Goal: Task Accomplishment & Management: Use online tool/utility

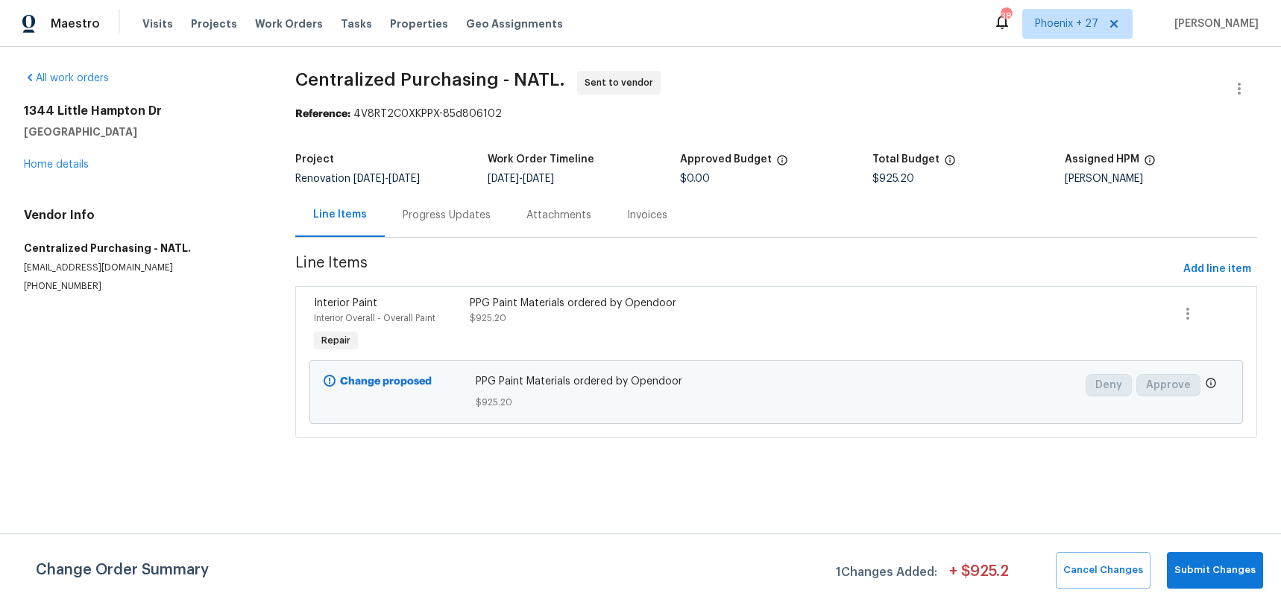
click at [280, 22] on span "Work Orders" at bounding box center [289, 23] width 68 height 15
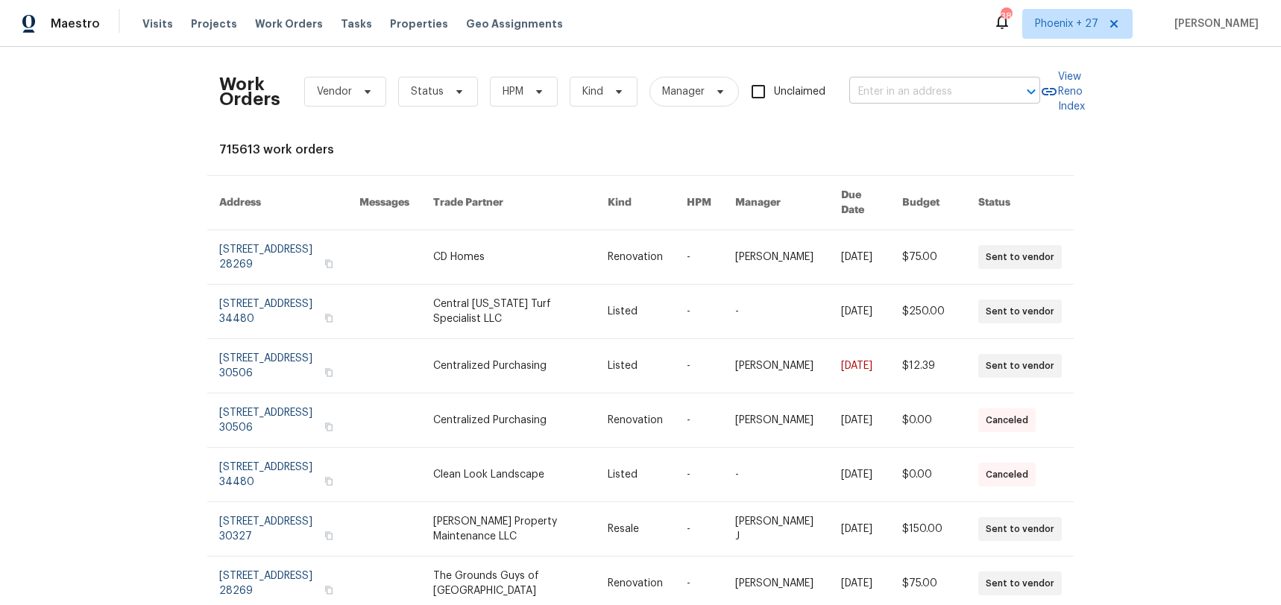
click at [877, 92] on input "text" at bounding box center [923, 92] width 149 height 23
paste input "[STREET_ADDRESS]"
type input "[STREET_ADDRESS]"
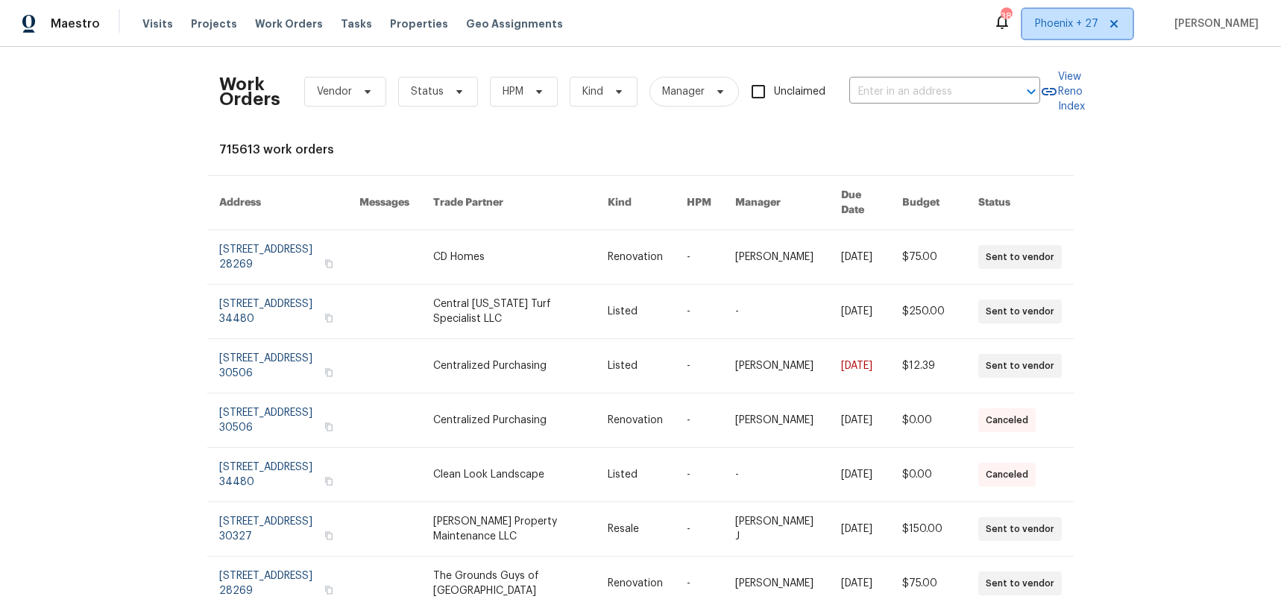
drag, startPoint x: 1064, startPoint y: 37, endPoint x: 1062, endPoint y: 46, distance: 9.2
click at [1063, 37] on span "Phoenix + 27" at bounding box center [1077, 24] width 110 height 30
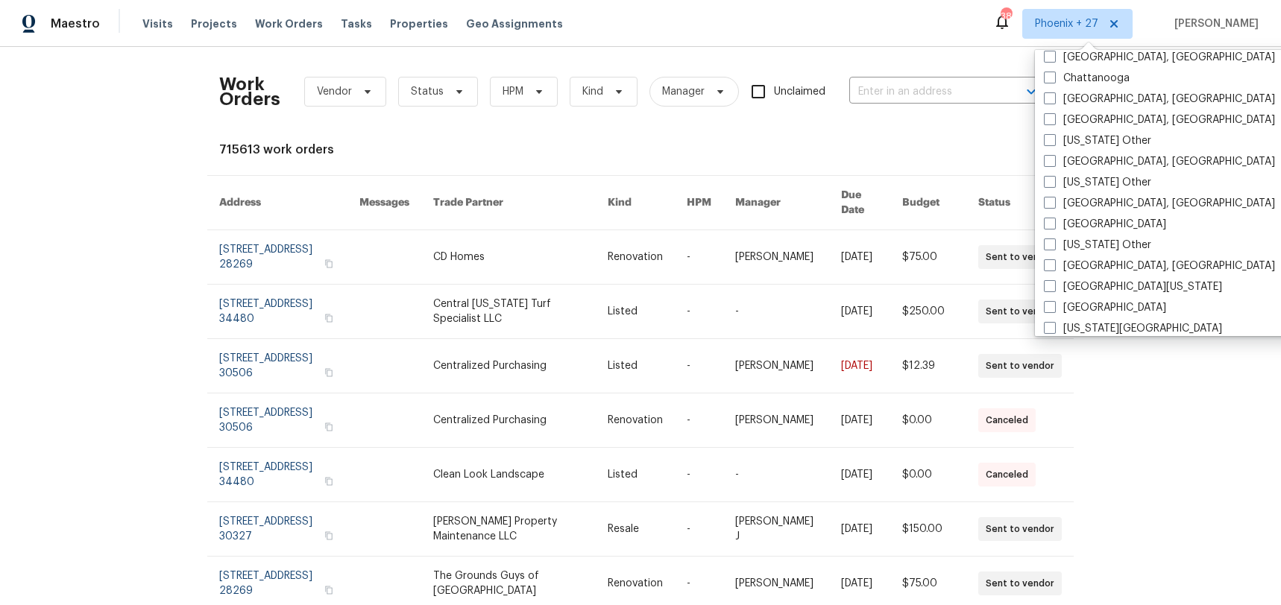
scroll to position [839, 0]
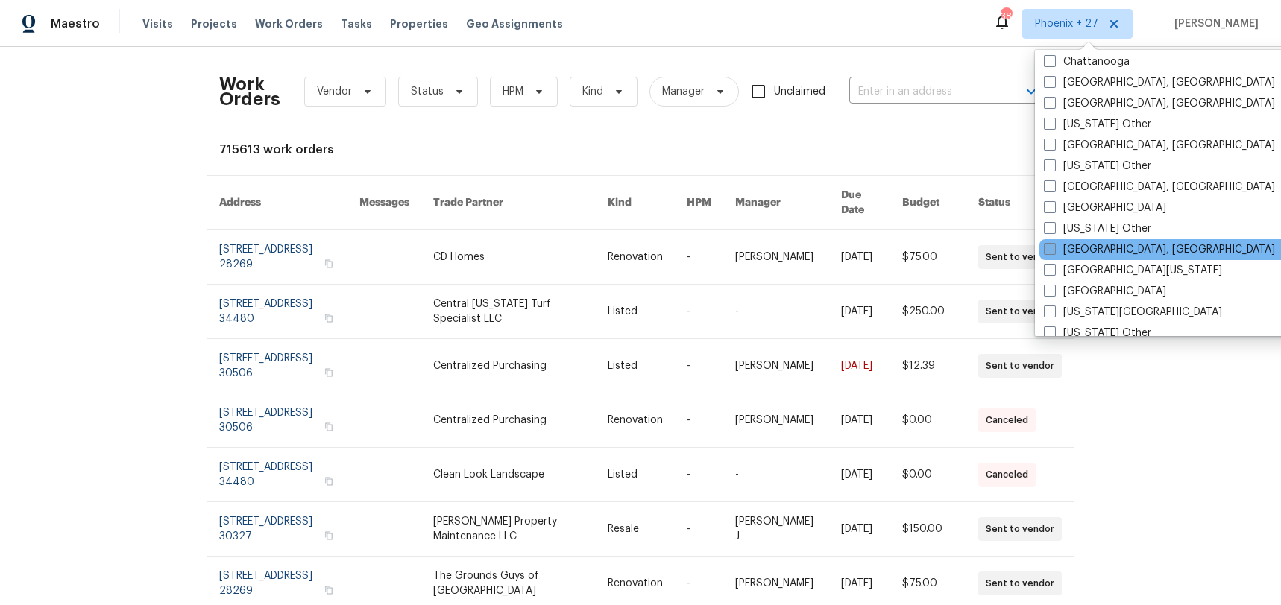
click at [1096, 252] on label "[GEOGRAPHIC_DATA], [GEOGRAPHIC_DATA]" at bounding box center [1159, 249] width 231 height 15
click at [1053, 252] on input "[GEOGRAPHIC_DATA], [GEOGRAPHIC_DATA]" at bounding box center [1049, 247] width 10 height 10
checkbox input "true"
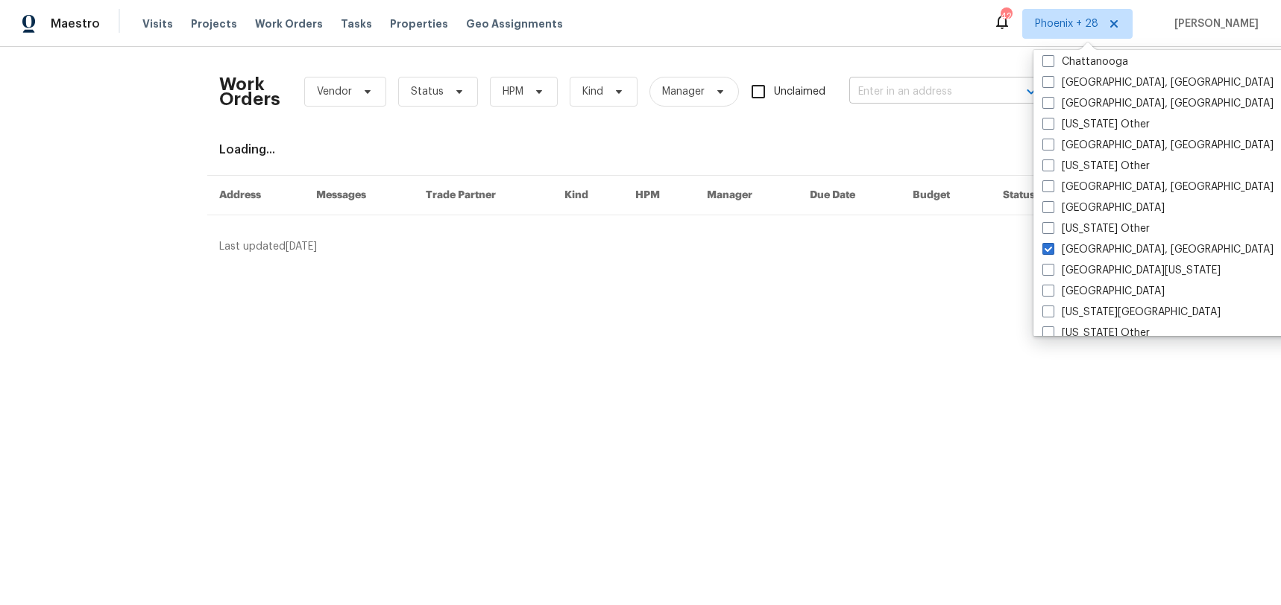
click at [918, 97] on input "text" at bounding box center [923, 92] width 149 height 23
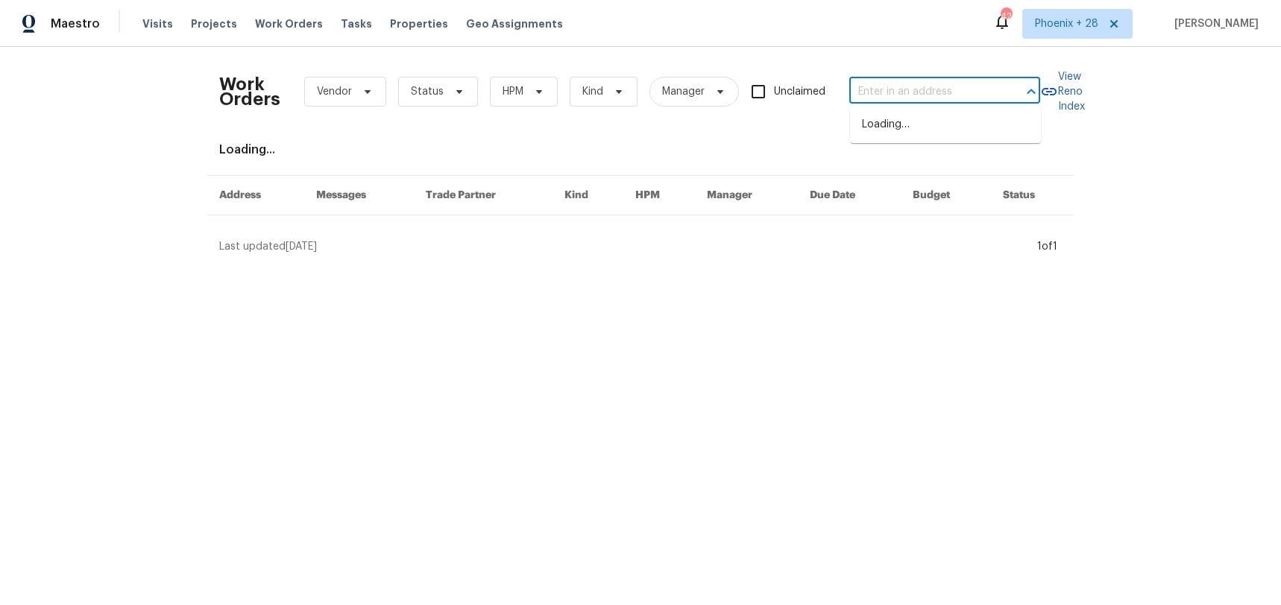
paste input "[STREET_ADDRESS]"
type input "[STREET_ADDRESS]"
click at [924, 122] on li "[STREET_ADDRESS]" at bounding box center [945, 125] width 191 height 25
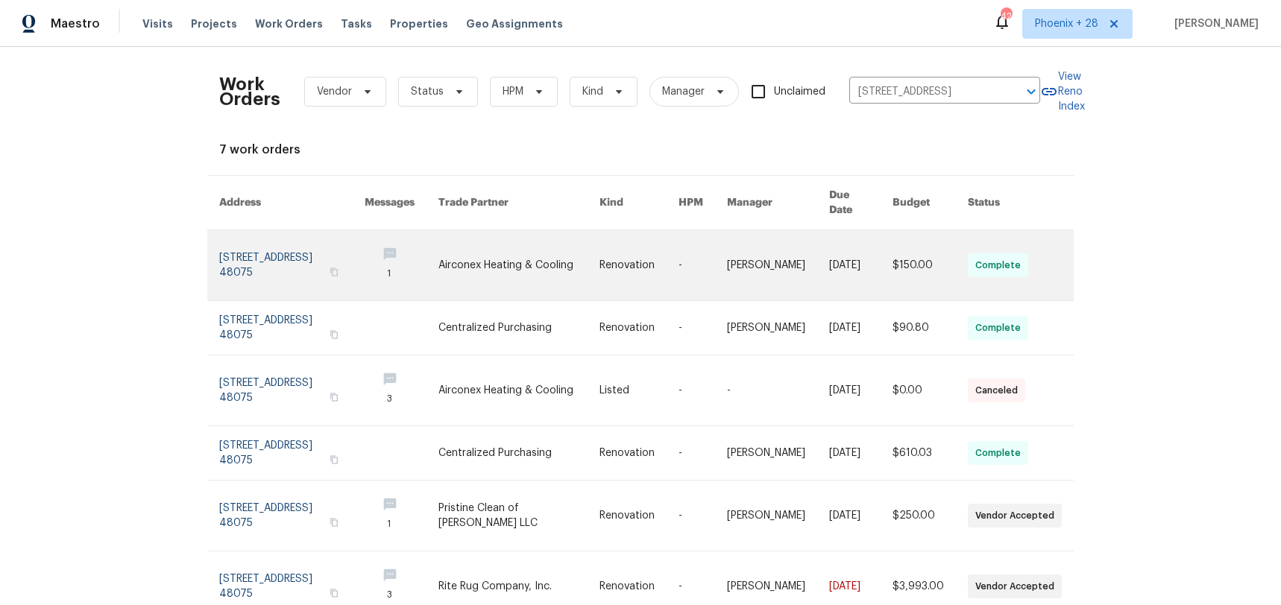
click at [494, 264] on link at bounding box center [518, 265] width 161 height 70
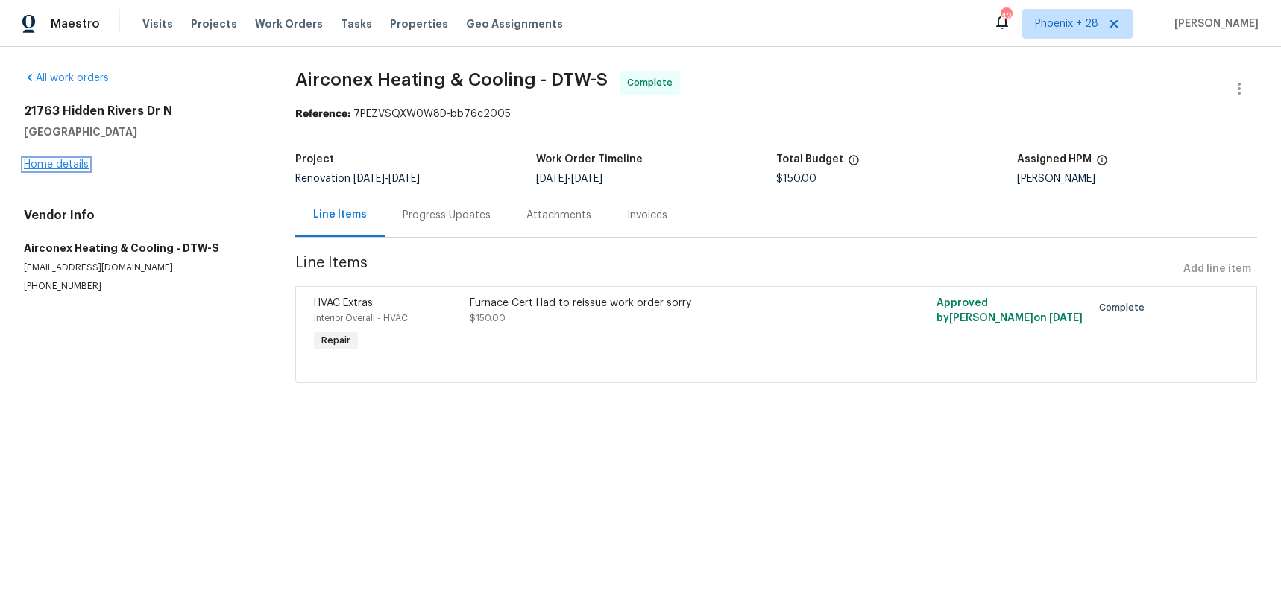
click at [69, 165] on link "Home details" at bounding box center [56, 165] width 65 height 10
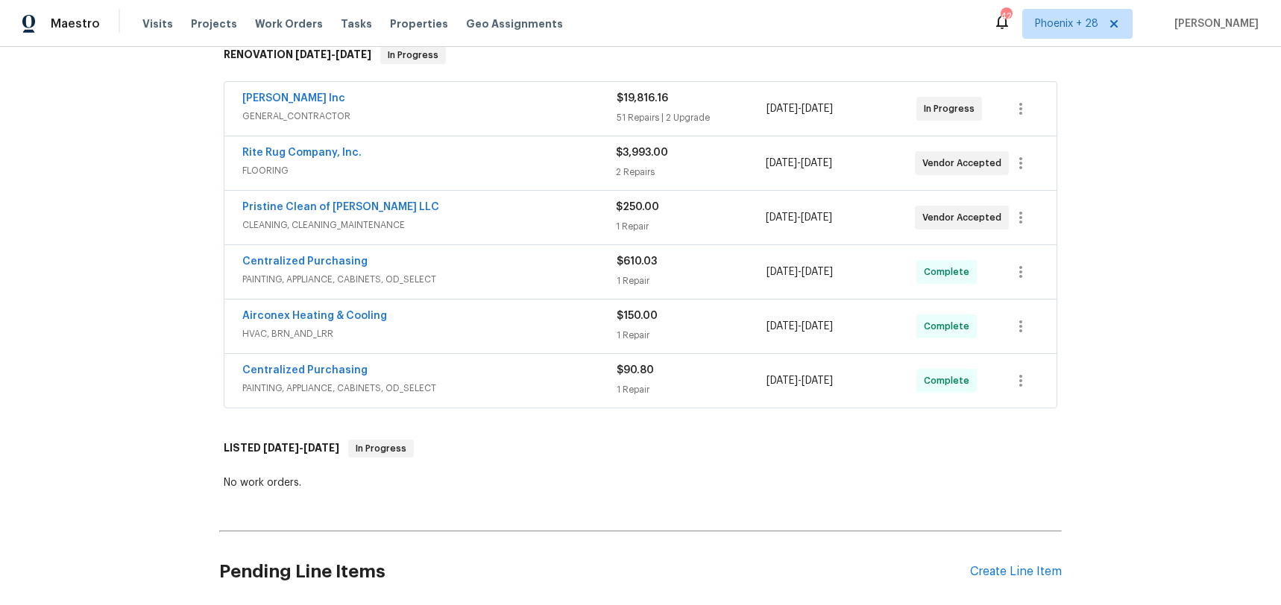
scroll to position [256, 0]
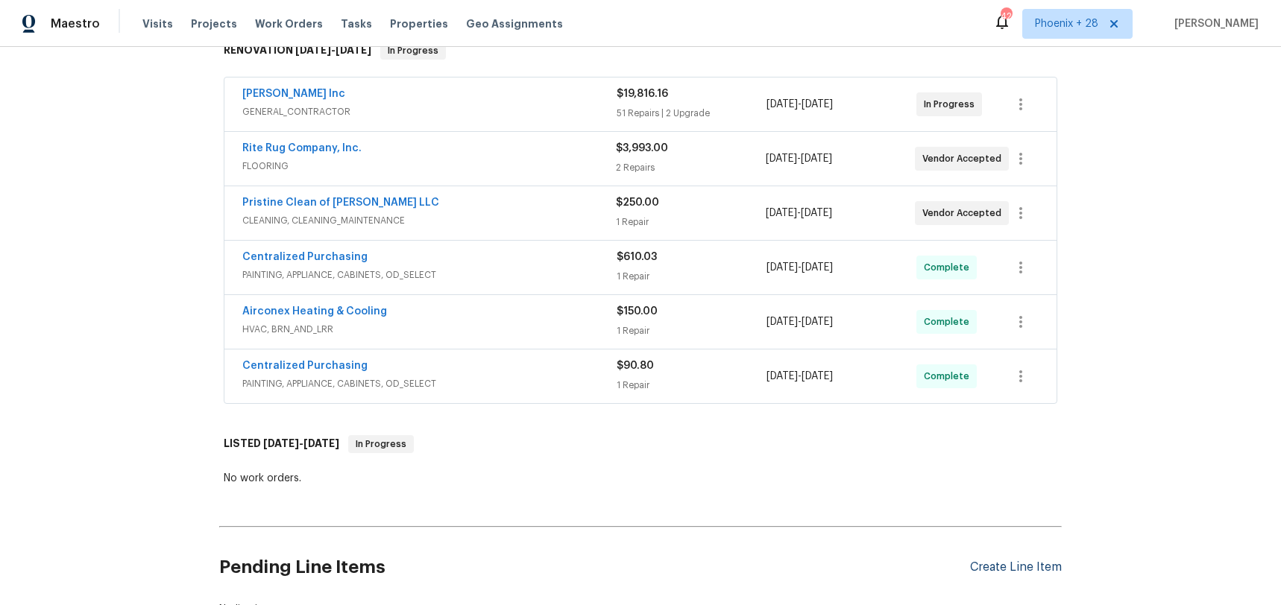
click at [985, 564] on div "Create Line Item" at bounding box center [1016, 568] width 92 height 14
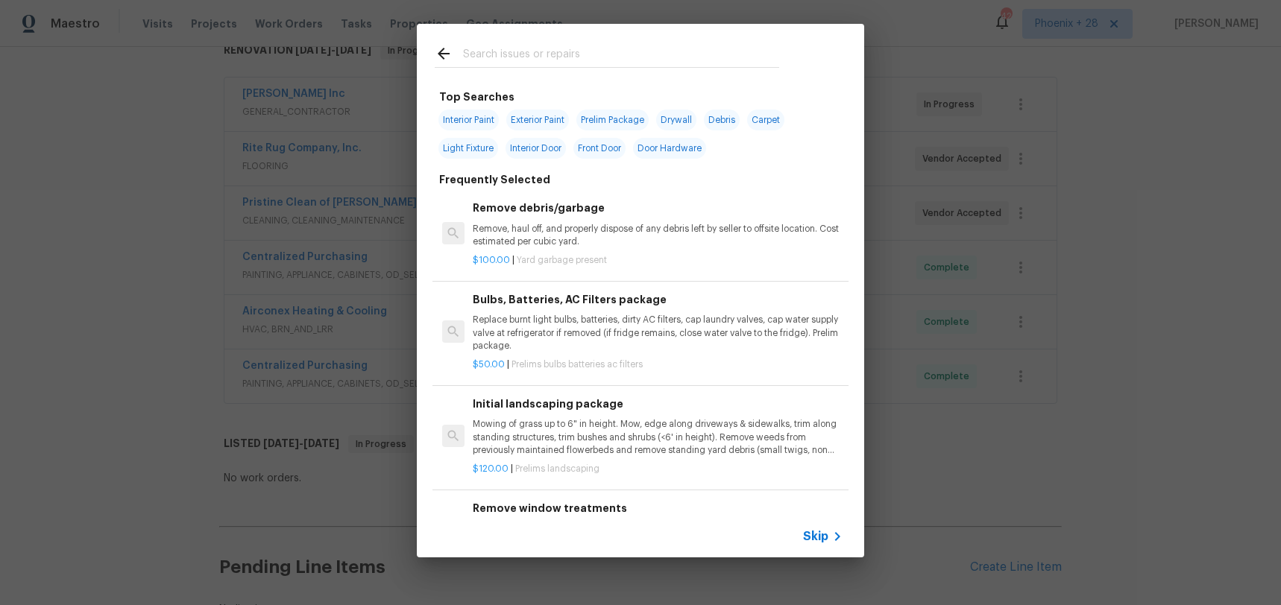
click at [555, 57] on input "text" at bounding box center [621, 56] width 316 height 22
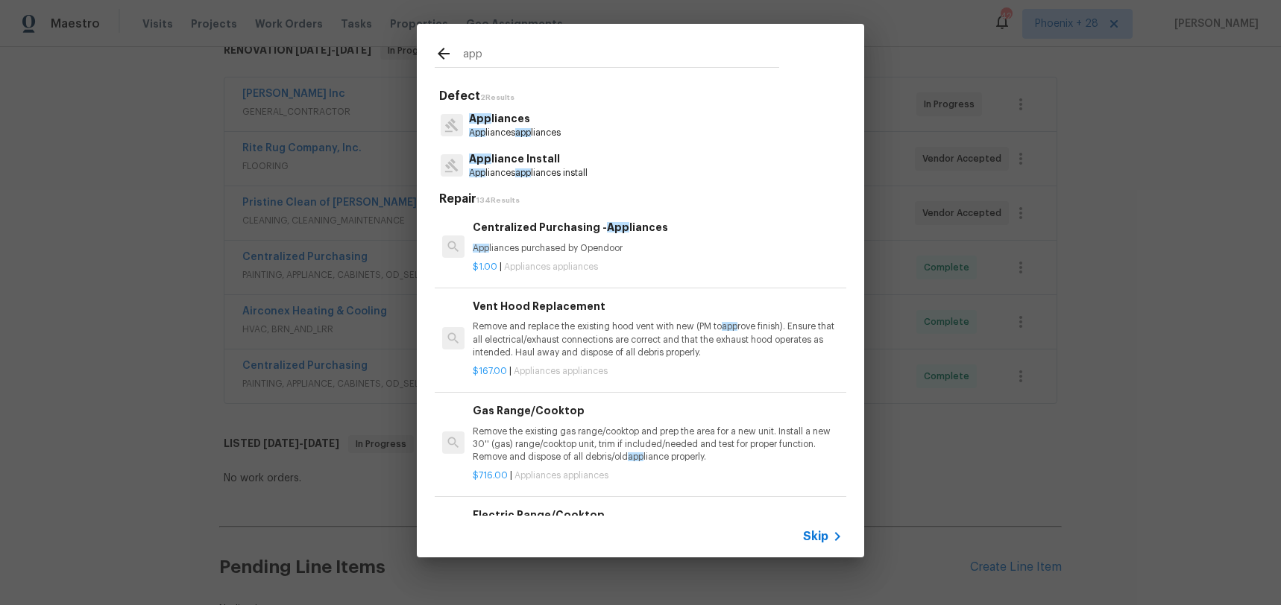
type input "app"
click at [642, 233] on h6 "Centralized Purchasing - App liances" at bounding box center [658, 227] width 370 height 16
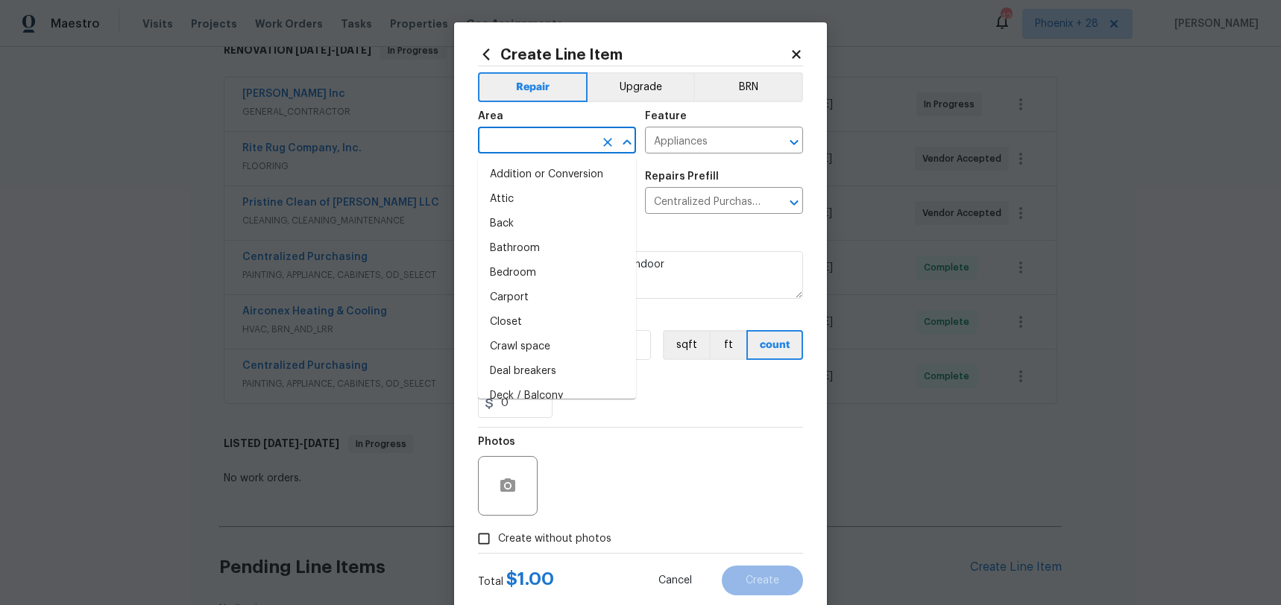
click at [558, 137] on input "text" at bounding box center [536, 141] width 116 height 23
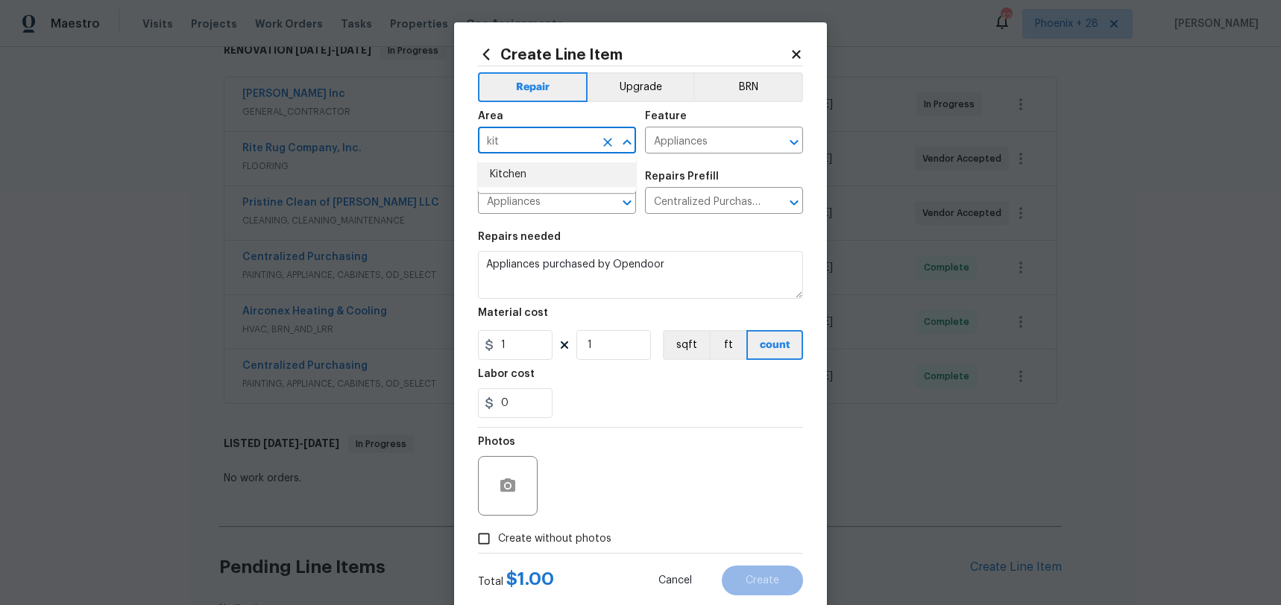
click at [555, 174] on li "Kitchen" at bounding box center [557, 175] width 158 height 25
type input "Kitchen"
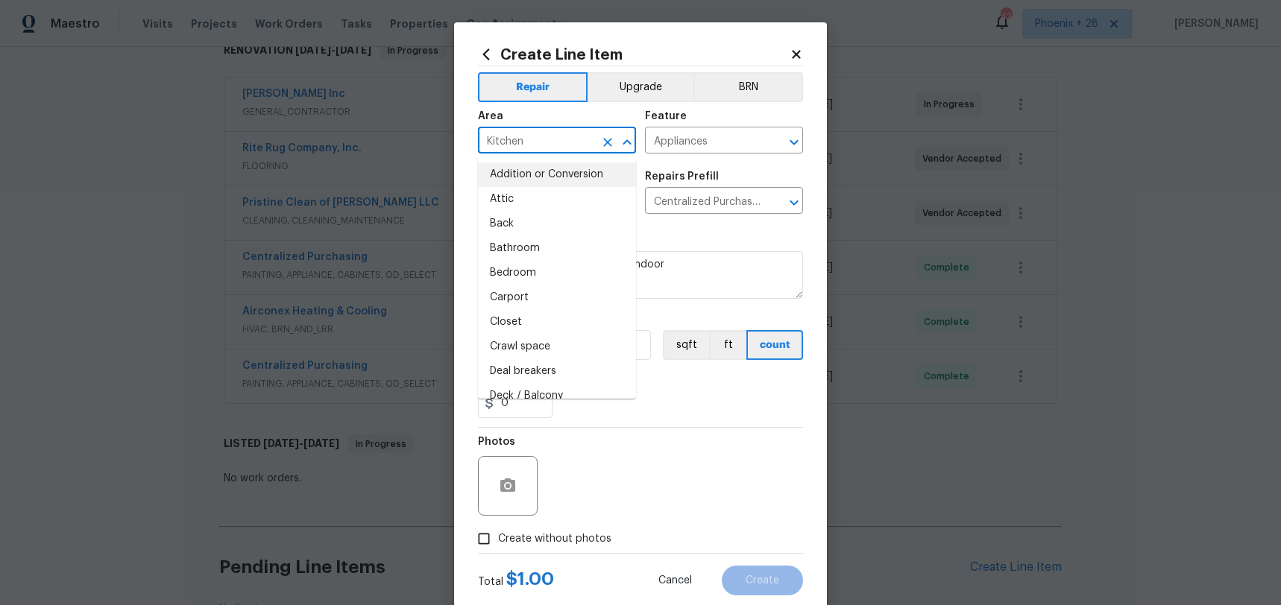
drag, startPoint x: 794, startPoint y: 406, endPoint x: 681, endPoint y: 406, distance: 112.6
click at [789, 407] on div "0" at bounding box center [640, 403] width 325 height 30
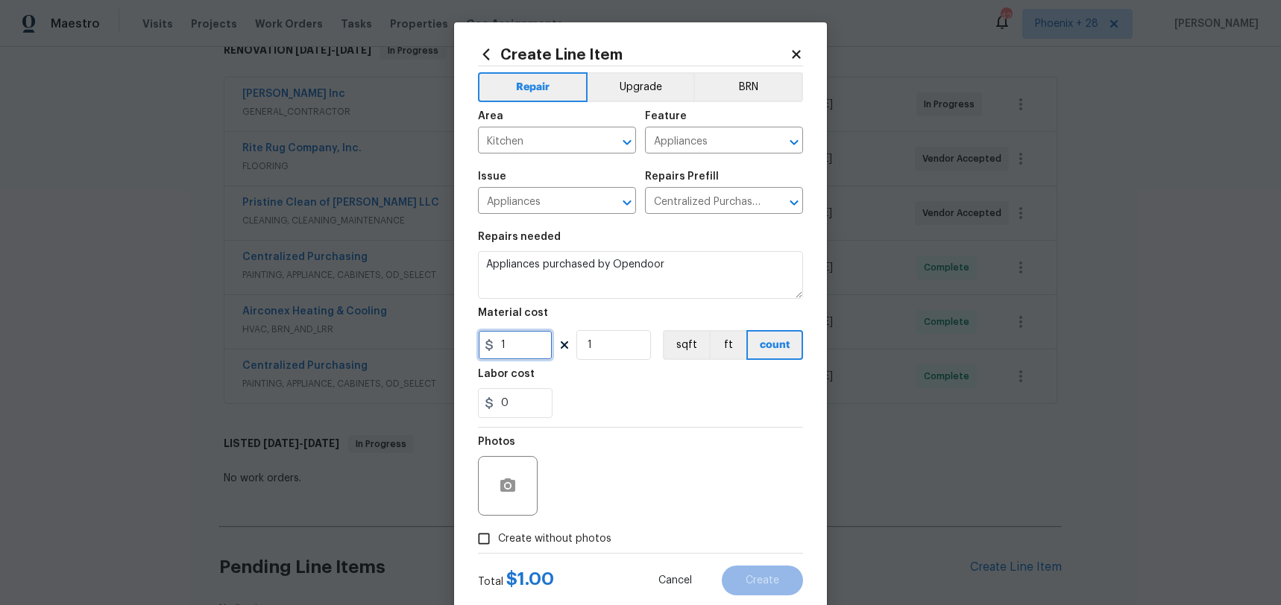
click at [540, 346] on input "1" at bounding box center [515, 345] width 75 height 30
type input "1460.68"
click at [567, 550] on label "Create without photos" at bounding box center [541, 539] width 142 height 28
click at [498, 550] on input "Create without photos" at bounding box center [484, 539] width 28 height 28
checkbox input "true"
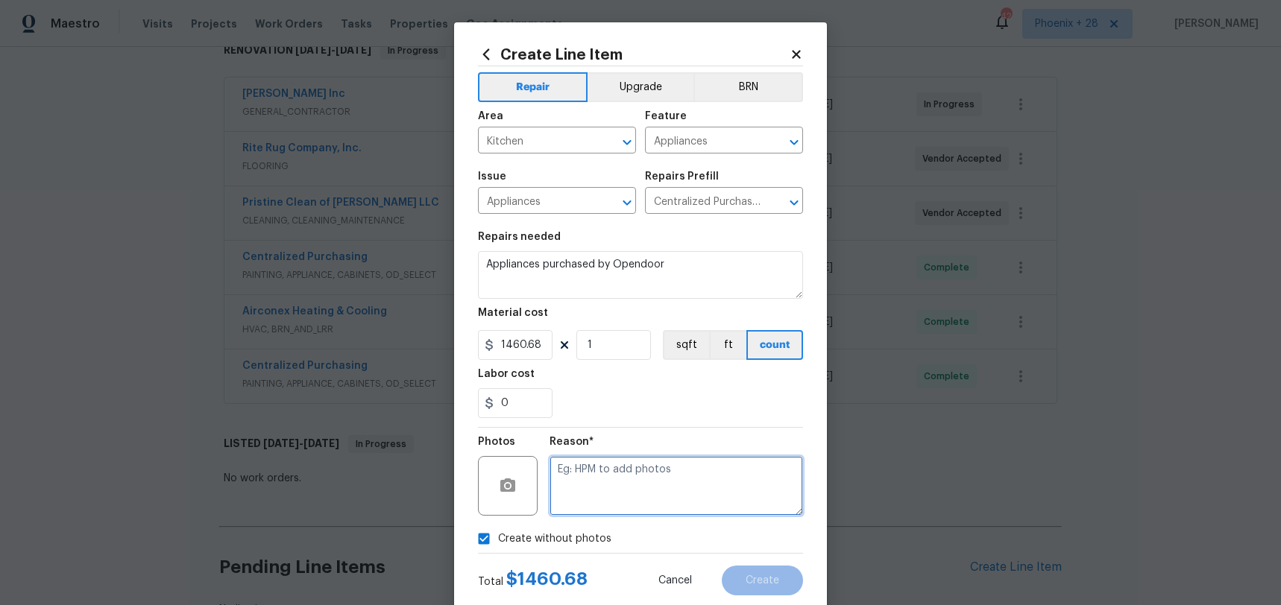
click at [593, 511] on textarea at bounding box center [675, 486] width 253 height 60
type textarea "NA"
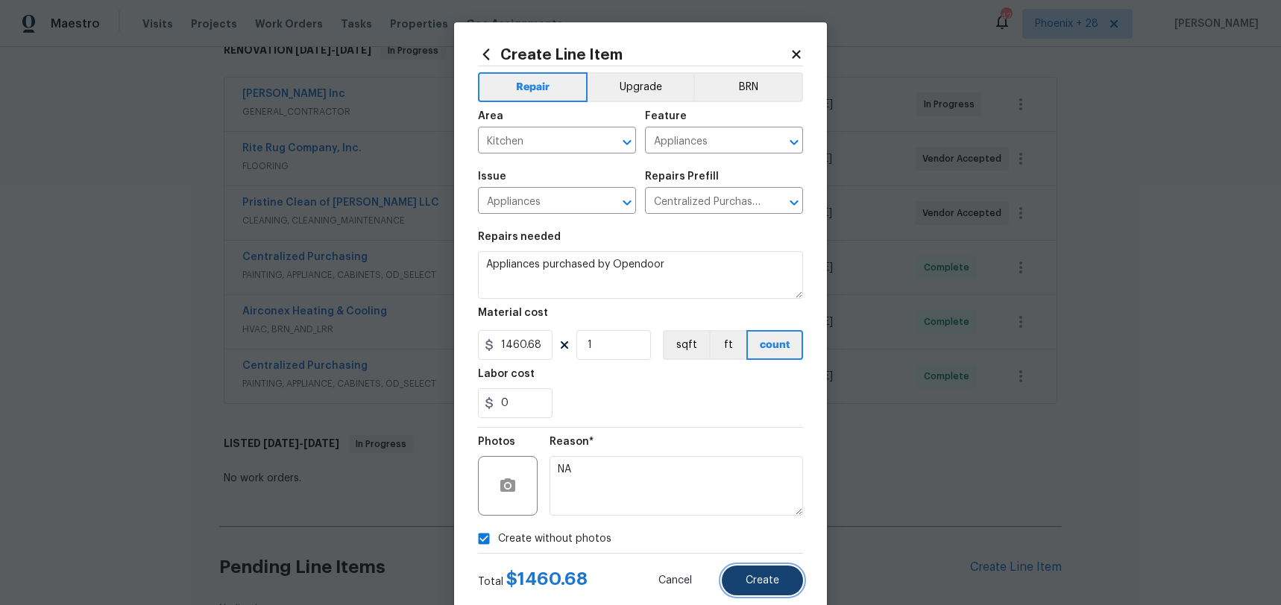
click at [751, 578] on span "Create" at bounding box center [762, 580] width 34 height 11
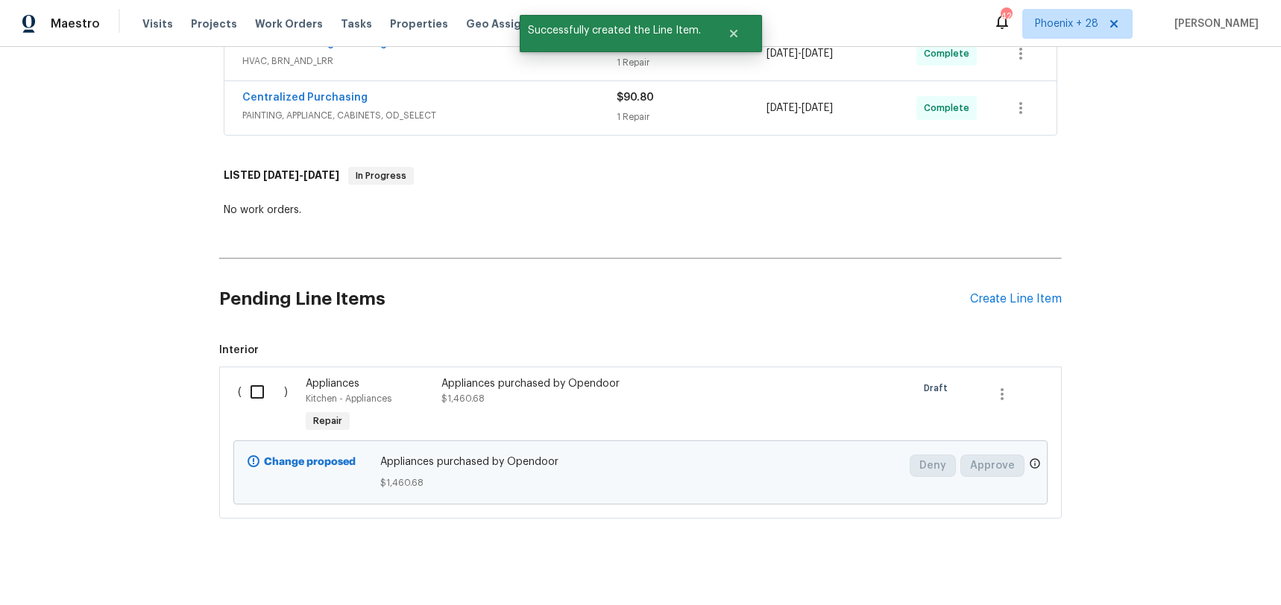
scroll to position [539, 0]
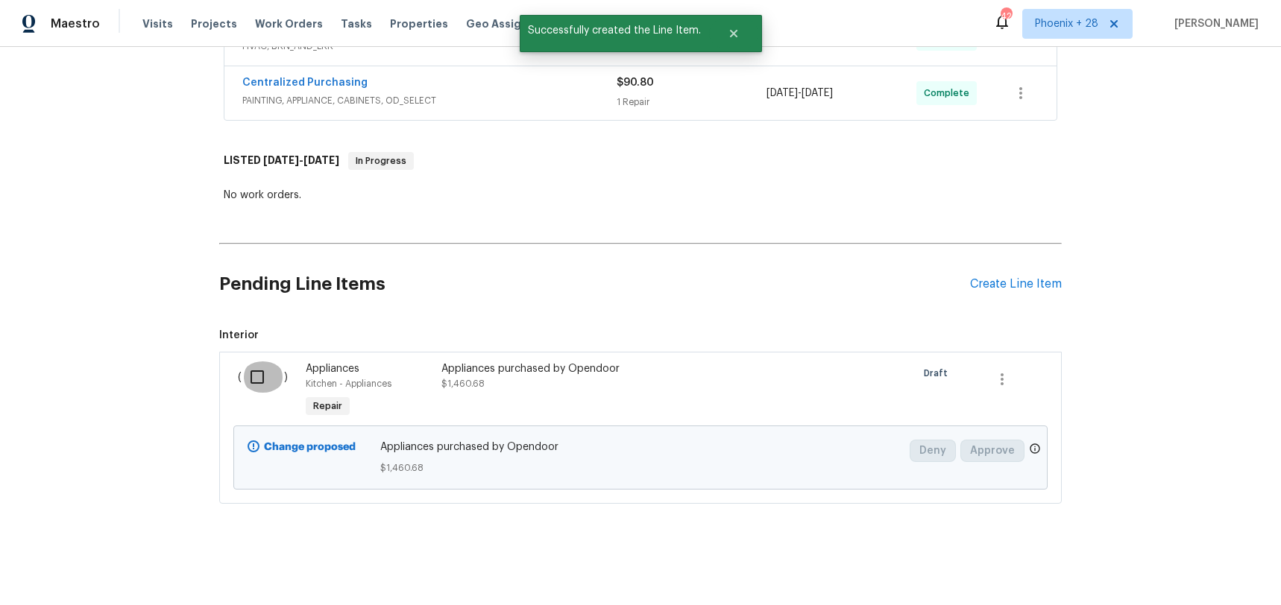
drag, startPoint x: 241, startPoint y: 378, endPoint x: 396, endPoint y: 390, distance: 155.5
click at [242, 378] on input "checkbox" at bounding box center [263, 377] width 42 height 31
checkbox input "true"
click at [1159, 570] on span "Create Work Order" at bounding box center [1195, 568] width 99 height 19
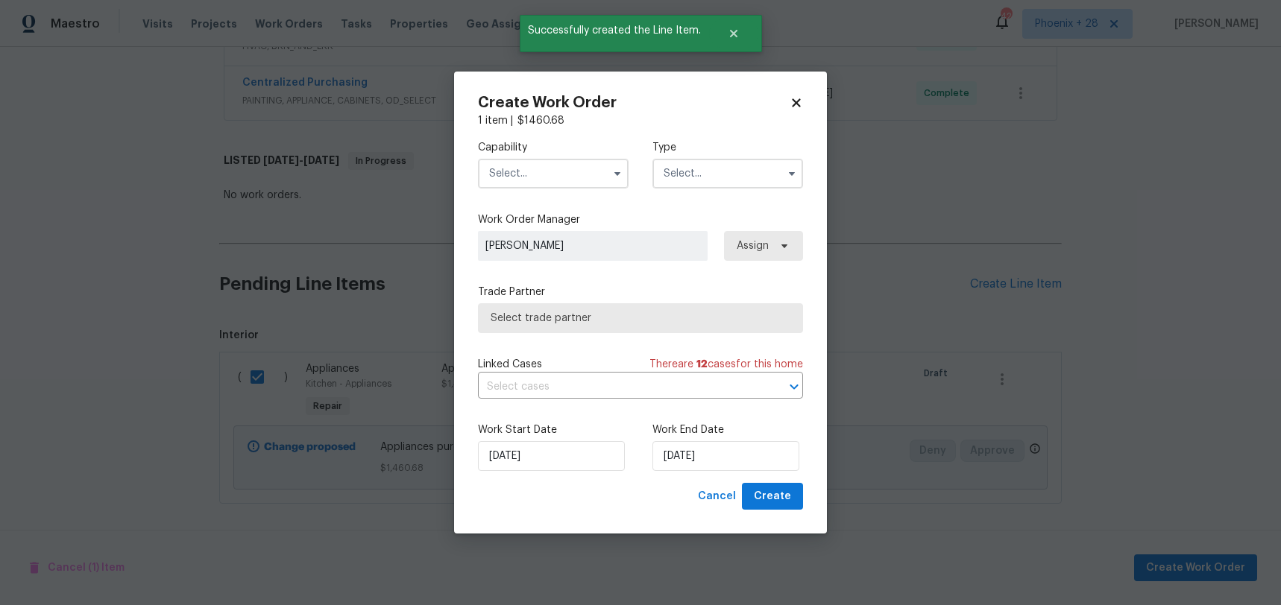
drag, startPoint x: 545, startPoint y: 168, endPoint x: 546, endPoint y: 177, distance: 9.7
click at [545, 168] on input "text" at bounding box center [553, 174] width 151 height 30
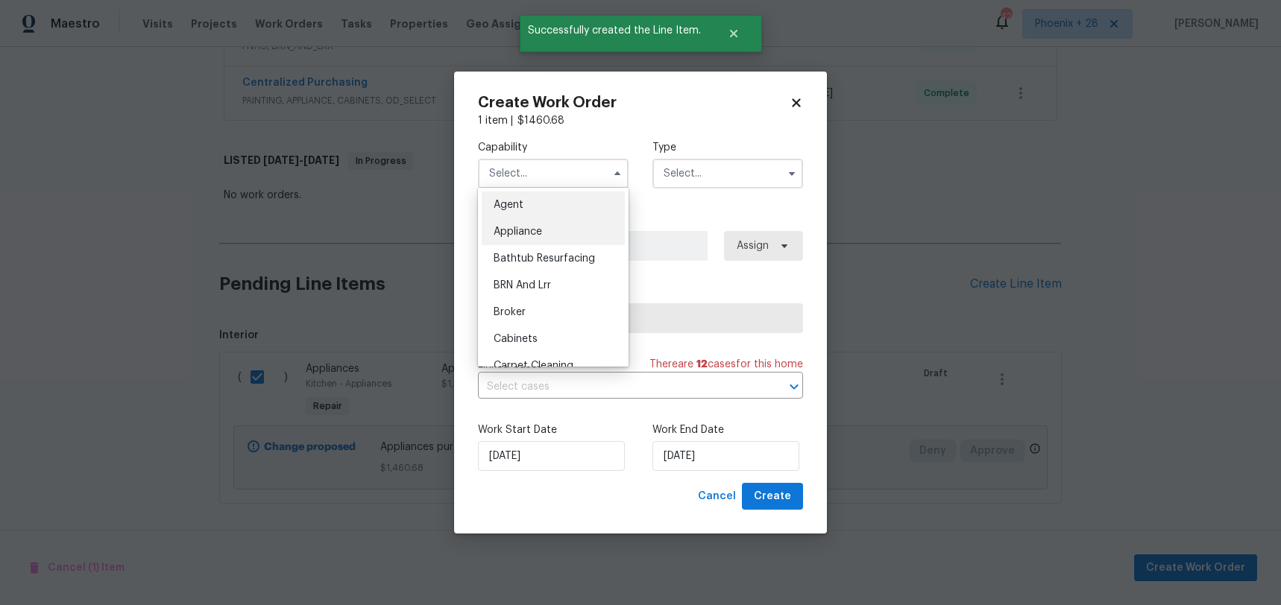
click at [566, 236] on div "Appliance" at bounding box center [553, 231] width 143 height 27
type input "Appliance"
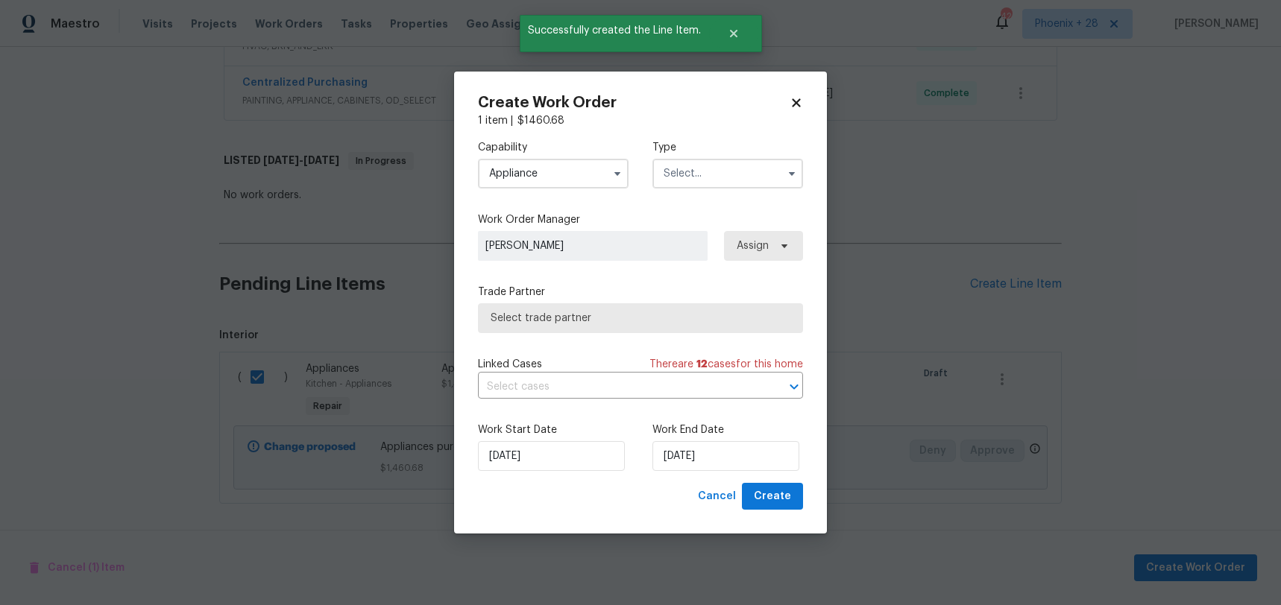
click at [723, 186] on input "text" at bounding box center [727, 174] width 151 height 30
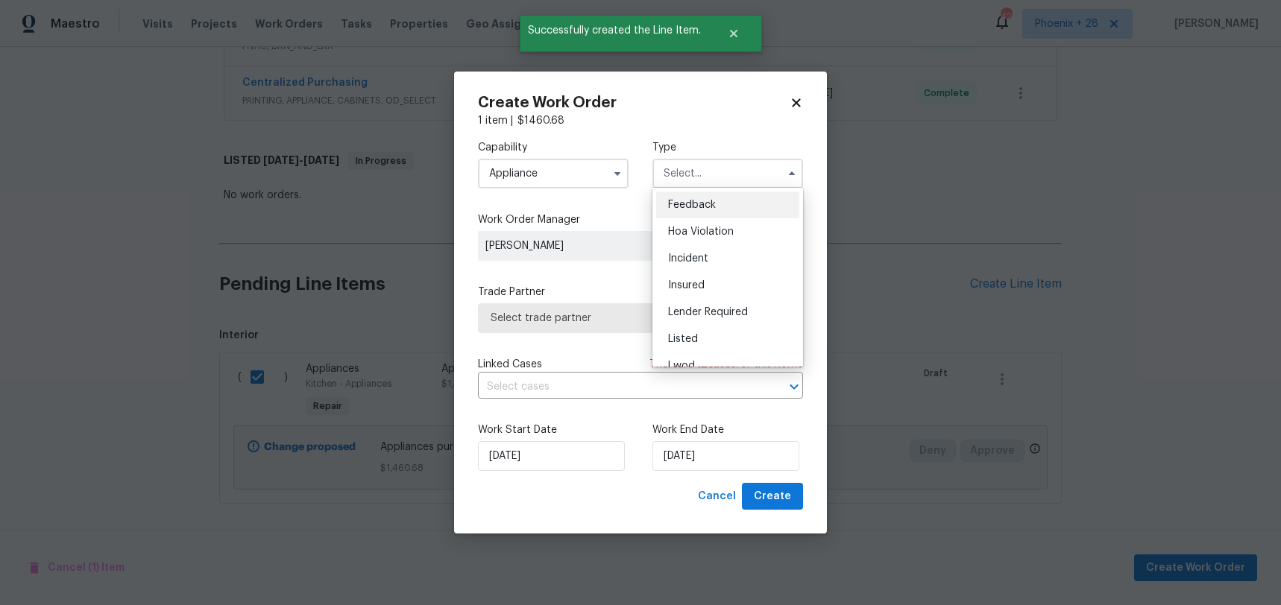
scroll to position [177, 0]
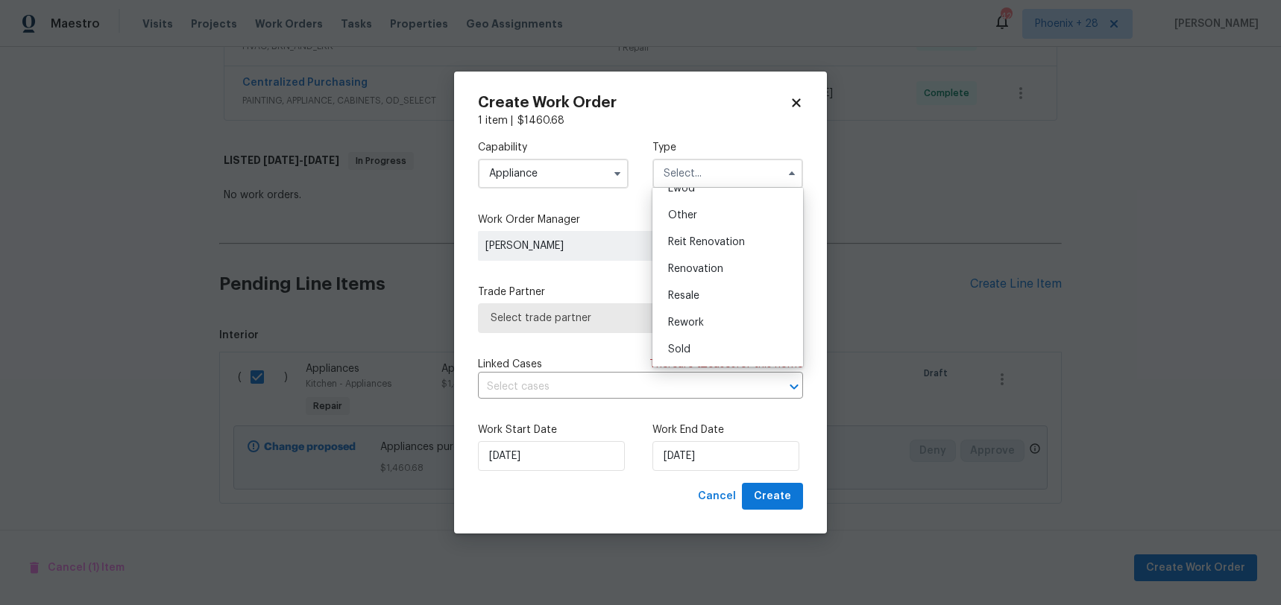
click at [723, 263] on div "Renovation" at bounding box center [727, 269] width 143 height 27
type input "Renovation"
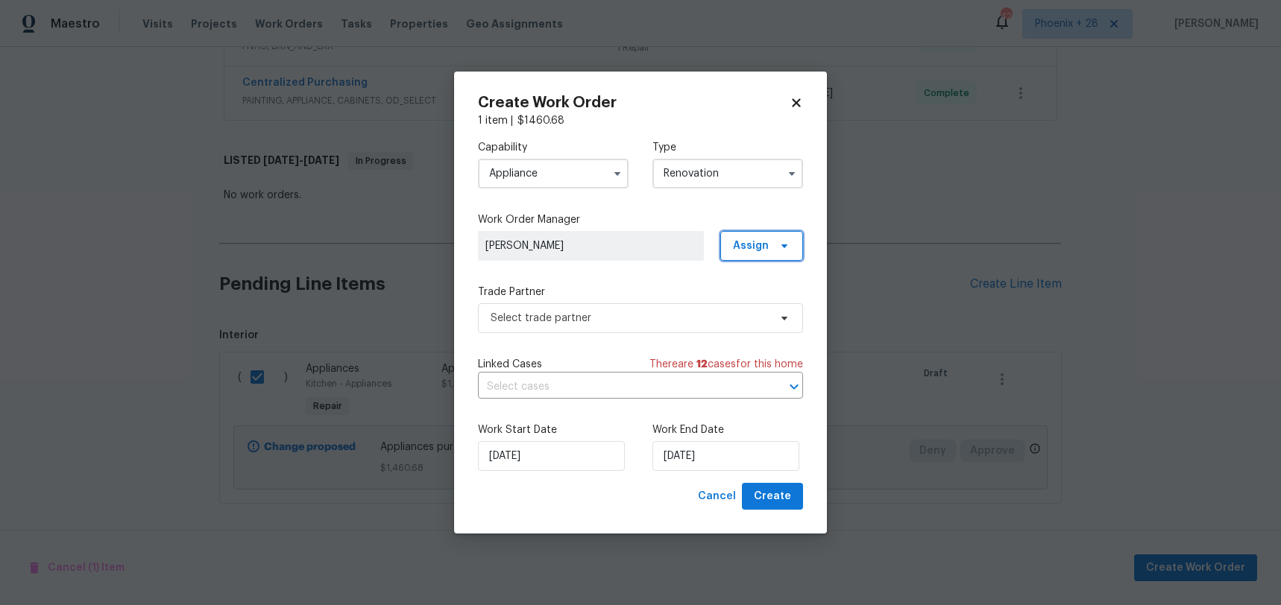
click at [772, 253] on span "Assign" at bounding box center [761, 246] width 83 height 30
click at [762, 310] on div "Assign to me" at bounding box center [763, 308] width 65 height 15
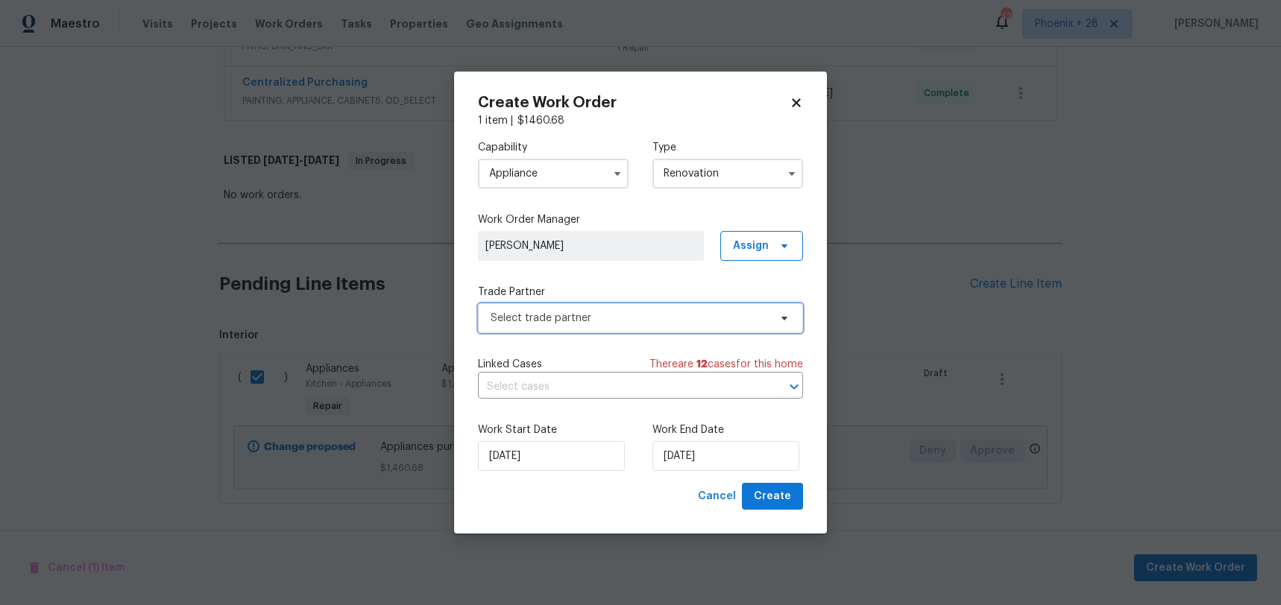
click at [668, 315] on span "Select trade partner" at bounding box center [630, 318] width 278 height 15
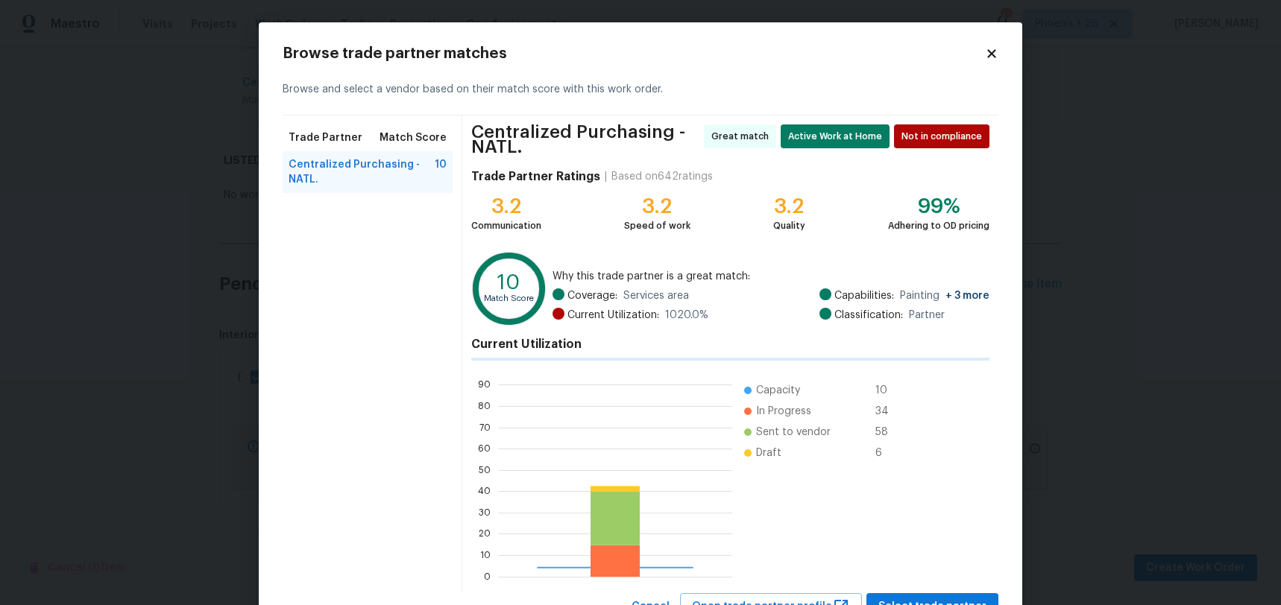
scroll to position [1, 1]
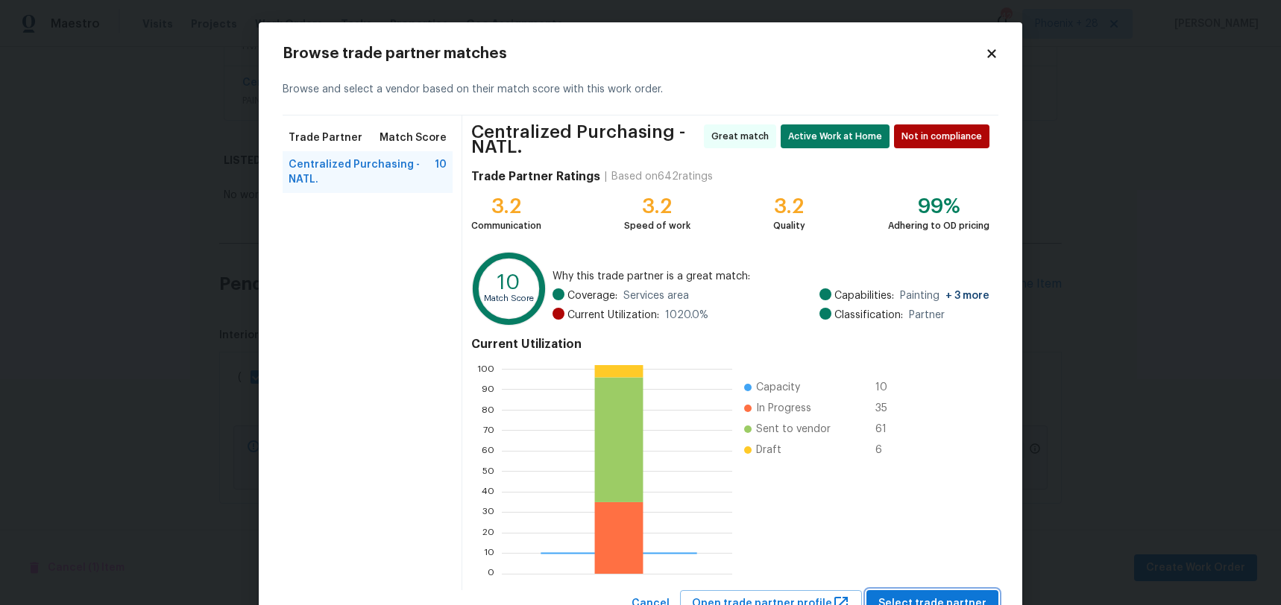
click at [931, 596] on span "Select trade partner" at bounding box center [932, 604] width 108 height 19
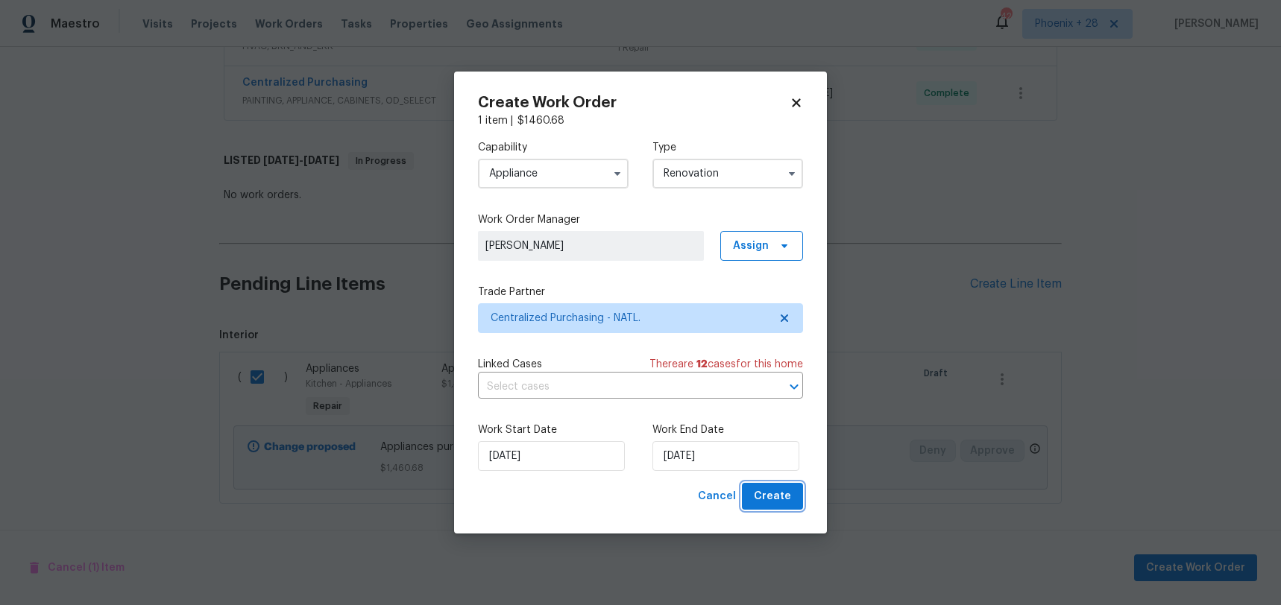
click at [765, 492] on span "Create" at bounding box center [772, 497] width 37 height 19
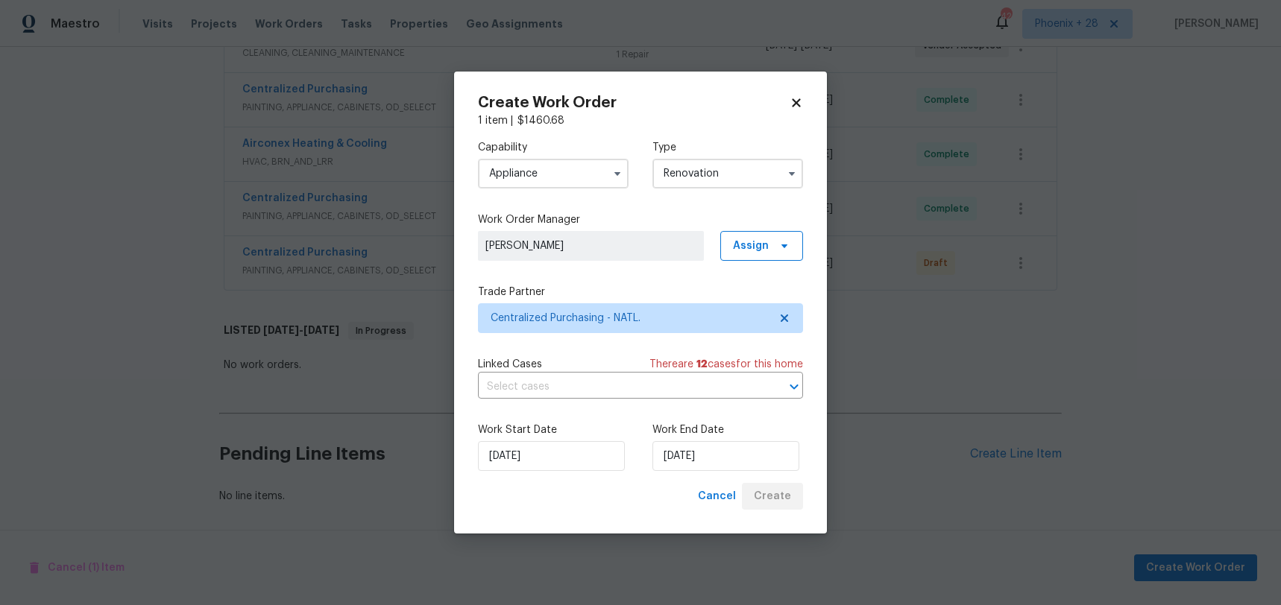
scroll to position [423, 0]
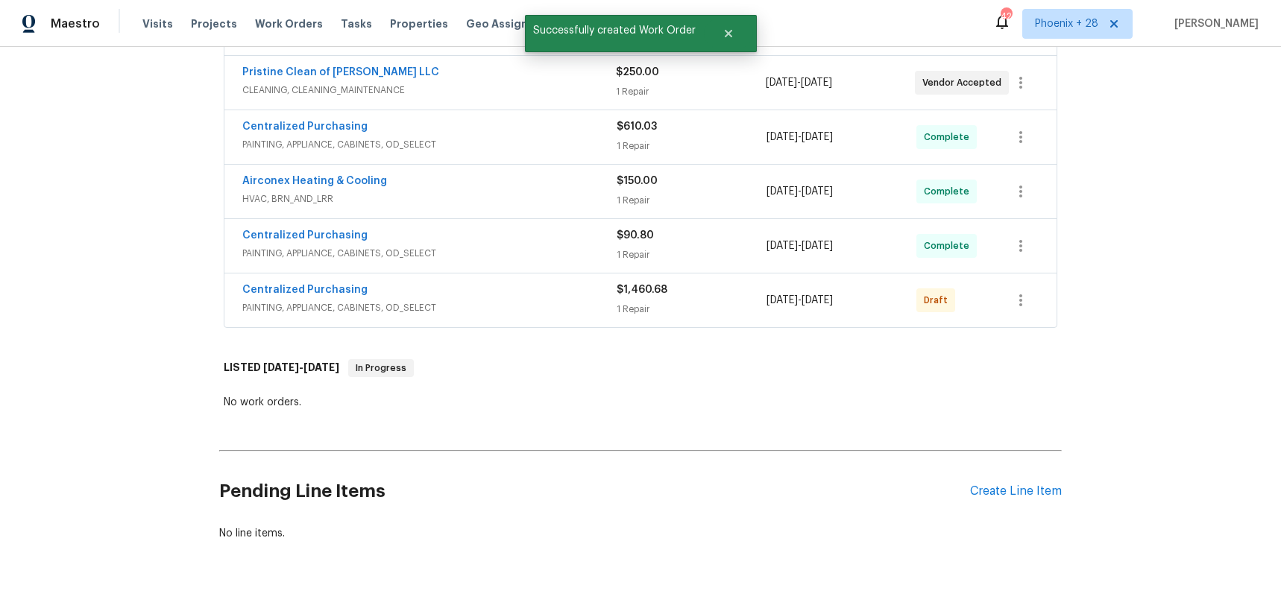
click at [1033, 314] on div at bounding box center [1021, 301] width 36 height 36
click at [1025, 305] on button "button" at bounding box center [1021, 298] width 36 height 36
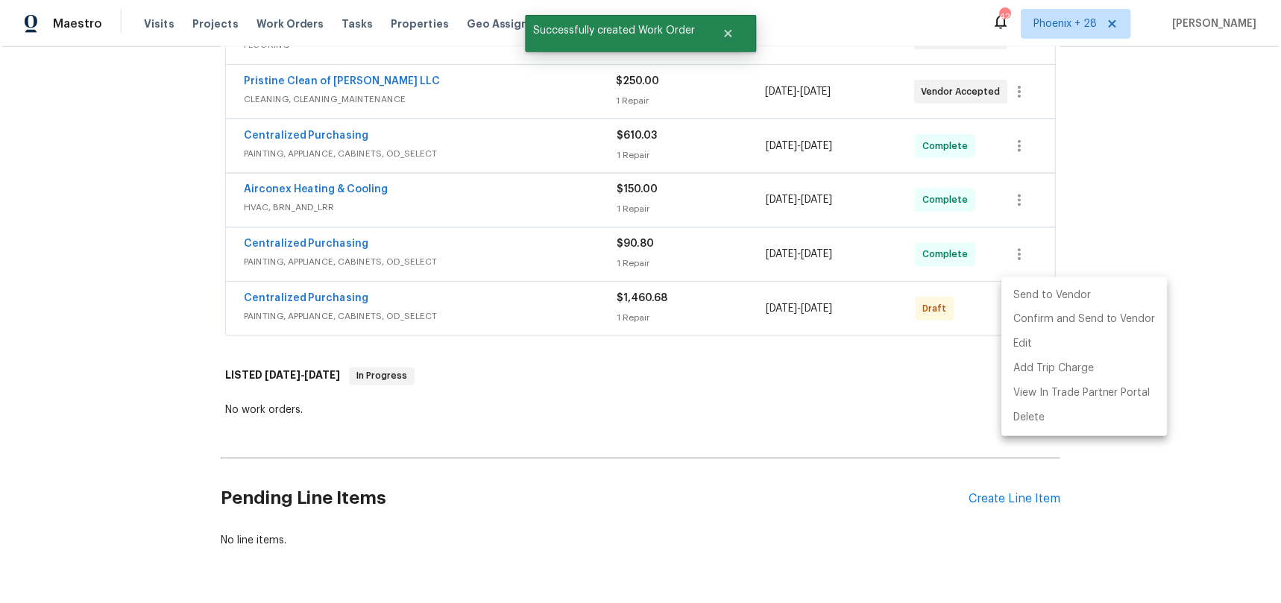
scroll to position [379, 0]
click at [1040, 327] on li "Confirm and Send to Vendor" at bounding box center [1086, 321] width 166 height 25
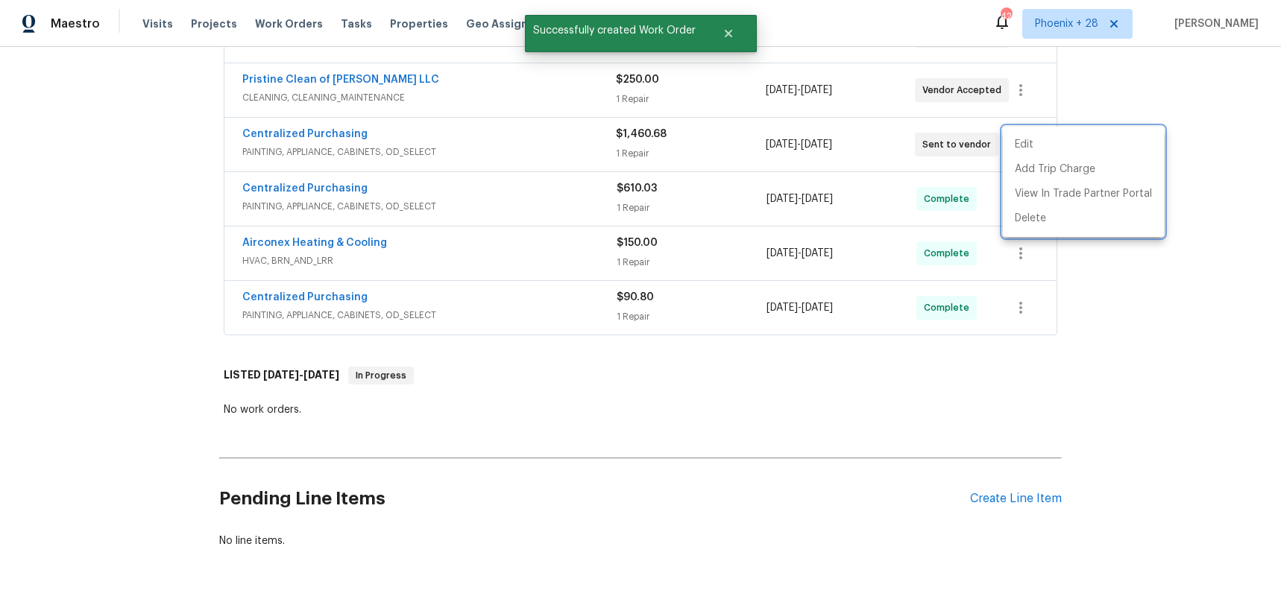
drag, startPoint x: 375, startPoint y: 133, endPoint x: 318, endPoint y: 121, distance: 58.1
click at [356, 130] on div at bounding box center [640, 302] width 1281 height 605
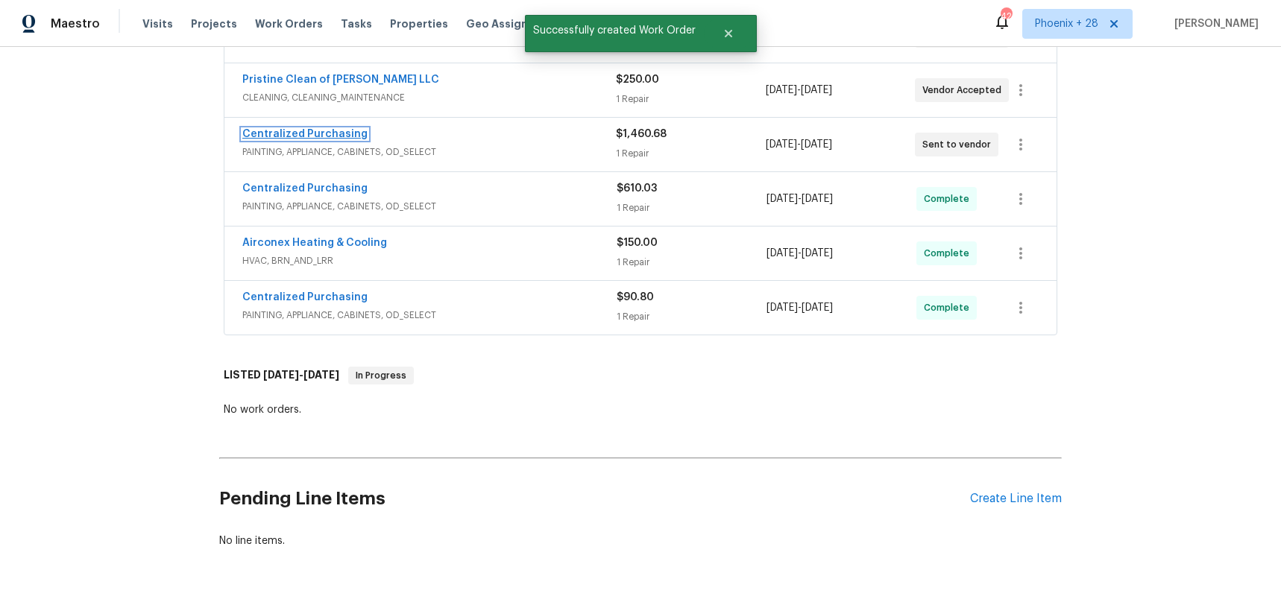
click at [318, 133] on link "Centralized Purchasing" at bounding box center [304, 134] width 125 height 10
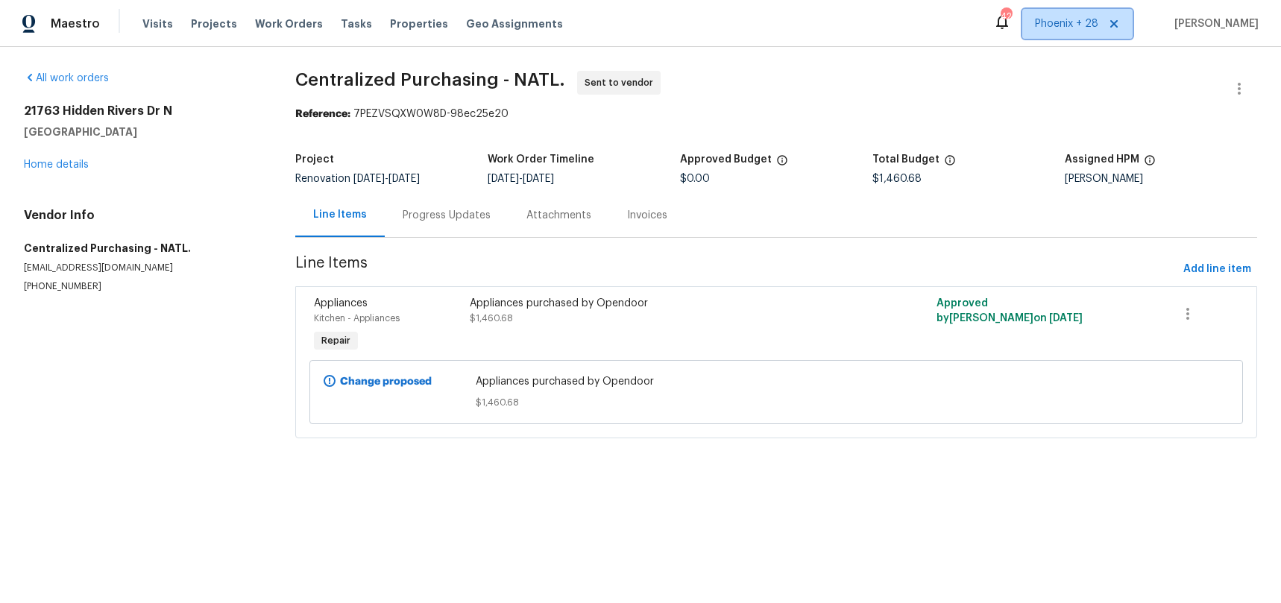
drag, startPoint x: 1065, startPoint y: 26, endPoint x: 1064, endPoint y: 38, distance: 12.0
click at [1064, 25] on span "Phoenix + 28" at bounding box center [1066, 23] width 63 height 15
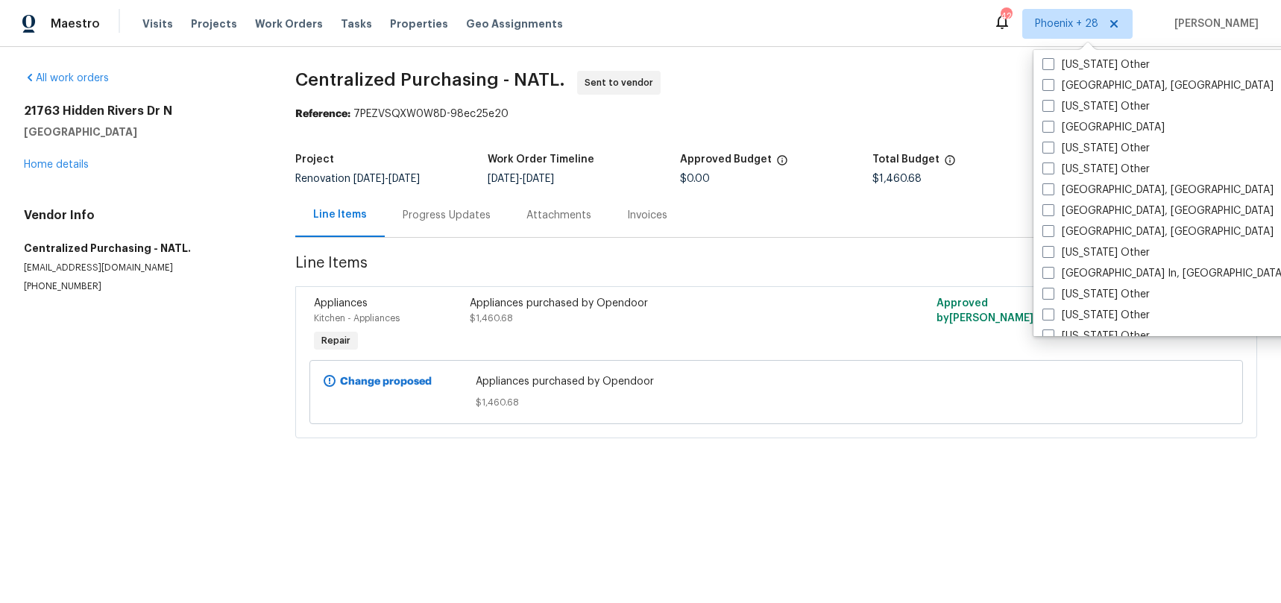
scroll to position [1216, 0]
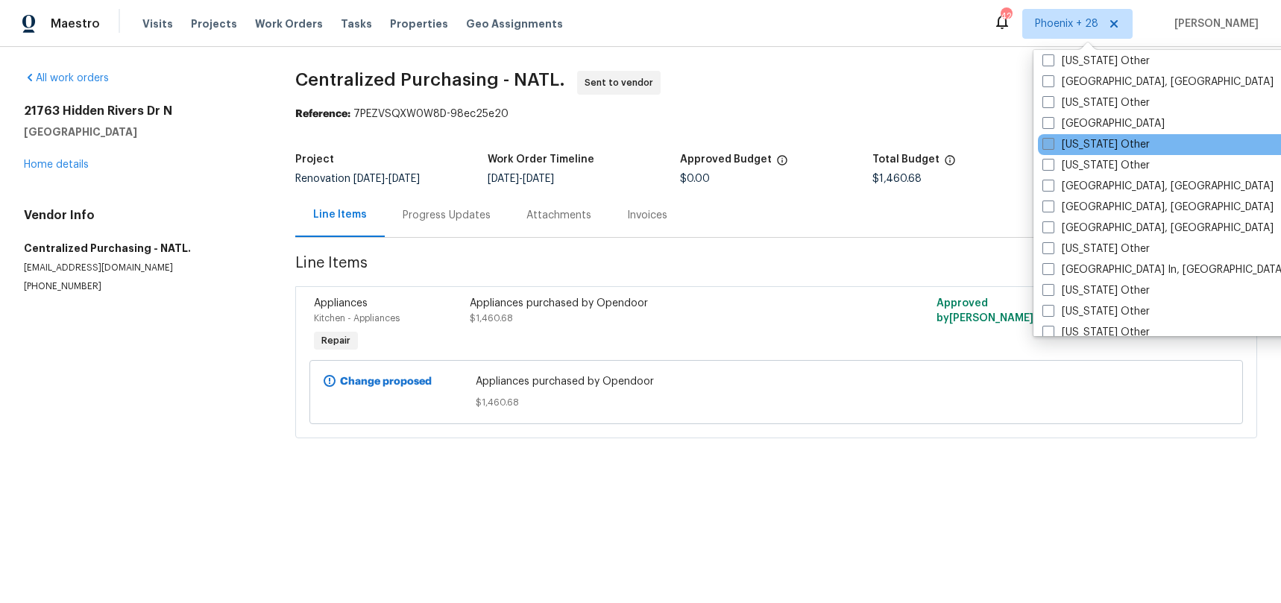
click at [1074, 145] on label "[US_STATE] Other" at bounding box center [1095, 144] width 107 height 15
click at [1052, 145] on input "[US_STATE] Other" at bounding box center [1047, 142] width 10 height 10
checkbox input "true"
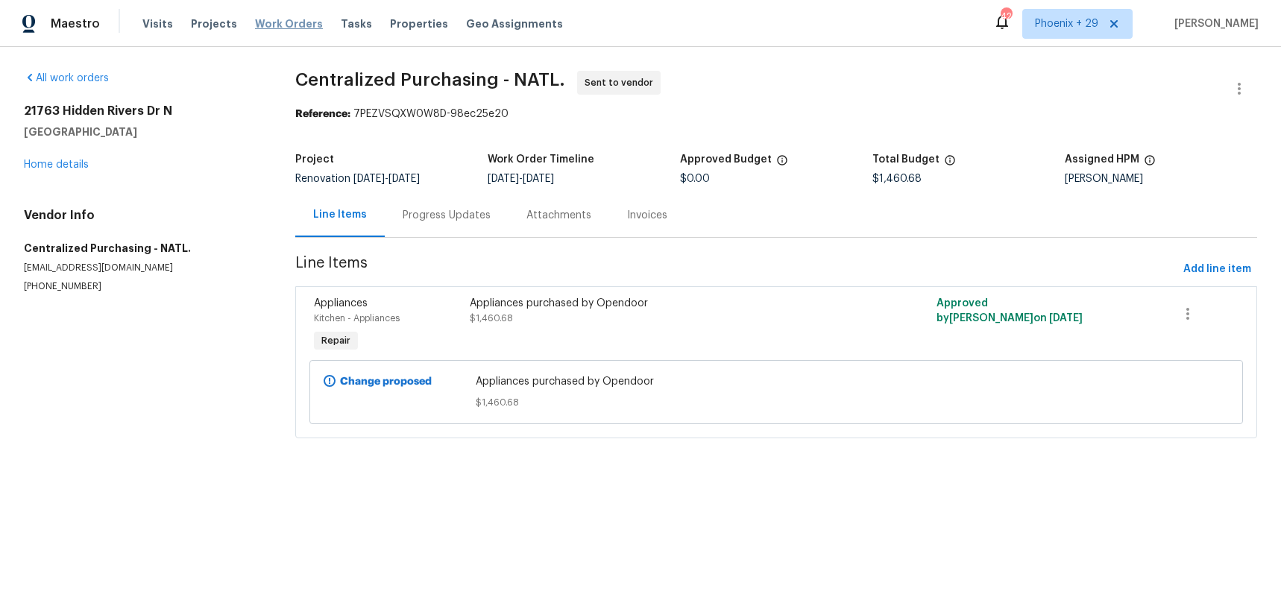
drag, startPoint x: 292, startPoint y: 60, endPoint x: 281, endPoint y: 22, distance: 40.3
click at [291, 48] on div "All work orders [STREET_ADDRESS][PERSON_NAME] Home details Vendor Info Centrali…" at bounding box center [640, 263] width 1281 height 433
click at [281, 22] on span "Work Orders" at bounding box center [289, 23] width 68 height 15
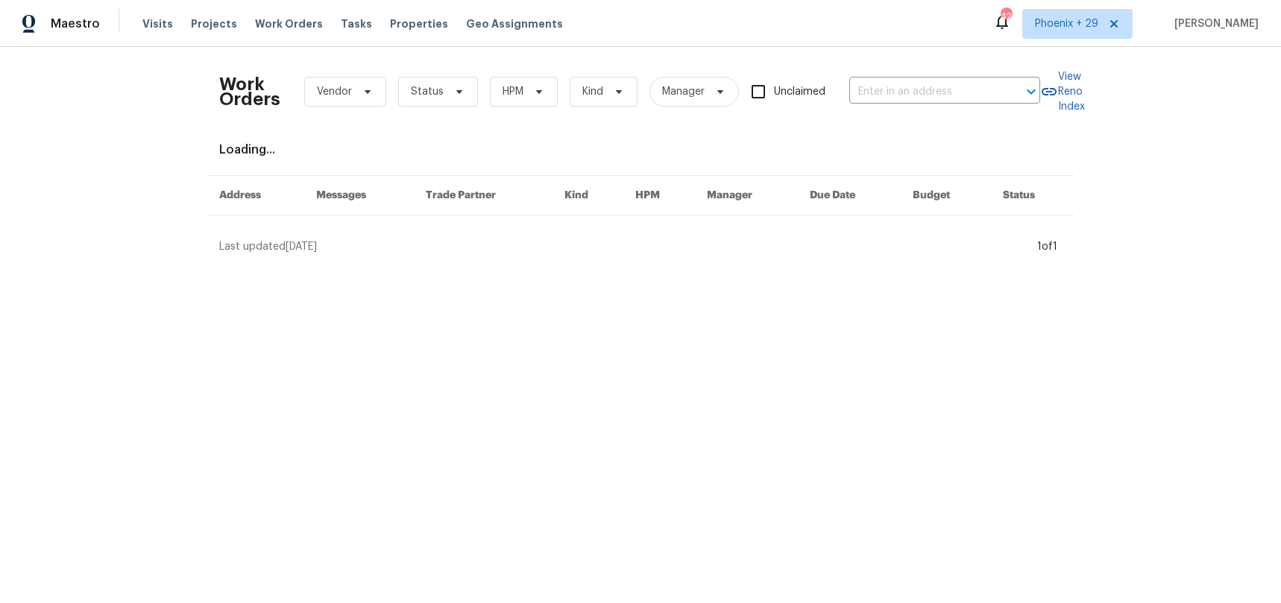
click at [891, 116] on div "Work Orders Vendor Status HPM Kind Manager Unclaimed ​" at bounding box center [629, 92] width 821 height 66
click at [890, 107] on div "Work Orders Vendor Status HPM Kind Manager Unclaimed ​" at bounding box center [629, 92] width 821 height 66
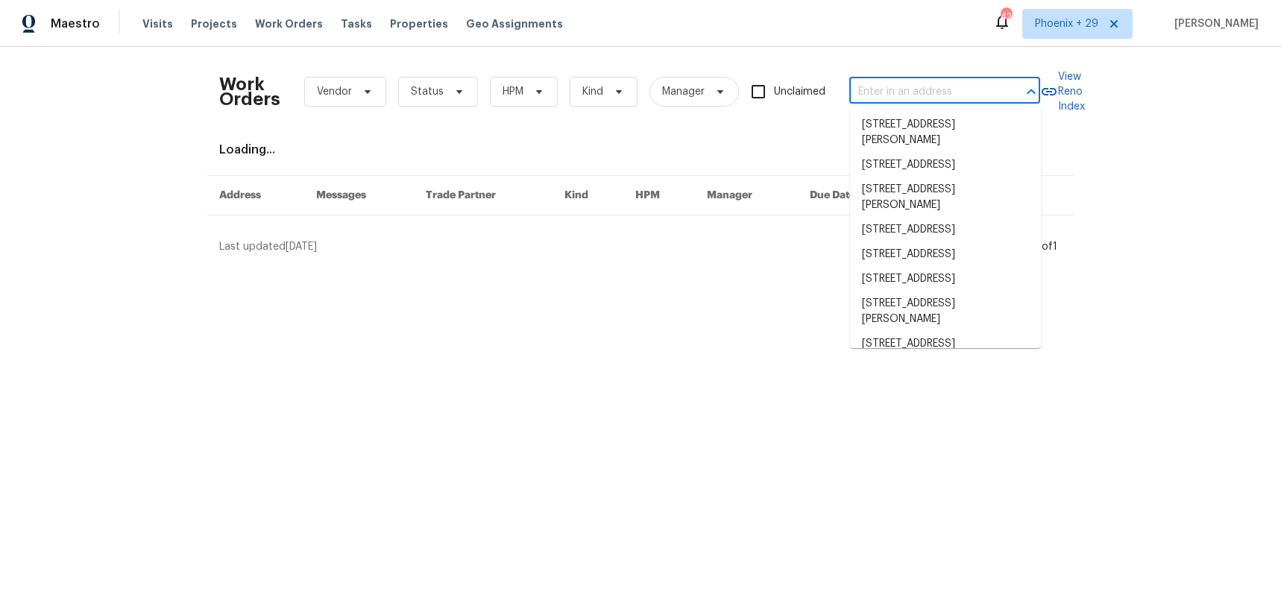
click at [877, 89] on input "text" at bounding box center [923, 92] width 149 height 23
paste input "[STREET_ADDRESS][US_STATE]"
type input "[STREET_ADDRESS][US_STATE]"
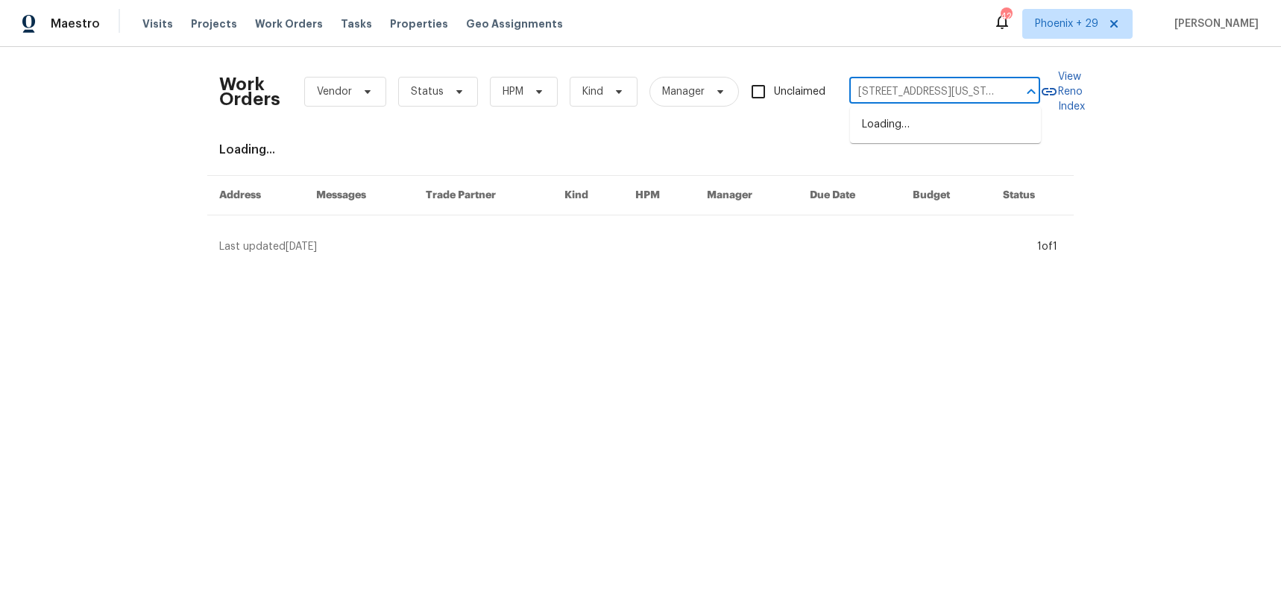
scroll to position [0, 54]
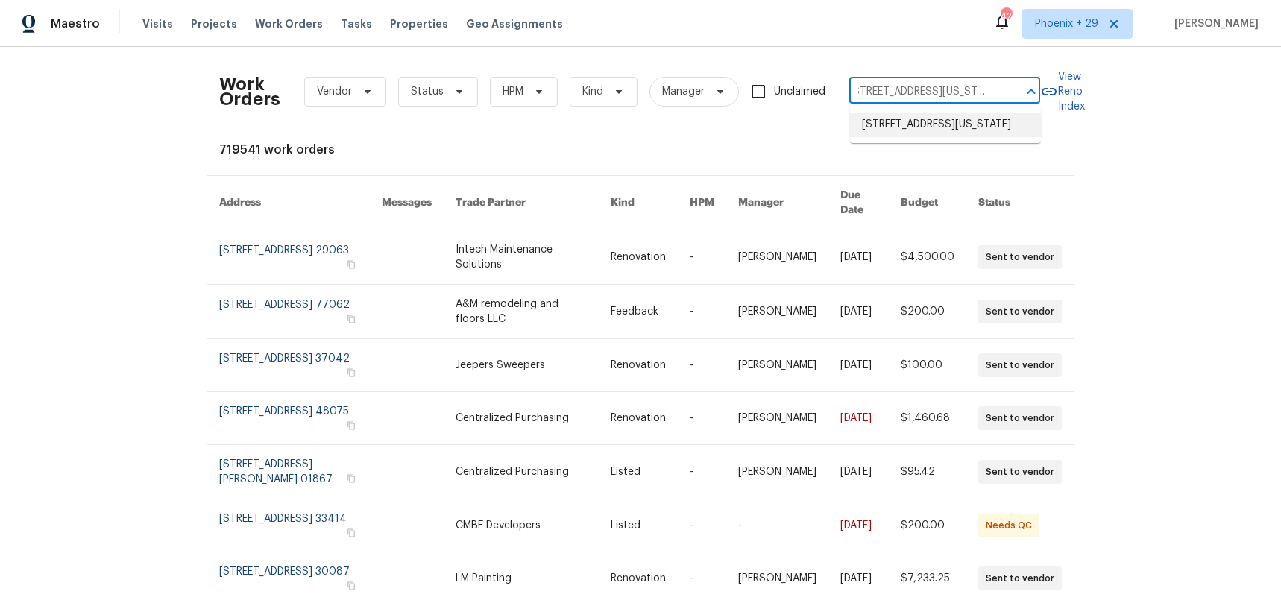
click at [909, 115] on li "[STREET_ADDRESS][US_STATE]" at bounding box center [945, 125] width 191 height 25
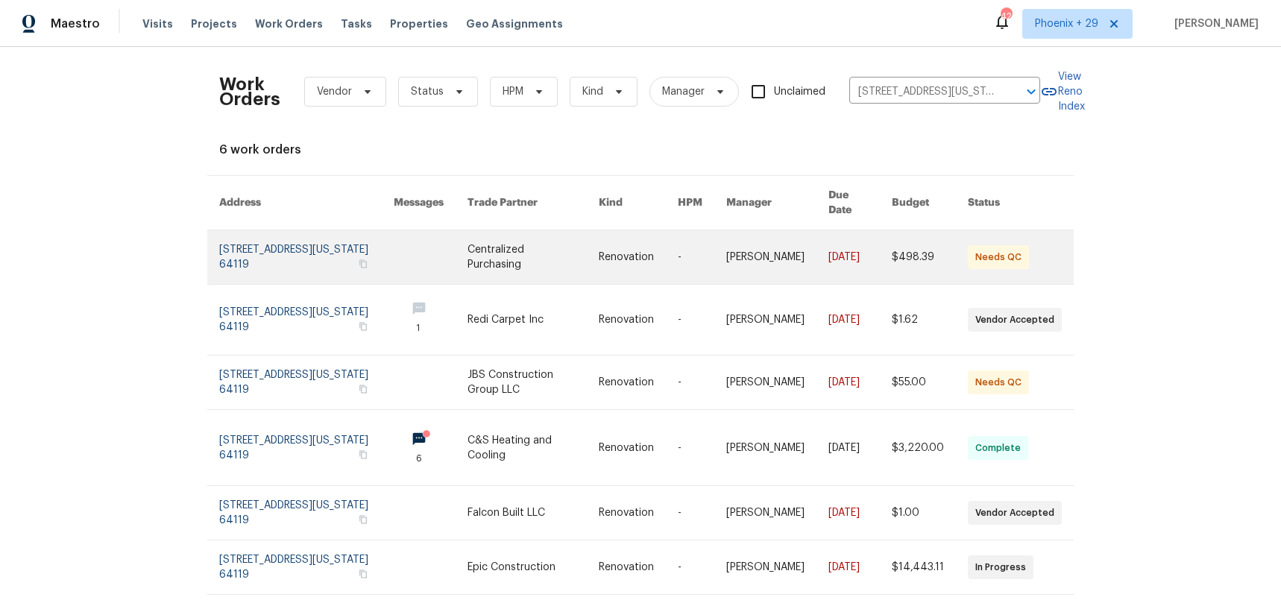
click at [469, 255] on td "Centralized Purchasing" at bounding box center [520, 257] width 131 height 54
click at [624, 242] on link at bounding box center [638, 257] width 79 height 54
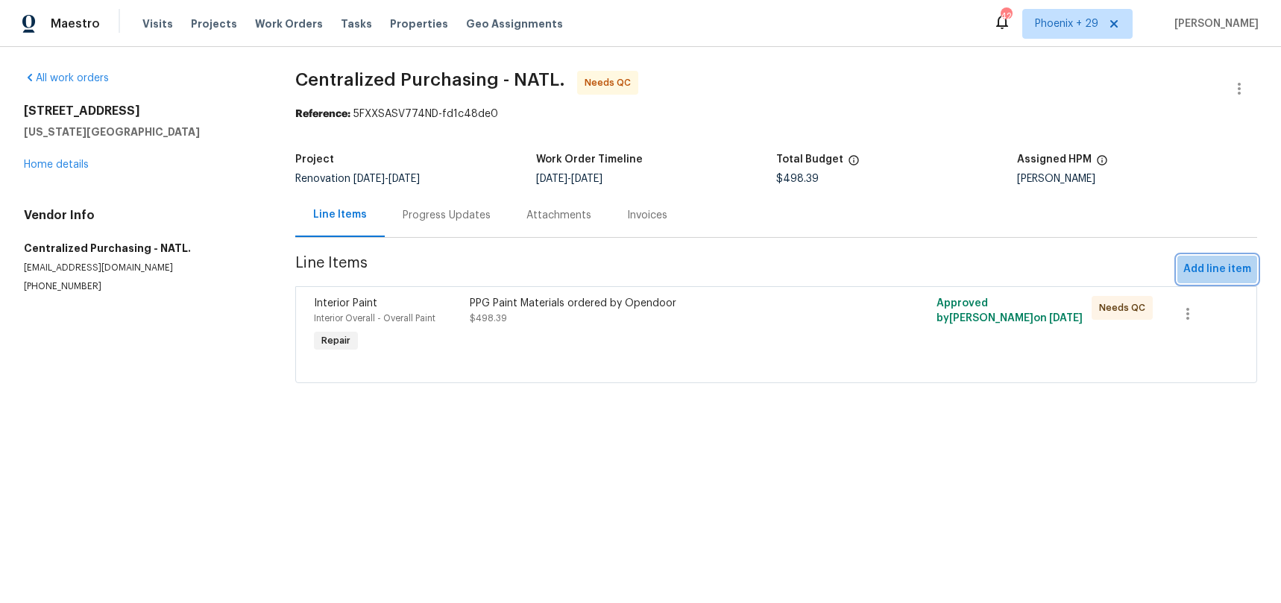
click at [1202, 262] on span "Add line item" at bounding box center [1217, 269] width 68 height 19
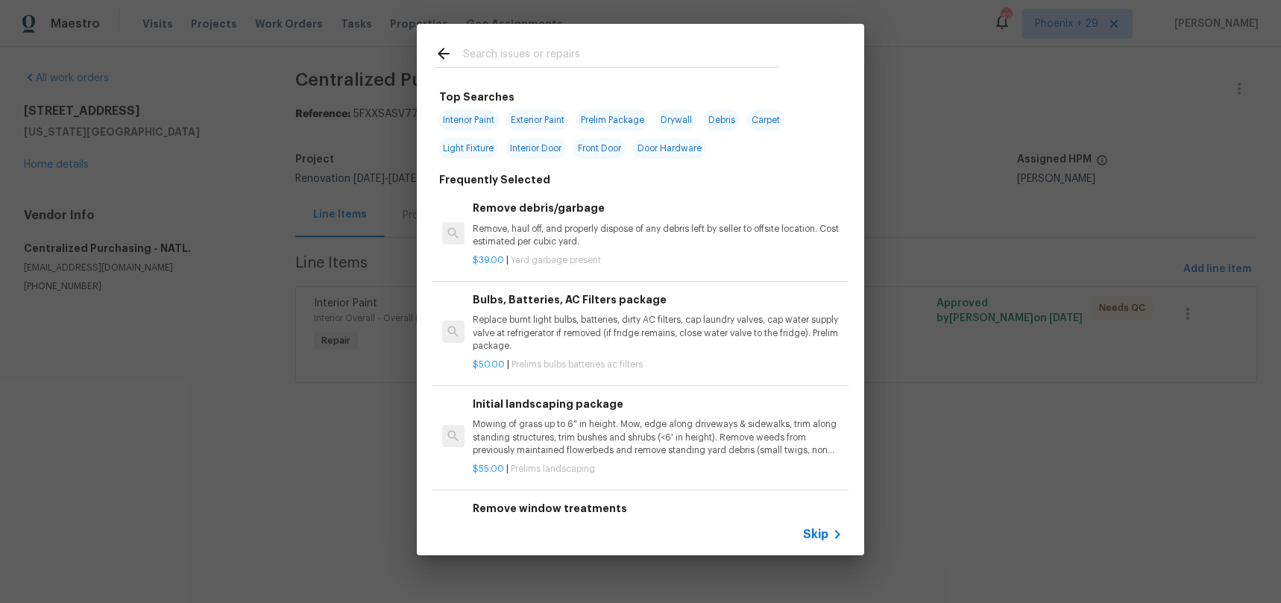
click at [625, 51] on input "text" at bounding box center [621, 56] width 316 height 22
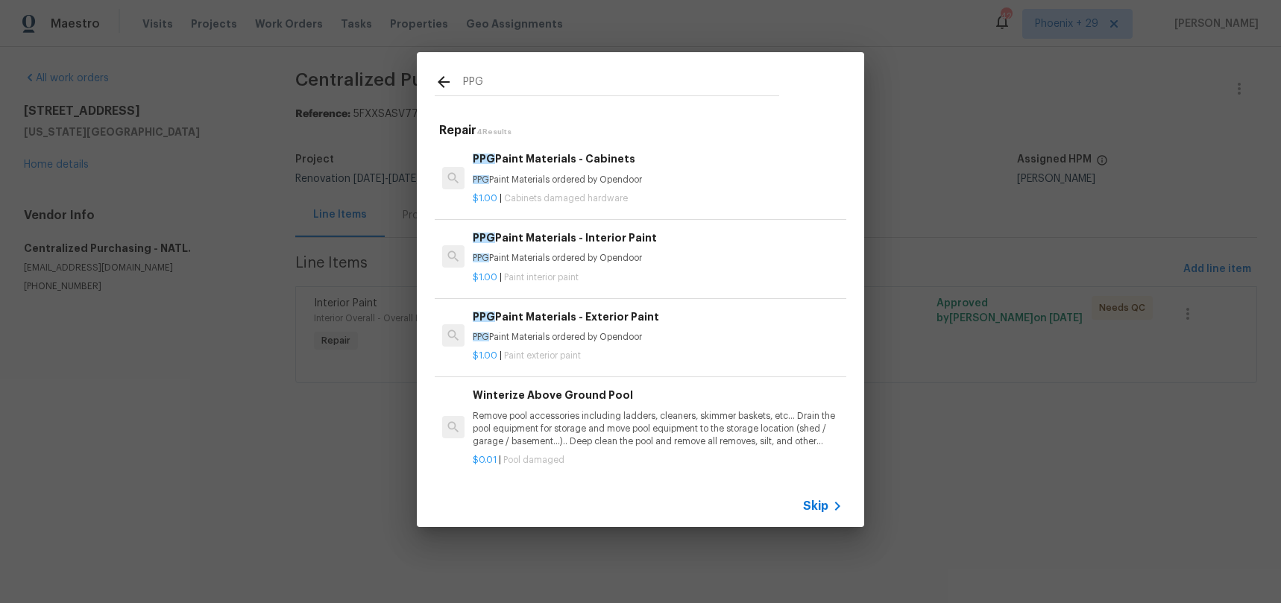
type input "PPG"
click at [700, 261] on p "PPG Paint Materials ordered by Opendoor" at bounding box center [658, 258] width 370 height 13
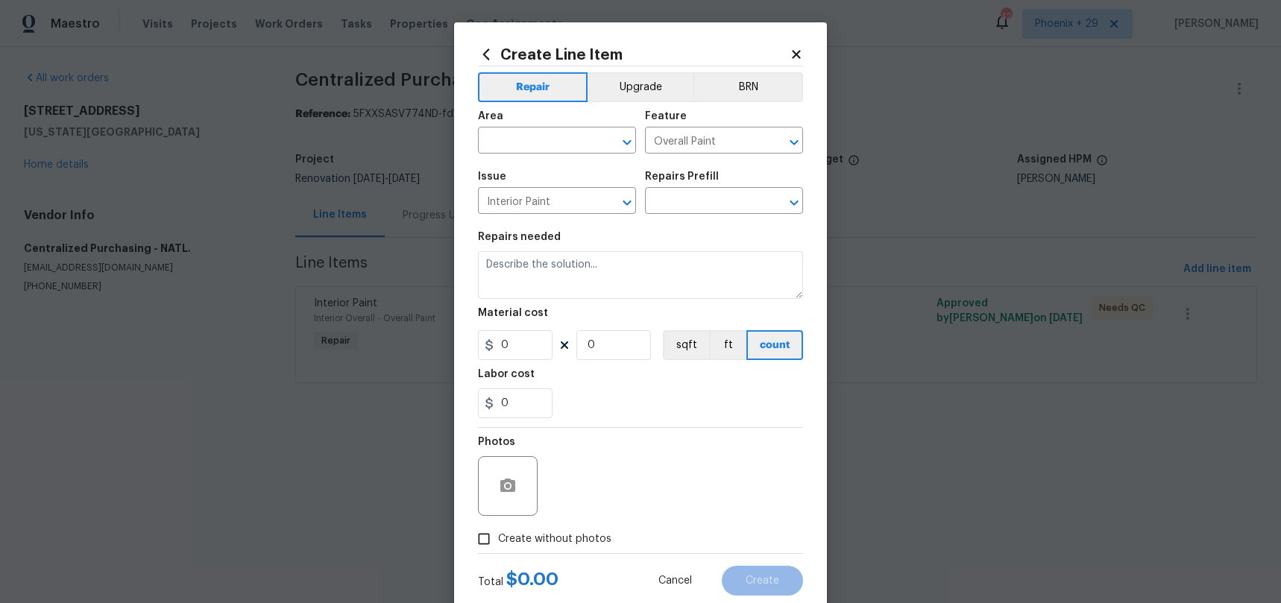
type input "PPG Paint Materials - Interior Paint $1.00"
type textarea "PPG Paint Materials ordered by Opendoor"
type input "1"
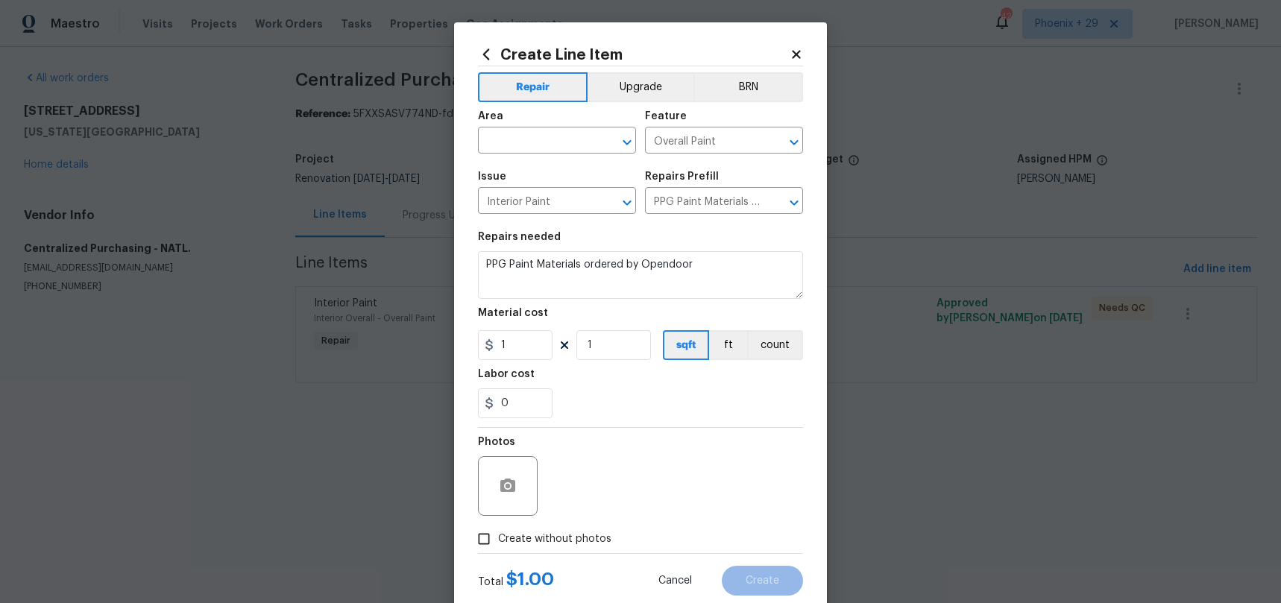
click at [490, 56] on icon at bounding box center [486, 54] width 16 height 16
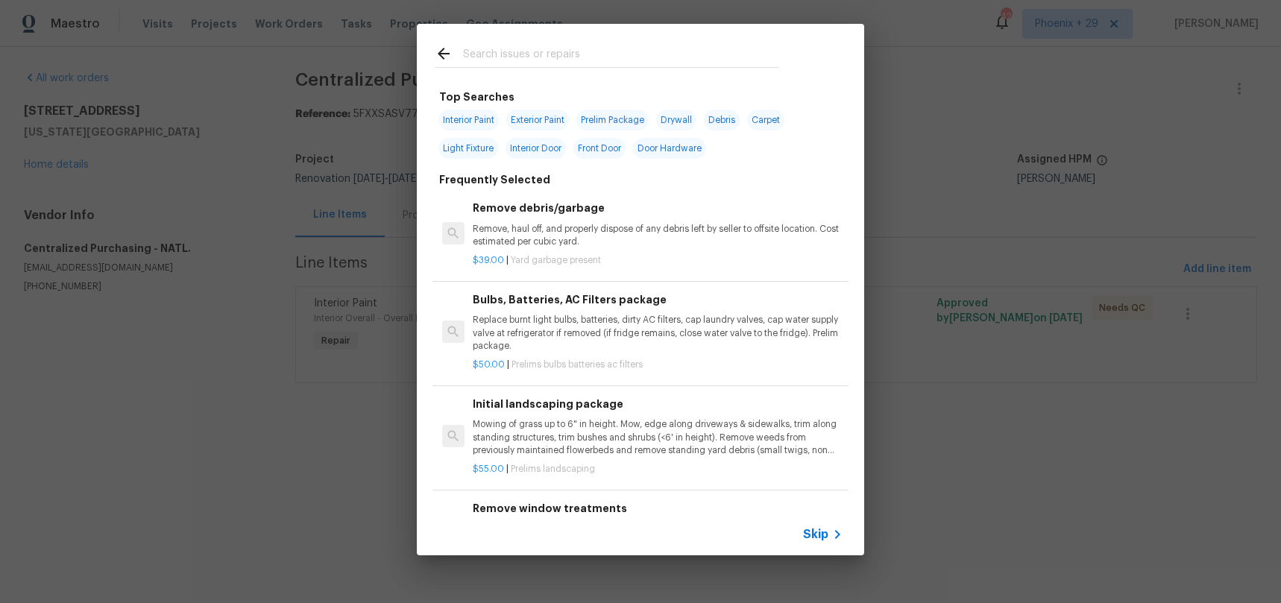
click at [520, 75] on div at bounding box center [607, 53] width 380 height 59
click at [520, 65] on input "text" at bounding box center [621, 56] width 316 height 22
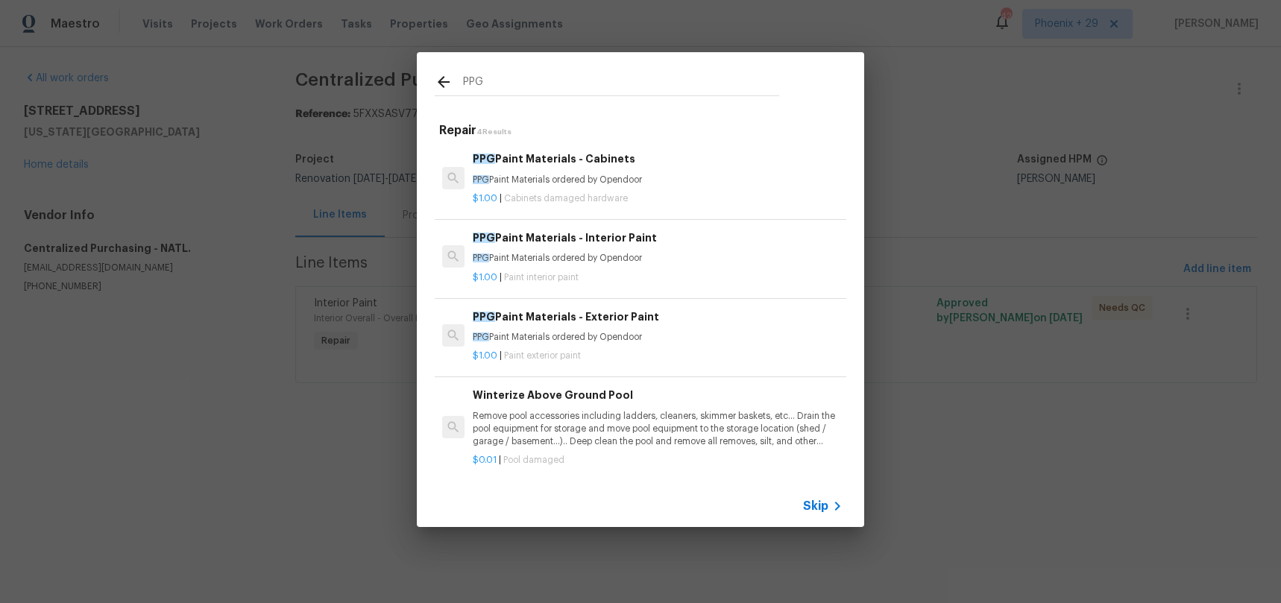
type input "PPG"
click at [649, 183] on p "PPG Paint Materials ordered by Opendoor" at bounding box center [658, 180] width 370 height 13
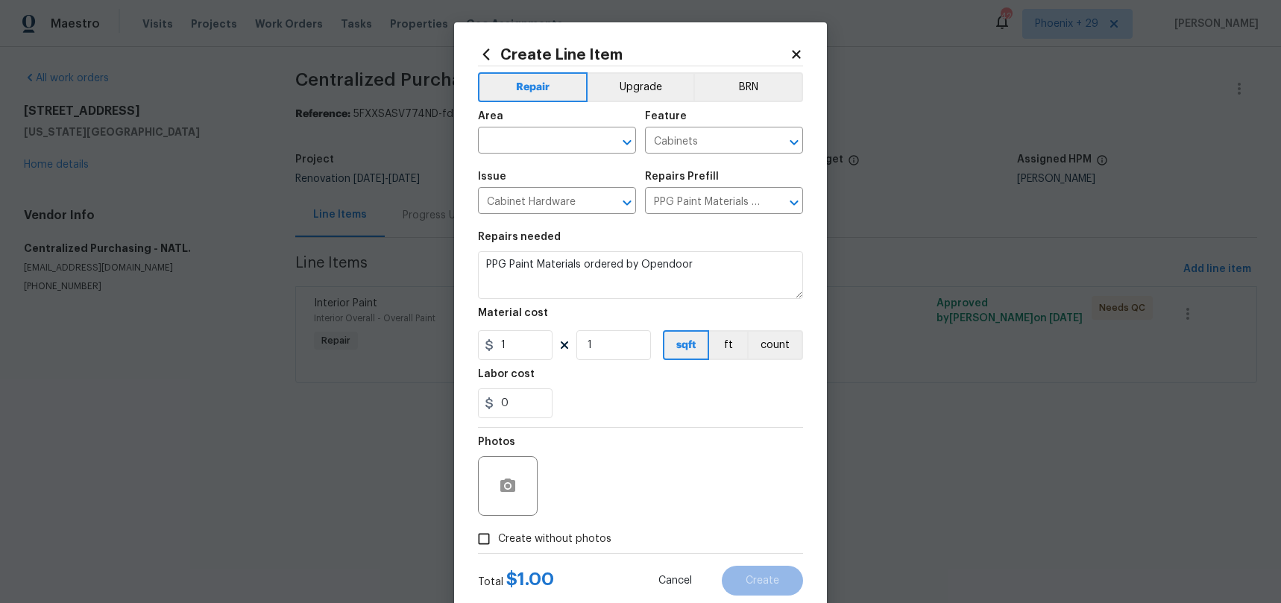
type input "PPG Paint Materials - Cabinets $1.00"
click at [574, 133] on input "text" at bounding box center [536, 141] width 116 height 23
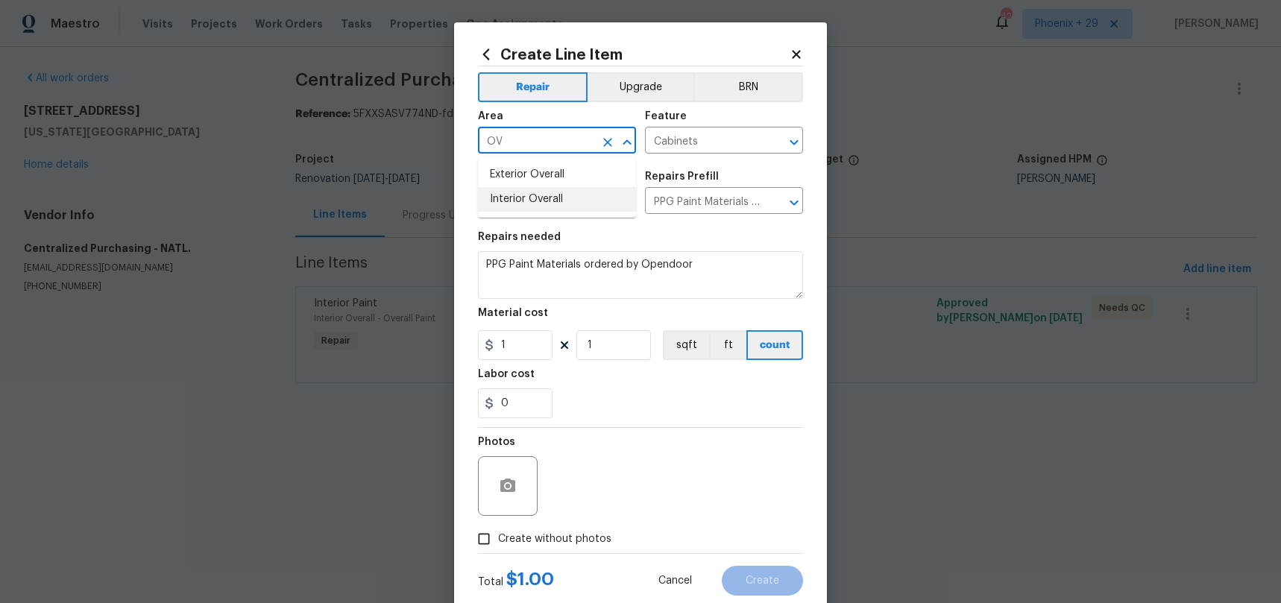
click at [576, 189] on li "Interior Overall" at bounding box center [557, 199] width 158 height 25
type input "Interior Overall"
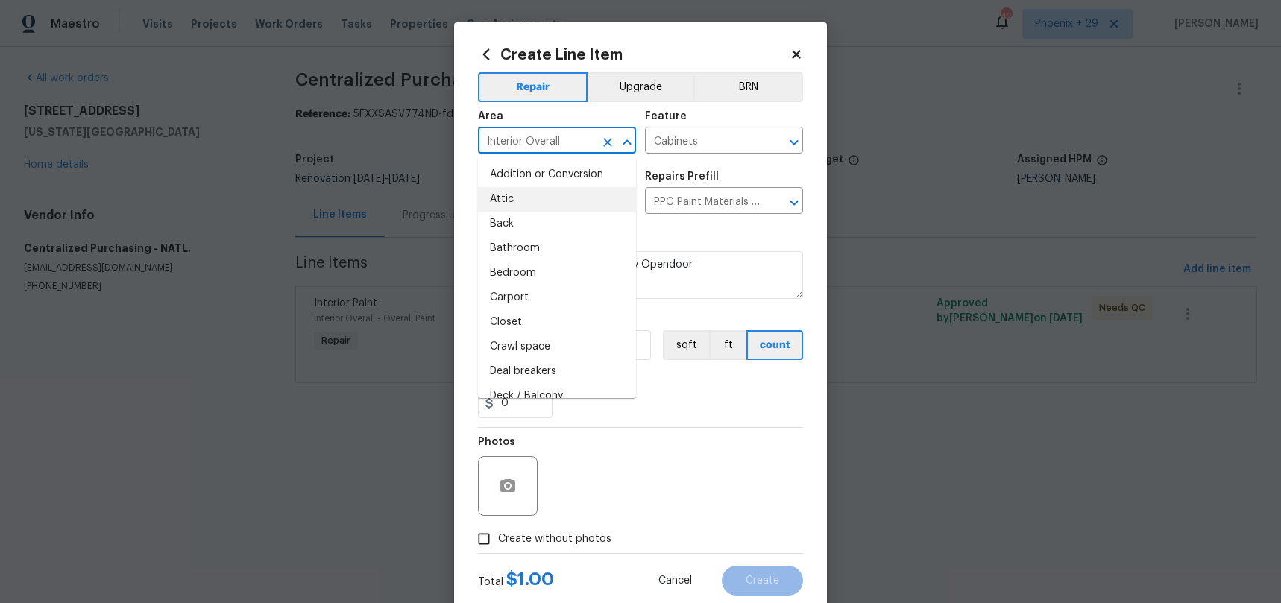
drag, startPoint x: 682, startPoint y: 461, endPoint x: 634, endPoint y: 406, distance: 72.9
click at [681, 460] on div "Photos" at bounding box center [640, 476] width 325 height 97
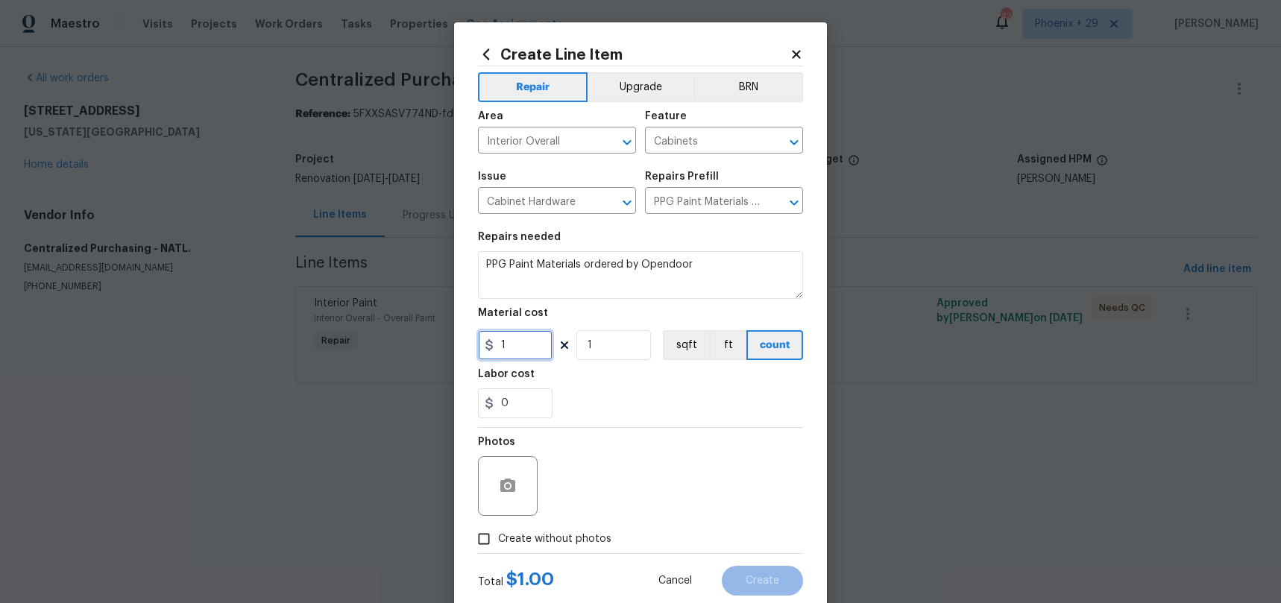
drag, startPoint x: 521, startPoint y: 347, endPoint x: 497, endPoint y: 345, distance: 23.9
click at [497, 345] on input "1" at bounding box center [515, 345] width 75 height 30
type input "459.83"
drag, startPoint x: 555, startPoint y: 551, endPoint x: 552, endPoint y: 537, distance: 14.5
click at [552, 546] on label "Create without photos" at bounding box center [541, 539] width 142 height 28
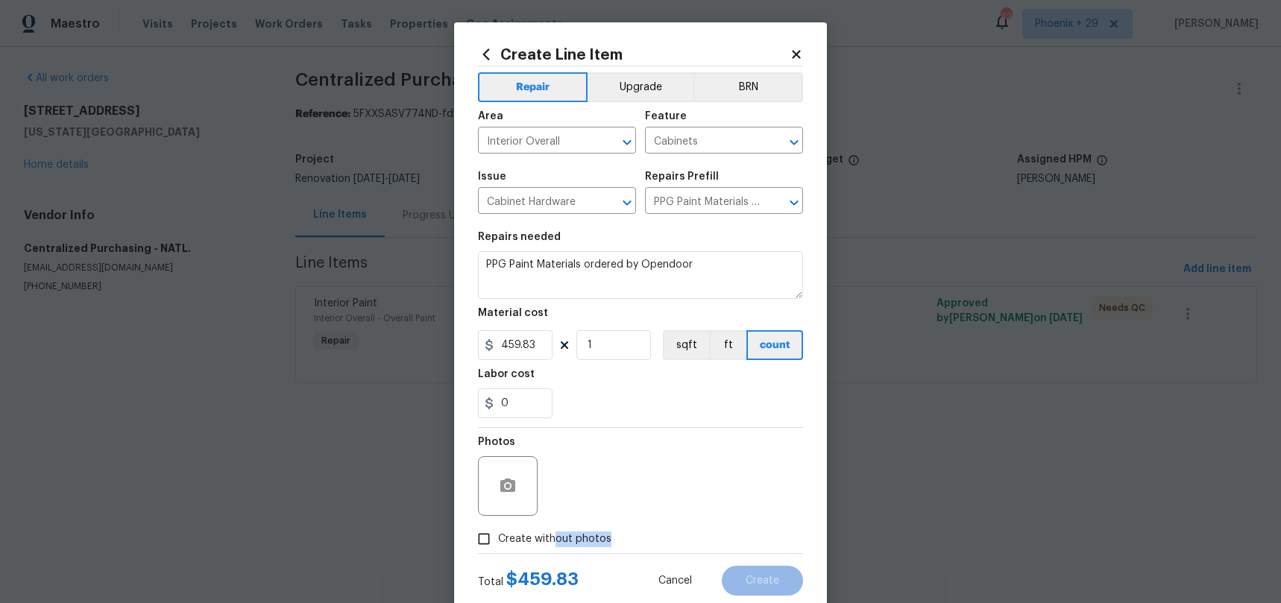
click at [552, 537] on span "Create without photos" at bounding box center [554, 540] width 113 height 16
click at [498, 537] on input "Create without photos" at bounding box center [484, 539] width 28 height 28
checkbox input "true"
click at [615, 478] on textarea at bounding box center [675, 486] width 253 height 60
type textarea "NA"
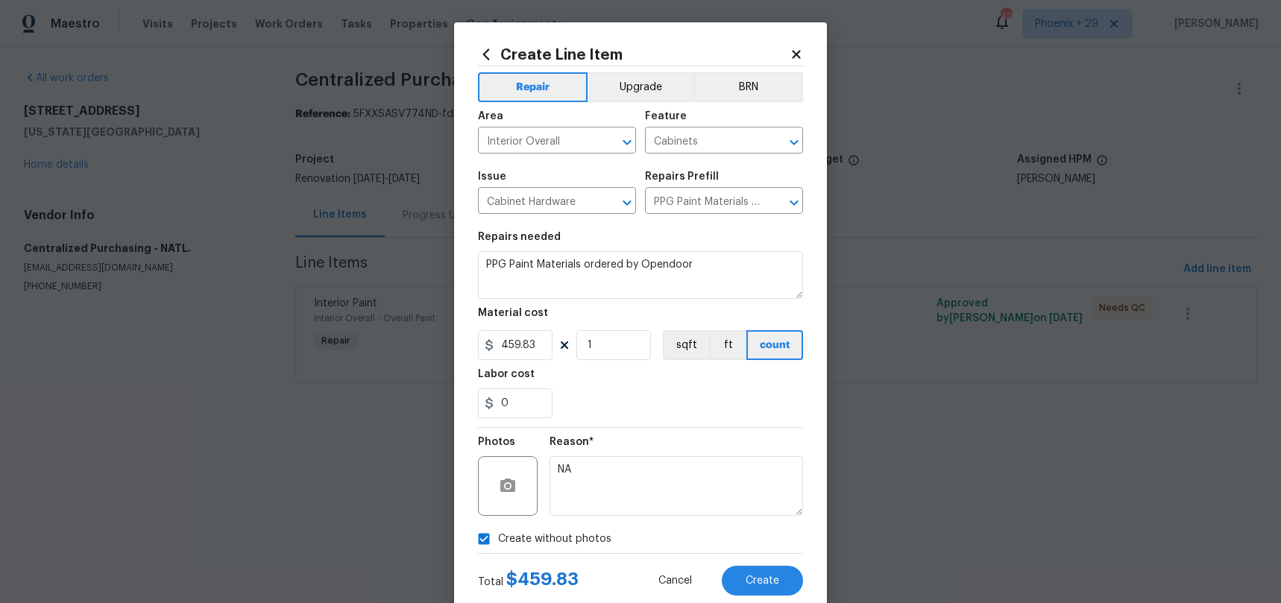
click at [821, 565] on div "Create Line Item Repair Upgrade BRN Area Interior Overall ​ Feature Cabinets ​ …" at bounding box center [640, 320] width 373 height 597
click at [790, 577] on button "Create" at bounding box center [762, 581] width 81 height 30
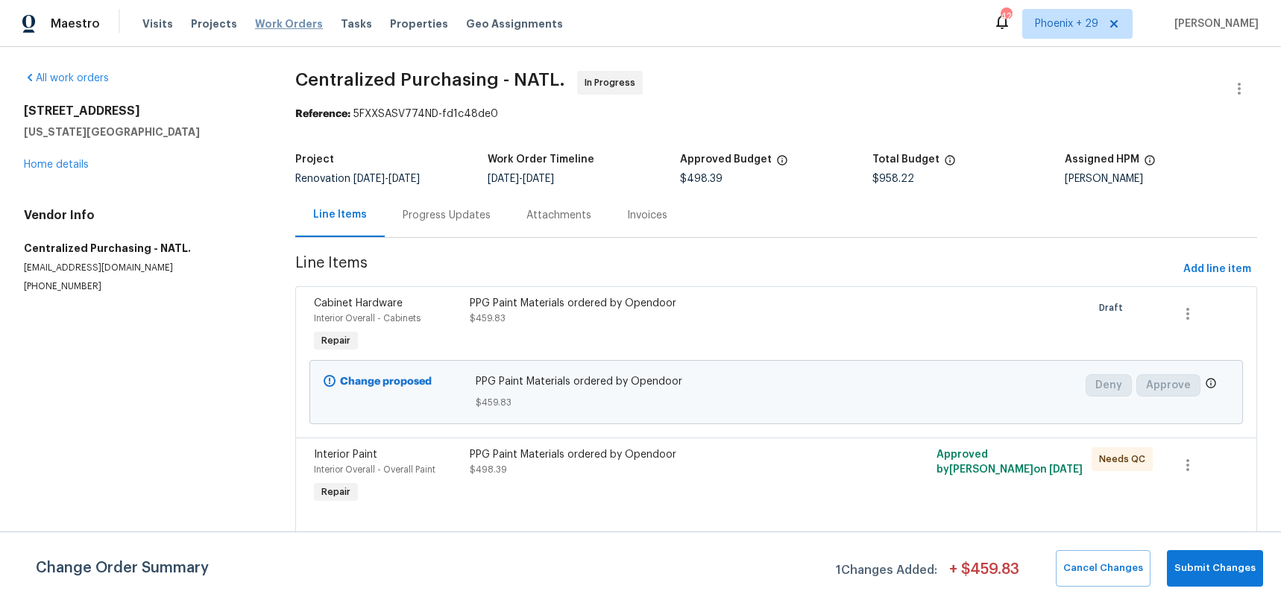
click at [262, 26] on span "Work Orders" at bounding box center [289, 23] width 68 height 15
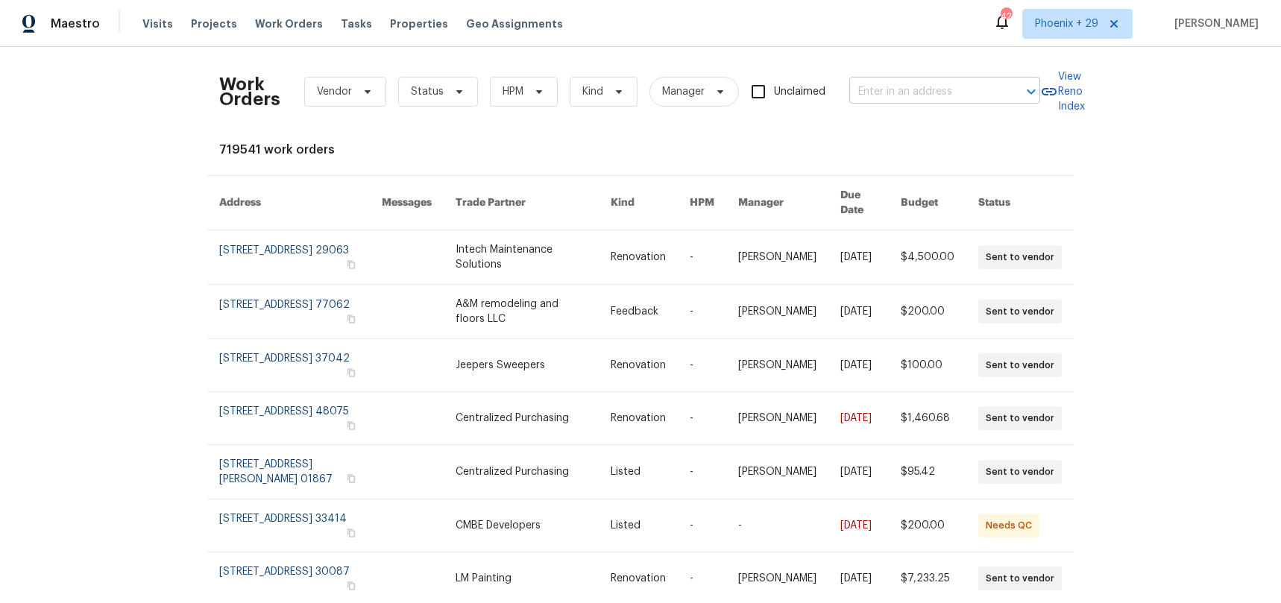
click at [929, 86] on input "text" at bounding box center [923, 92] width 149 height 23
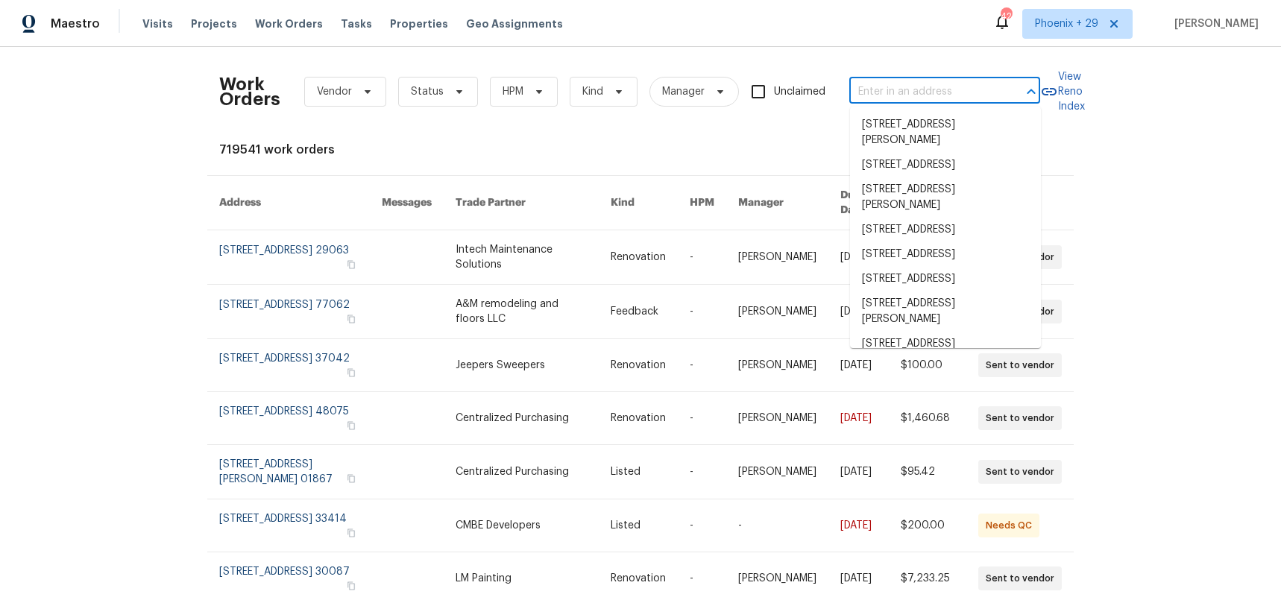
paste input "[STREET_ADDRESS][US_STATE]"
type input "[STREET_ADDRESS][US_STATE]"
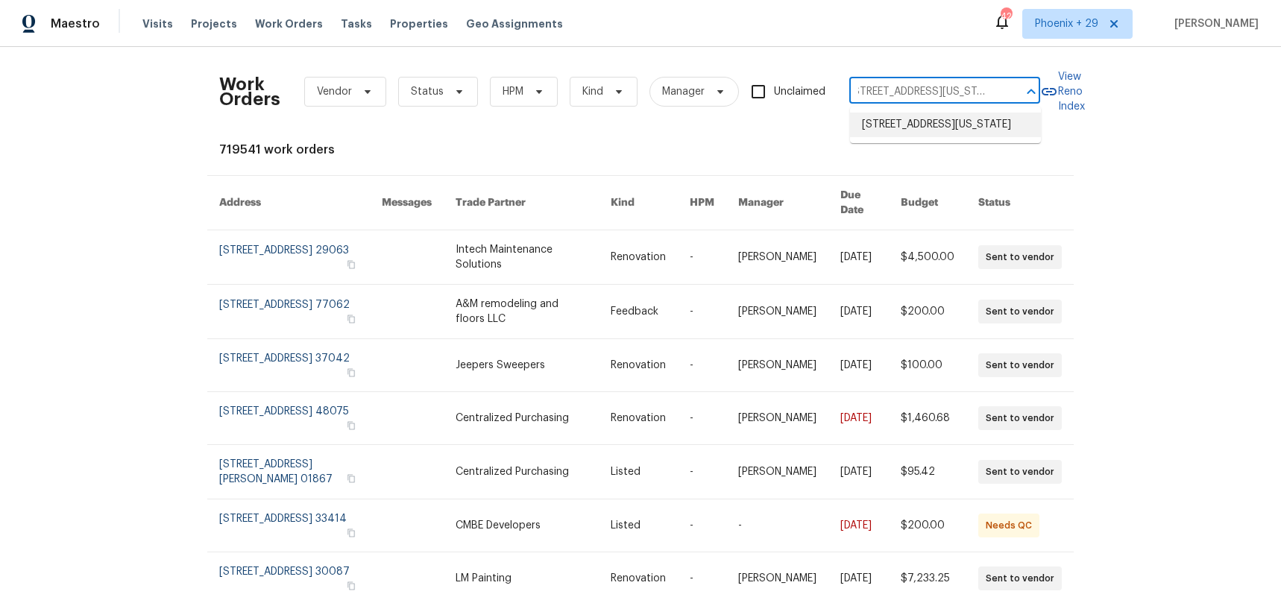
click at [940, 122] on li "[STREET_ADDRESS][US_STATE]" at bounding box center [945, 125] width 191 height 25
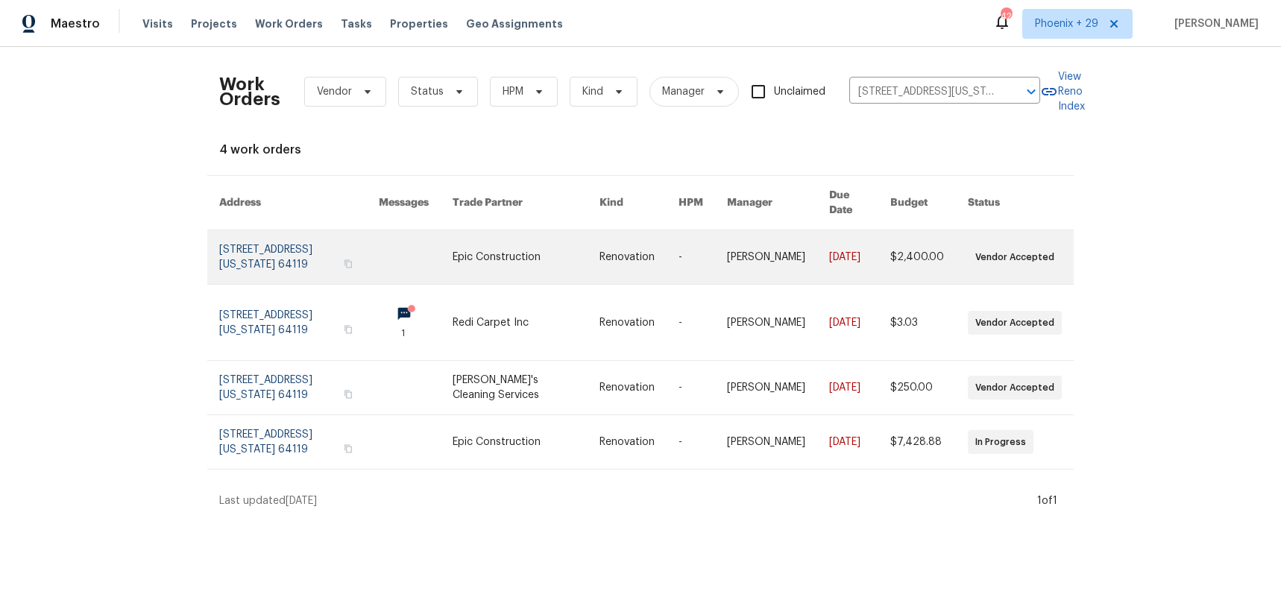
click at [490, 230] on link at bounding box center [525, 257] width 147 height 54
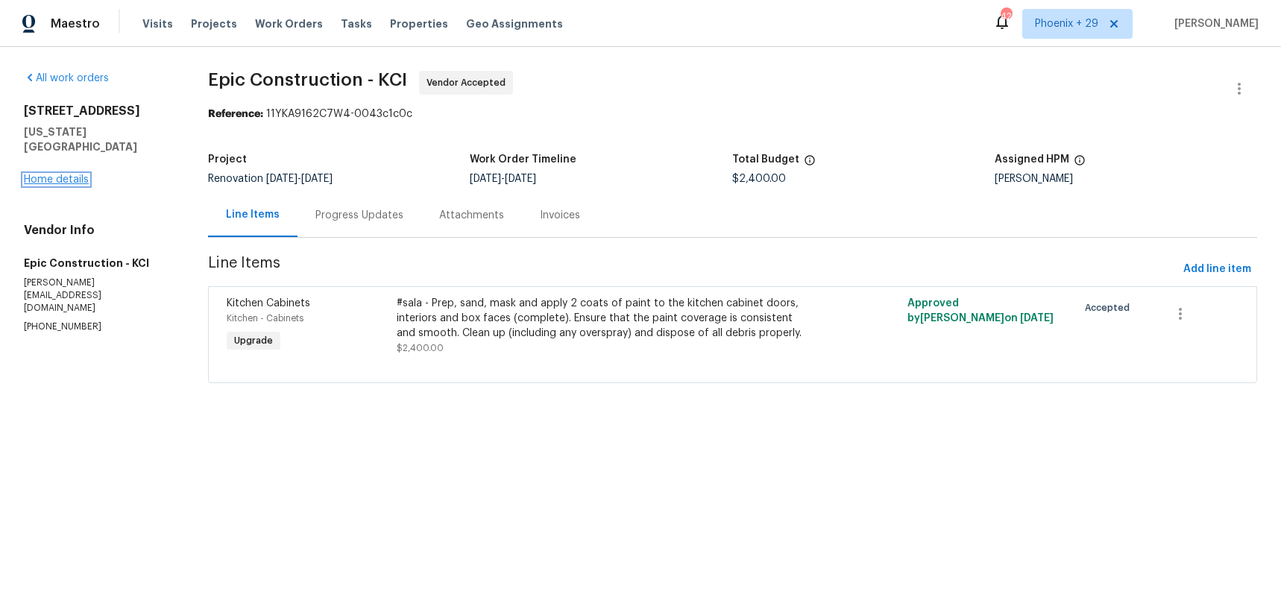
click at [60, 174] on link "Home details" at bounding box center [56, 179] width 65 height 10
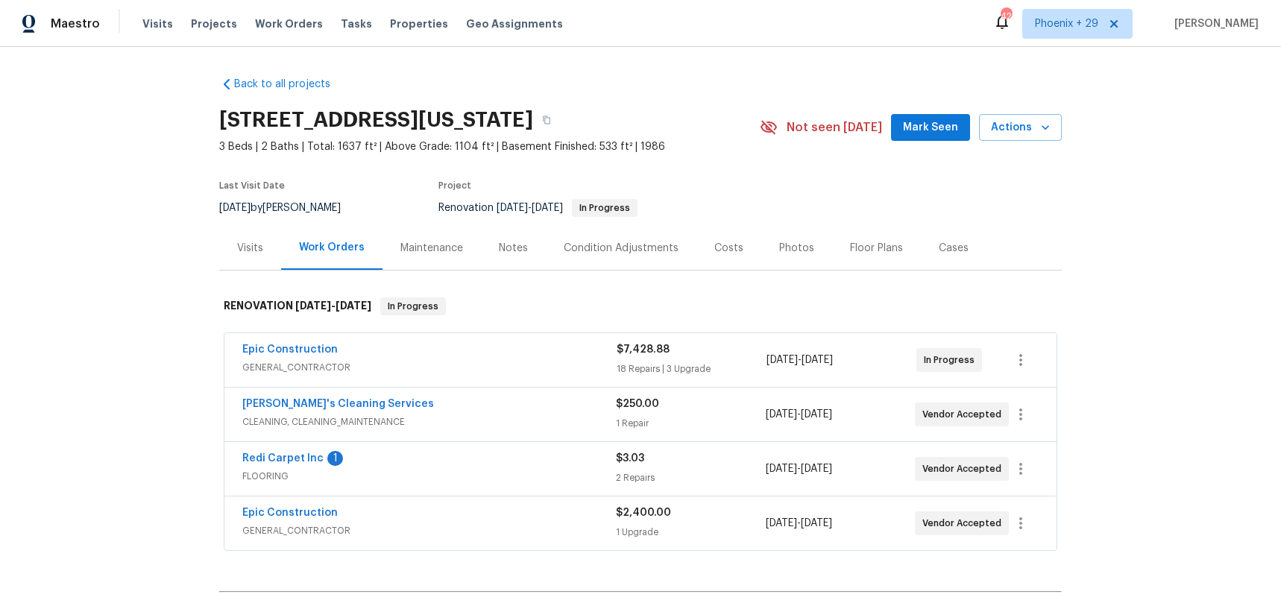
scroll to position [180, 0]
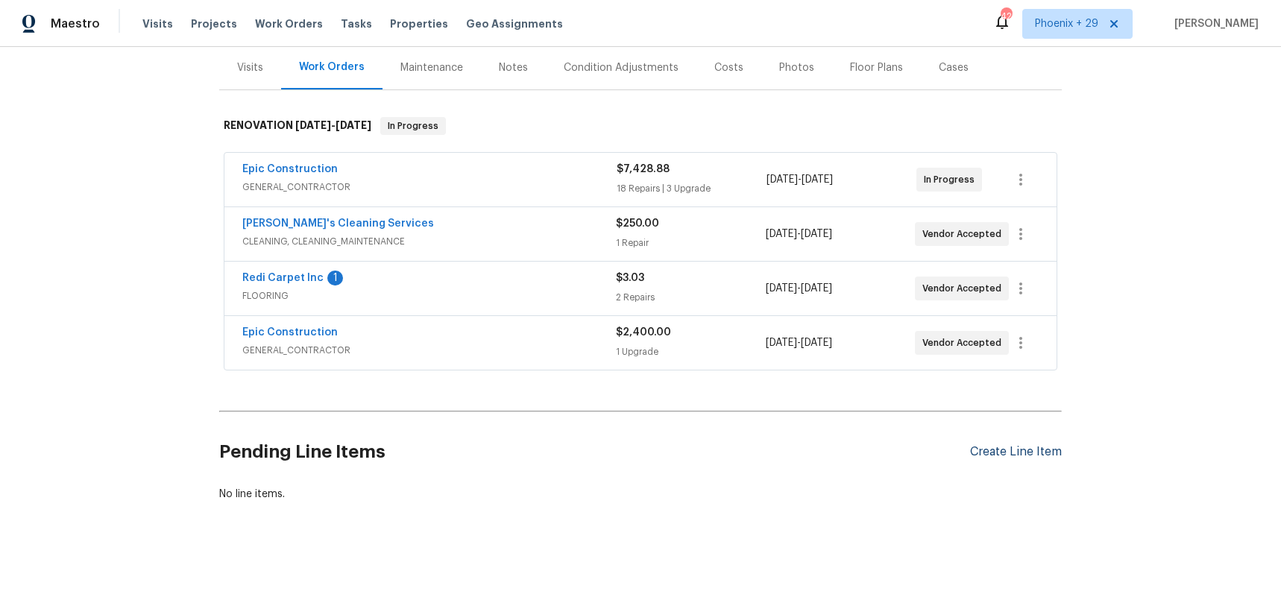
click at [1021, 451] on div "Create Line Item" at bounding box center [1016, 452] width 92 height 14
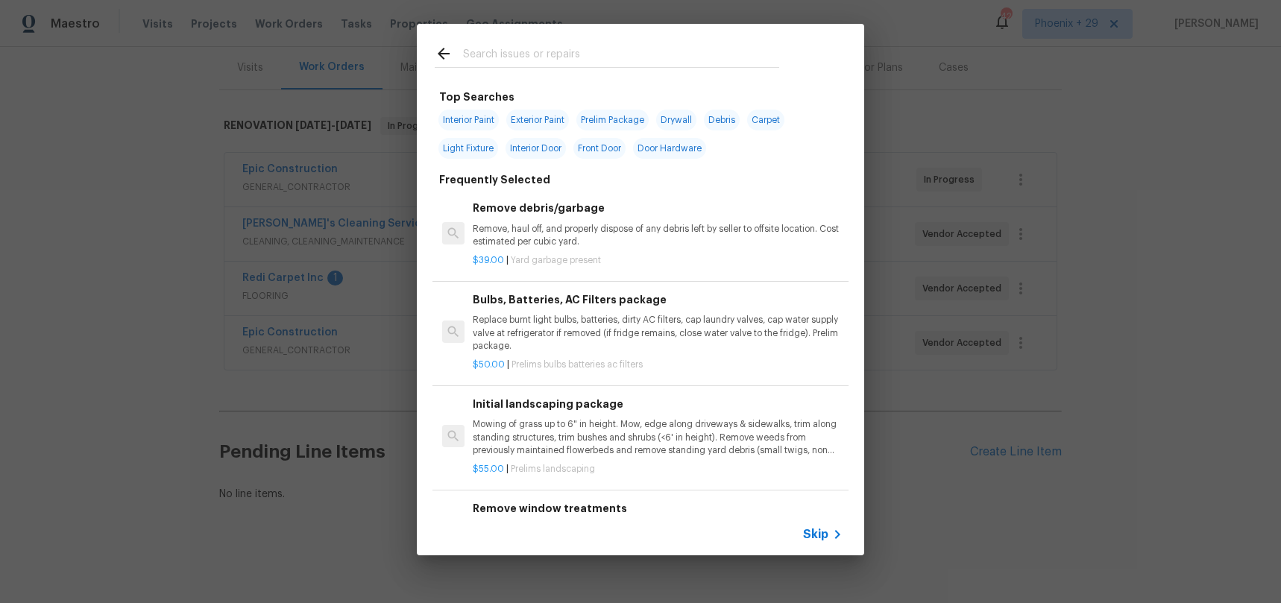
click at [591, 63] on input "text" at bounding box center [621, 56] width 316 height 22
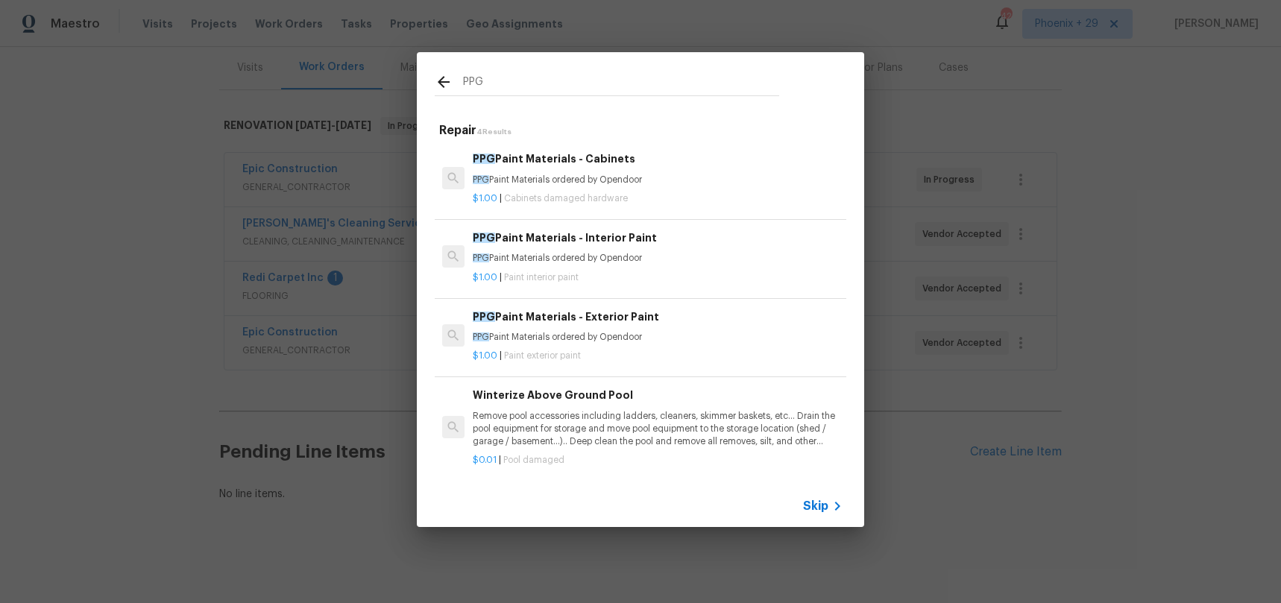
type input "PPG"
click at [681, 253] on p "PPG Paint Materials ordered by Opendoor" at bounding box center [658, 258] width 370 height 13
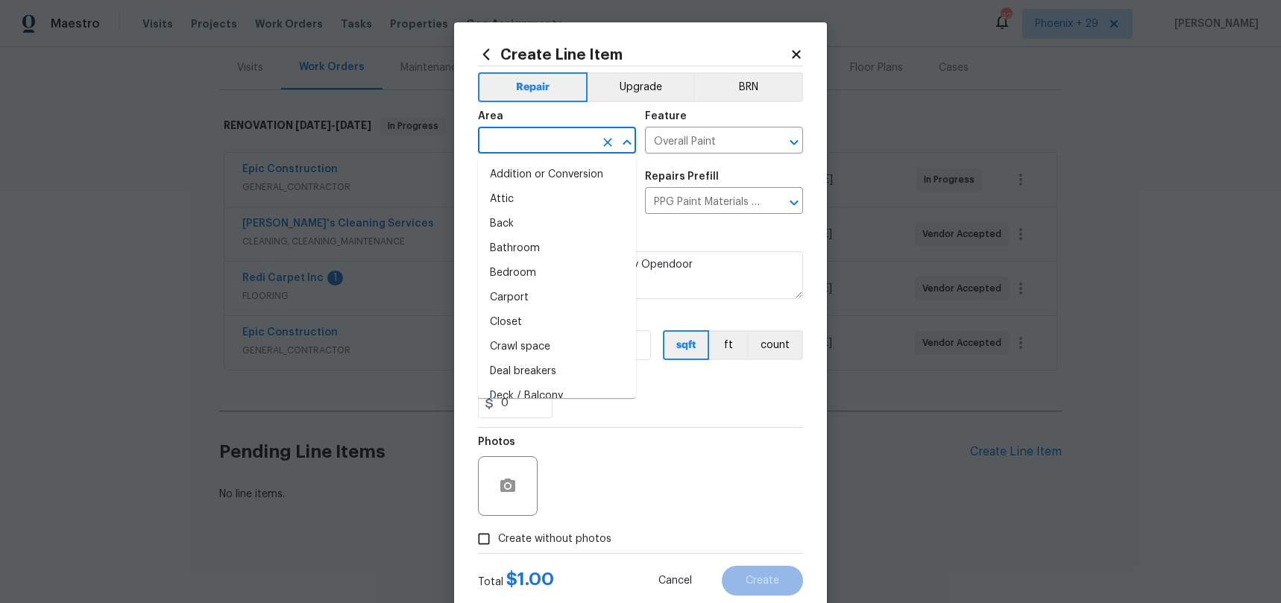
click at [568, 132] on input "text" at bounding box center [536, 141] width 116 height 23
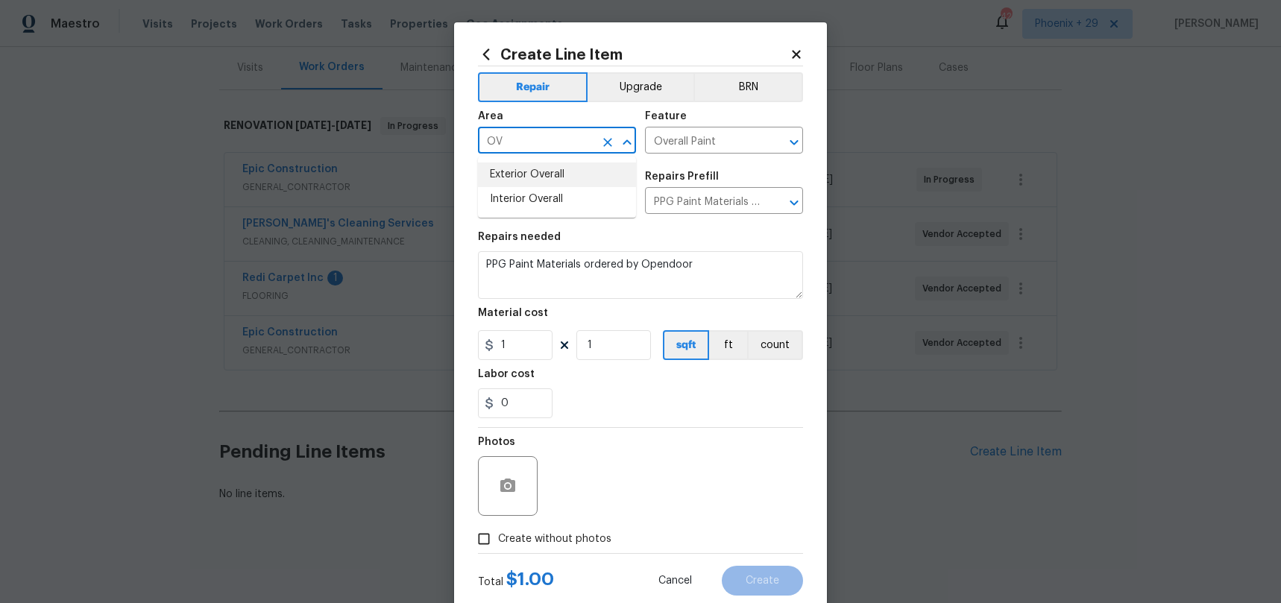
click at [583, 184] on li "Exterior Overall" at bounding box center [557, 175] width 158 height 25
type input "Exterior Overall"
click at [594, 142] on div "Exterior Overall ​" at bounding box center [557, 141] width 158 height 23
click at [603, 143] on icon "Clear" at bounding box center [607, 142] width 15 height 15
drag, startPoint x: 558, startPoint y: 199, endPoint x: 563, endPoint y: 240, distance: 41.3
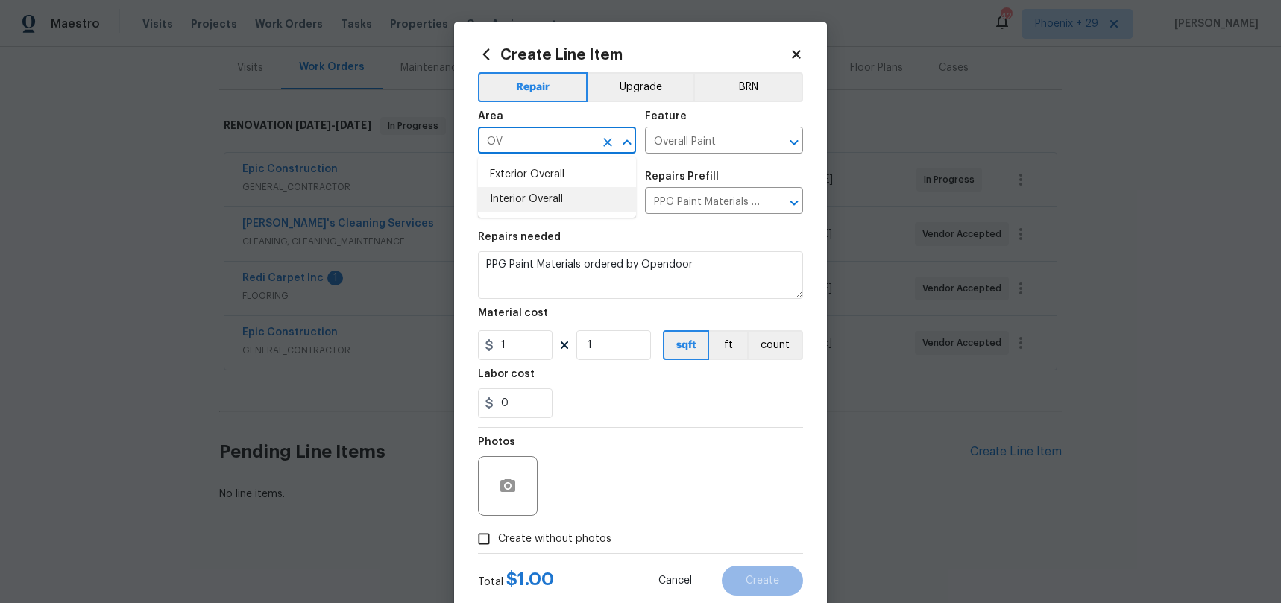
click at [558, 199] on li "Interior Overall" at bounding box center [557, 199] width 158 height 25
type input "Interior Overall"
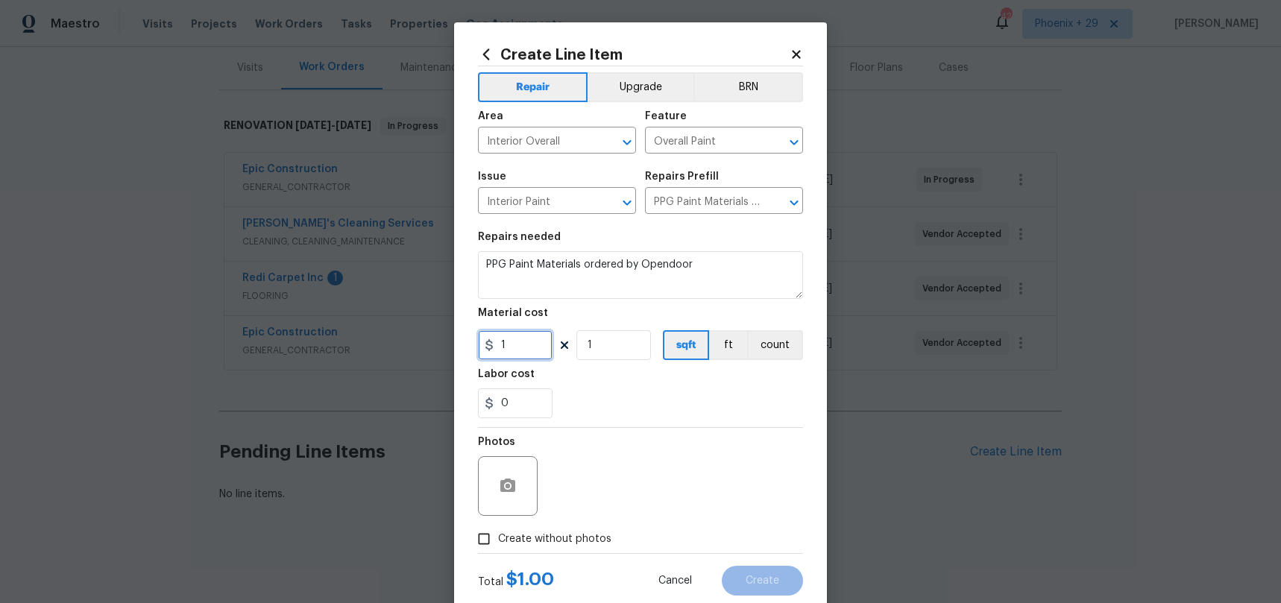
drag, startPoint x: 523, startPoint y: 349, endPoint x: 485, endPoint y: 346, distance: 37.4
click at [485, 346] on div "1" at bounding box center [515, 345] width 75 height 30
type input "510.74"
click at [579, 528] on label "Create without photos" at bounding box center [541, 539] width 142 height 28
click at [498, 528] on input "Create without photos" at bounding box center [484, 539] width 28 height 28
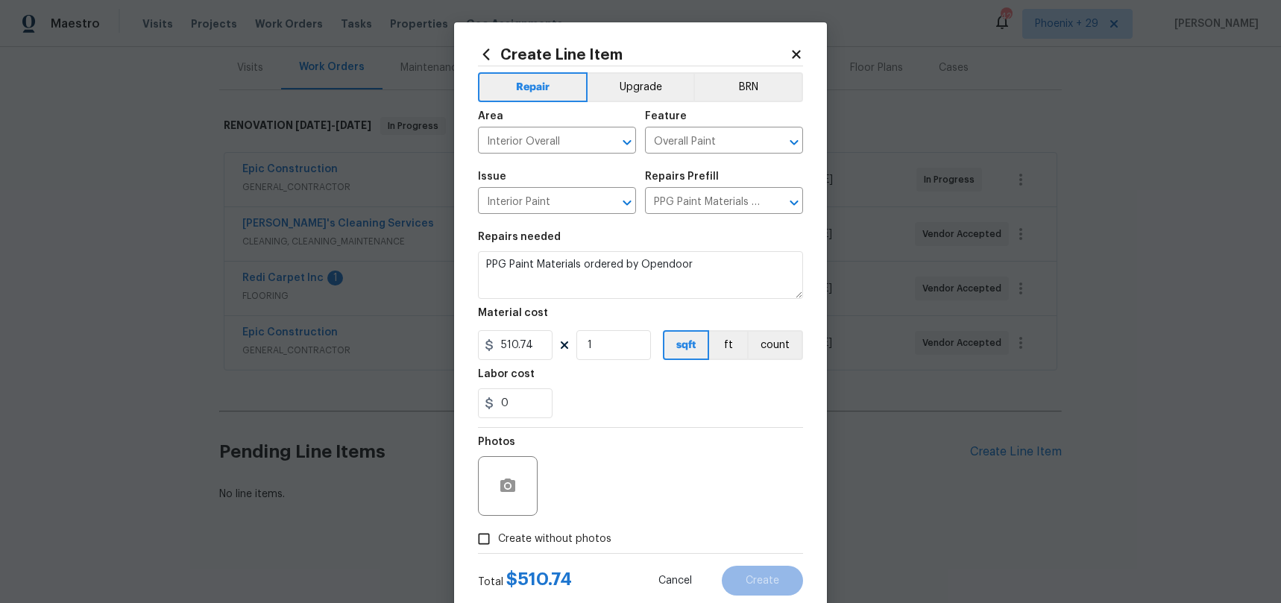
checkbox input "true"
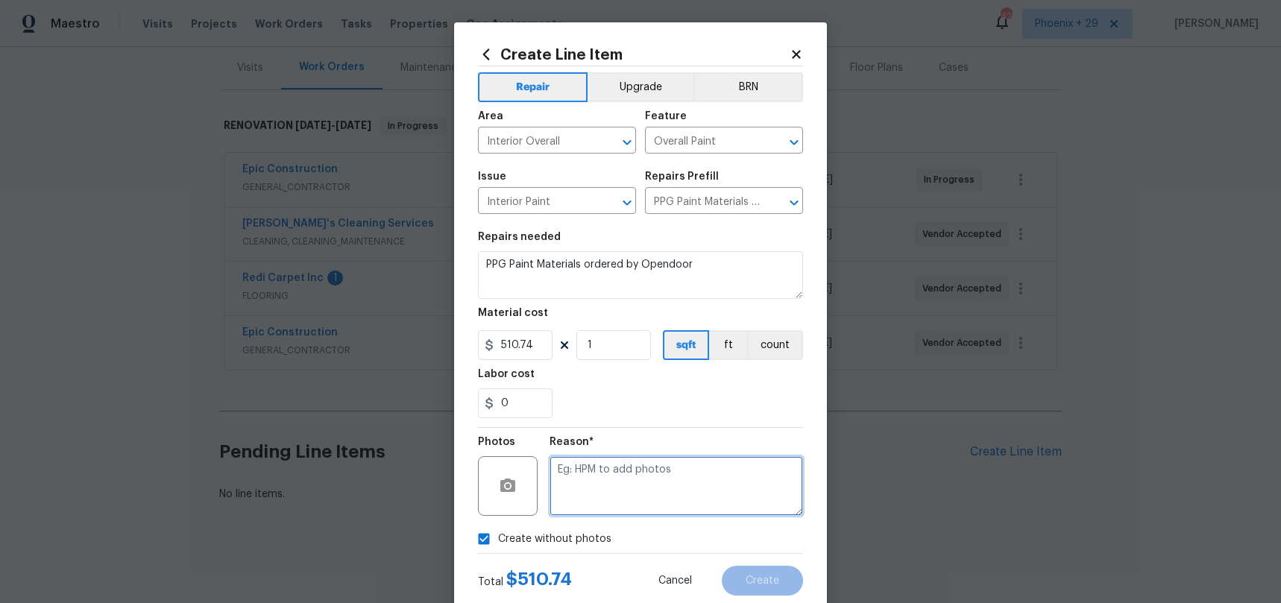
click at [597, 513] on textarea at bounding box center [675, 486] width 253 height 60
type textarea "NA"
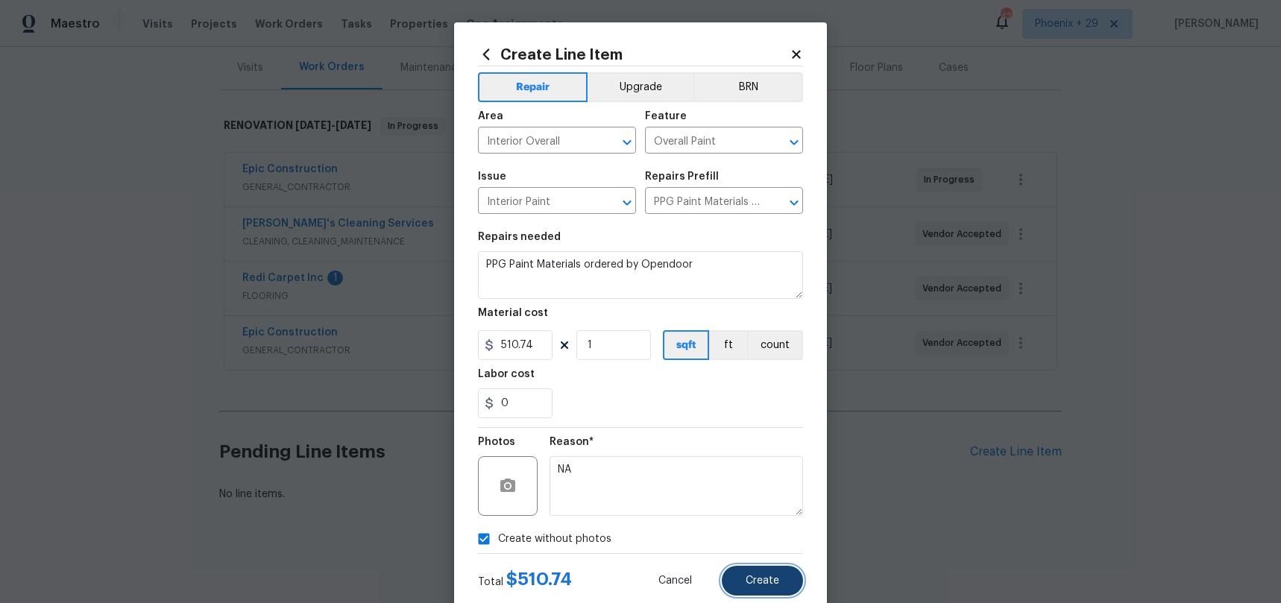
click at [736, 568] on button "Create" at bounding box center [762, 581] width 81 height 30
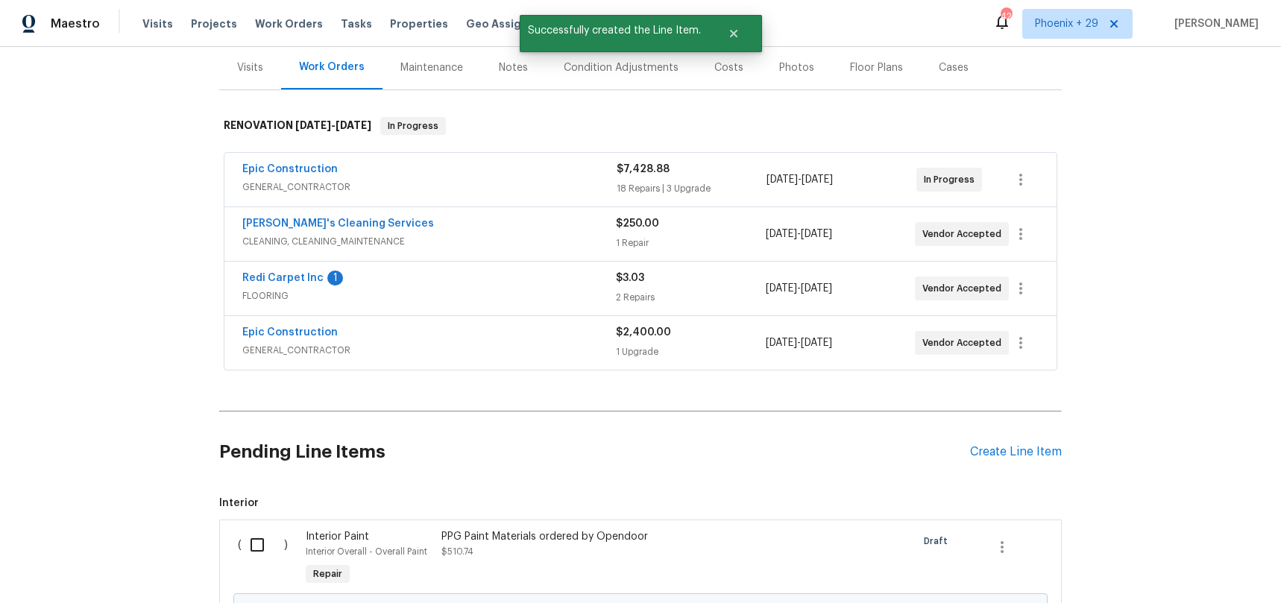
scroll to position [350, 0]
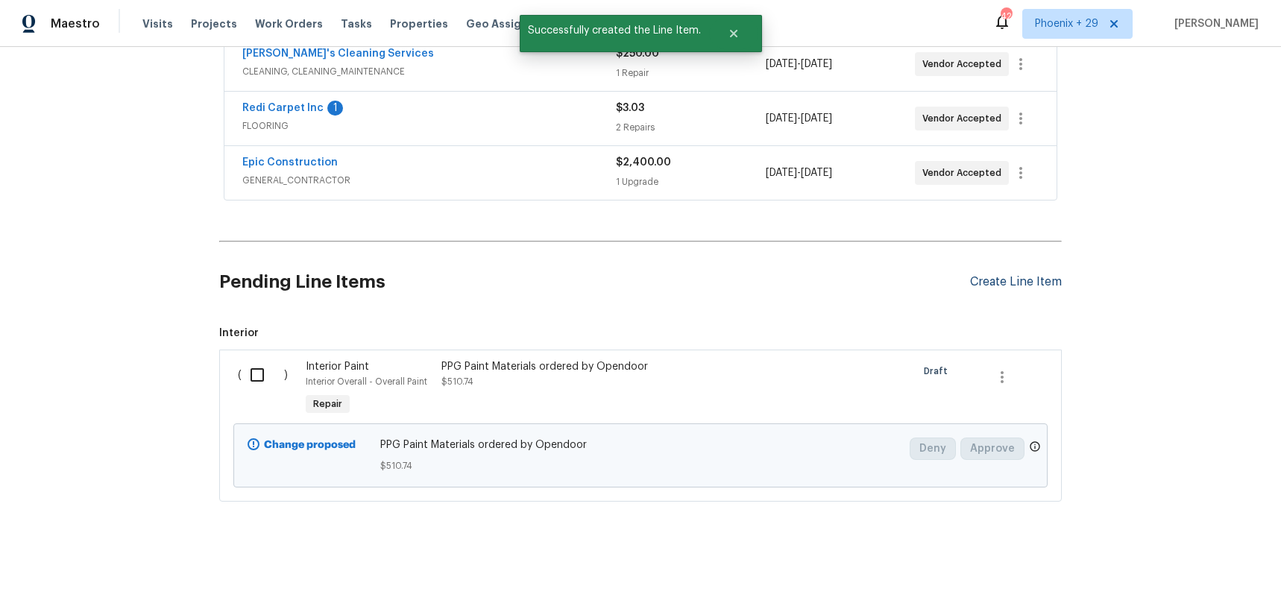
click at [1017, 275] on div "Create Line Item" at bounding box center [1016, 282] width 92 height 14
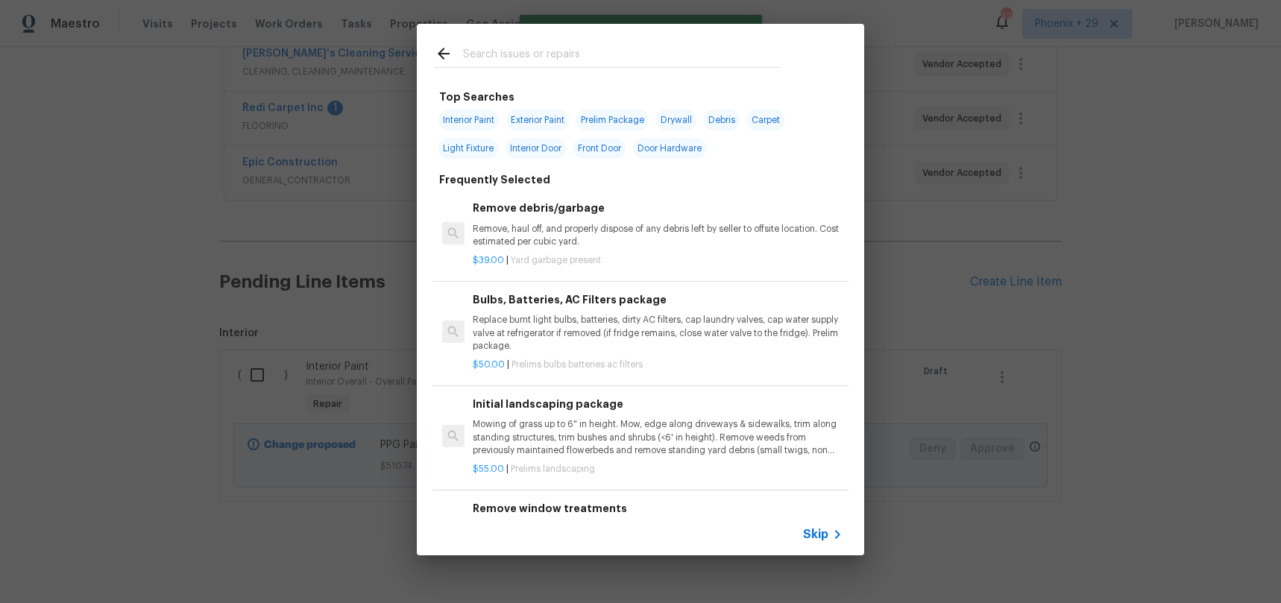
click at [599, 58] on input "text" at bounding box center [621, 56] width 316 height 22
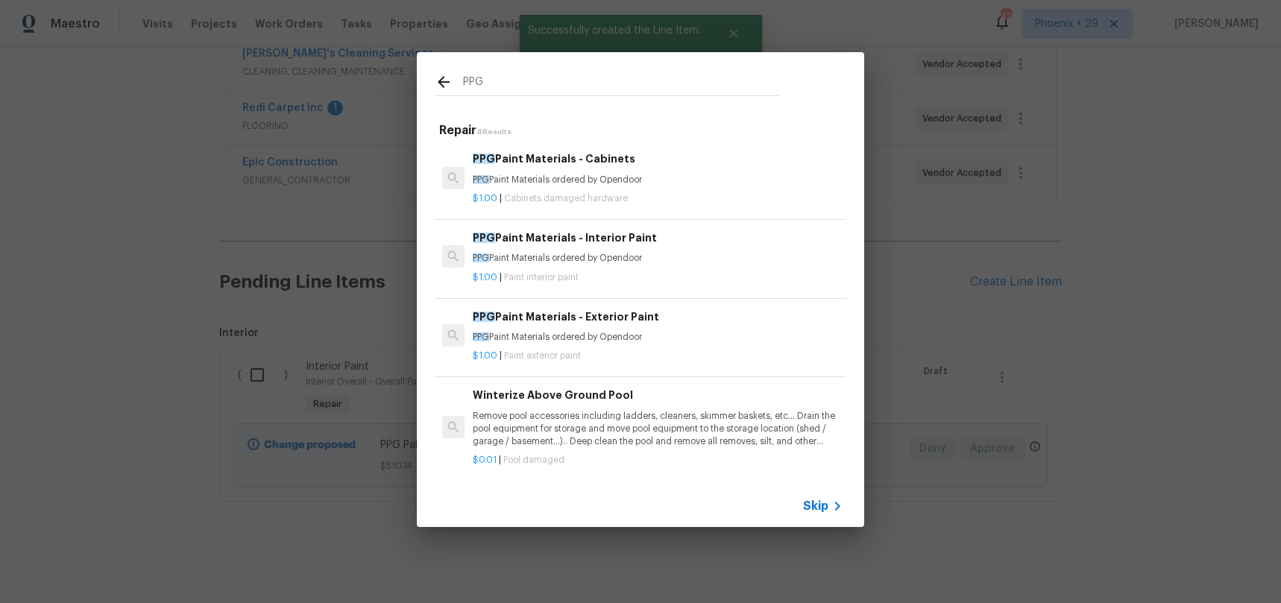
type input "PPG"
click at [710, 193] on p "$1.00 | Cabinets damaged hardware" at bounding box center [658, 198] width 370 height 13
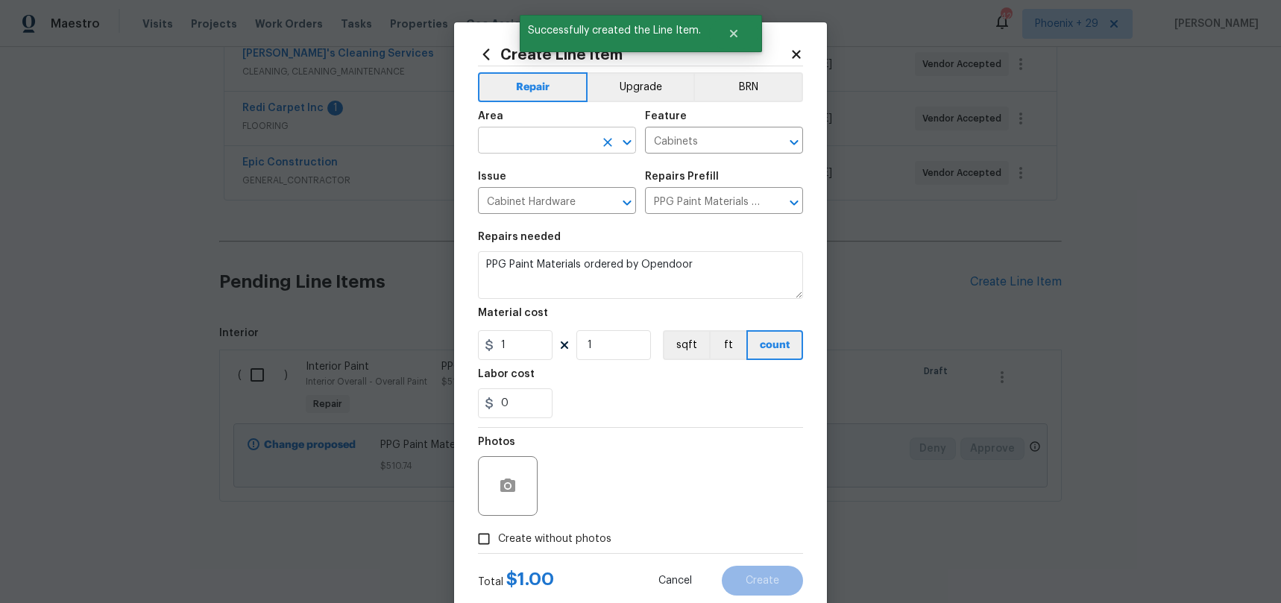
click at [543, 139] on input "text" at bounding box center [536, 141] width 116 height 23
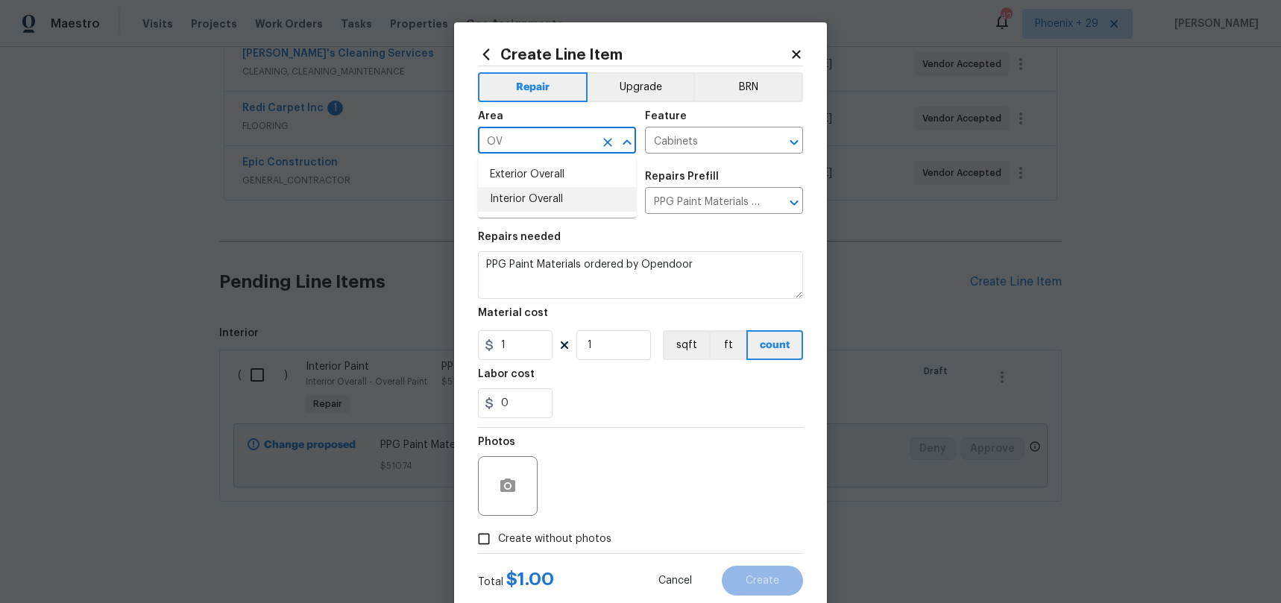
click at [562, 205] on li "Interior Overall" at bounding box center [557, 199] width 158 height 25
type input "Interior Overall"
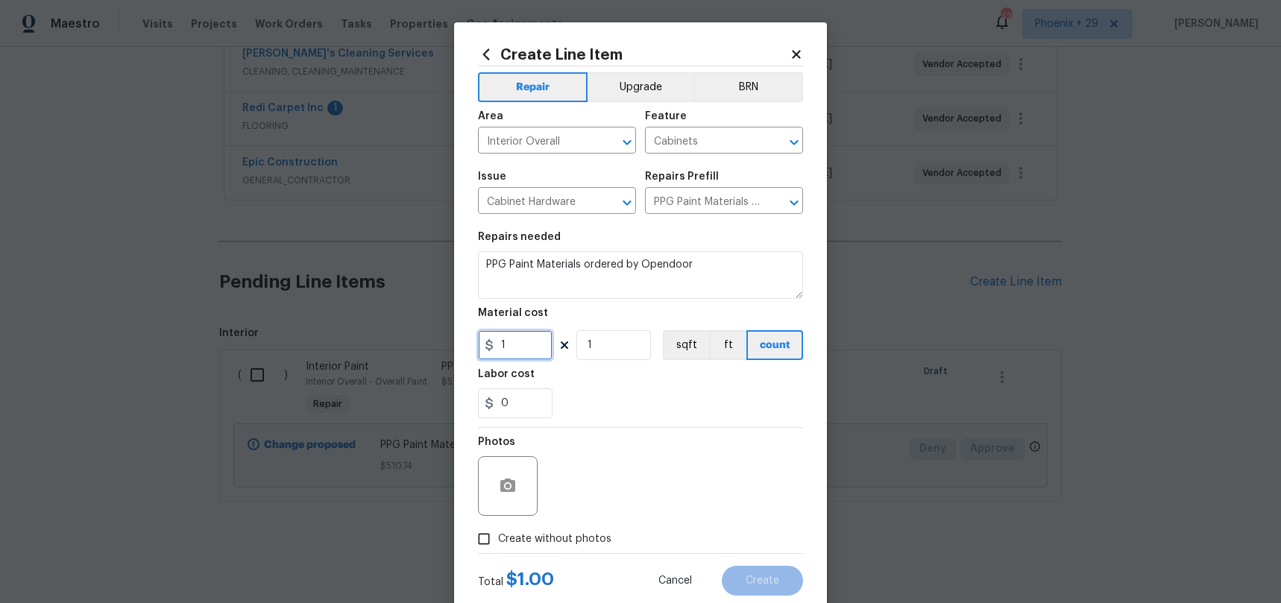
drag, startPoint x: 517, startPoint y: 347, endPoint x: 474, endPoint y: 345, distance: 42.5
click at [475, 345] on div "Create Line Item Repair Upgrade BRN Area Interior Overall ​ Feature Cabinets ​ …" at bounding box center [640, 320] width 373 height 597
type input "228.91"
click at [542, 532] on span "Create without photos" at bounding box center [554, 540] width 113 height 16
click at [498, 530] on input "Create without photos" at bounding box center [484, 539] width 28 height 28
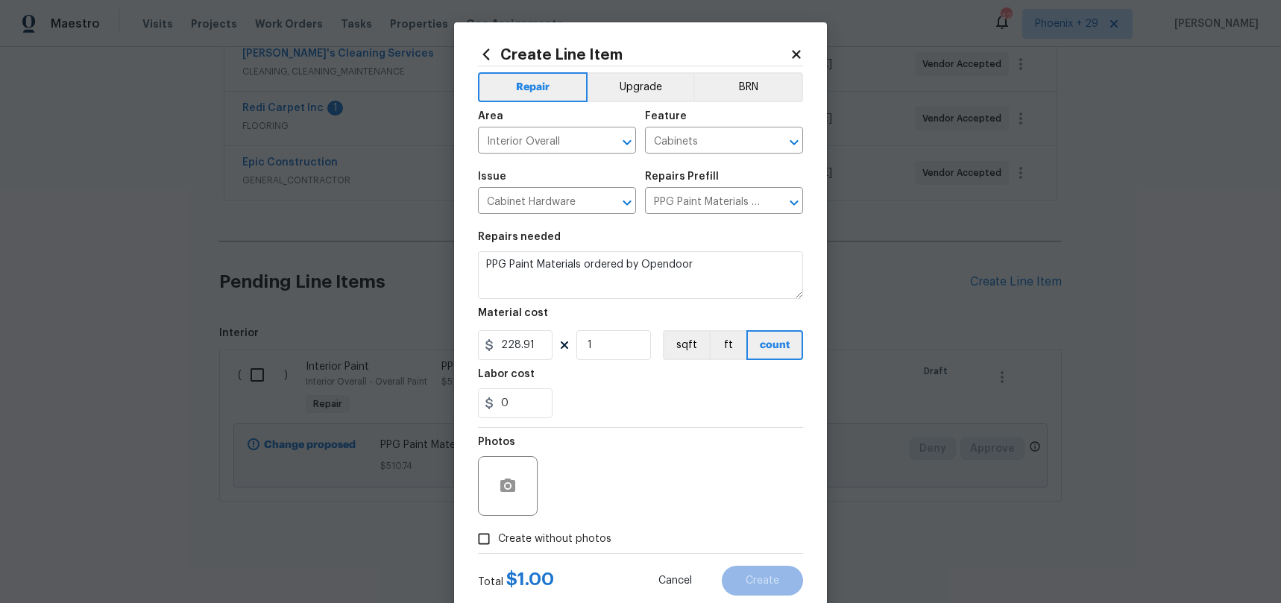
checkbox input "true"
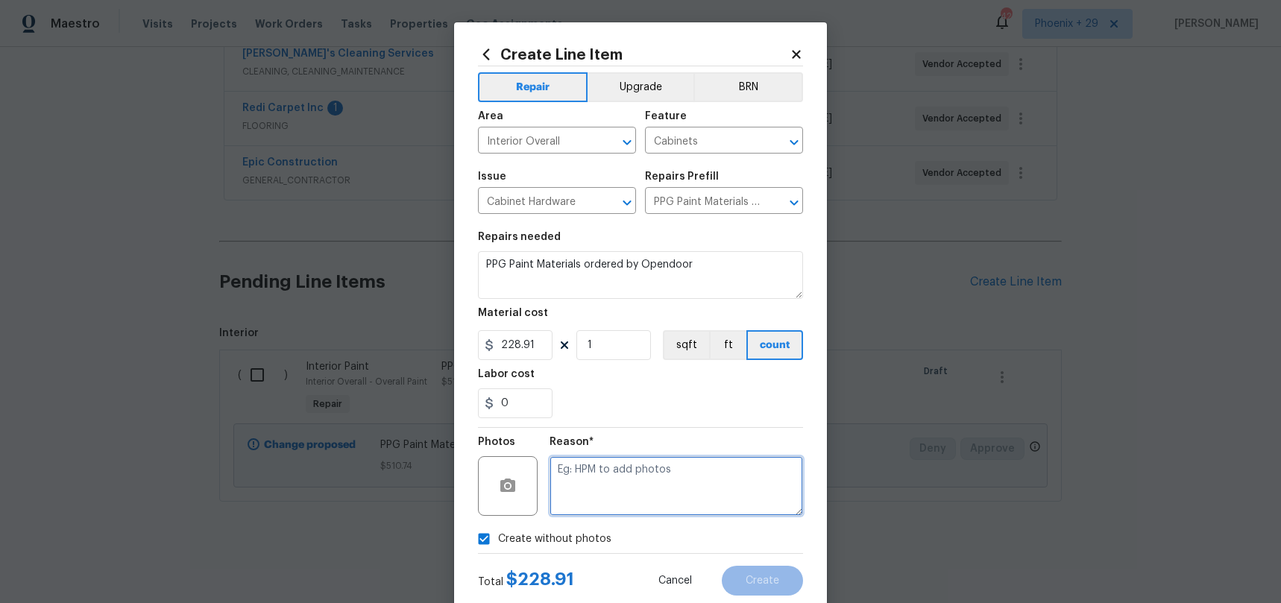
click at [584, 506] on textarea at bounding box center [675, 486] width 253 height 60
type textarea "NA"
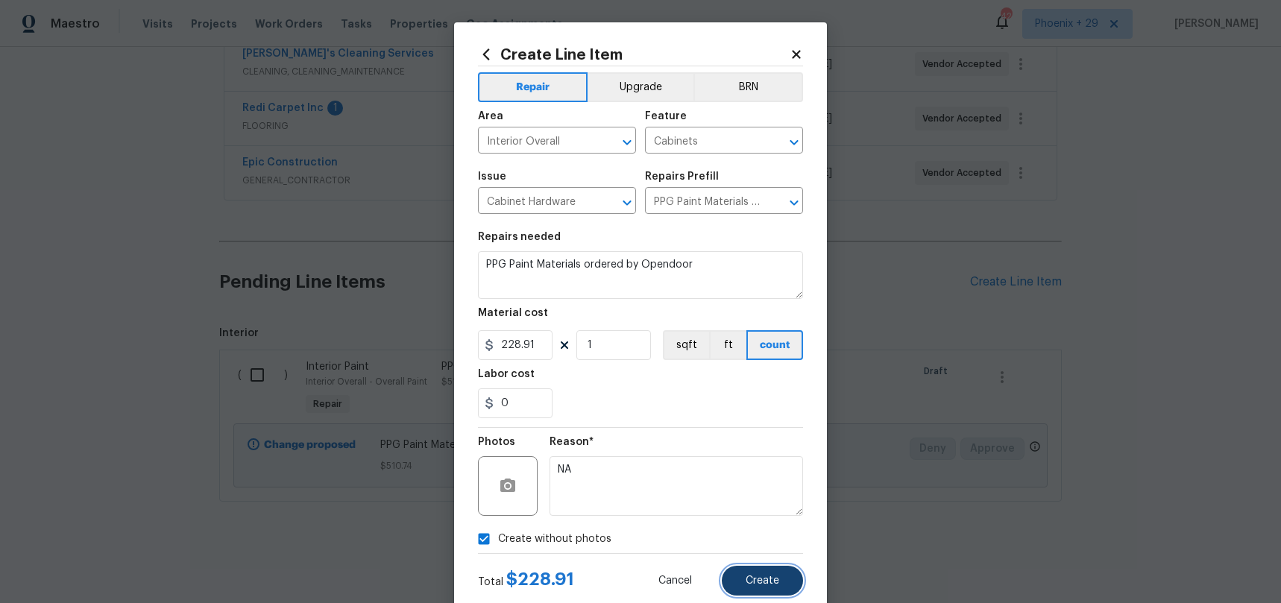
click at [746, 590] on button "Create" at bounding box center [762, 581] width 81 height 30
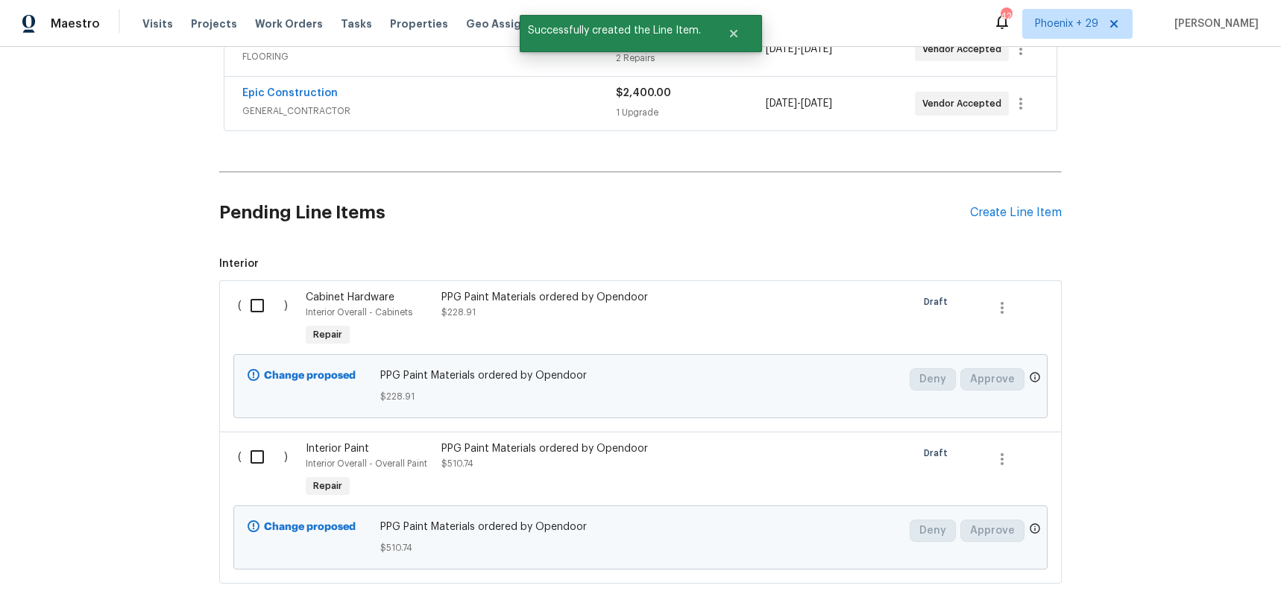
scroll to position [502, 0]
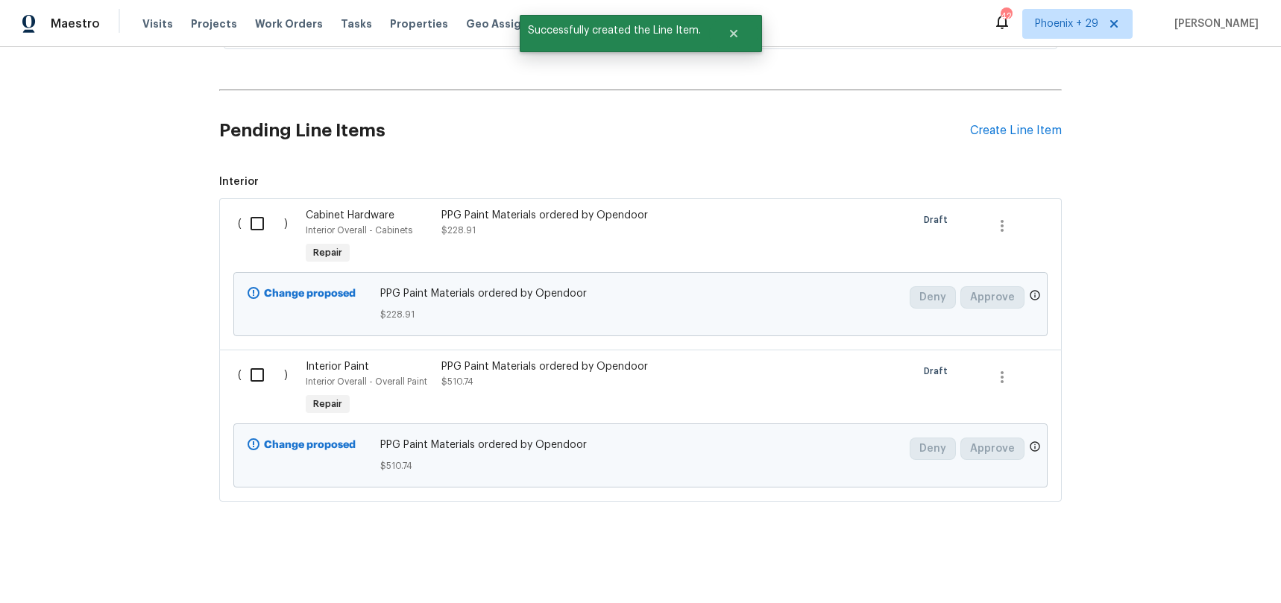
click at [281, 192] on span "Interior ( ) Cabinet Hardware Interior Overall - Cabinets Repair PPG Paint Mate…" at bounding box center [640, 337] width 842 height 327
click at [262, 232] on input "checkbox" at bounding box center [263, 223] width 42 height 31
checkbox input "true"
click at [270, 375] on input "checkbox" at bounding box center [263, 374] width 42 height 31
checkbox input "true"
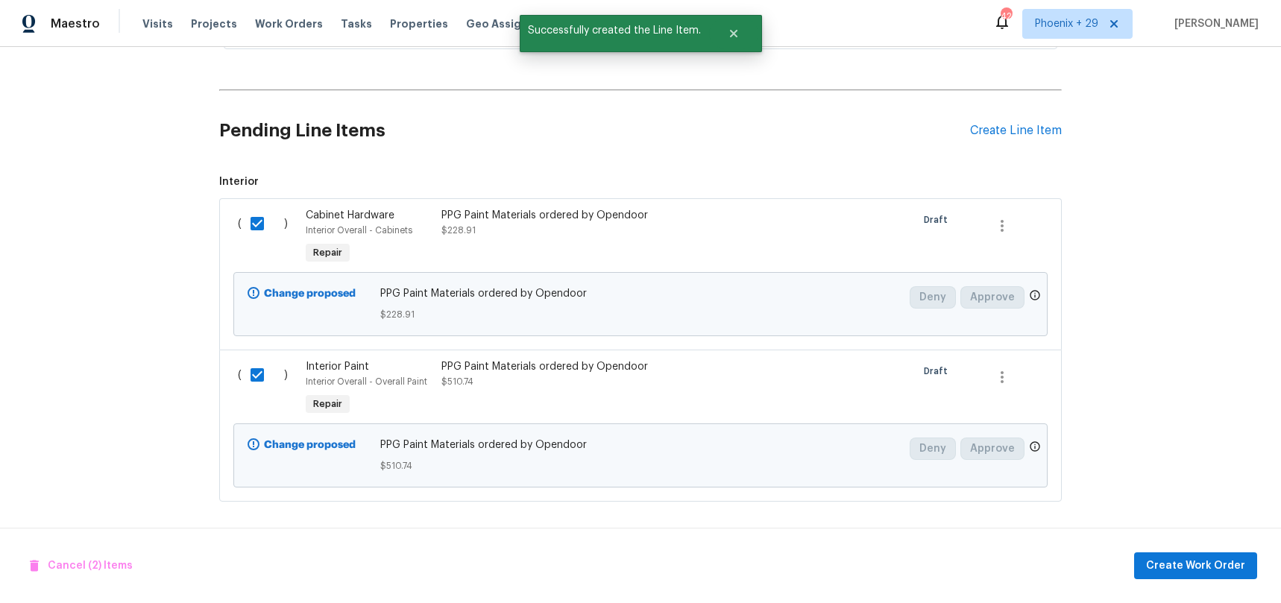
drag, startPoint x: 1185, startPoint y: 547, endPoint x: 1190, endPoint y: 555, distance: 9.3
click at [1185, 549] on div "Cancel (2) Items Create Work Order" at bounding box center [640, 566] width 1281 height 76
click at [1188, 555] on button "Create Work Order" at bounding box center [1195, 566] width 123 height 28
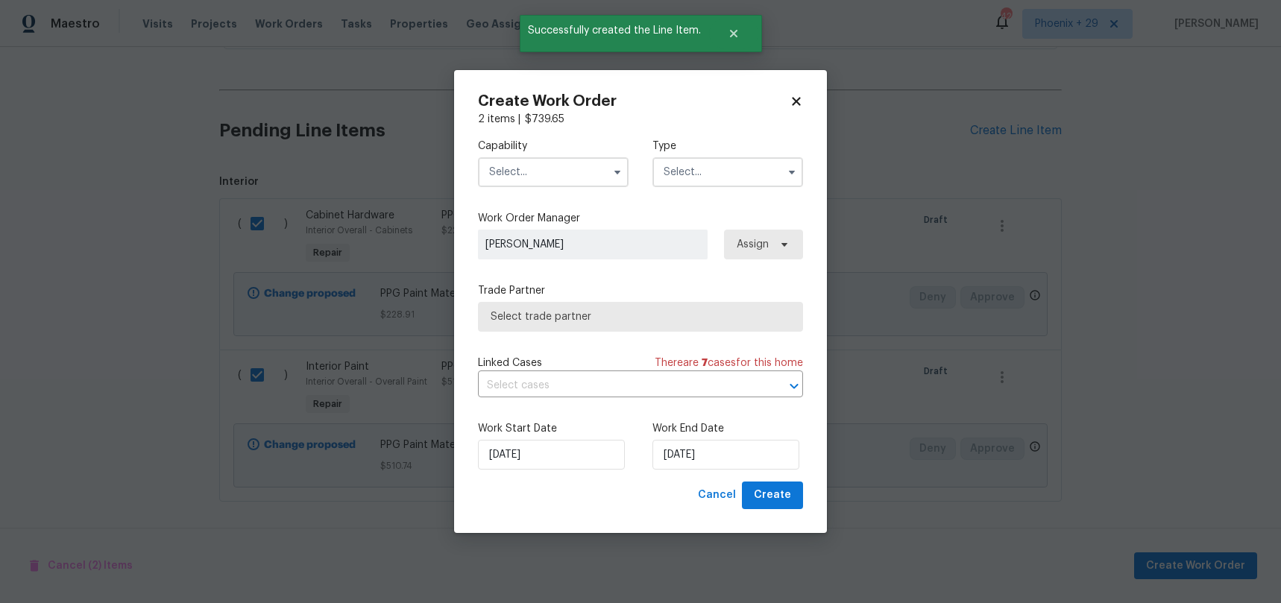
click at [549, 160] on input "text" at bounding box center [553, 172] width 151 height 30
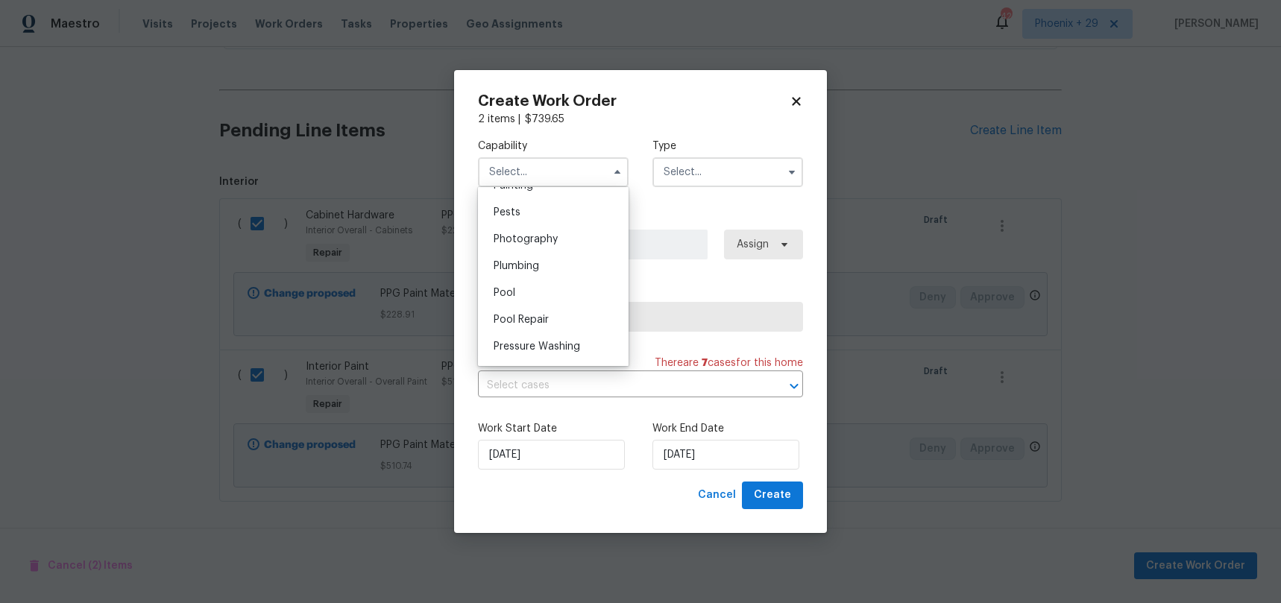
scroll to position [1218, 0]
click at [568, 236] on div "Painting" at bounding box center [553, 238] width 143 height 27
type input "Painting"
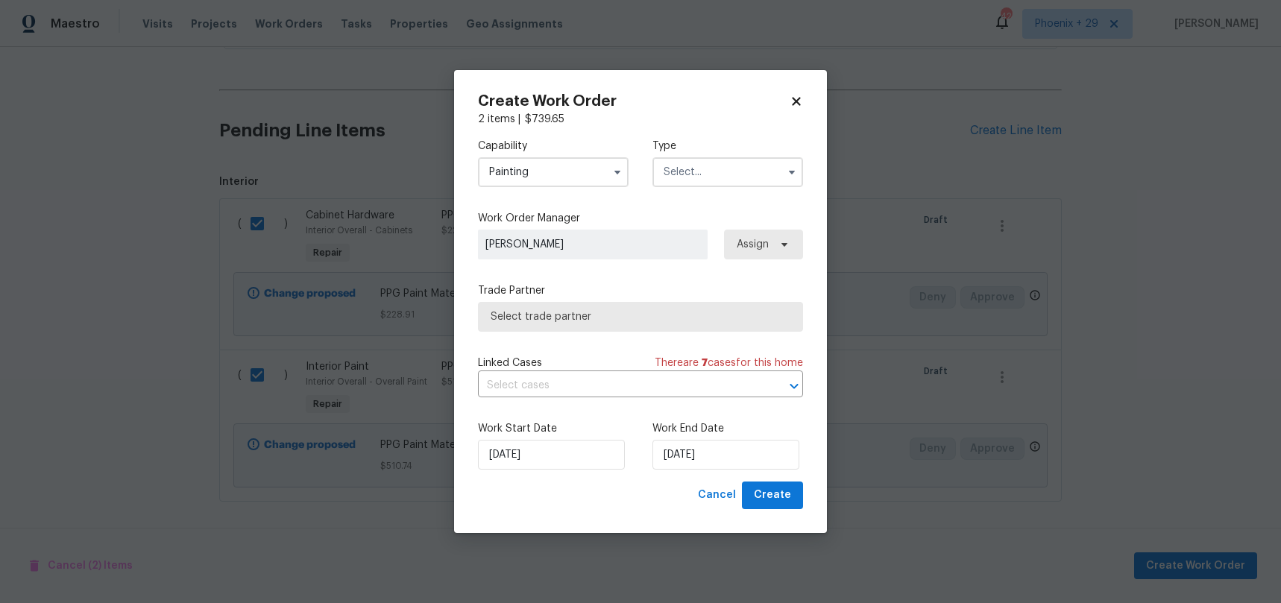
click at [643, 190] on div "Capability Painting Agent Appliance Bathtub Resurfacing BRN And Lrr Broker Cabi…" at bounding box center [640, 163] width 325 height 72
click at [661, 177] on input "text" at bounding box center [727, 172] width 151 height 30
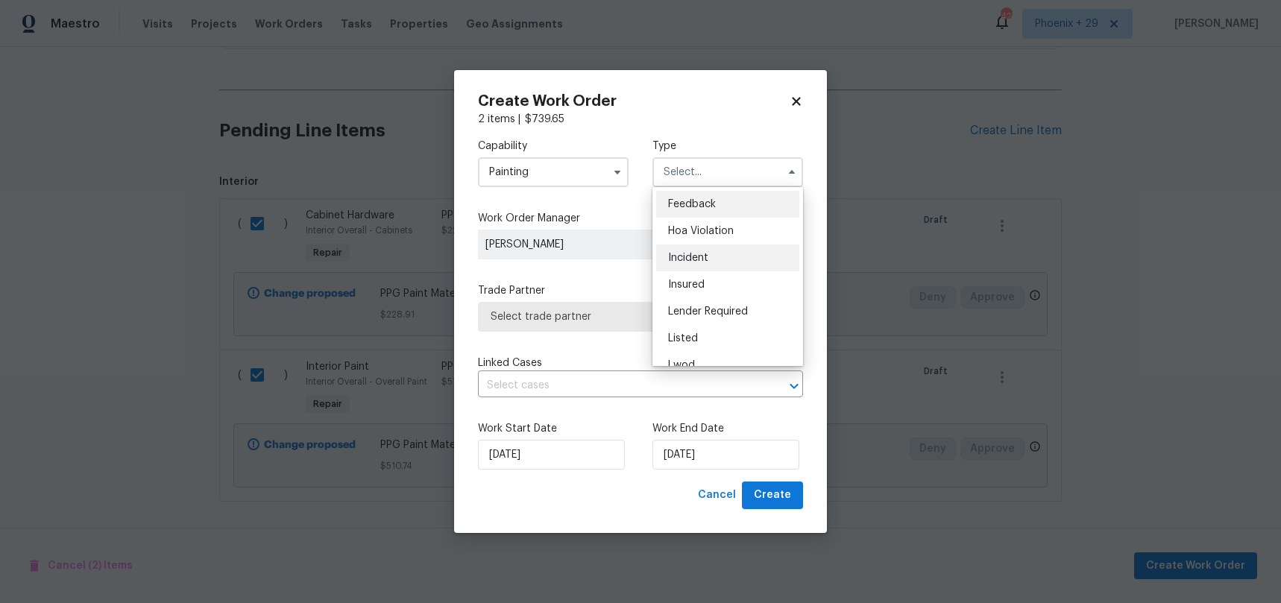
scroll to position [177, 0]
click at [702, 260] on div "Renovation" at bounding box center [727, 268] width 143 height 27
type input "Renovation"
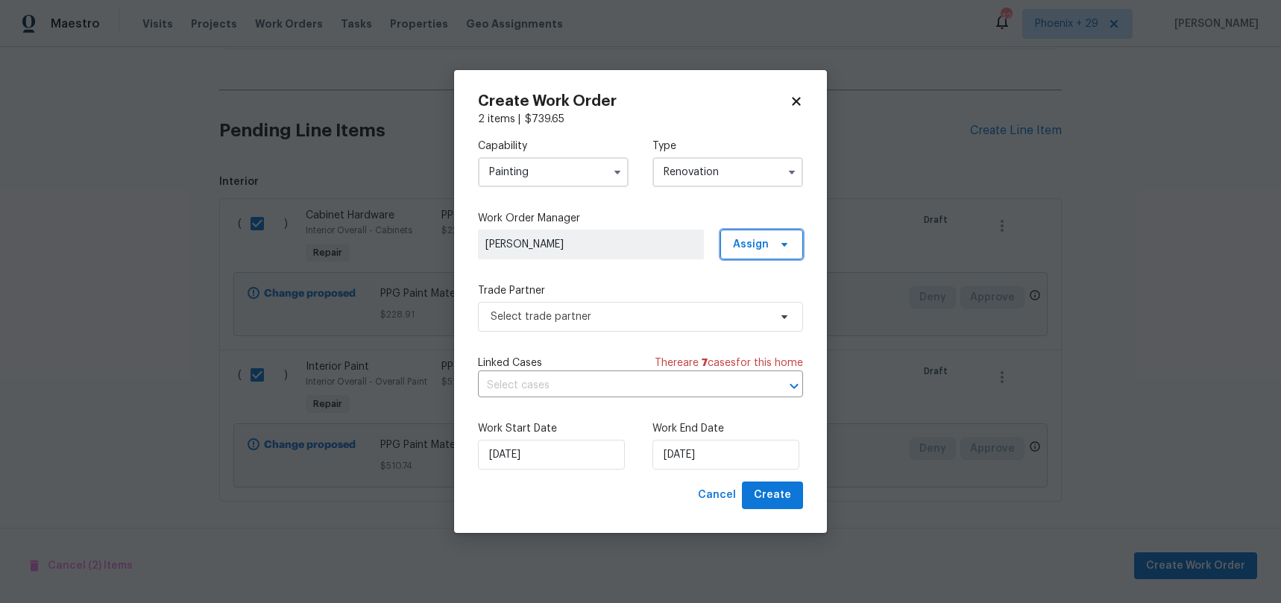
click at [750, 245] on span "Assign" at bounding box center [751, 244] width 36 height 15
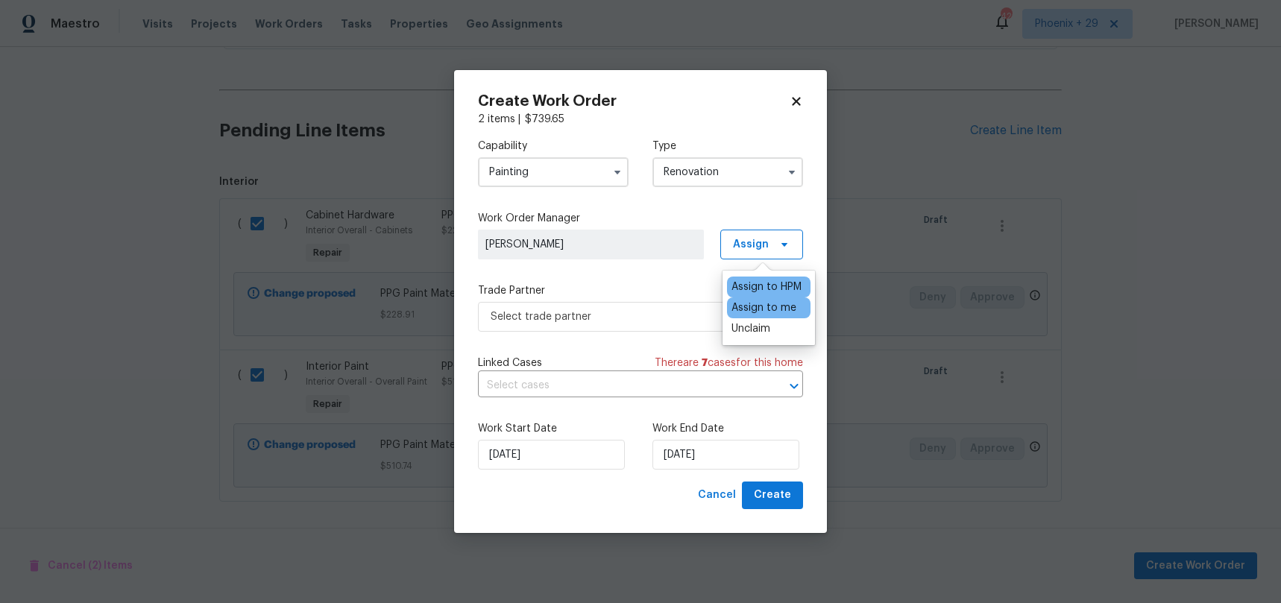
click at [753, 314] on div "Assign to me" at bounding box center [763, 307] width 65 height 15
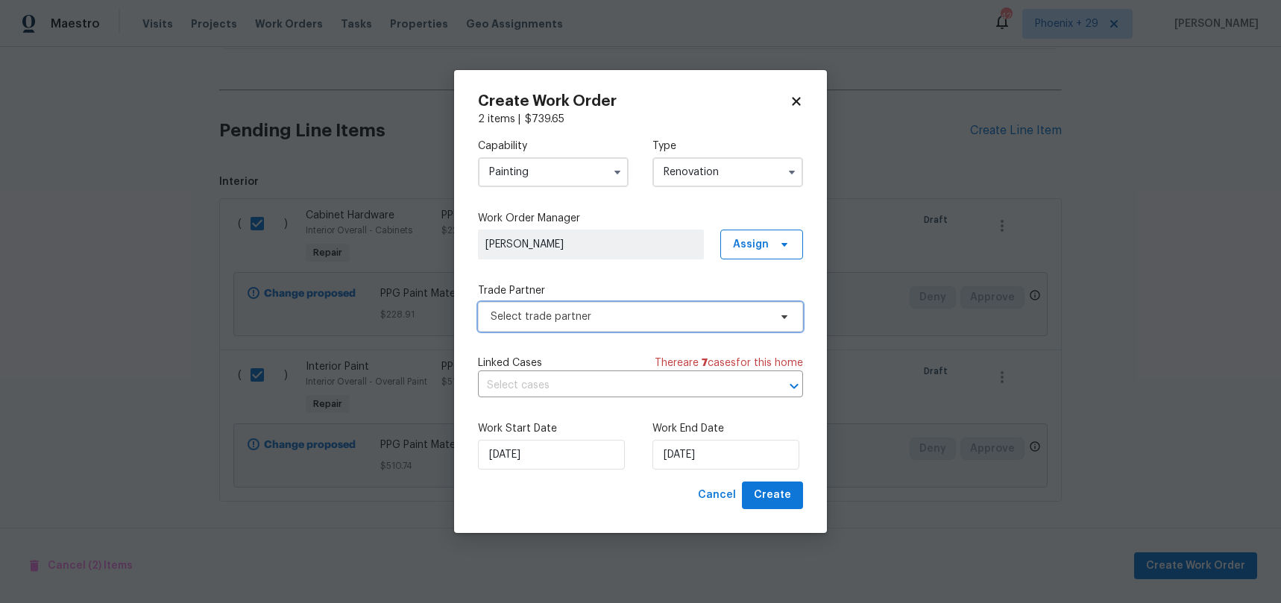
click at [617, 321] on span "Select trade partner" at bounding box center [630, 316] width 278 height 15
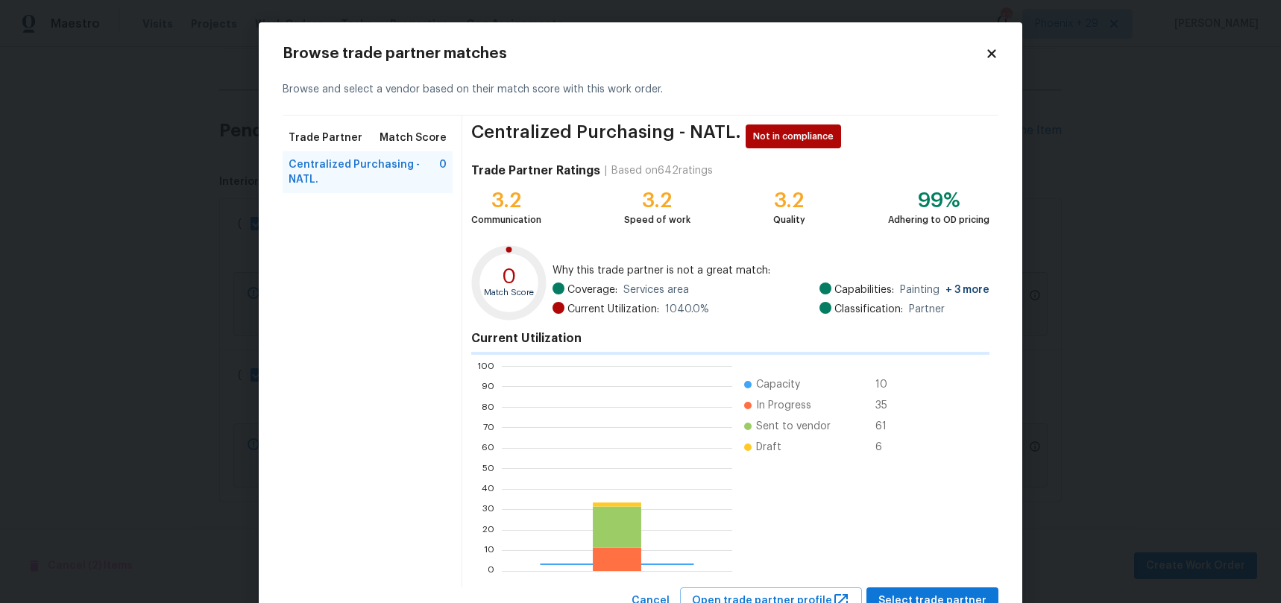
scroll to position [209, 230]
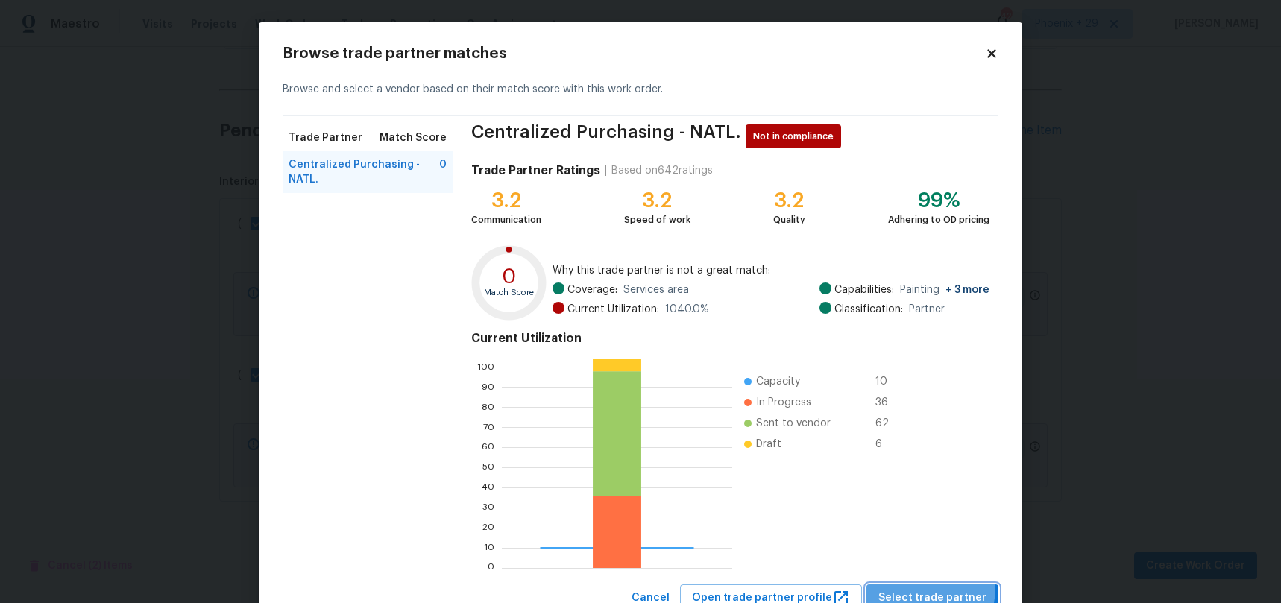
click at [930, 589] on span "Select trade partner" at bounding box center [932, 598] width 108 height 19
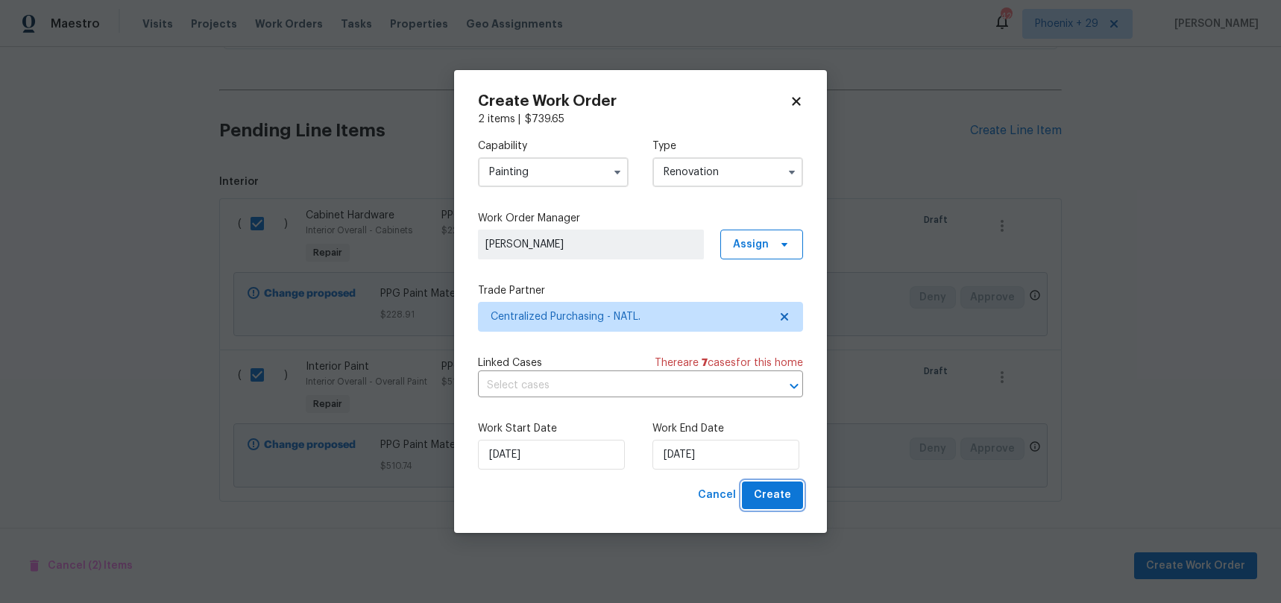
click at [778, 497] on span "Create" at bounding box center [772, 495] width 37 height 19
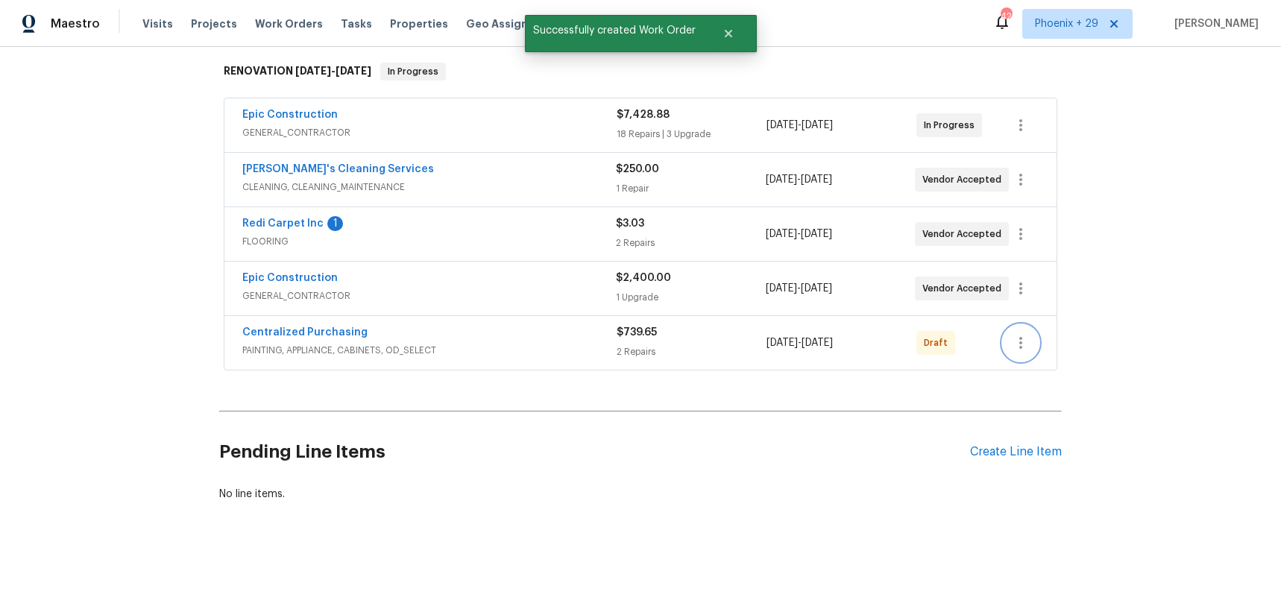
click at [1021, 338] on icon "button" at bounding box center [1020, 343] width 3 height 12
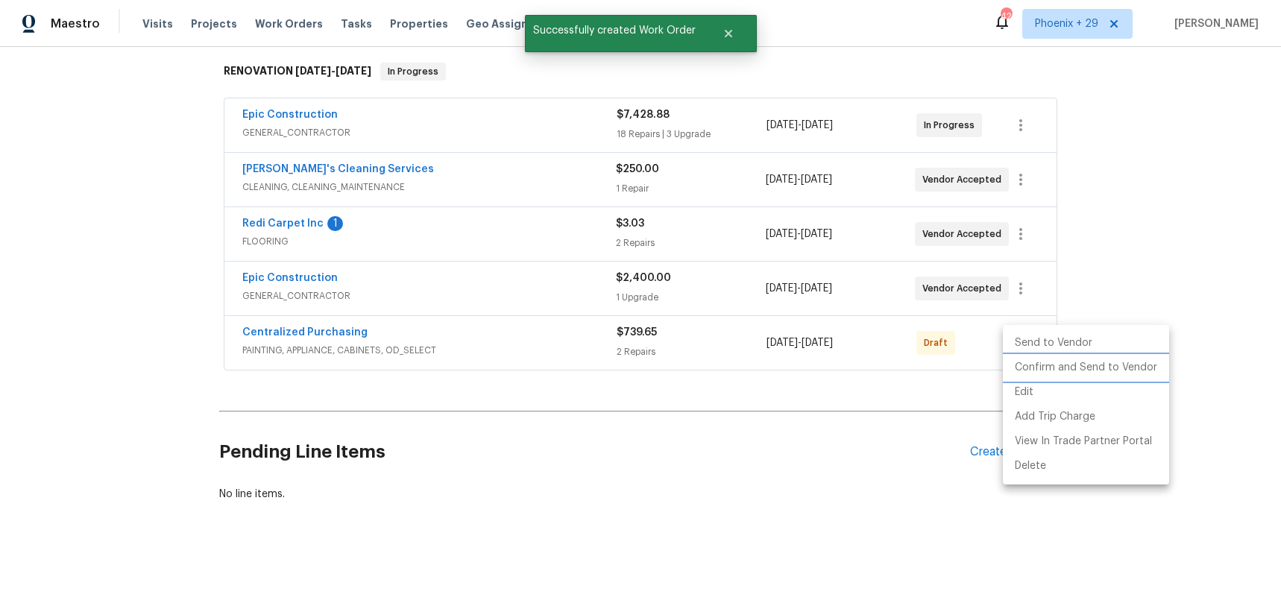
click at [1018, 371] on li "Confirm and Send to Vendor" at bounding box center [1086, 368] width 166 height 25
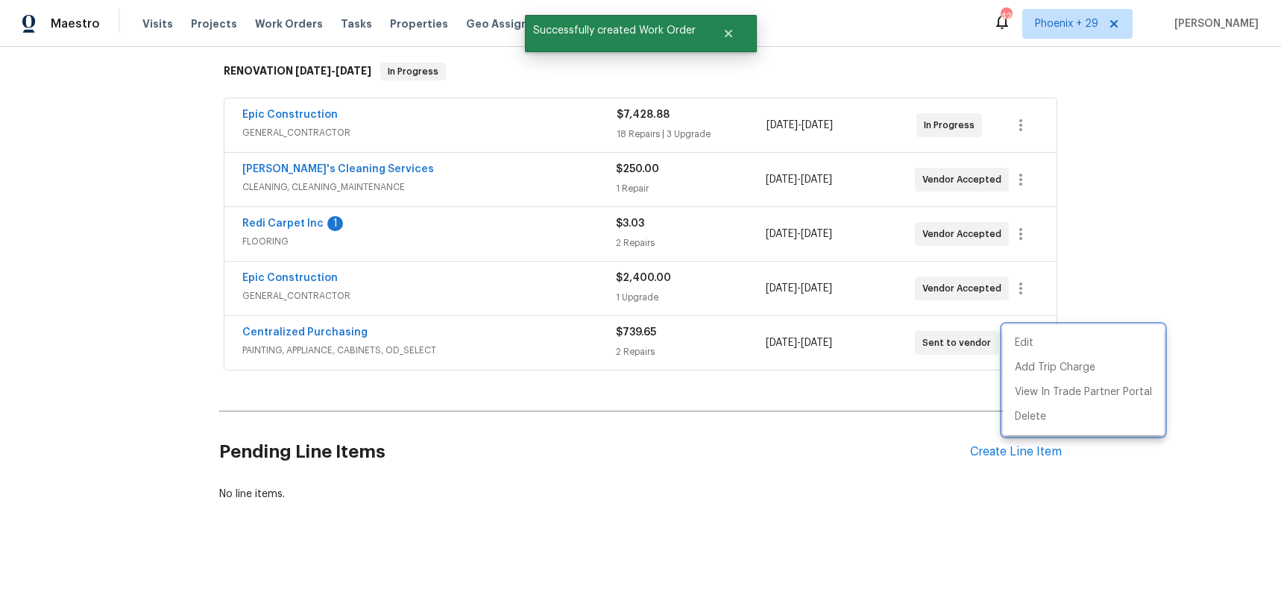
drag, startPoint x: 476, startPoint y: 338, endPoint x: 455, endPoint y: 339, distance: 20.9
click at [468, 340] on div at bounding box center [640, 301] width 1281 height 603
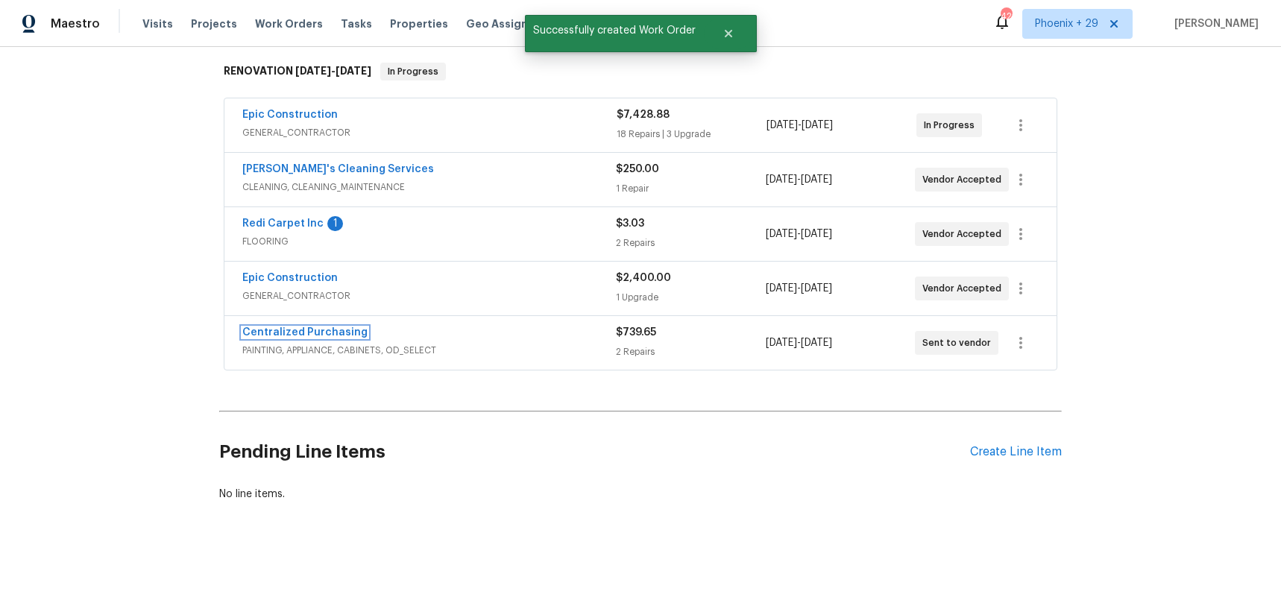
click at [331, 333] on link "Centralized Purchasing" at bounding box center [304, 332] width 125 height 10
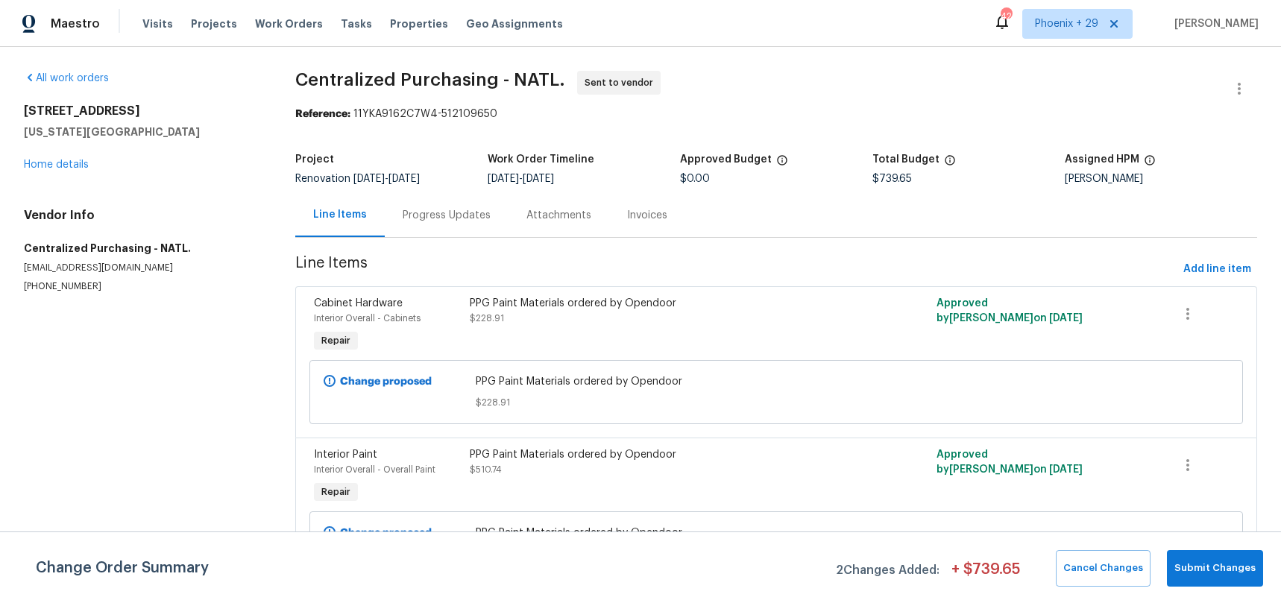
click at [265, 13] on div "Visits Projects Work Orders Tasks Properties Geo Assignments" at bounding box center [361, 24] width 438 height 30
click at [268, 19] on span "Work Orders" at bounding box center [289, 23] width 68 height 15
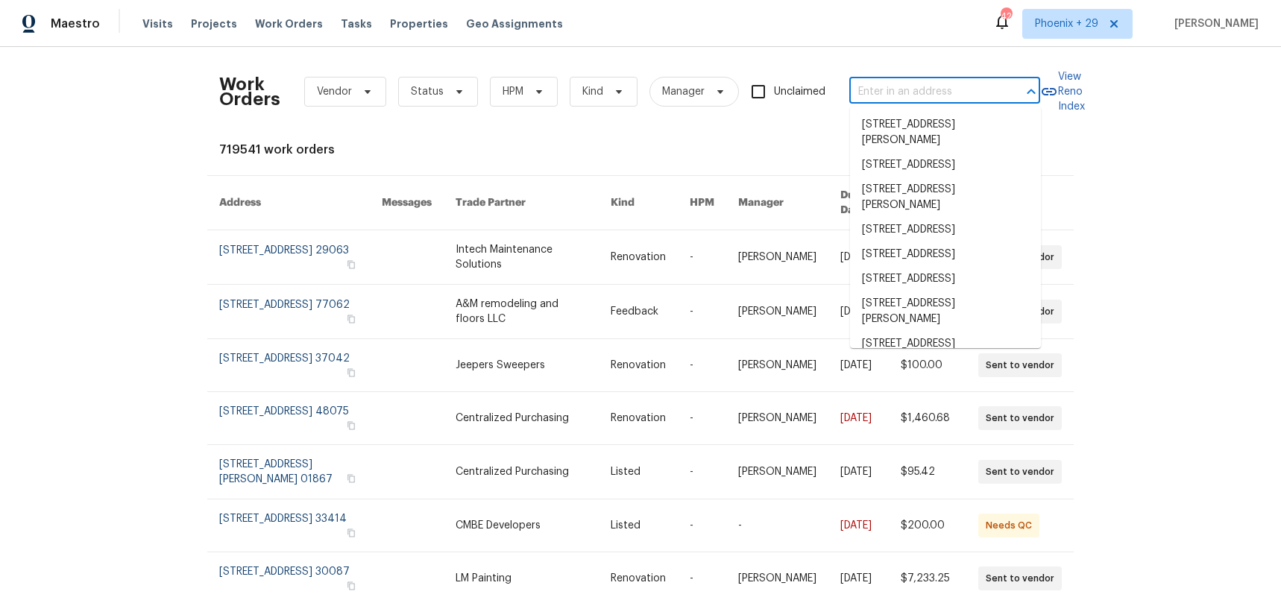
click at [962, 93] on input "text" at bounding box center [923, 92] width 149 height 23
paste input "[STREET_ADDRESS][PERSON_NAME]"
type input "[STREET_ADDRESS][PERSON_NAME]"
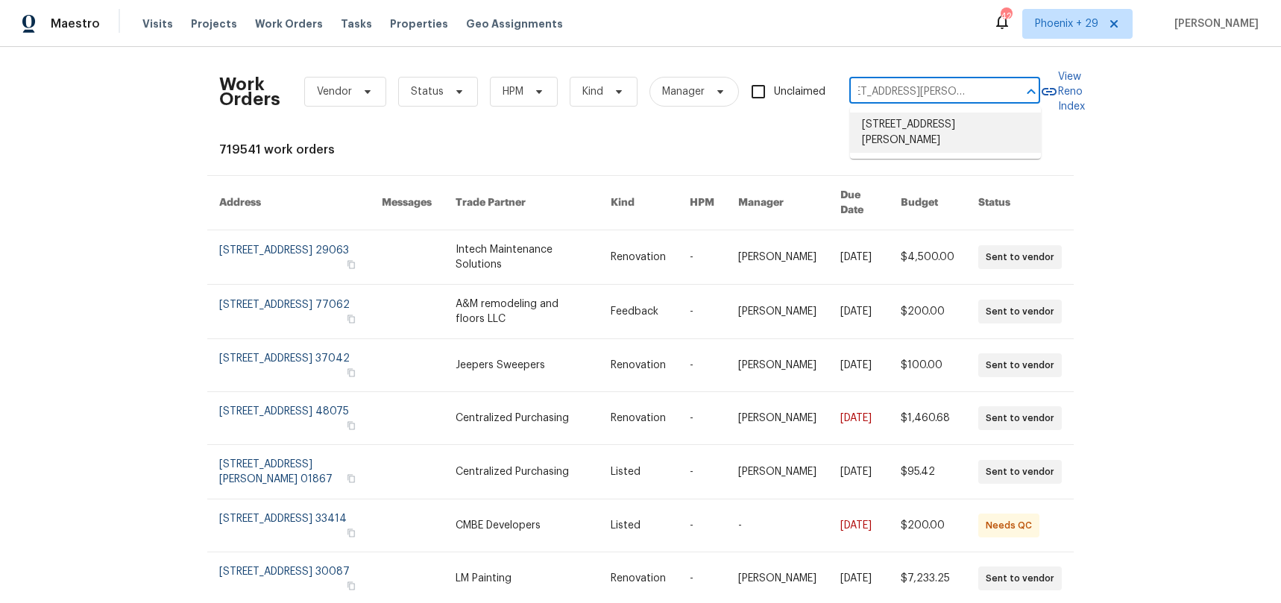
click at [951, 133] on li "[STREET_ADDRESS][PERSON_NAME]" at bounding box center [945, 133] width 191 height 40
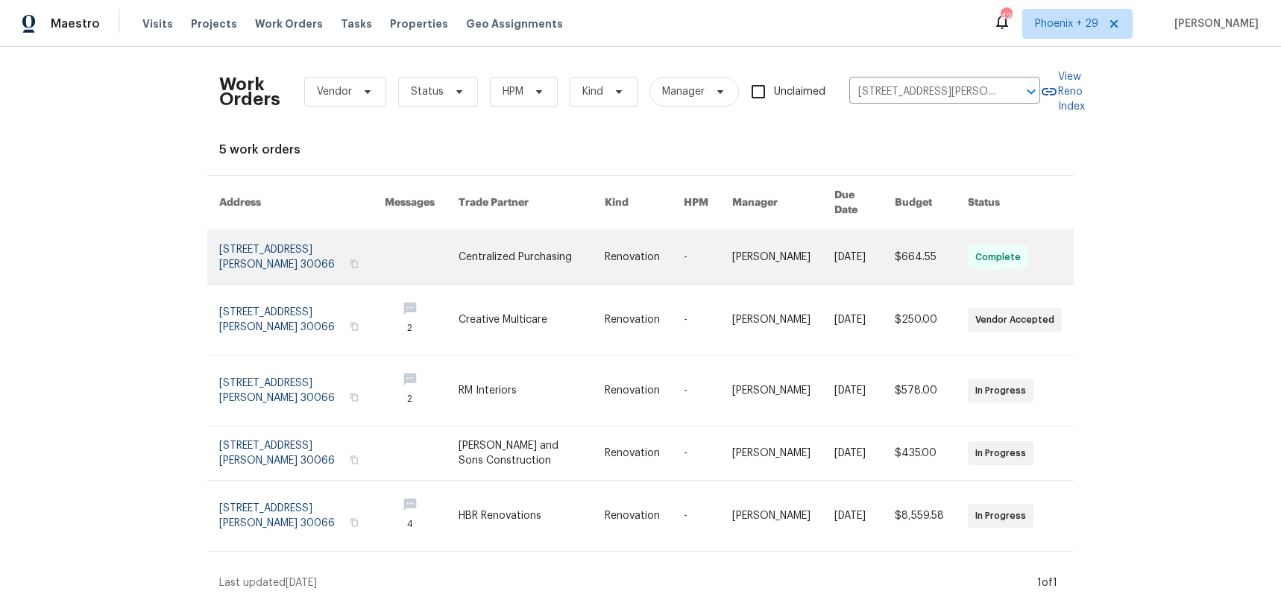
click at [551, 260] on link at bounding box center [531, 257] width 146 height 54
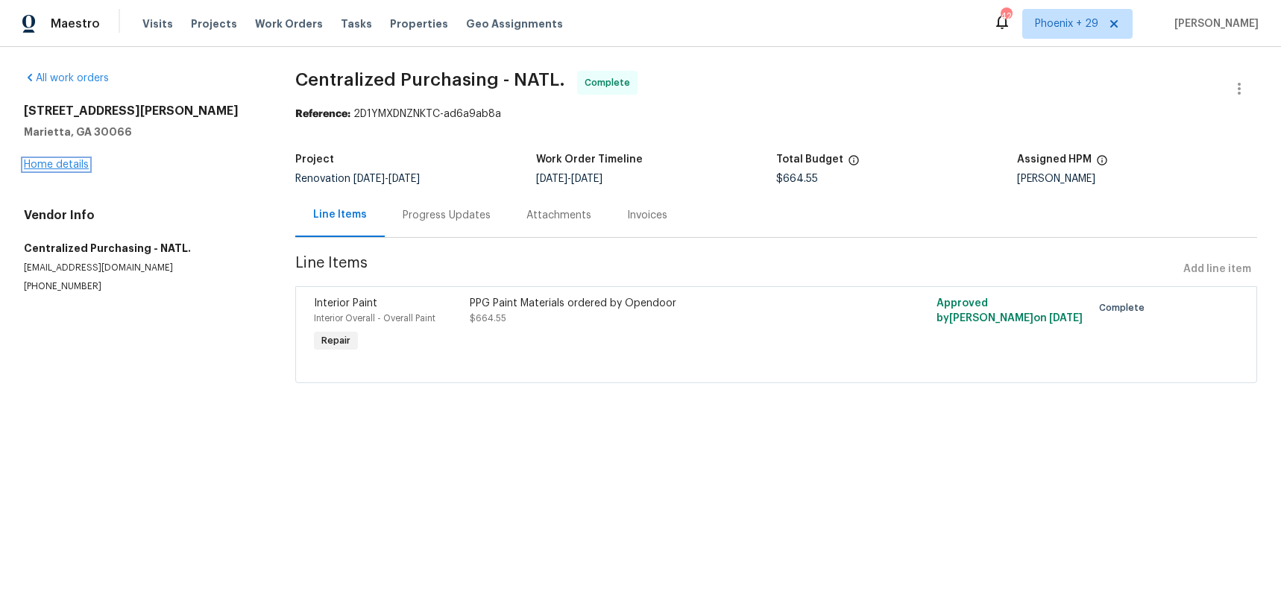
click at [45, 168] on link "Home details" at bounding box center [56, 165] width 65 height 10
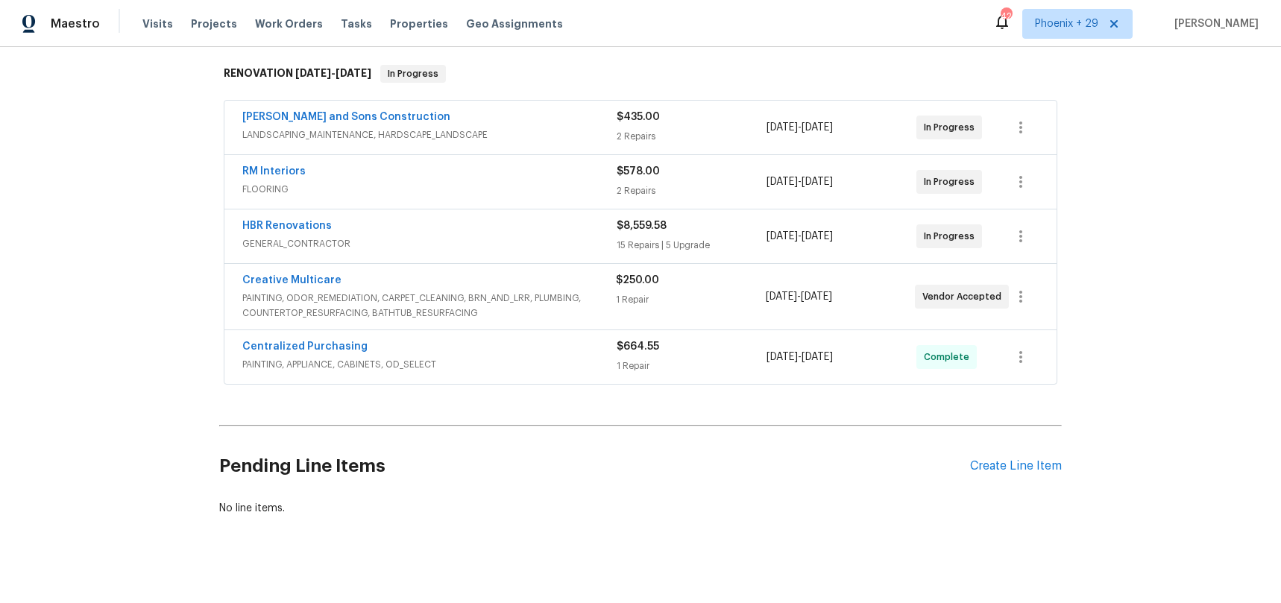
scroll to position [247, 0]
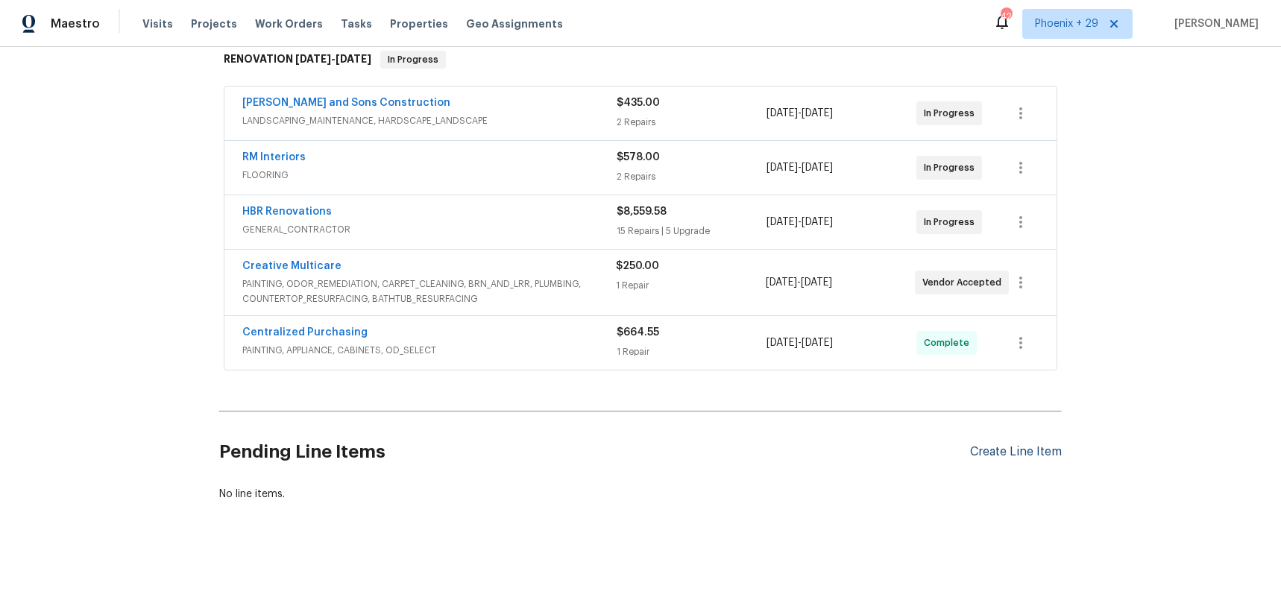
click at [1024, 445] on div "Create Line Item" at bounding box center [1016, 452] width 92 height 14
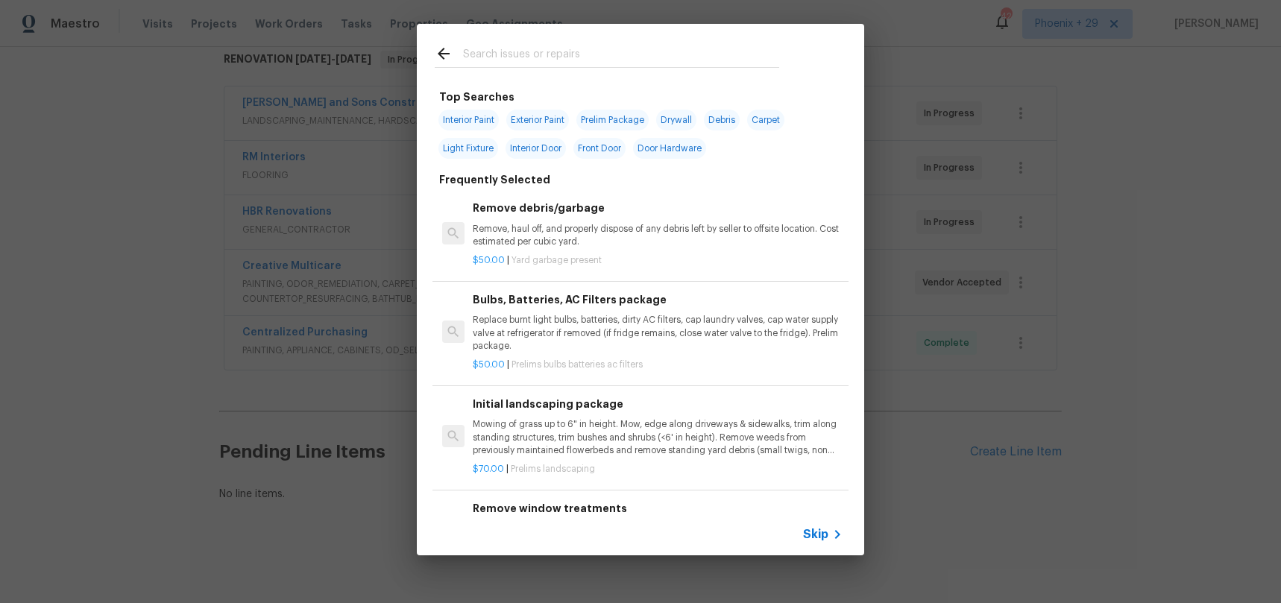
click at [661, 65] on input "text" at bounding box center [621, 56] width 316 height 22
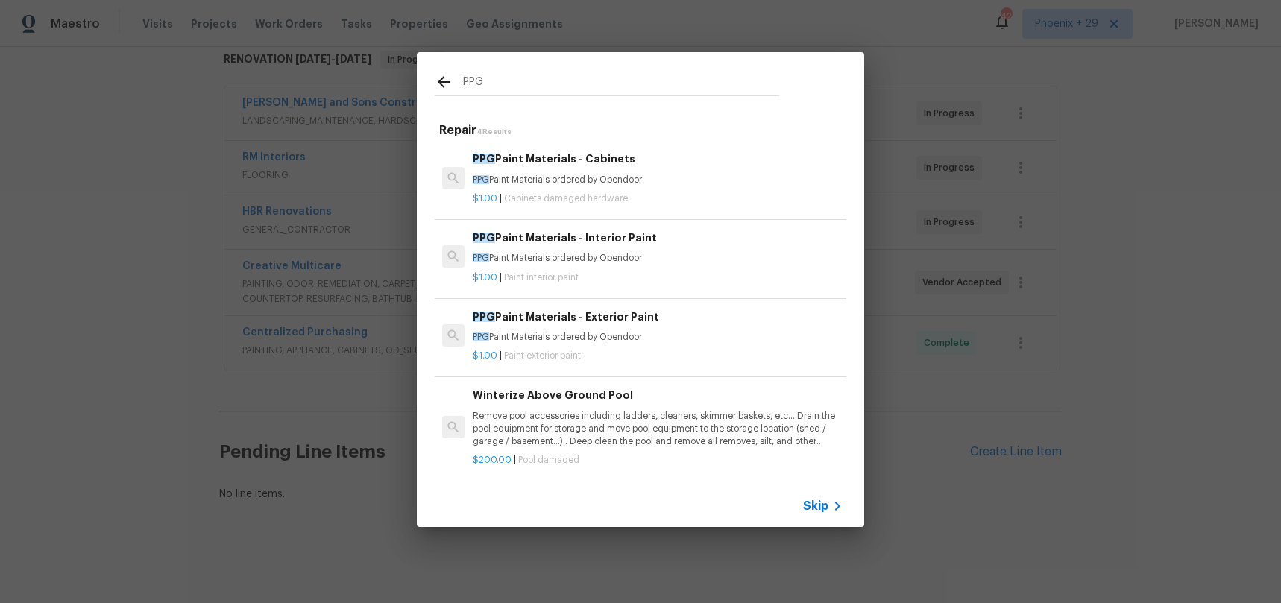
type input "PPG"
click at [702, 259] on p "PPG Paint Materials ordered by Opendoor" at bounding box center [658, 258] width 370 height 13
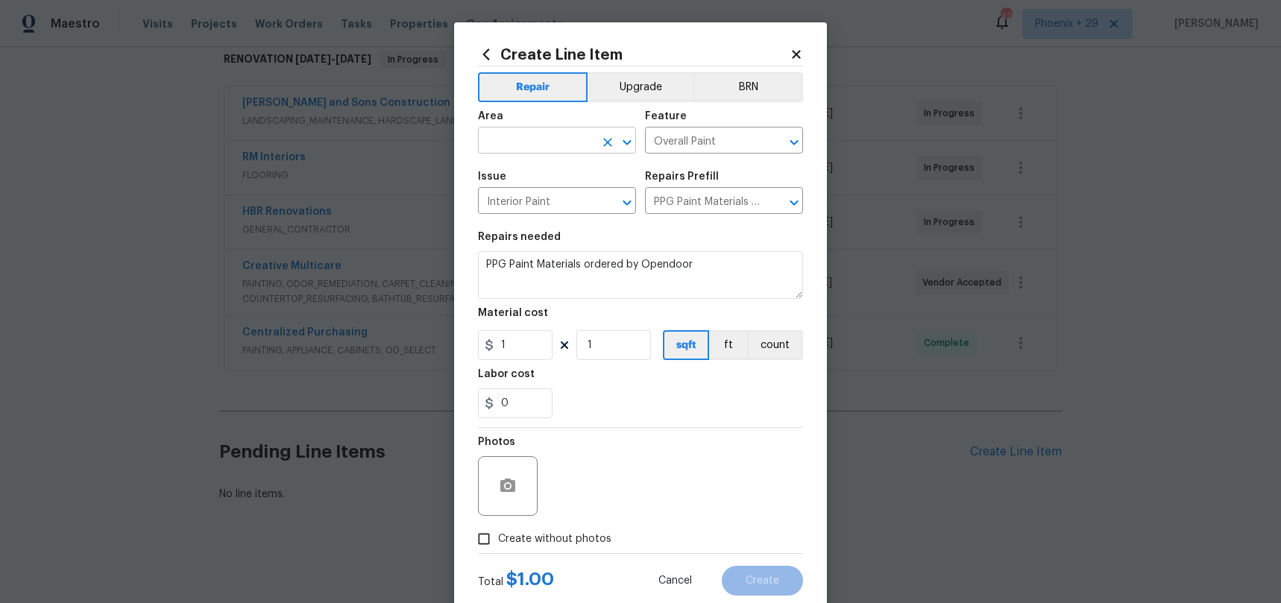
click at [543, 146] on input "text" at bounding box center [536, 141] width 116 height 23
click at [567, 204] on li "Interior Overall" at bounding box center [557, 199] width 158 height 25
type input "Interior Overall"
drag, startPoint x: 732, startPoint y: 426, endPoint x: 706, endPoint y: 422, distance: 26.4
click at [716, 423] on section "Repairs needed PPG Paint Materials ordered by Opendoor Material cost 1 1 sqft f…" at bounding box center [640, 325] width 325 height 204
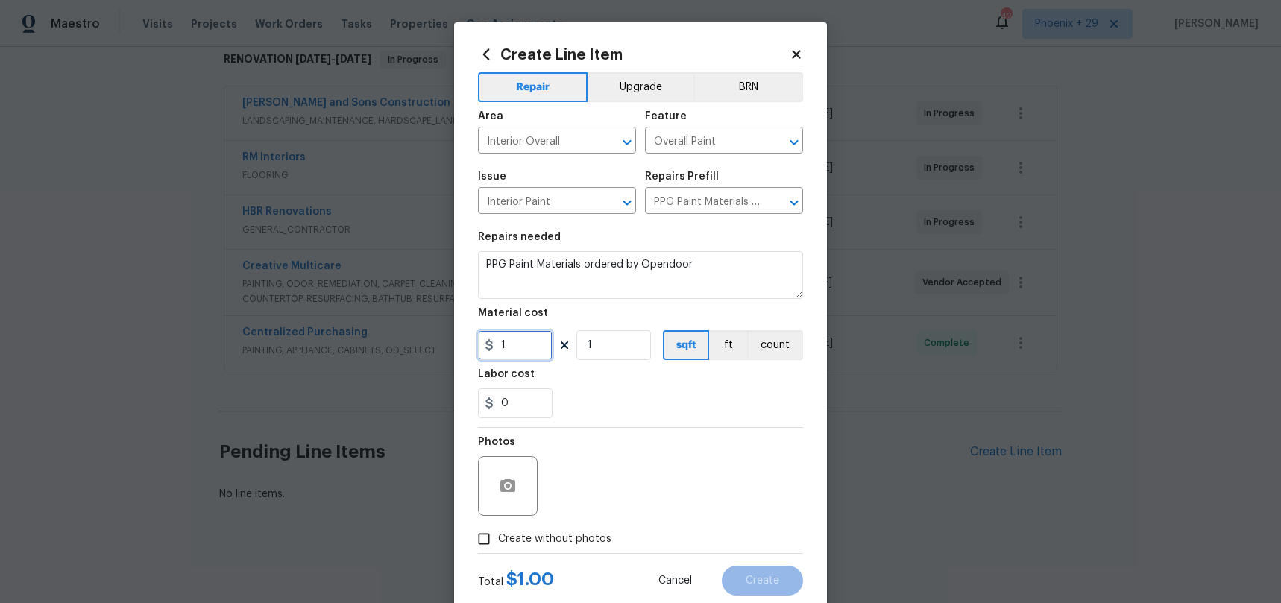
click at [522, 356] on input "1" at bounding box center [515, 345] width 75 height 30
type input "150.67"
click at [580, 542] on span "Create without photos" at bounding box center [554, 540] width 113 height 16
click at [498, 542] on input "Create without photos" at bounding box center [484, 539] width 28 height 28
checkbox input "true"
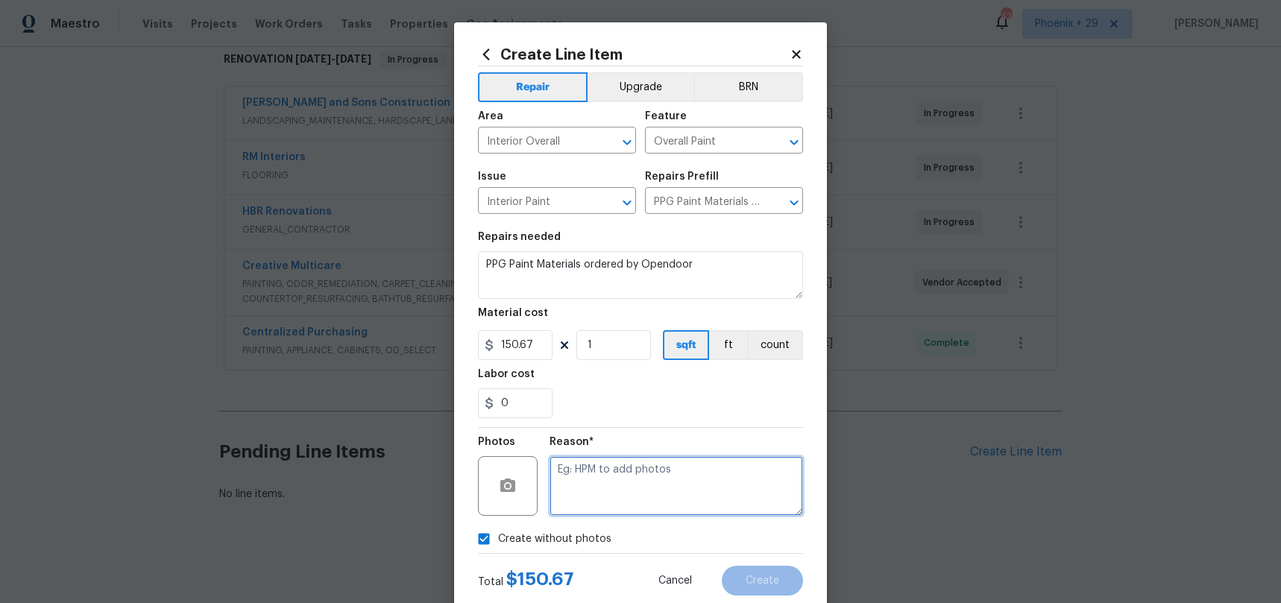
click at [597, 507] on textarea at bounding box center [675, 486] width 253 height 60
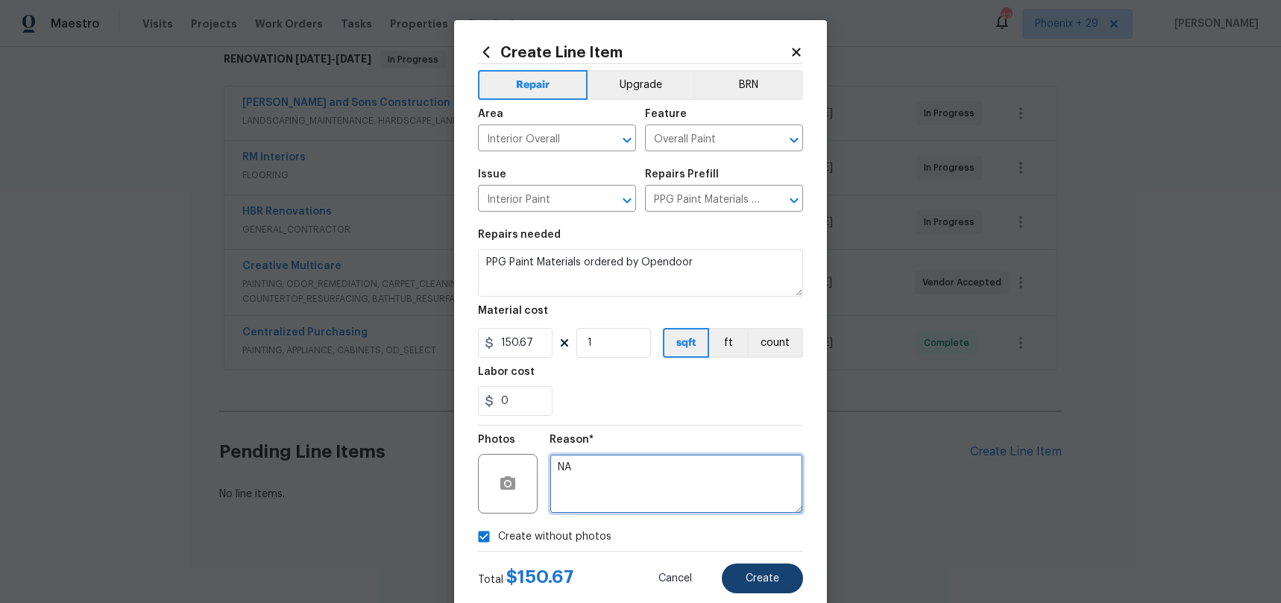
type textarea "NA"
click at [761, 590] on button "Create" at bounding box center [762, 579] width 81 height 30
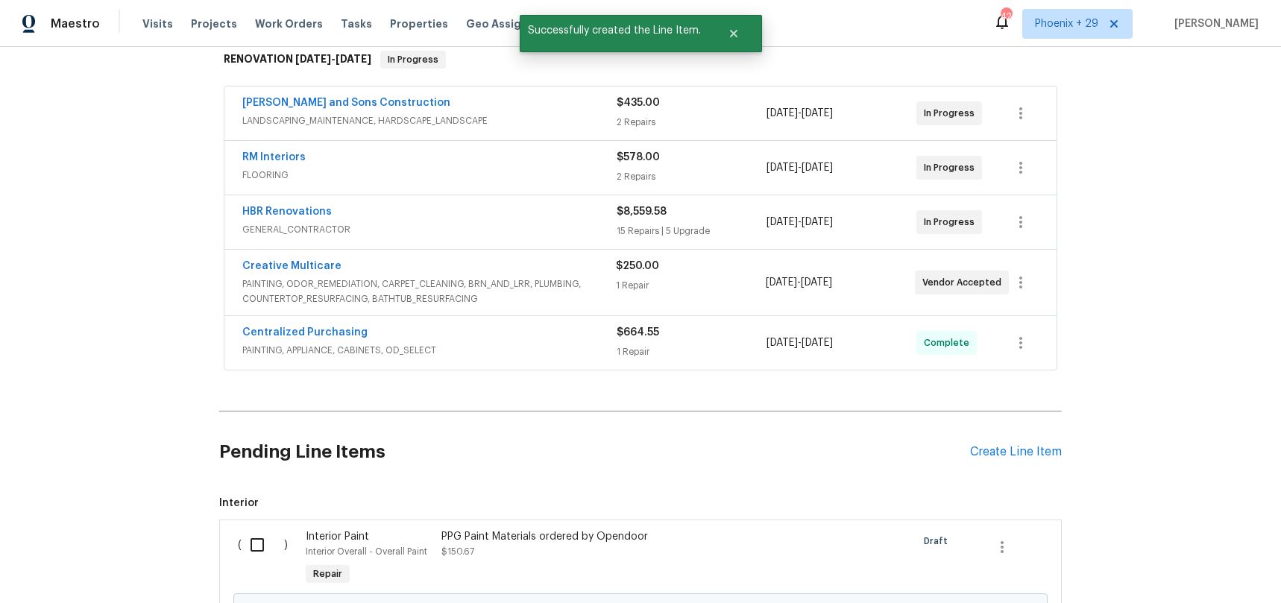
click at [92, 410] on div "Back to all projects [STREET_ADDRESS][PERSON_NAME] 3 Beds | 2 1/2 Baths | Total…" at bounding box center [640, 325] width 1281 height 556
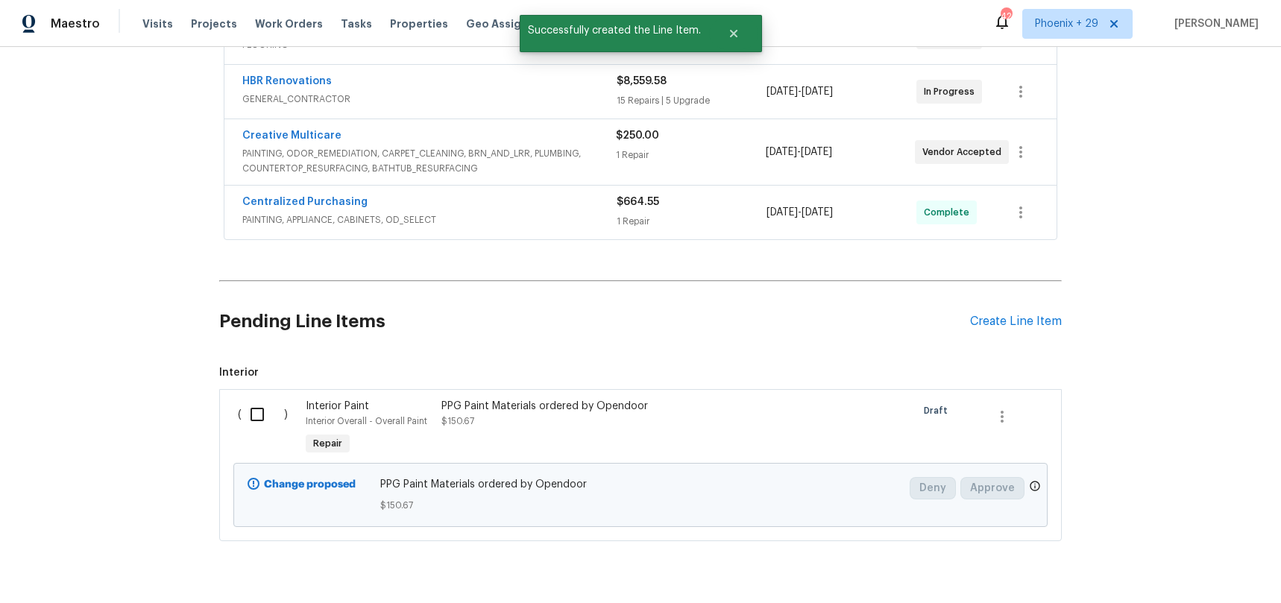
scroll to position [417, 0]
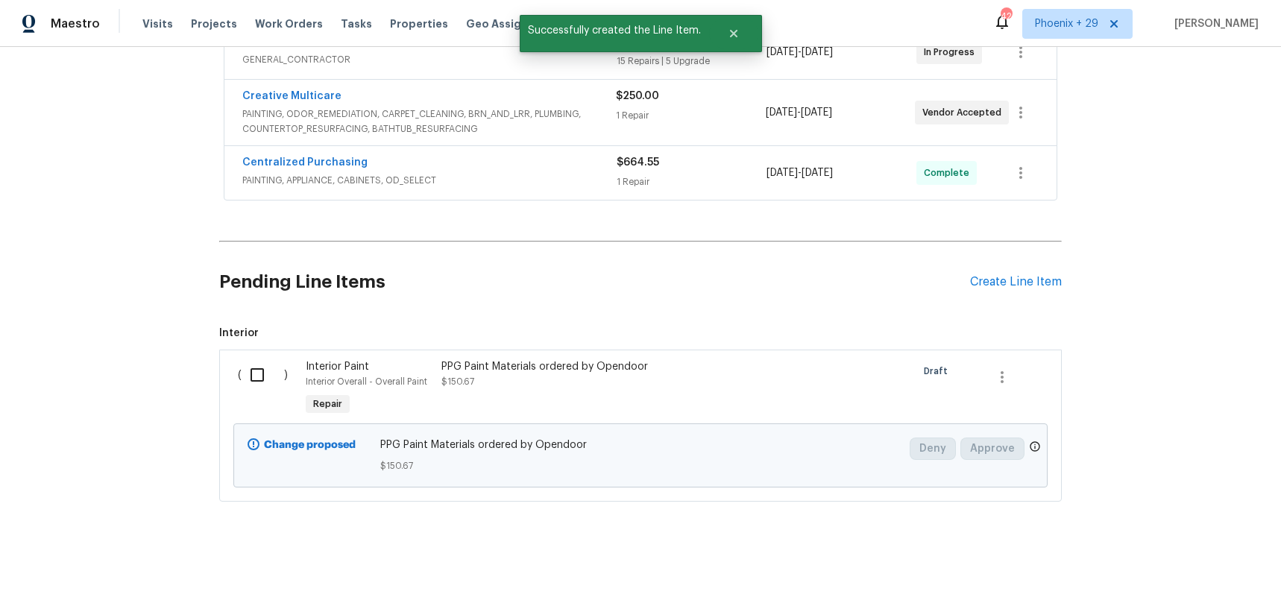
click at [283, 371] on div "( )" at bounding box center [267, 389] width 68 height 69
drag, startPoint x: 268, startPoint y: 374, endPoint x: 420, endPoint y: 423, distance: 159.1
click at [271, 375] on input "checkbox" at bounding box center [263, 374] width 42 height 31
checkbox input "true"
click at [1203, 578] on button "Create Work Order" at bounding box center [1195, 566] width 123 height 28
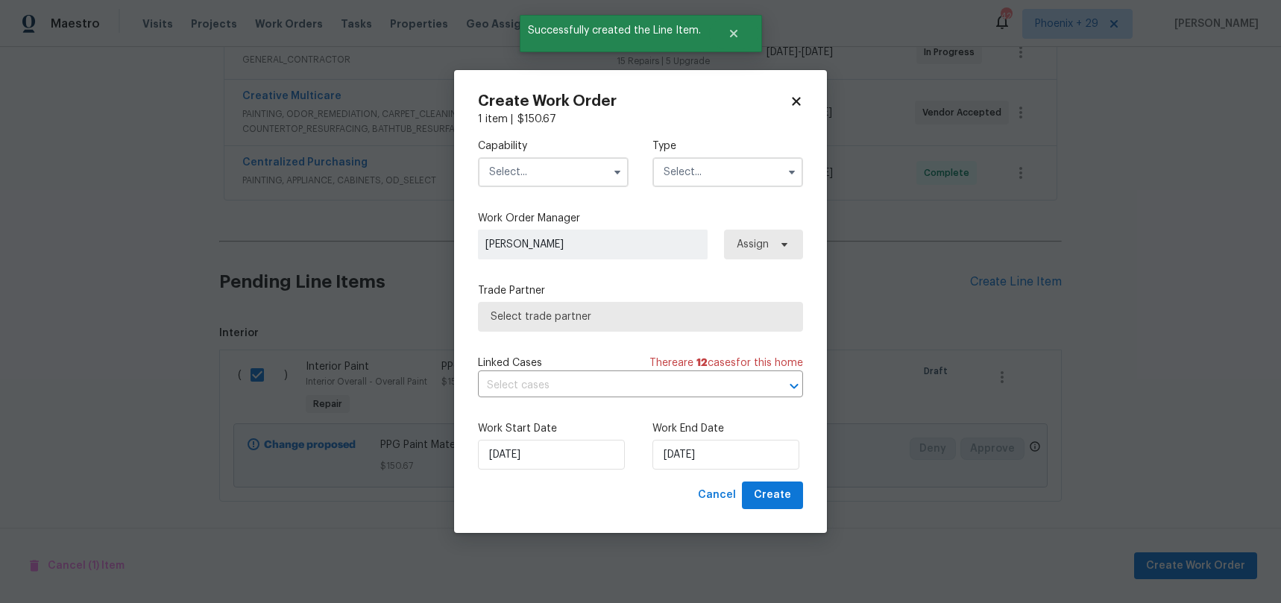
drag, startPoint x: 480, startPoint y: 174, endPoint x: 499, endPoint y: 183, distance: 21.0
click at [486, 176] on input "text" at bounding box center [553, 172] width 151 height 30
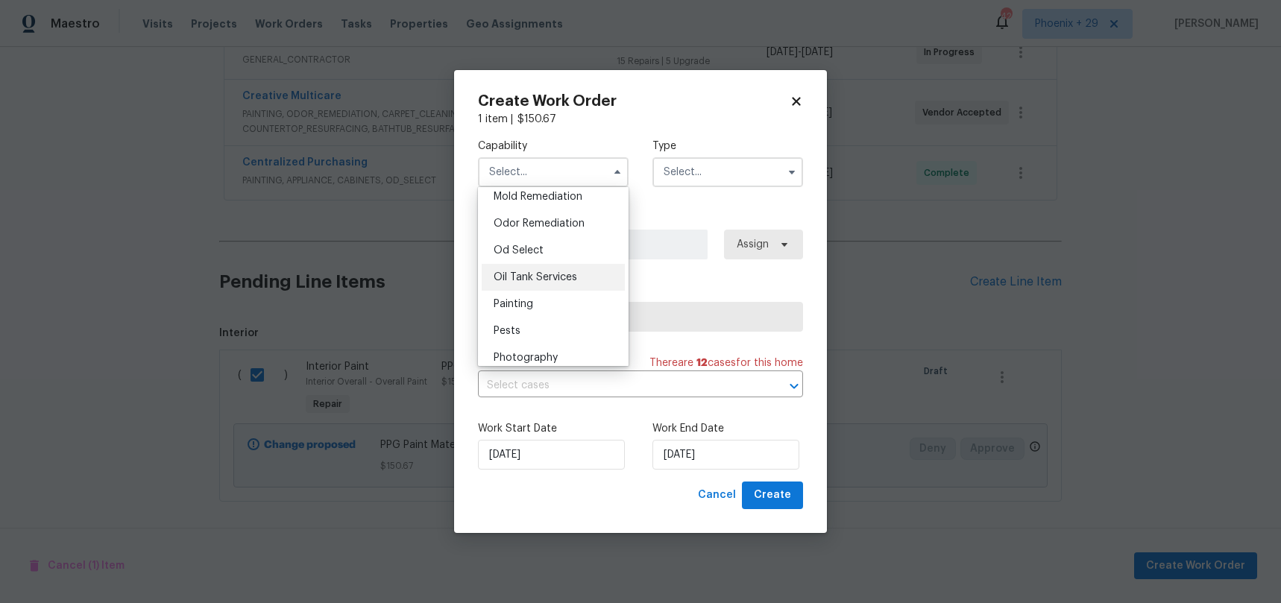
scroll to position [1154, 0]
click at [569, 294] on div "Painting" at bounding box center [553, 302] width 143 height 27
type input "Painting"
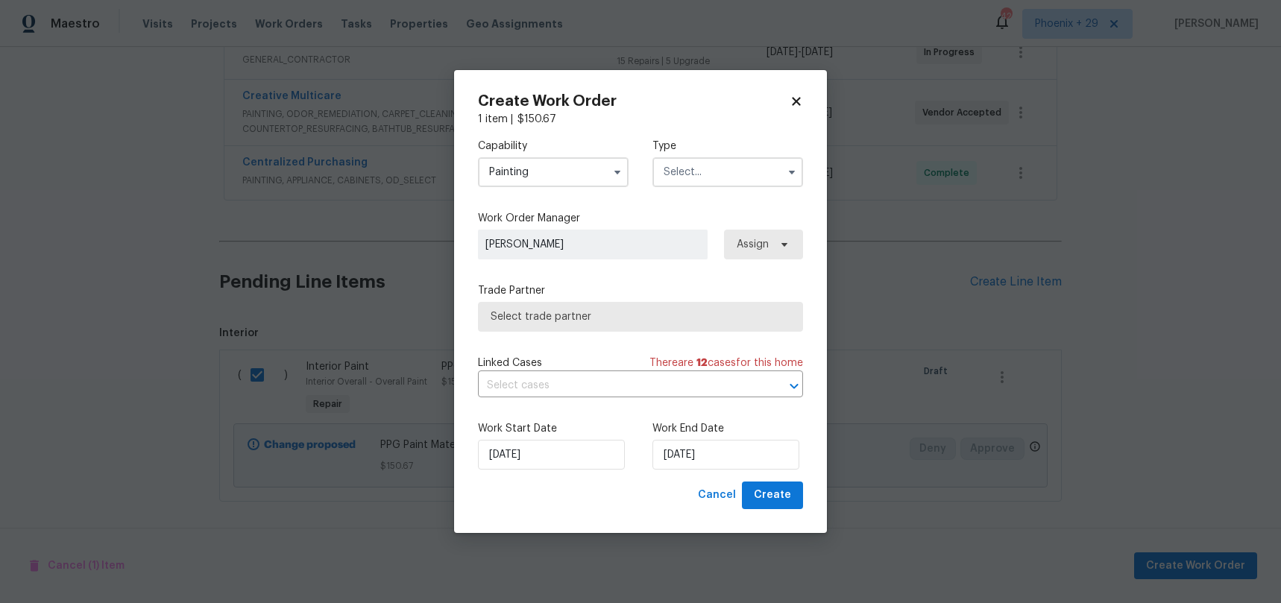
drag, startPoint x: 671, startPoint y: 195, endPoint x: 672, endPoint y: 183, distance: 12.0
click at [670, 195] on div "Capability Painting Type" at bounding box center [640, 163] width 325 height 72
click at [673, 184] on input "text" at bounding box center [727, 172] width 151 height 30
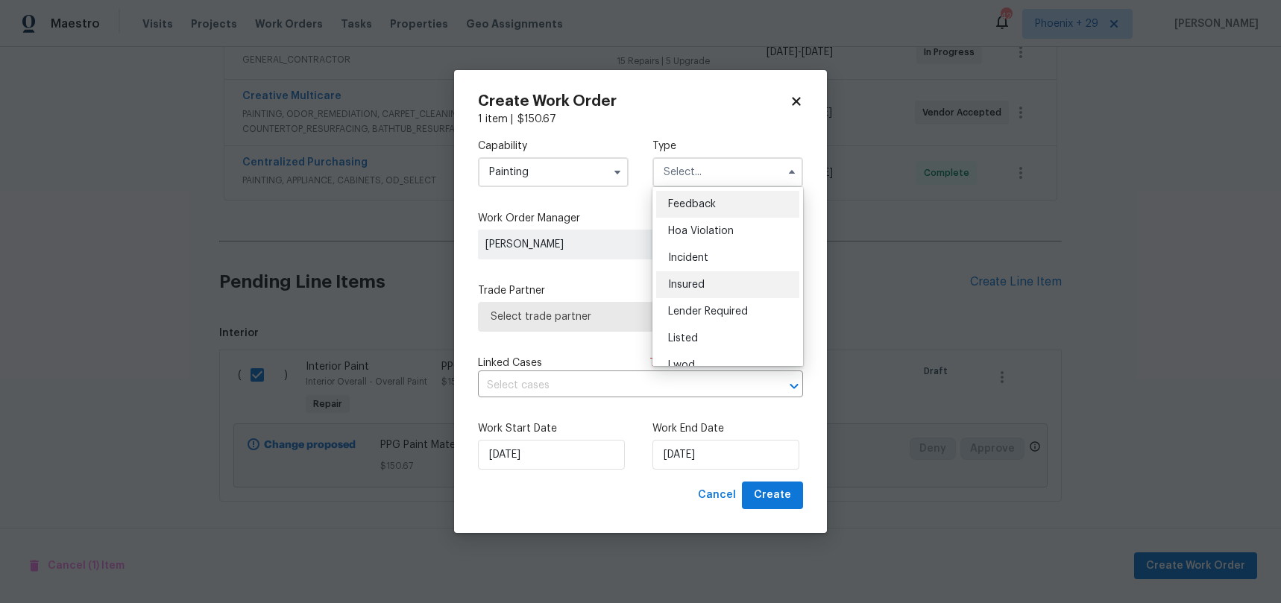
scroll to position [177, 0]
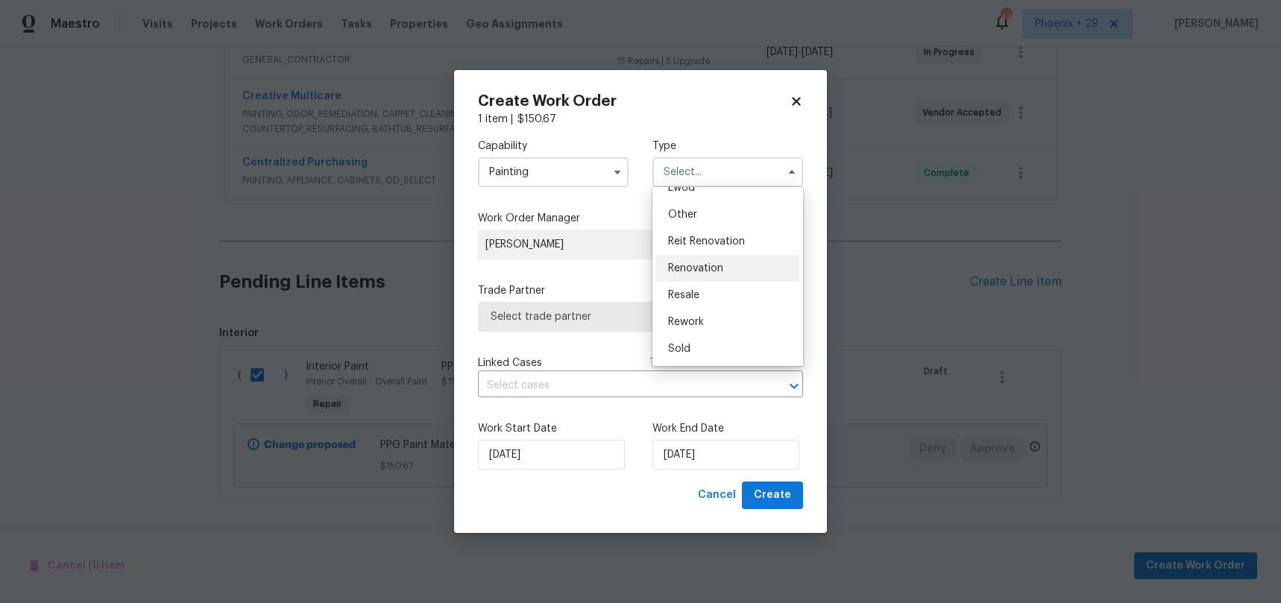
click at [701, 269] on span "Renovation" at bounding box center [695, 268] width 55 height 10
type input "Renovation"
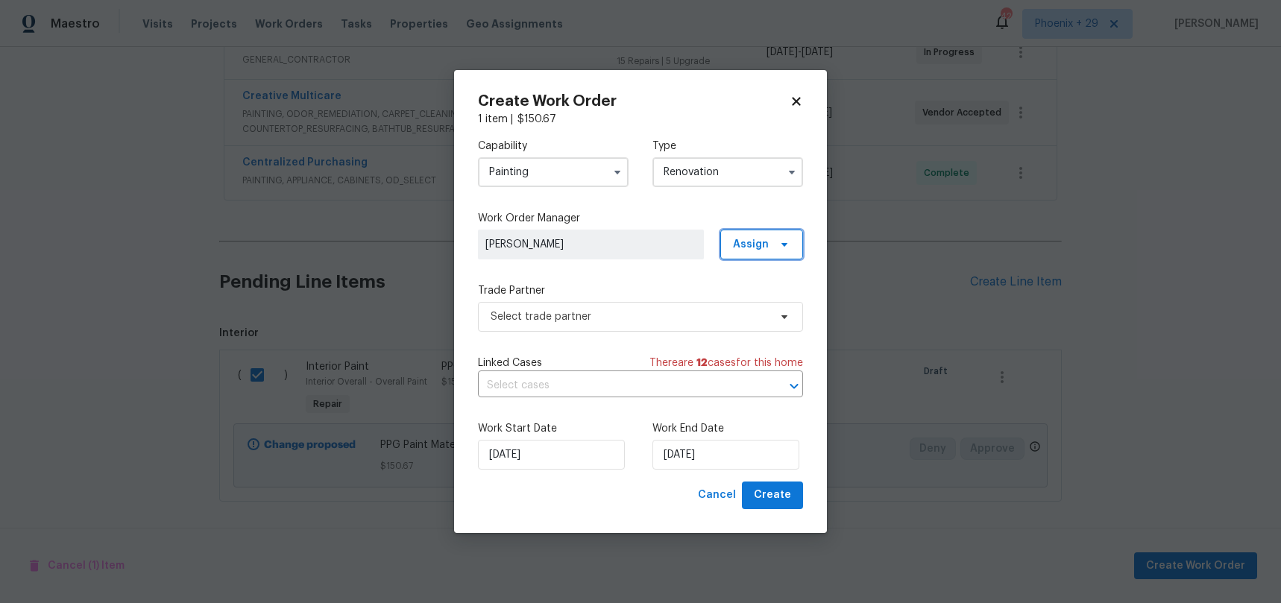
click at [742, 253] on span "Assign" at bounding box center [761, 245] width 83 height 30
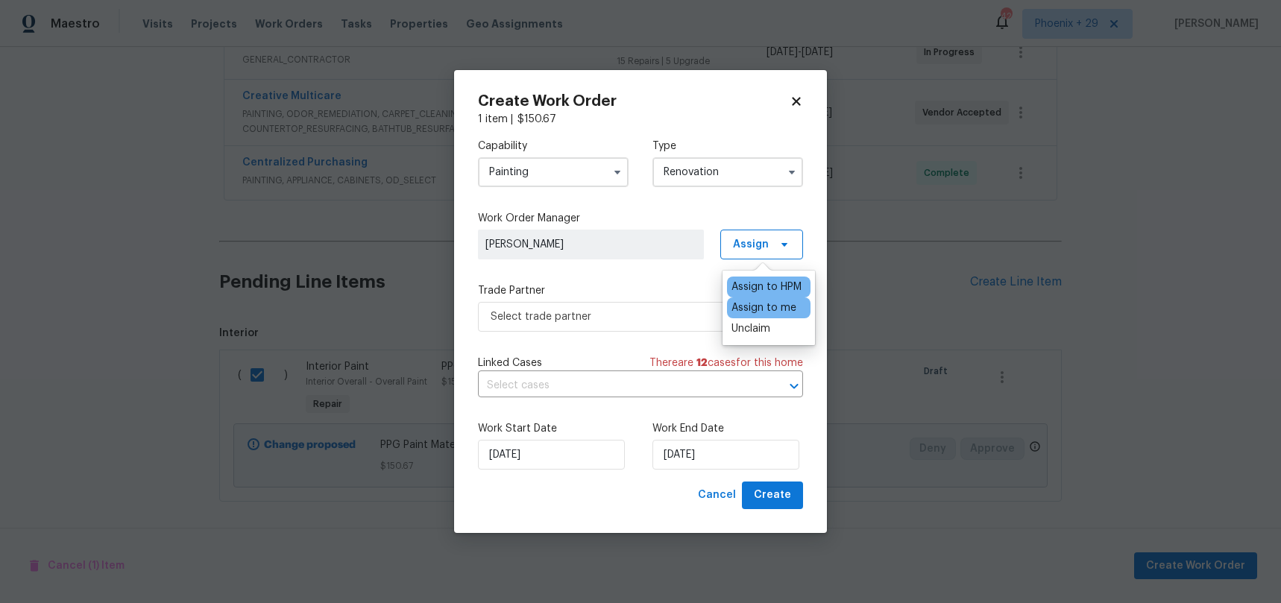
click at [748, 302] on div "Assign to me" at bounding box center [763, 307] width 65 height 15
click at [627, 319] on span "Select trade partner" at bounding box center [630, 316] width 278 height 15
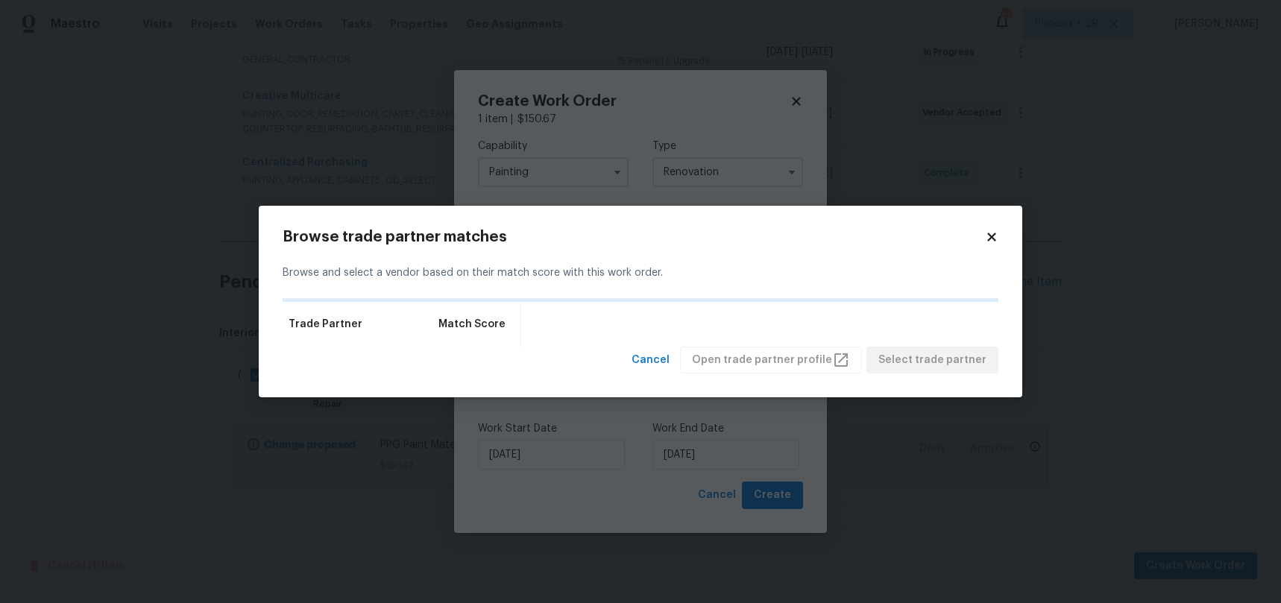
click at [991, 231] on icon at bounding box center [991, 236] width 13 height 13
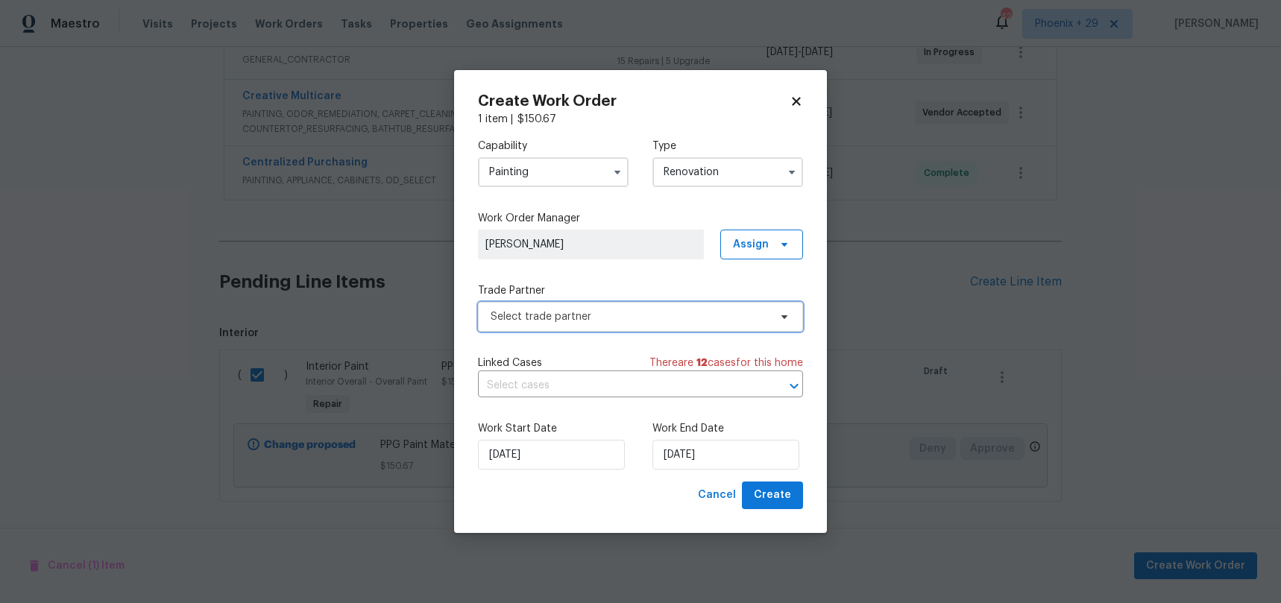
click at [652, 324] on span "Select trade partner" at bounding box center [630, 316] width 278 height 15
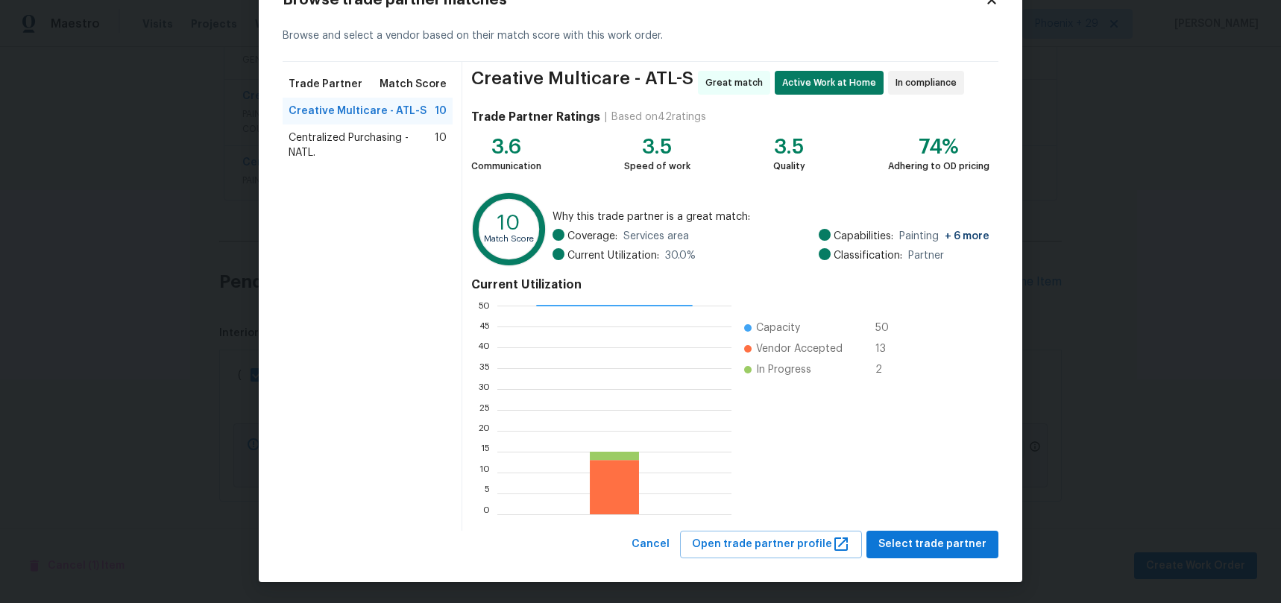
scroll to position [55, 0]
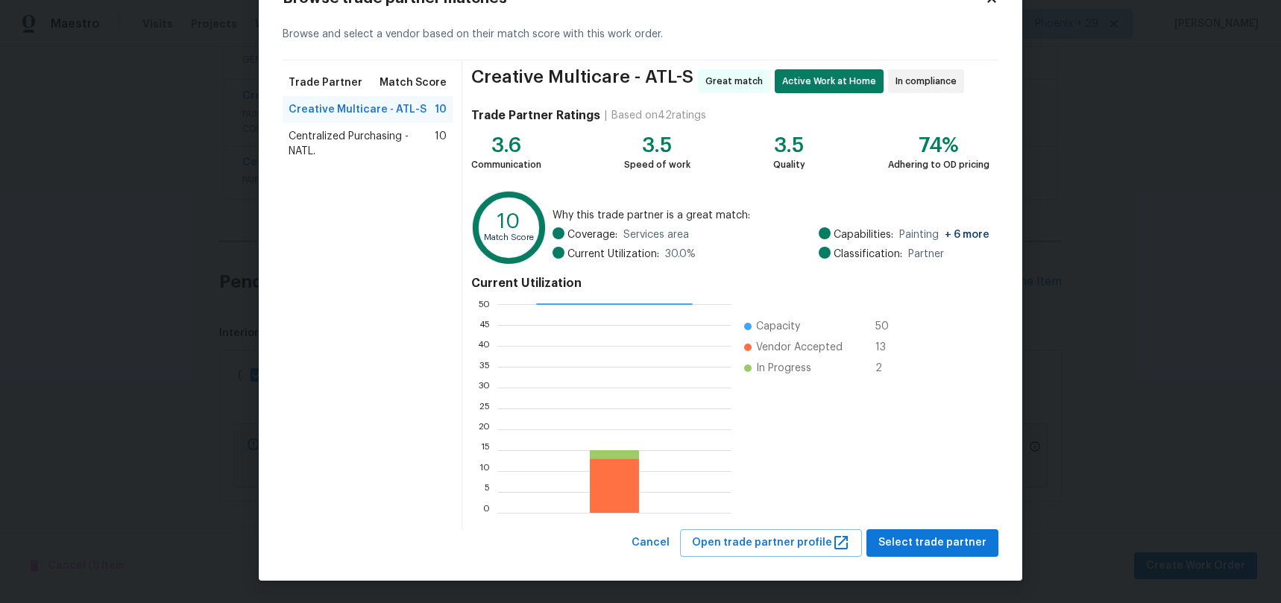
click at [371, 129] on span "Centralized Purchasing - NATL." at bounding box center [361, 144] width 146 height 30
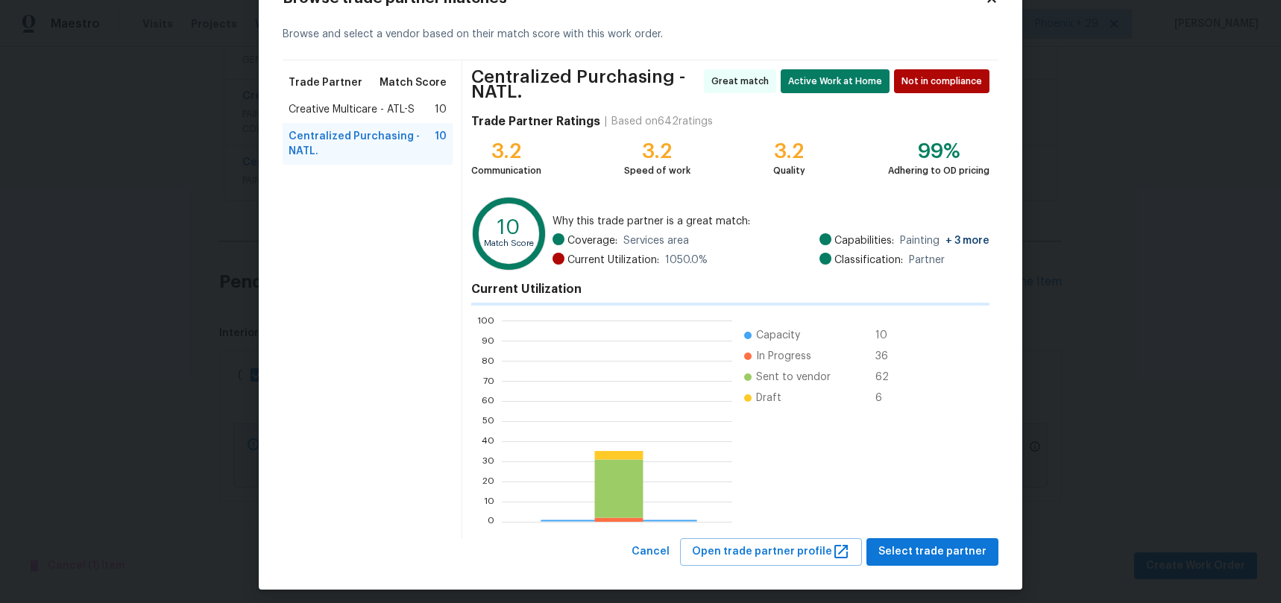
scroll to position [209, 230]
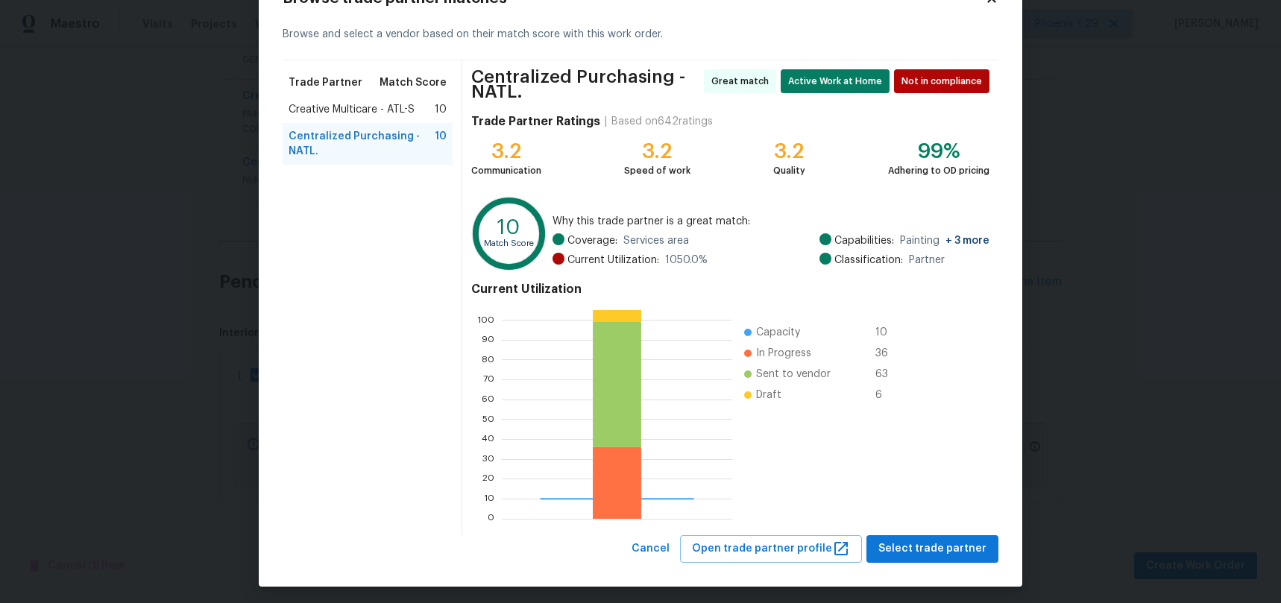
click at [921, 534] on div "Centralized Purchasing - NATL. Great match Active Work at Home Not in complianc…" at bounding box center [730, 297] width 536 height 475
click at [921, 543] on span "Select trade partner" at bounding box center [932, 549] width 108 height 19
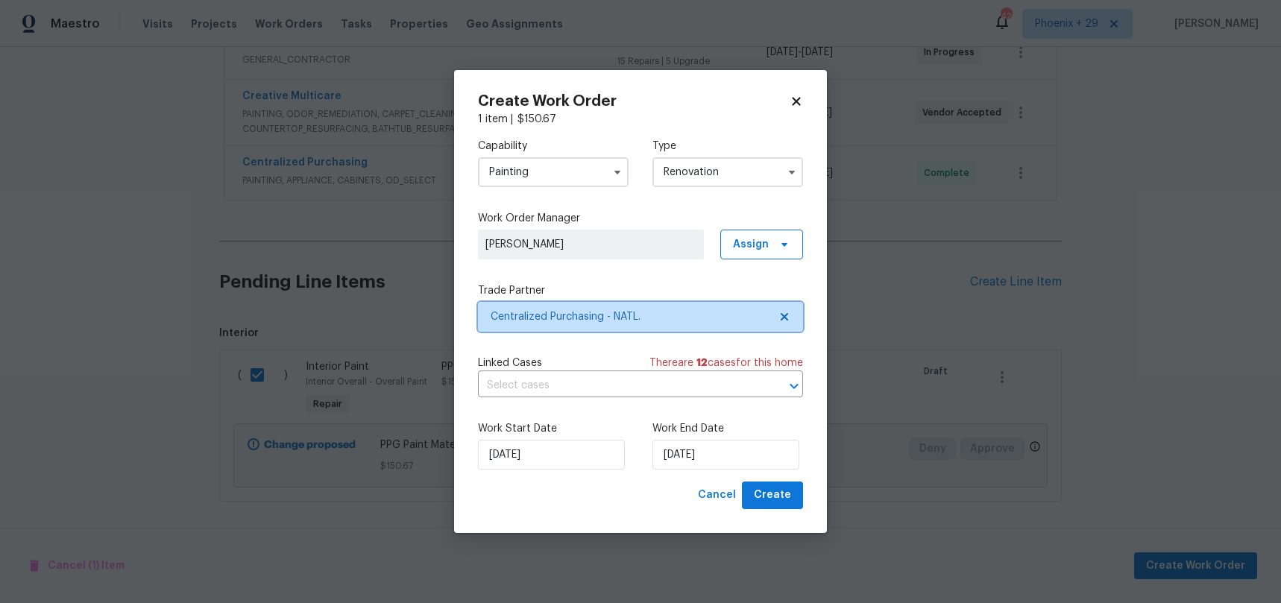
scroll to position [0, 0]
click at [792, 501] on button "Create" at bounding box center [772, 496] width 61 height 28
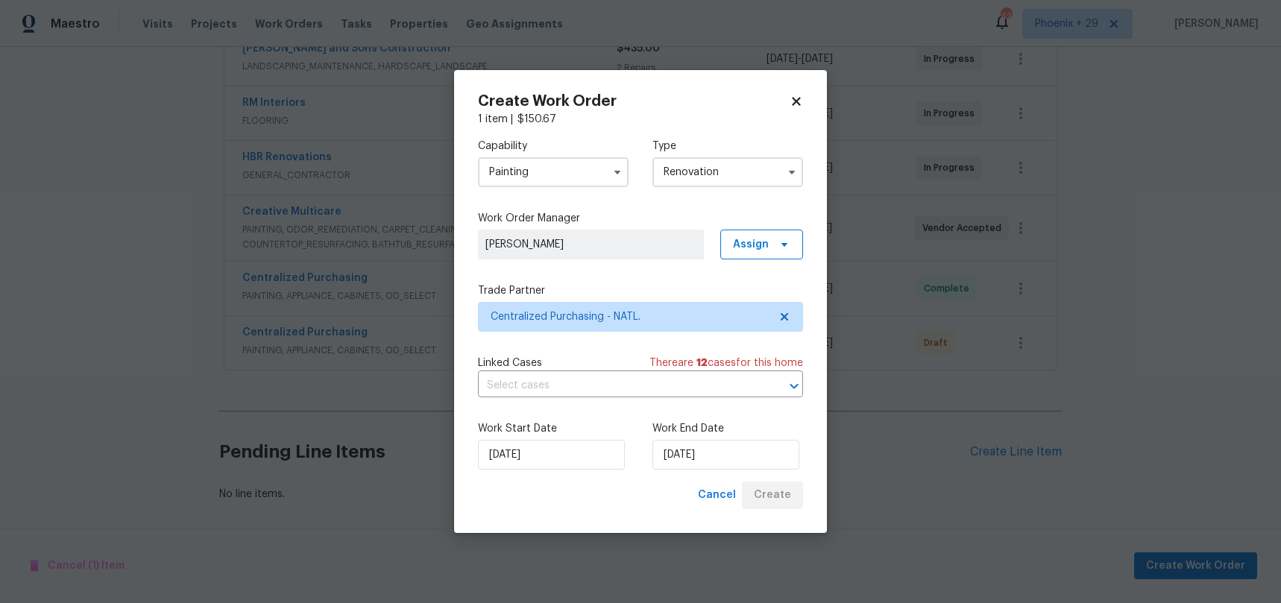
scroll to position [301, 0]
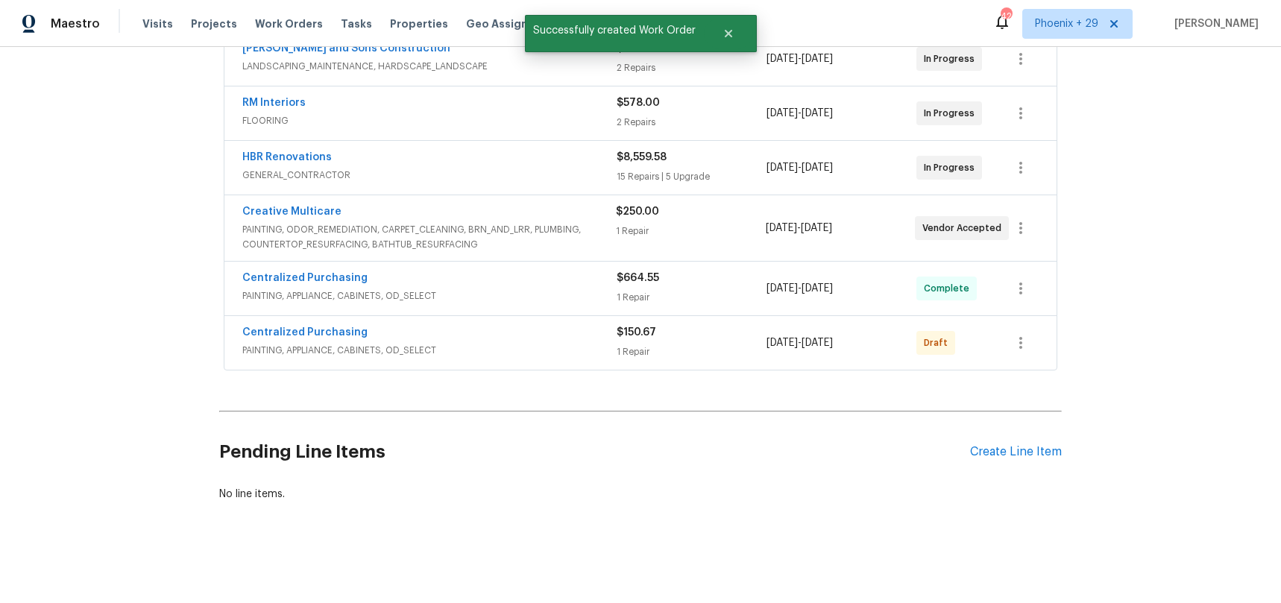
click at [1038, 349] on div "Centralized Purchasing PAINTING, APPLIANCE, CABINETS, OD_SELECT $150.67 1 Repai…" at bounding box center [640, 343] width 832 height 54
click at [1030, 346] on button "button" at bounding box center [1021, 343] width 36 height 36
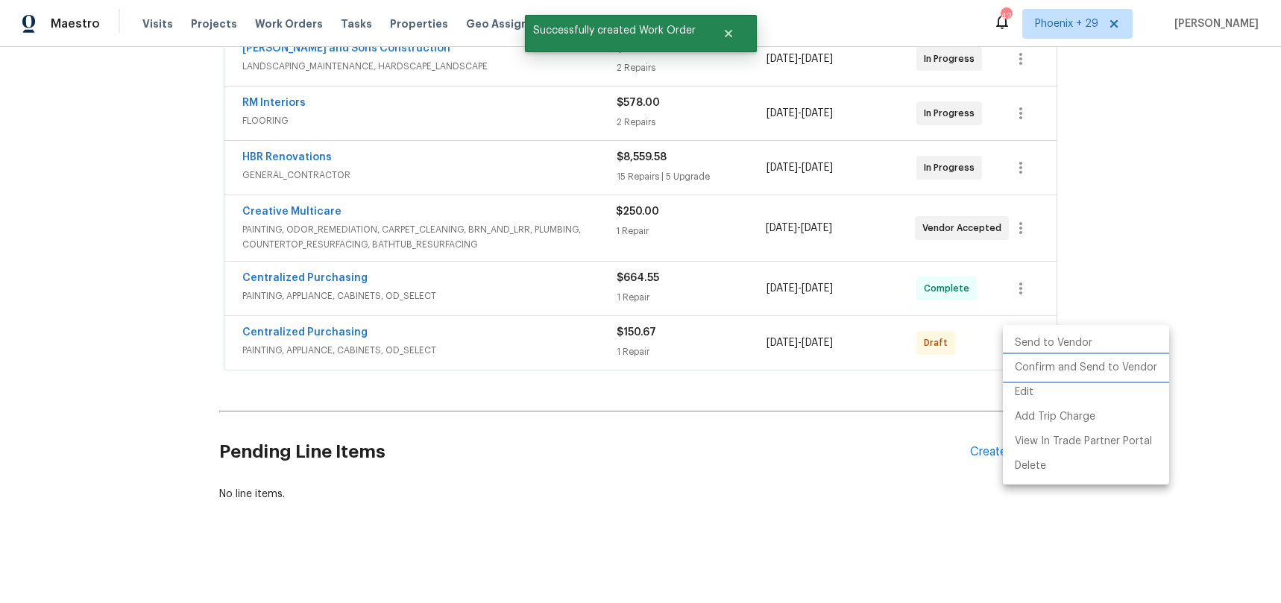
click at [1034, 367] on li "Confirm and Send to Vendor" at bounding box center [1086, 368] width 166 height 25
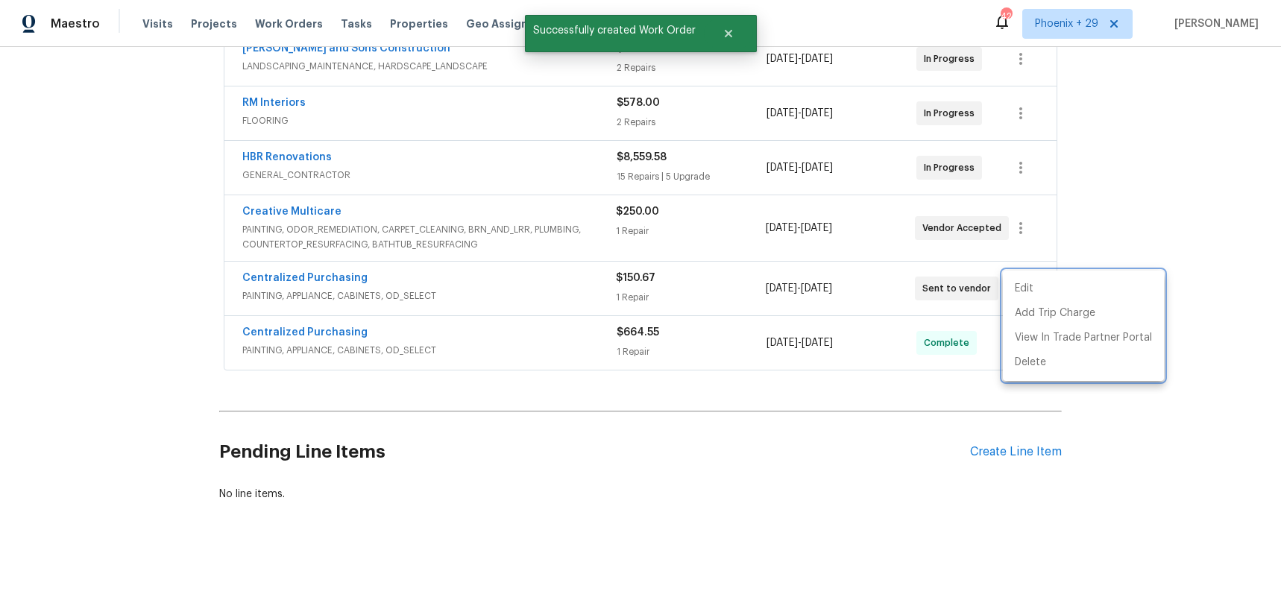
click at [343, 285] on div at bounding box center [640, 301] width 1281 height 603
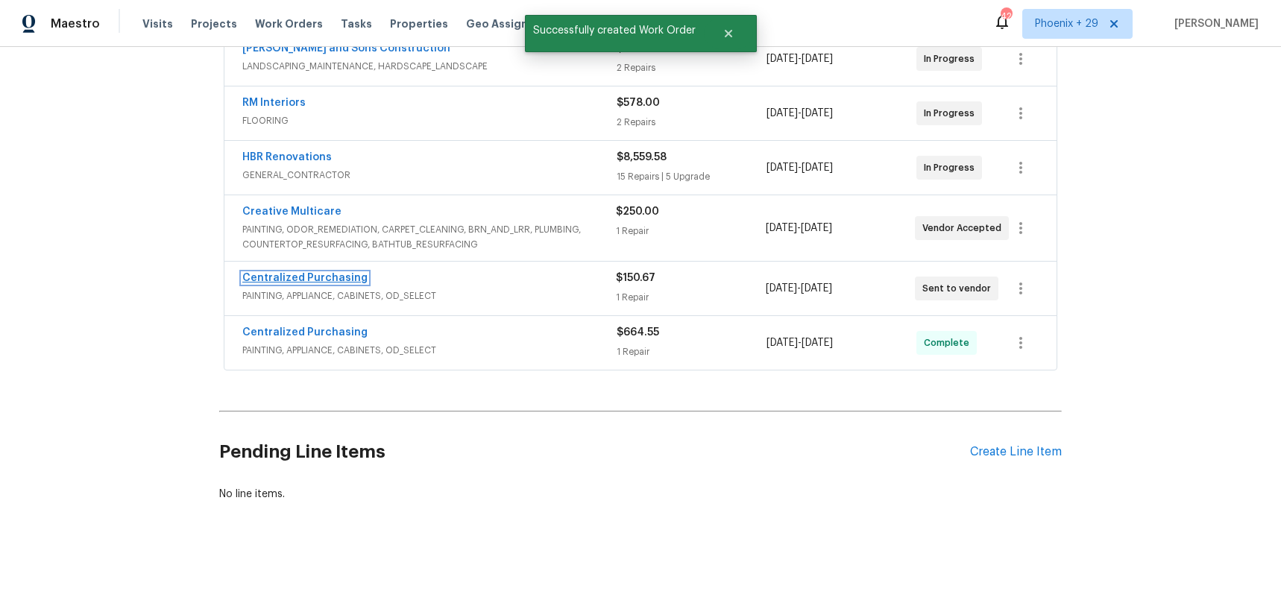
click at [333, 279] on link "Centralized Purchasing" at bounding box center [304, 278] width 125 height 10
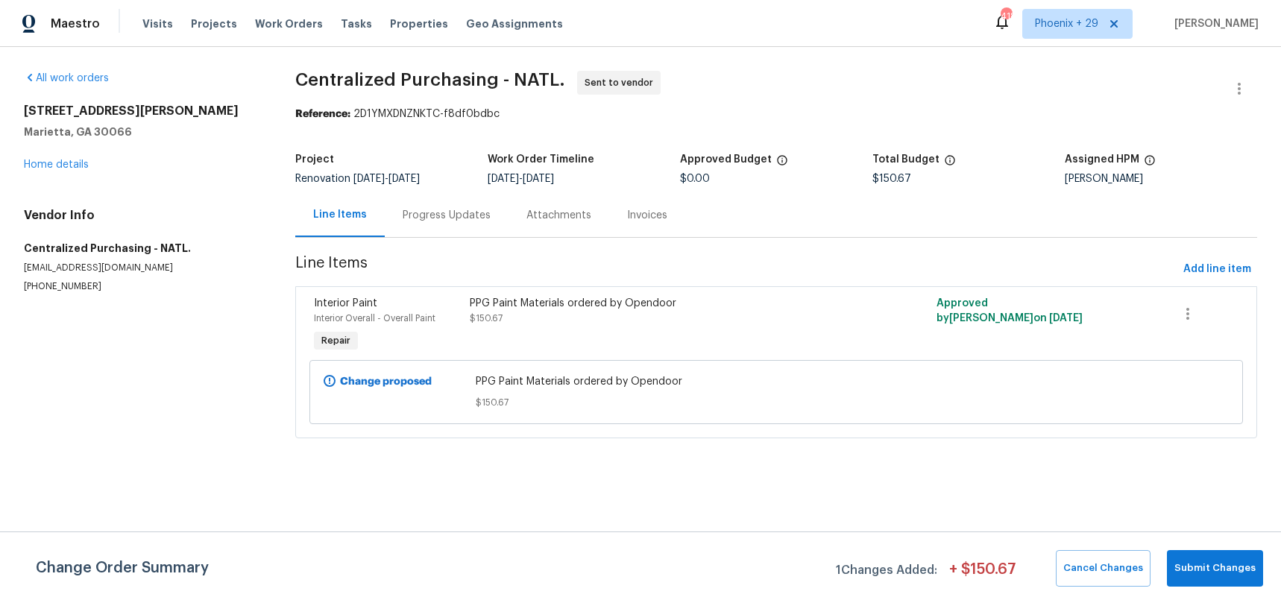
click at [293, 34] on div "Visits Projects Work Orders Tasks Properties Geo Assignments" at bounding box center [361, 24] width 438 height 30
click at [291, 26] on span "Work Orders" at bounding box center [289, 23] width 68 height 15
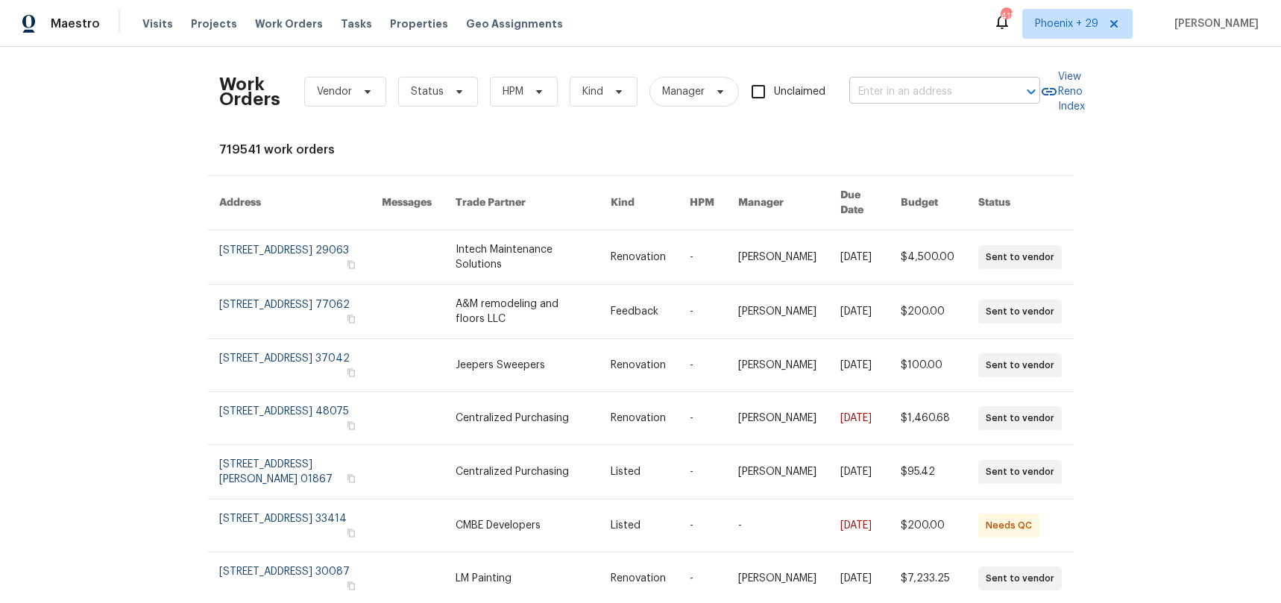
click at [1021, 84] on div at bounding box center [1020, 91] width 39 height 21
click at [977, 90] on input "text" at bounding box center [923, 92] width 149 height 23
paste input "11YKA9162C7W4"
type input "11YKA9162C7W4"
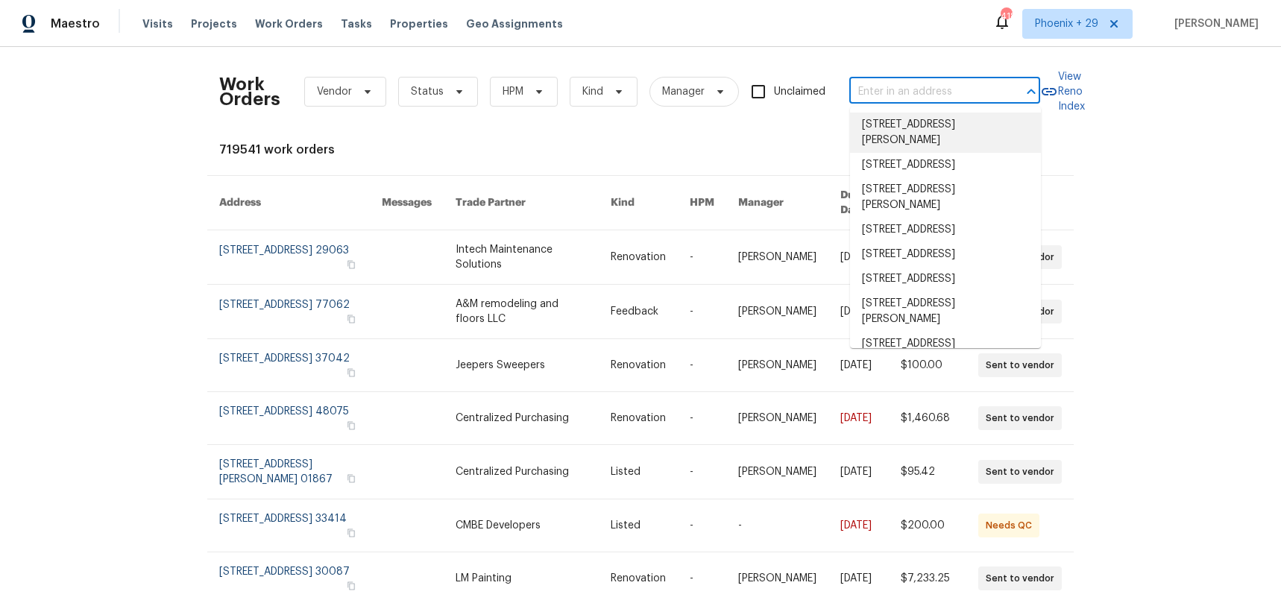
click at [893, 97] on input "text" at bounding box center [923, 92] width 149 height 23
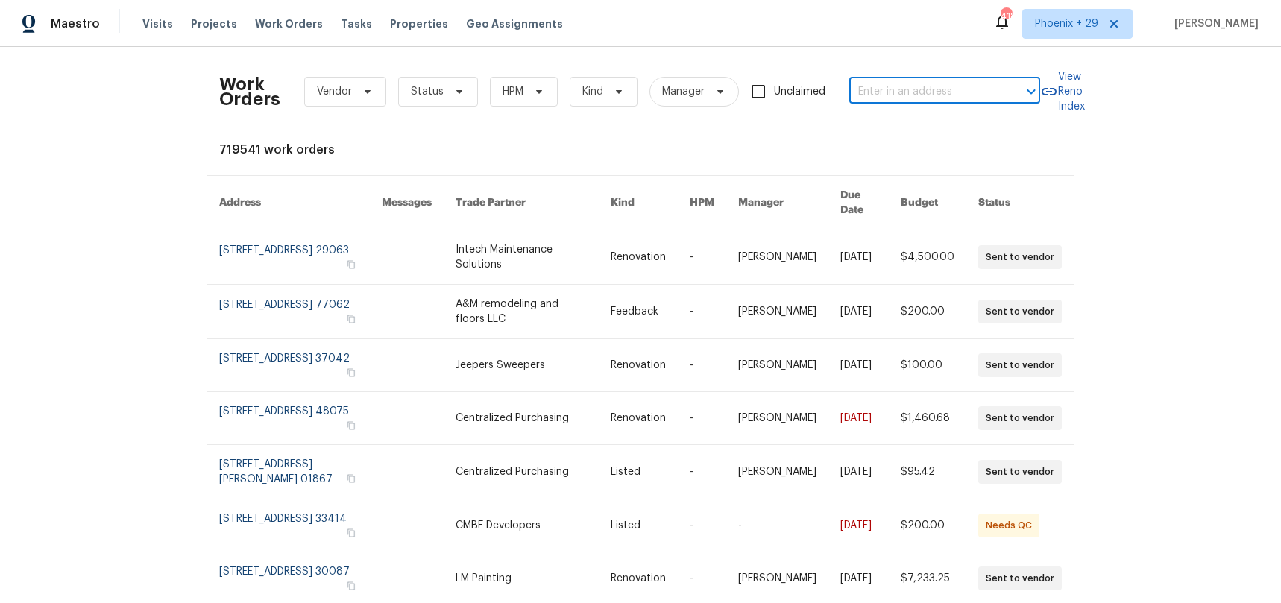
paste input "[STREET_ADDRESS][US_STATE]"
type input "[STREET_ADDRESS][US_STATE]"
click at [903, 124] on li "[STREET_ADDRESS][US_STATE]" at bounding box center [945, 125] width 191 height 25
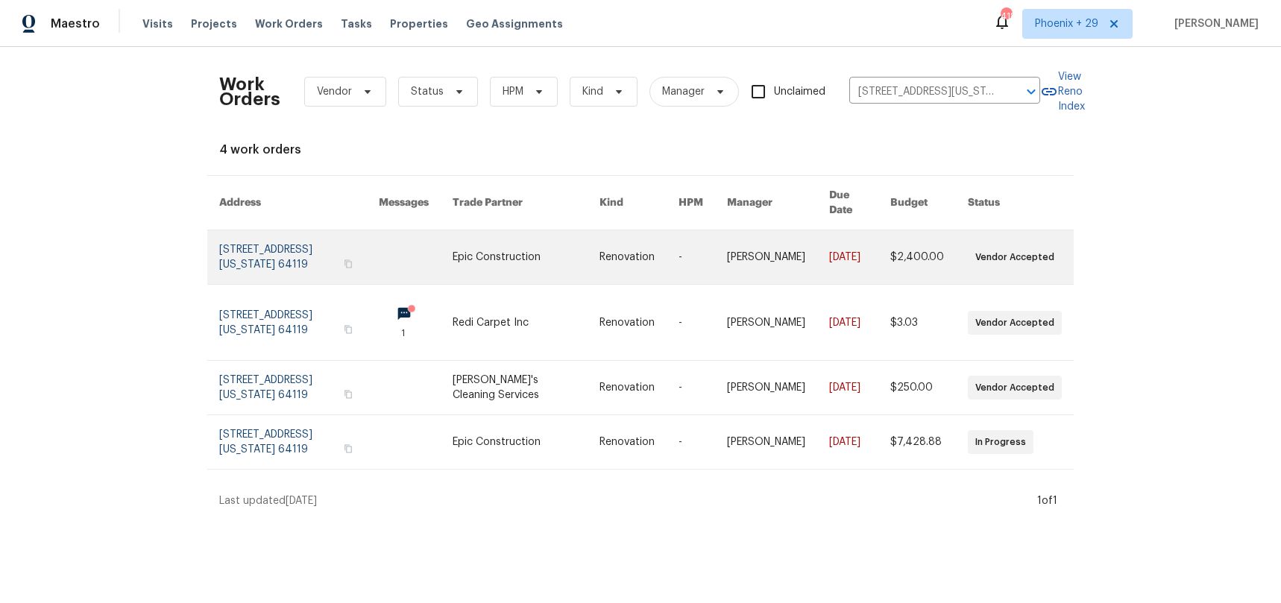
click at [482, 252] on td "Epic Construction" at bounding box center [514, 257] width 147 height 54
click at [529, 253] on link at bounding box center [525, 257] width 147 height 54
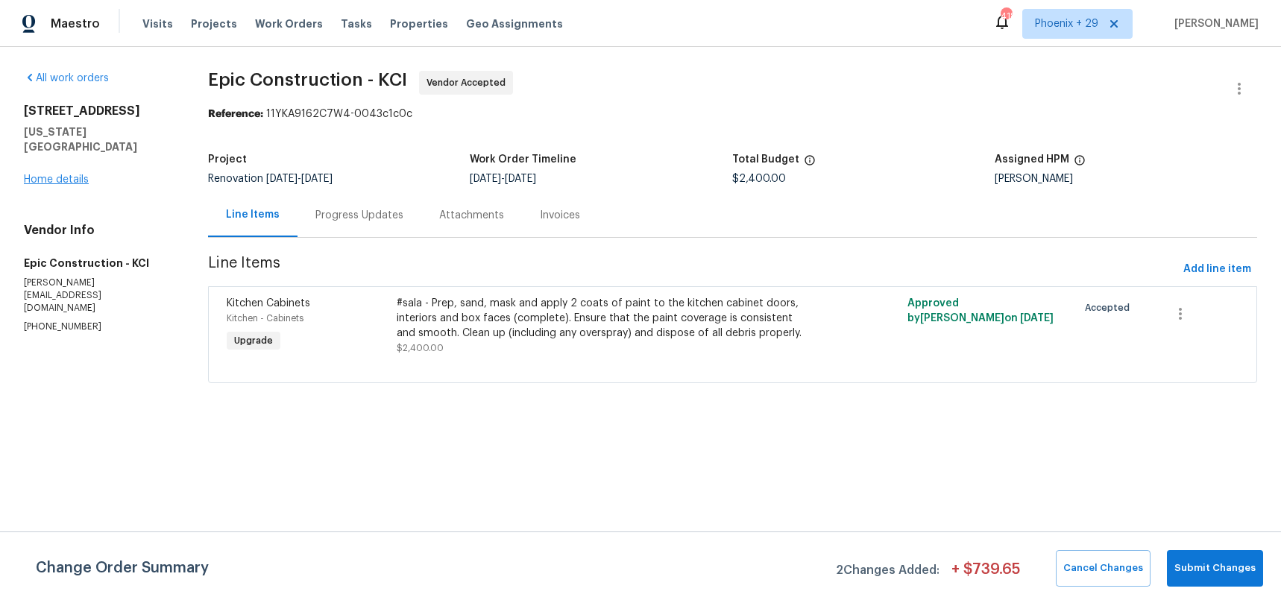
click at [93, 168] on div "[STREET_ADDRESS][US_STATE] Home details" at bounding box center [98, 145] width 148 height 83
click at [86, 174] on link "Home details" at bounding box center [56, 179] width 65 height 10
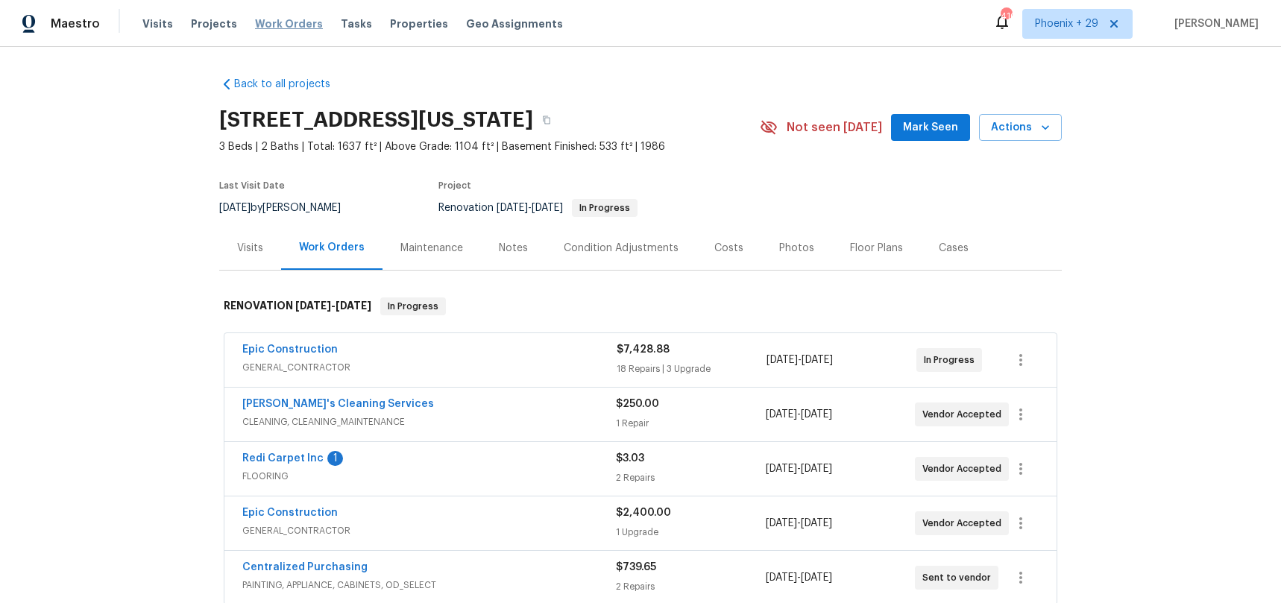
click at [300, 22] on span "Work Orders" at bounding box center [289, 23] width 68 height 15
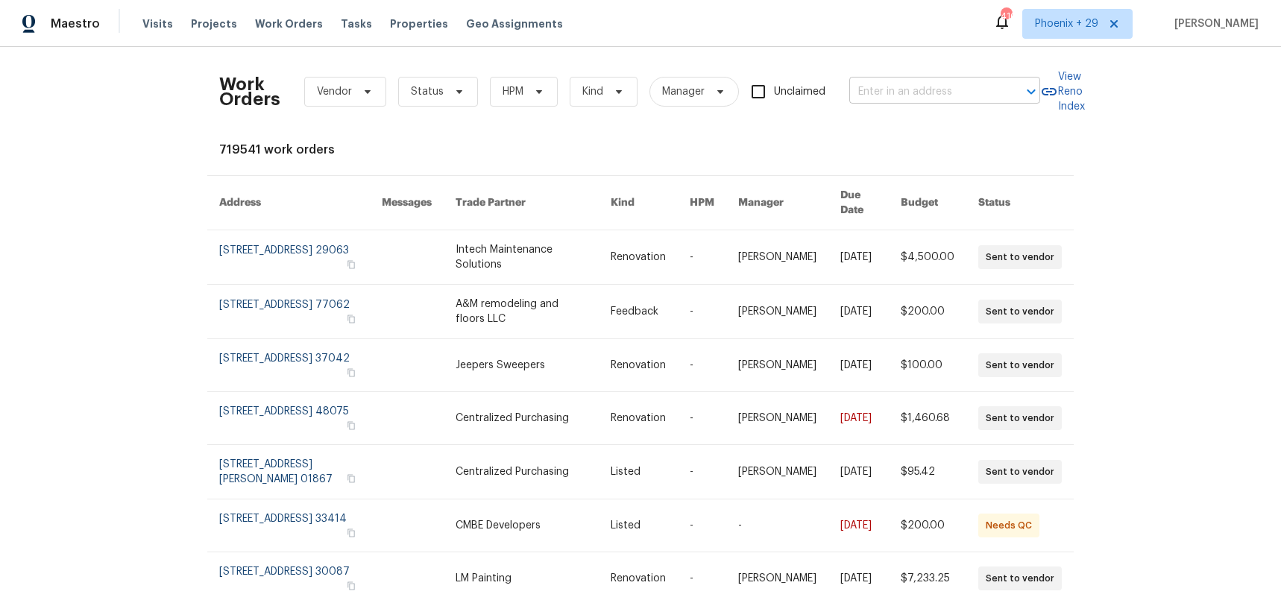
click at [929, 89] on input "text" at bounding box center [923, 92] width 149 height 23
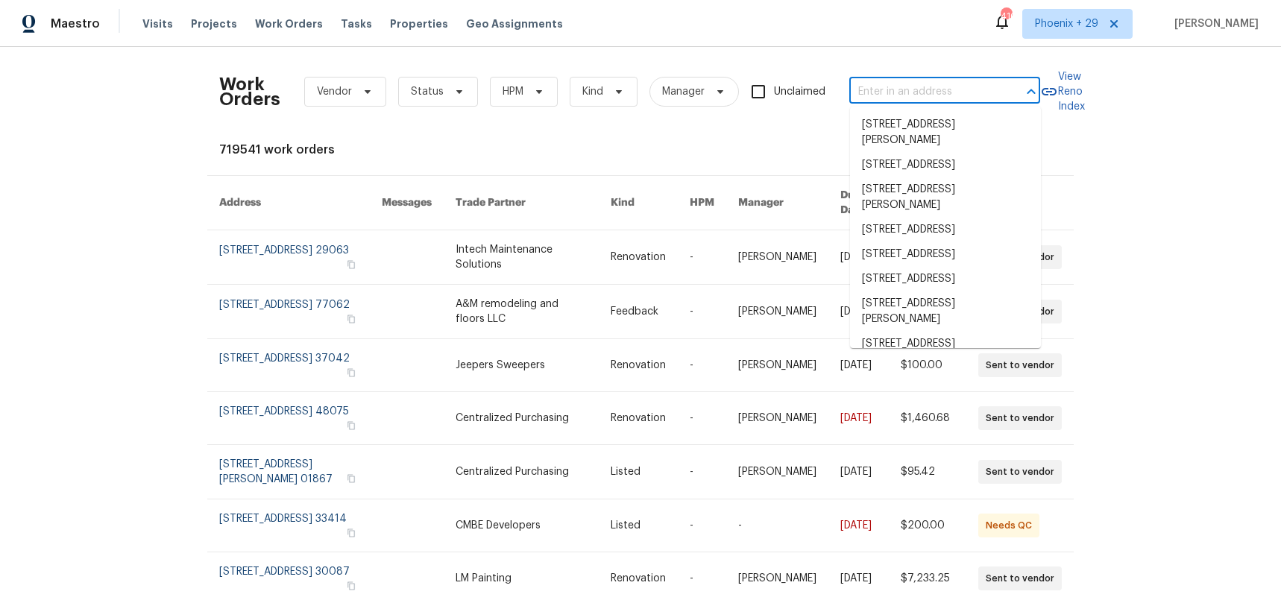
paste input "[STREET_ADDRESS][PERSON_NAME]"
type input "[STREET_ADDRESS][PERSON_NAME]"
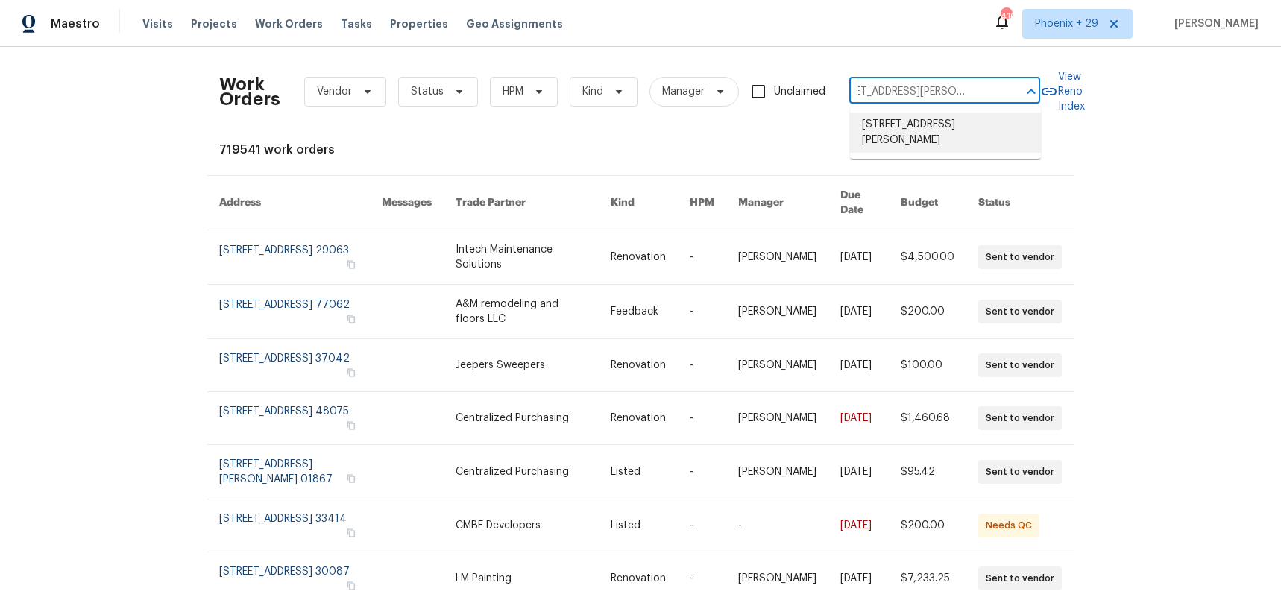
click at [936, 127] on li "[STREET_ADDRESS][PERSON_NAME]" at bounding box center [945, 133] width 191 height 40
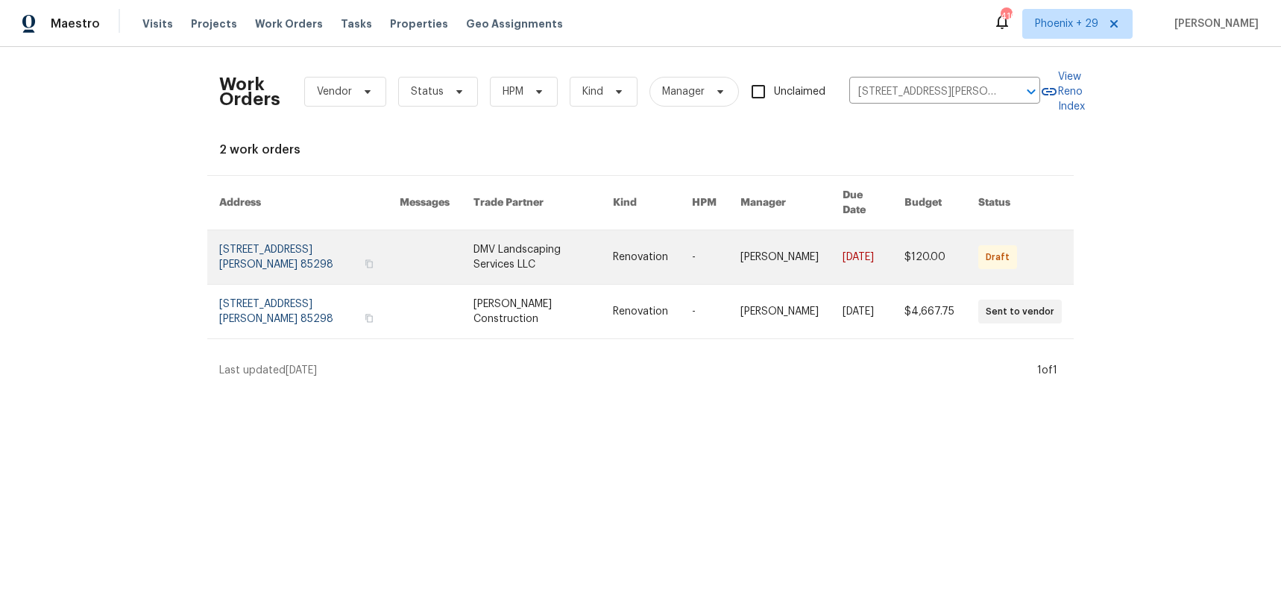
drag, startPoint x: 669, startPoint y: 231, endPoint x: 514, endPoint y: 267, distance: 159.1
click at [514, 267] on link at bounding box center [542, 257] width 139 height 54
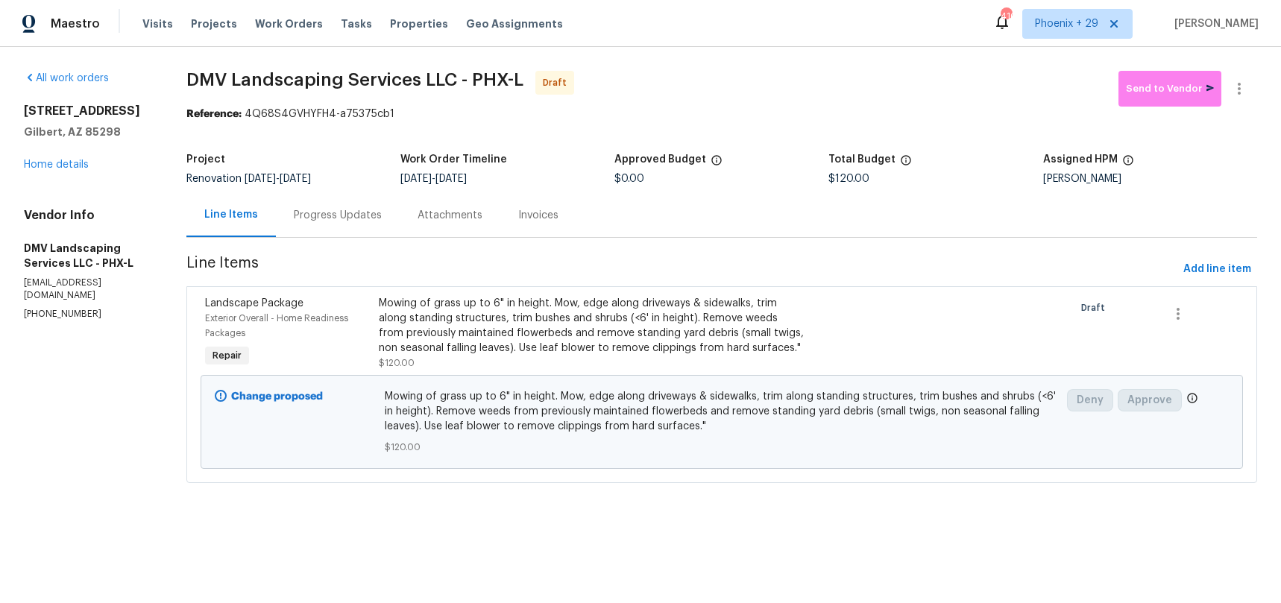
click at [63, 173] on div "All work orders [STREET_ADDRESS][PERSON_NAME] Home details Vendor Info DMV Land…" at bounding box center [87, 196] width 127 height 250
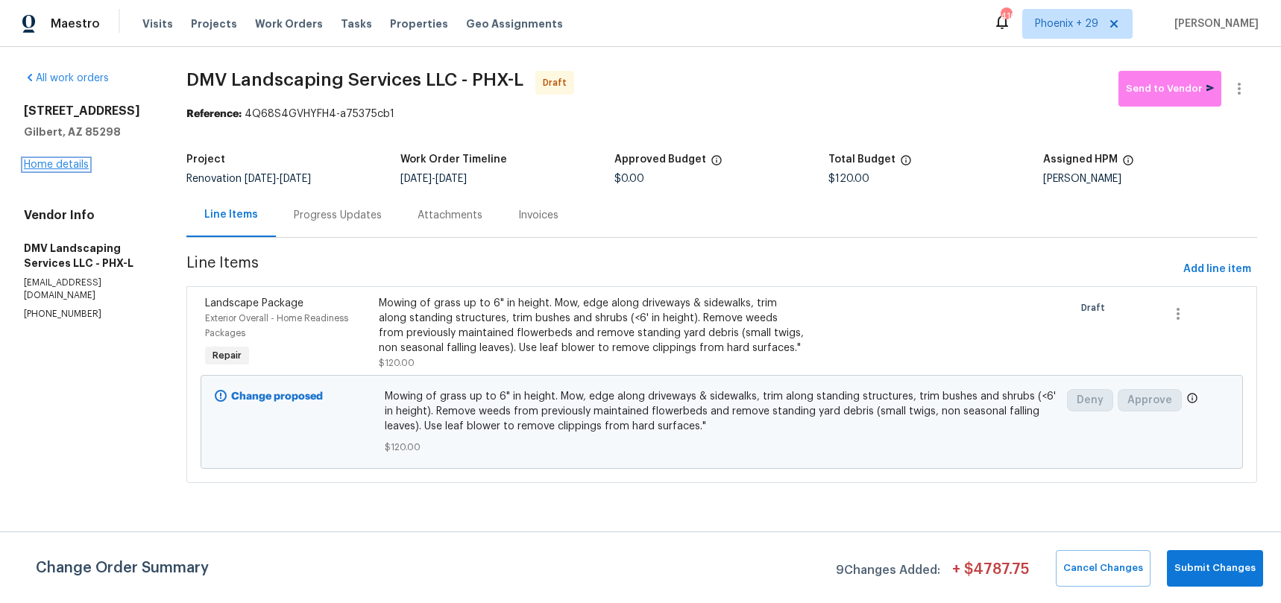
click at [59, 165] on link "Home details" at bounding box center [56, 165] width 65 height 10
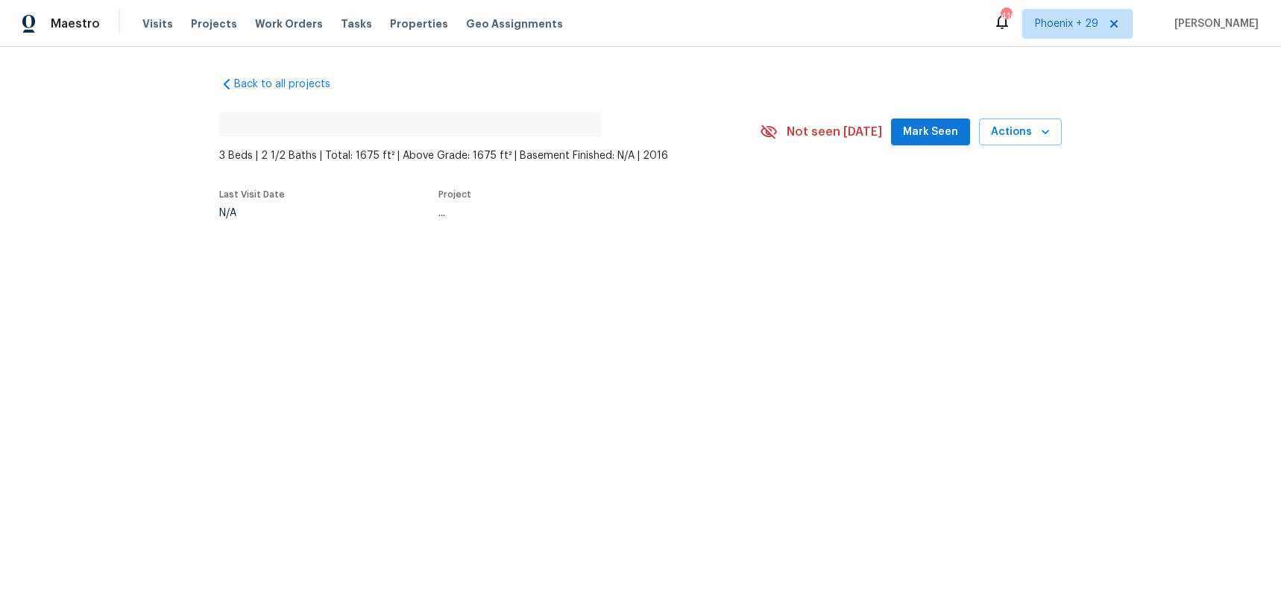
scroll to position [72, 0]
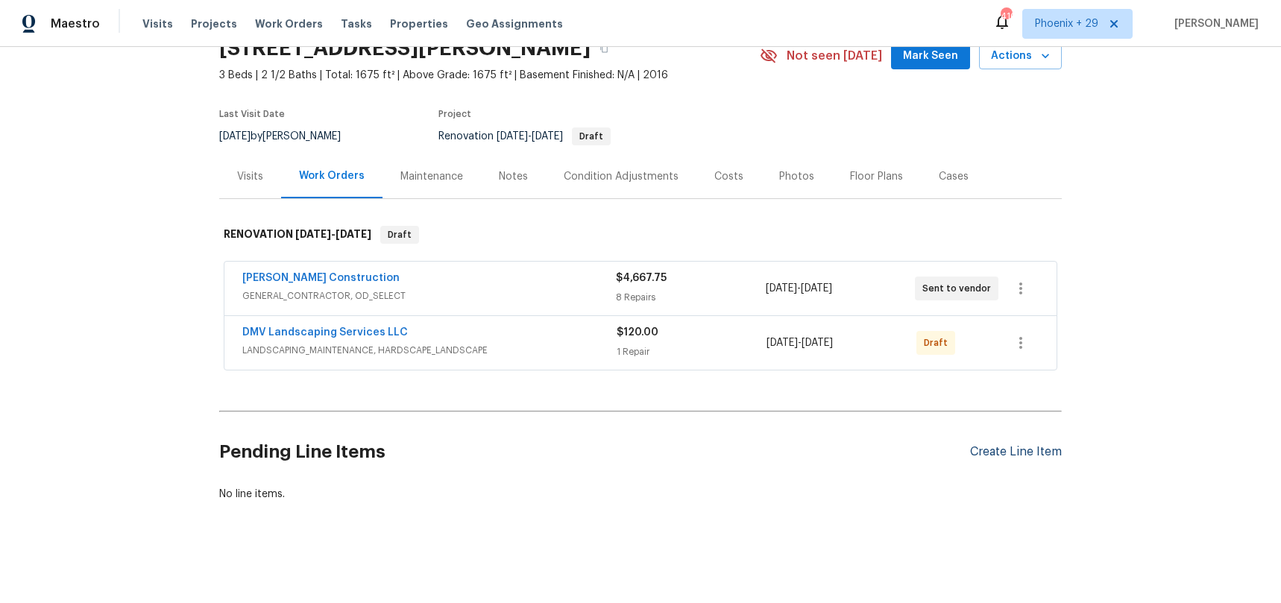
click at [1000, 449] on div "Create Line Item" at bounding box center [1016, 452] width 92 height 14
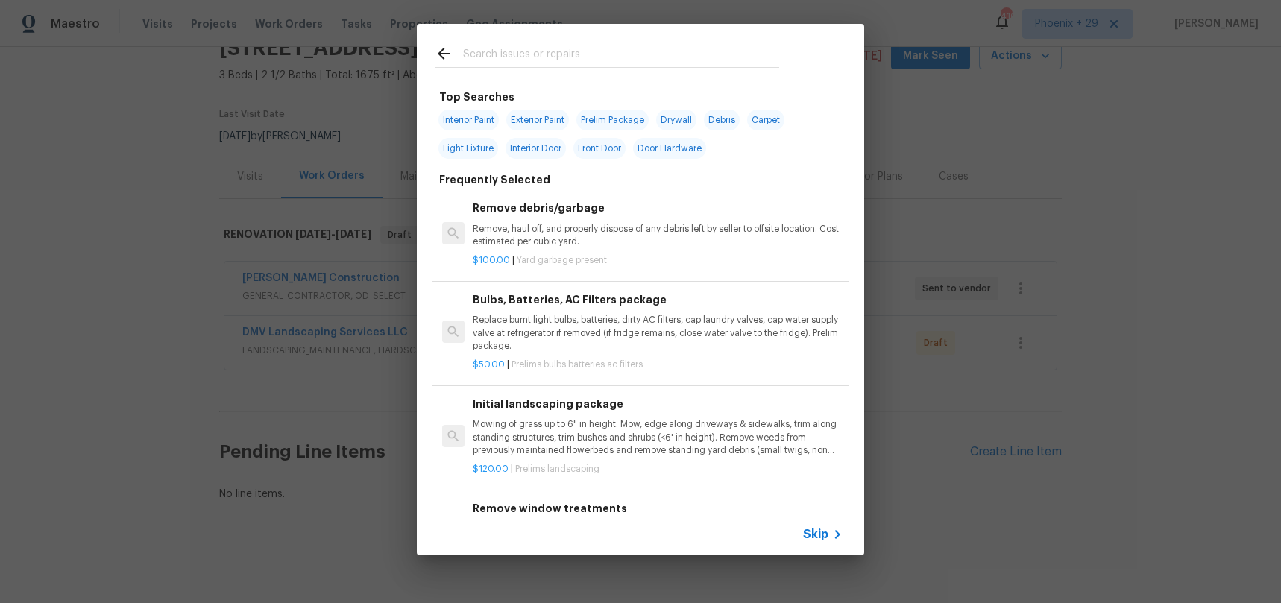
click at [628, 63] on input "text" at bounding box center [621, 56] width 316 height 22
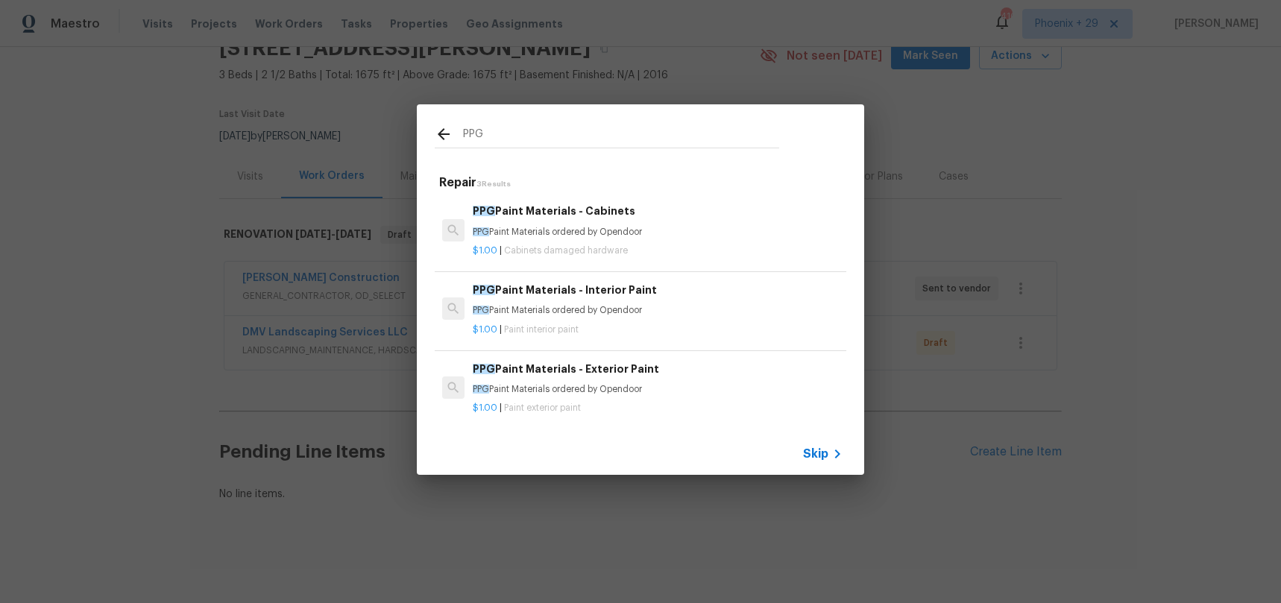
type input "PPG"
click at [767, 296] on h6 "PPG Paint Materials - Interior Paint" at bounding box center [658, 290] width 370 height 16
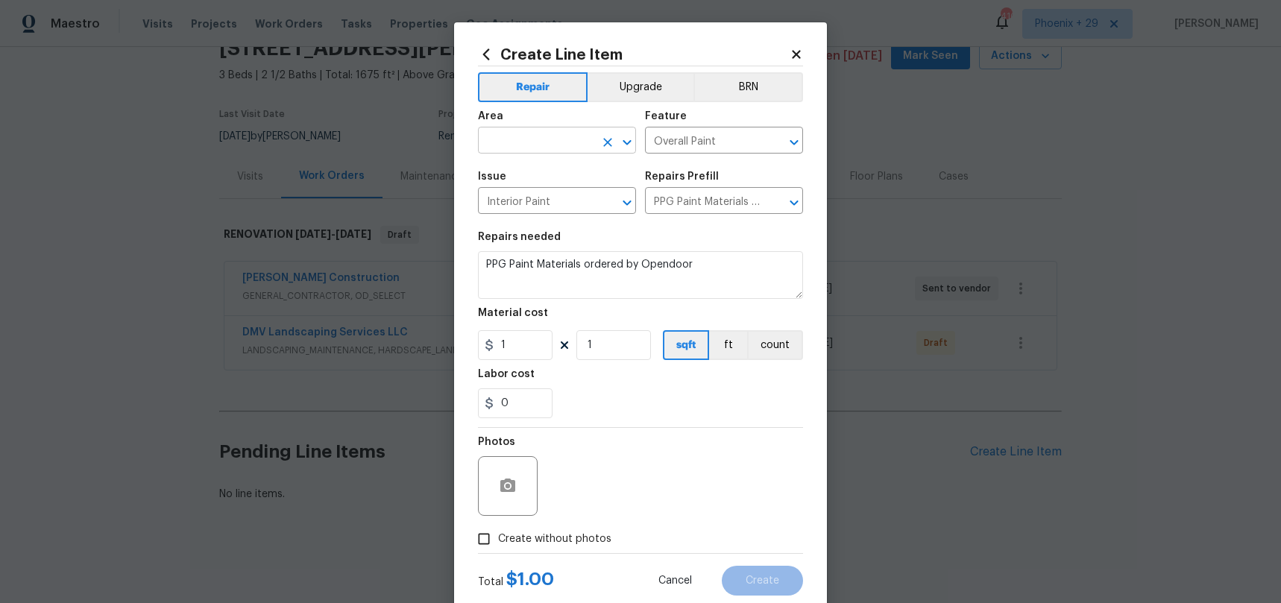
click at [531, 144] on input "text" at bounding box center [536, 141] width 116 height 23
drag, startPoint x: 549, startPoint y: 198, endPoint x: 566, endPoint y: 186, distance: 20.3
click at [549, 198] on li "Interior Overall" at bounding box center [557, 199] width 158 height 25
type input "Interior Overall"
drag, startPoint x: 639, startPoint y: 423, endPoint x: 625, endPoint y: 417, distance: 15.4
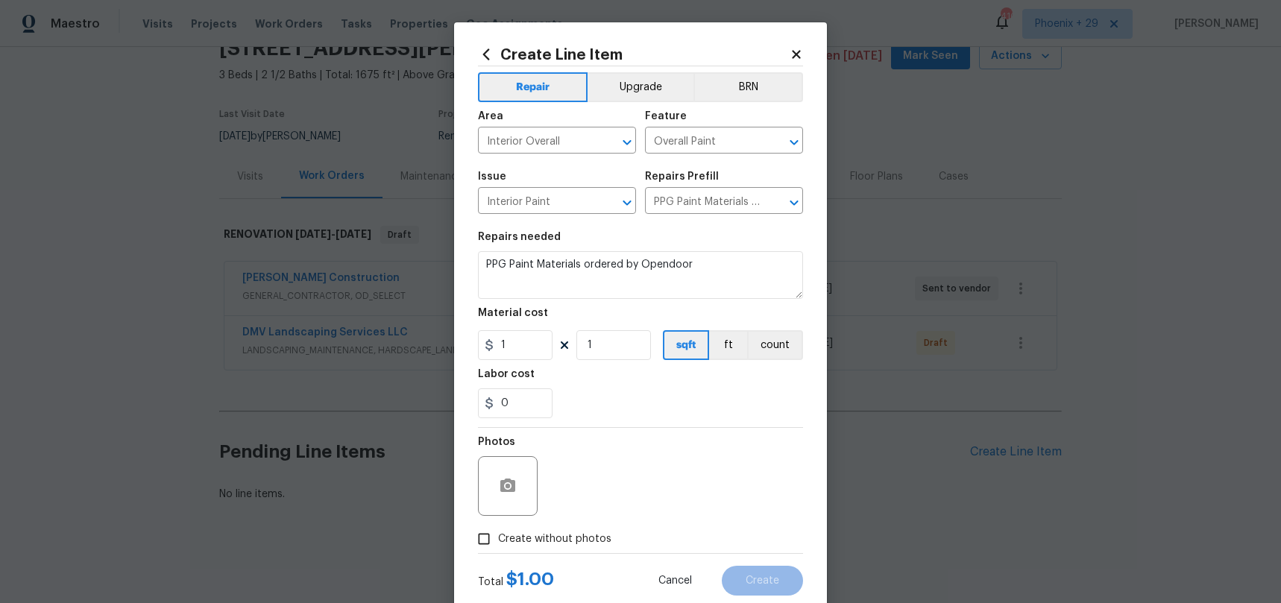
click at [638, 423] on section "Repairs needed PPG Paint Materials ordered by Opendoor Material cost 1 1 sqft f…" at bounding box center [640, 325] width 325 height 204
drag, startPoint x: 524, startPoint y: 351, endPoint x: 471, endPoint y: 344, distance: 53.4
click at [471, 344] on div "Create Line Item Repair Upgrade BRN Area Interior Overall ​ Feature Overall Pai…" at bounding box center [640, 320] width 373 height 597
type input "729.71"
drag, startPoint x: 556, startPoint y: 546, endPoint x: 563, endPoint y: 529, distance: 17.7
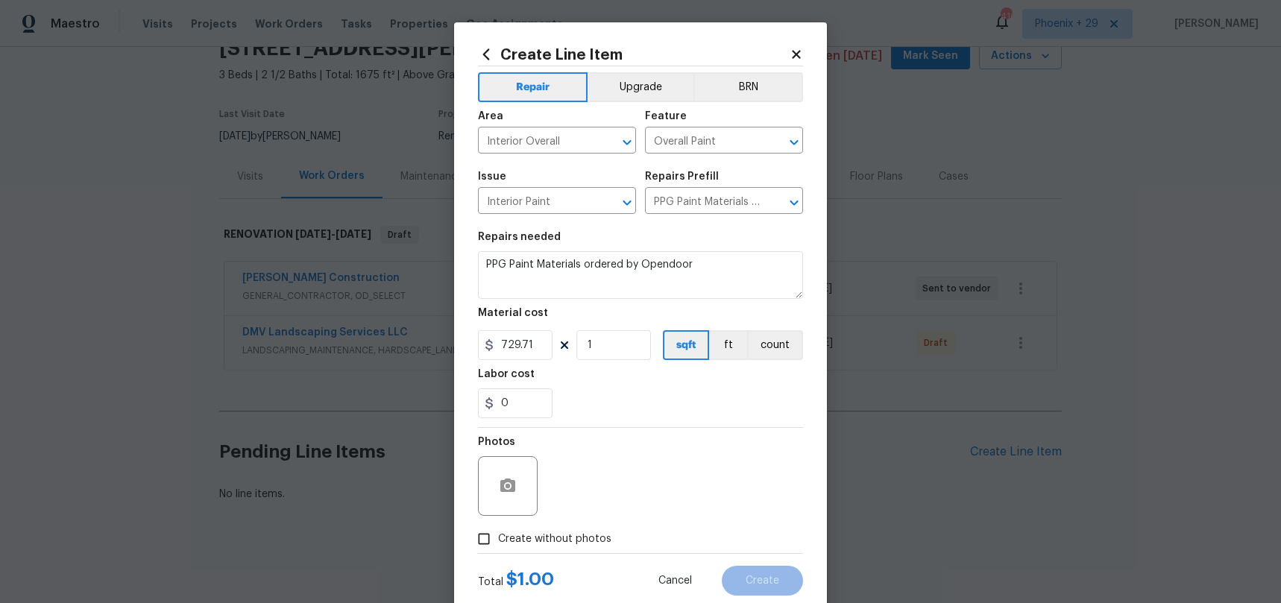
click at [557, 543] on span "Create without photos" at bounding box center [554, 540] width 113 height 16
click at [498, 543] on input "Create without photos" at bounding box center [484, 539] width 28 height 28
checkbox input "true"
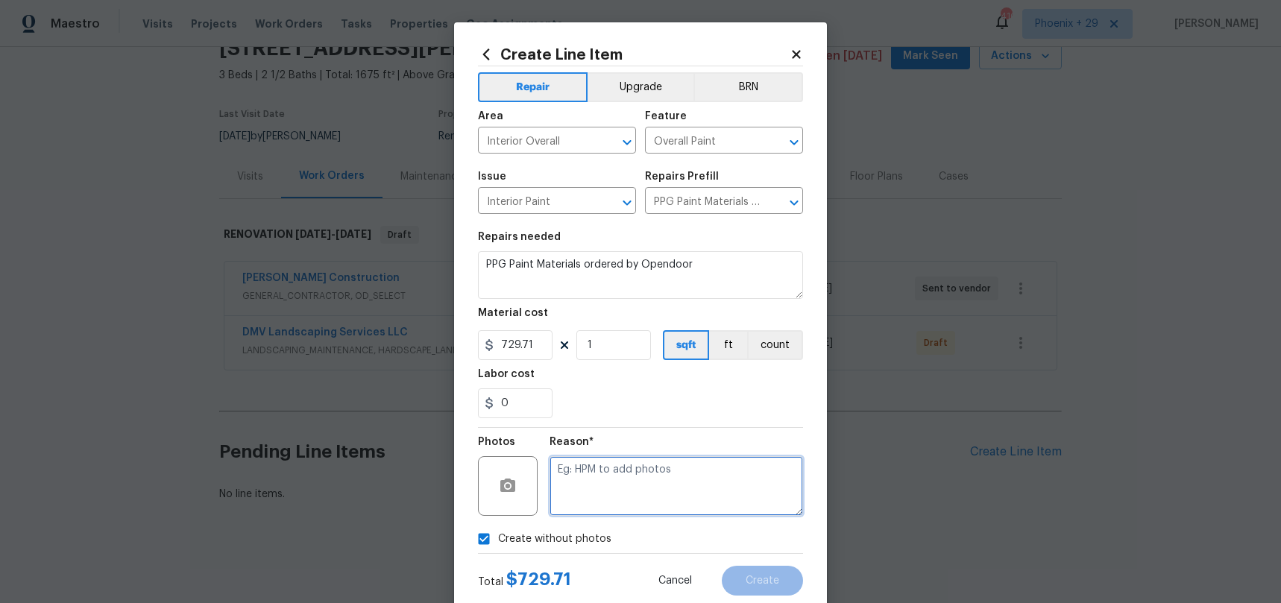
click at [589, 501] on textarea at bounding box center [675, 486] width 253 height 60
type textarea "NA"
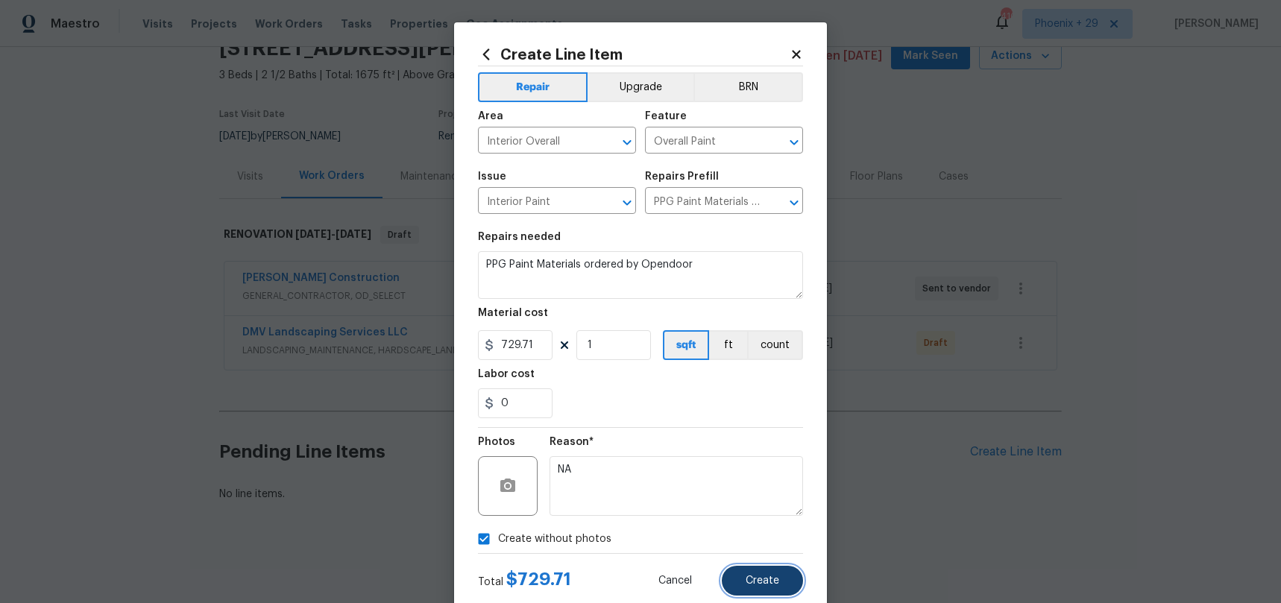
click at [778, 567] on button "Create" at bounding box center [762, 581] width 81 height 30
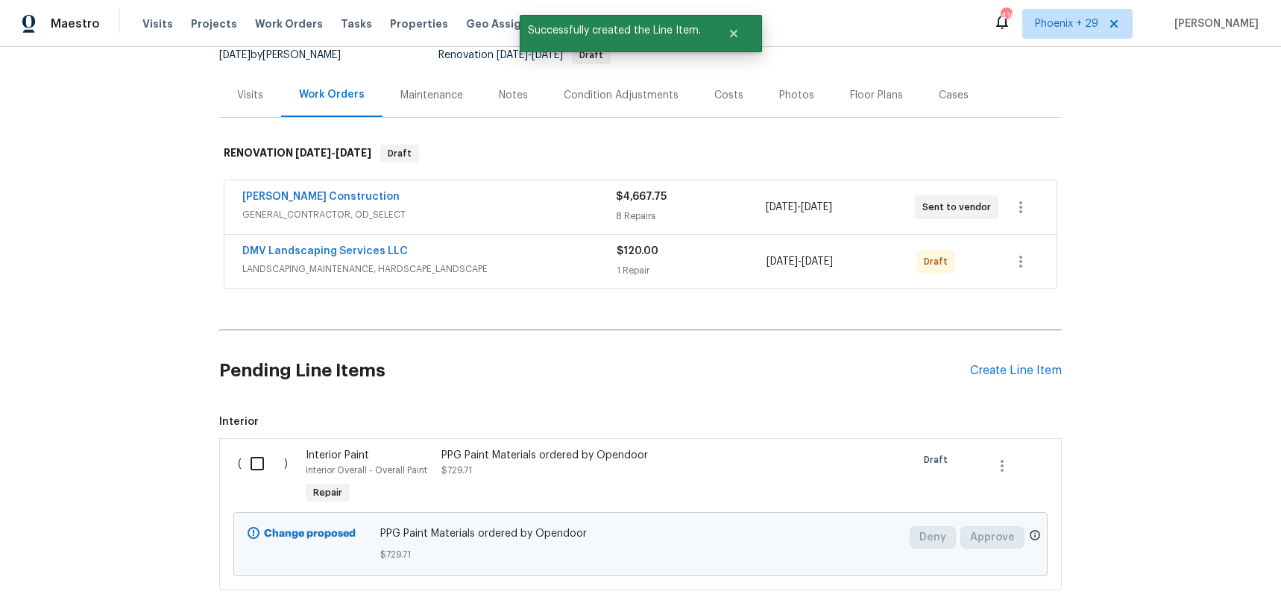
scroll to position [242, 0]
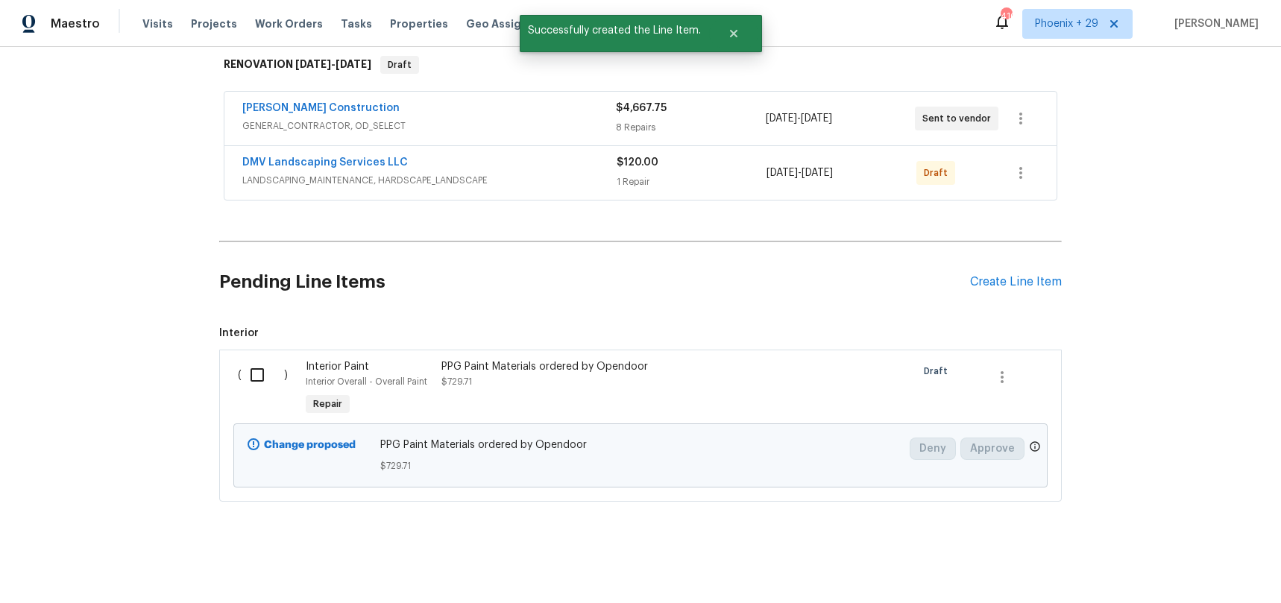
click at [261, 379] on input "checkbox" at bounding box center [263, 374] width 42 height 31
checkbox input "true"
click at [1184, 566] on span "Create Work Order" at bounding box center [1195, 566] width 99 height 19
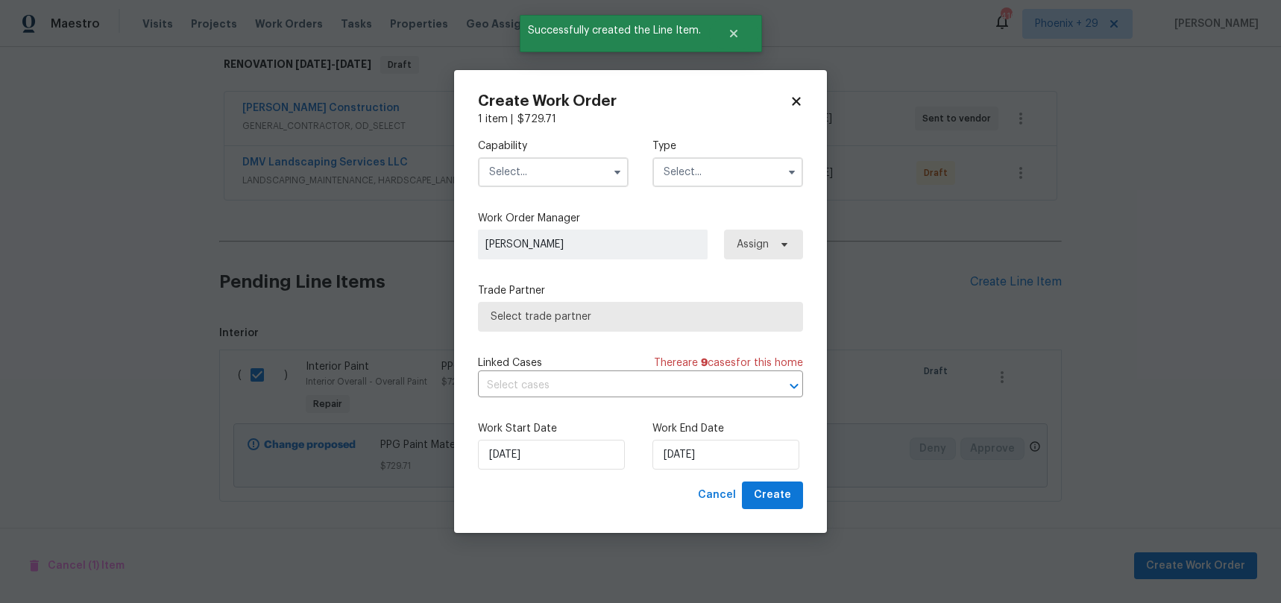
click at [534, 175] on input "text" at bounding box center [553, 172] width 151 height 30
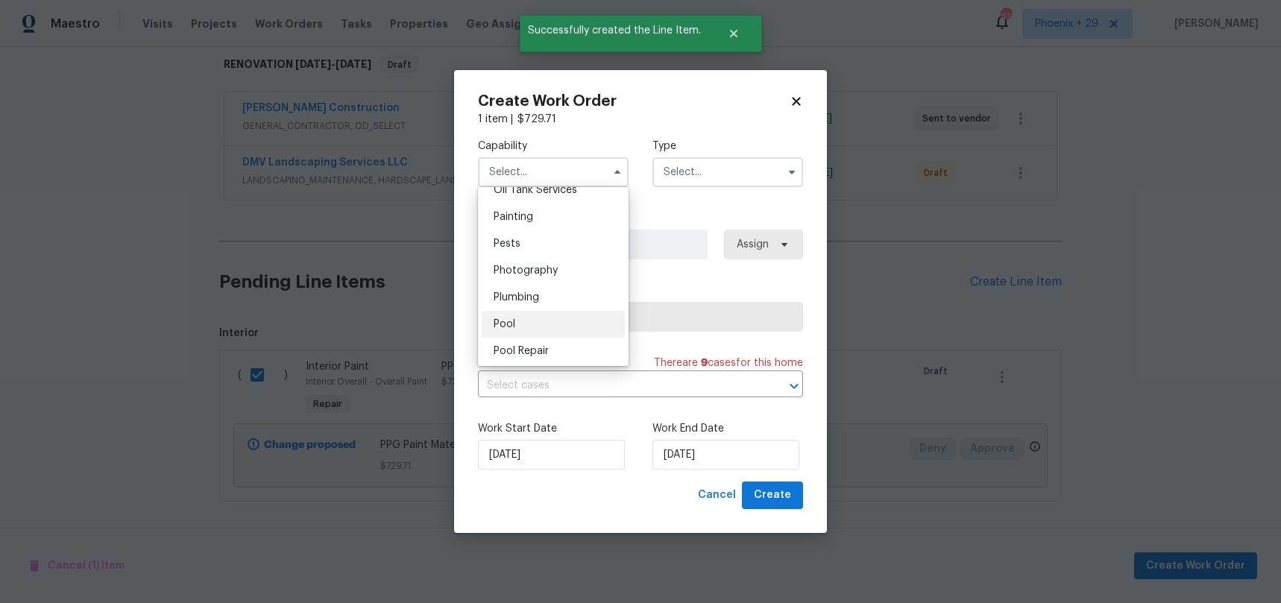
scroll to position [1221, 0]
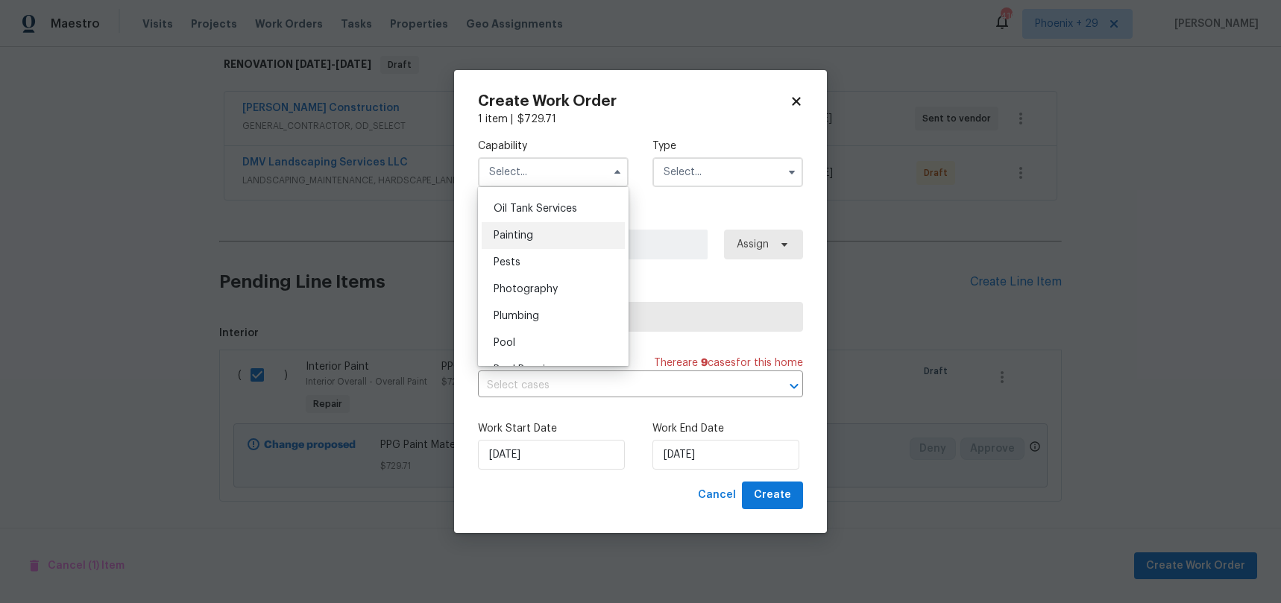
click at [557, 232] on div "Painting" at bounding box center [553, 235] width 143 height 27
type input "Painting"
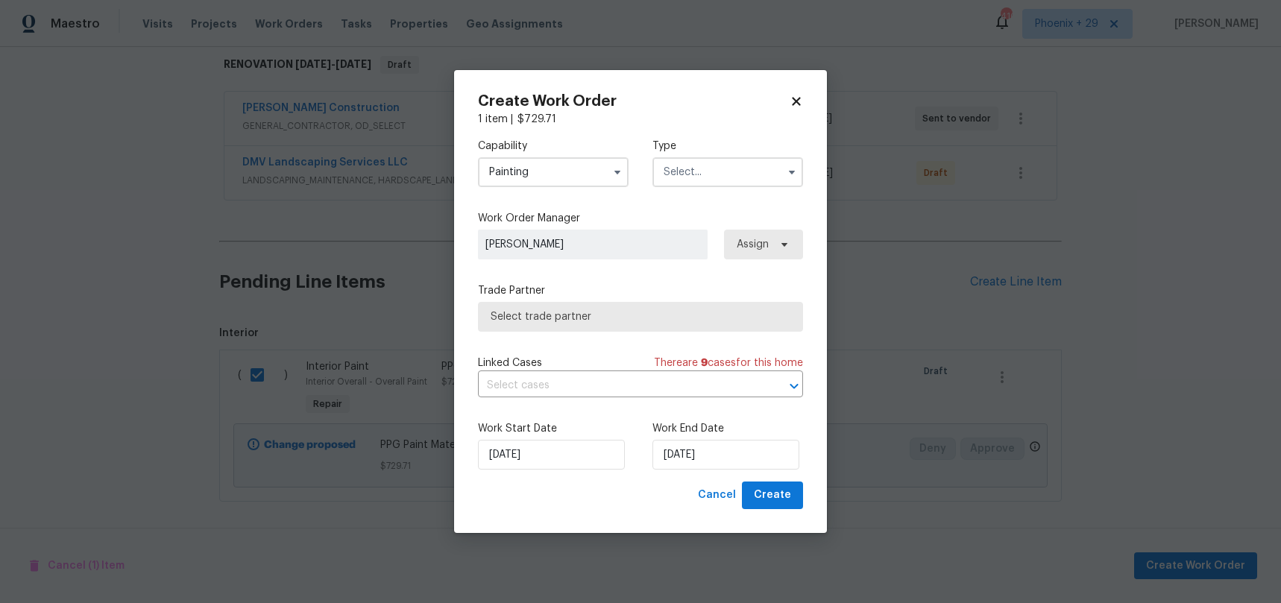
drag, startPoint x: 734, startPoint y: 185, endPoint x: 731, endPoint y: 176, distance: 9.2
click at [734, 184] on input "text" at bounding box center [727, 172] width 151 height 30
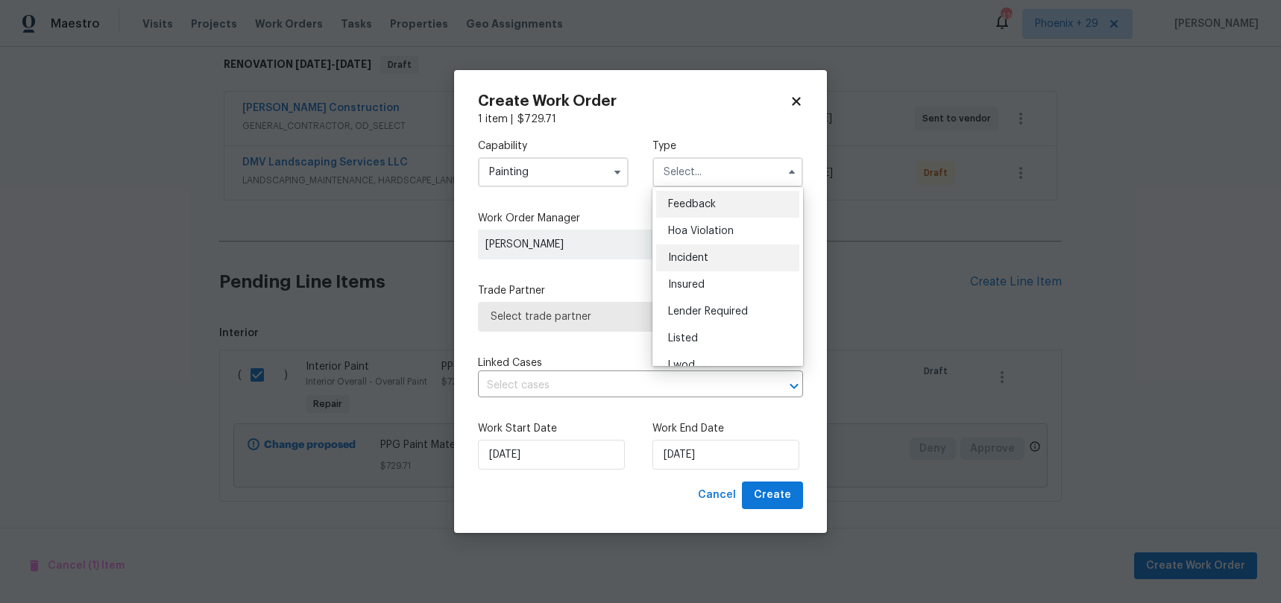
scroll to position [177, 0]
click at [745, 257] on div "Renovation" at bounding box center [727, 268] width 143 height 27
type input "Renovation"
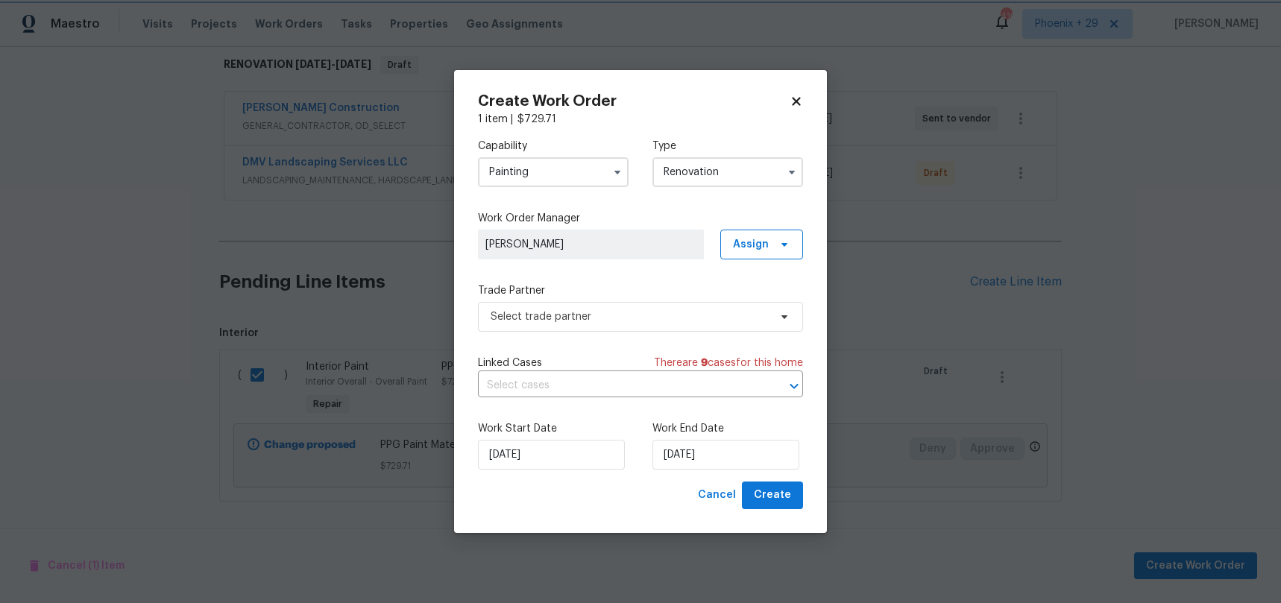
scroll to position [0, 0]
click at [754, 249] on span "Assign" at bounding box center [751, 244] width 36 height 15
click at [766, 315] on div "Assign to me" at bounding box center [763, 307] width 65 height 15
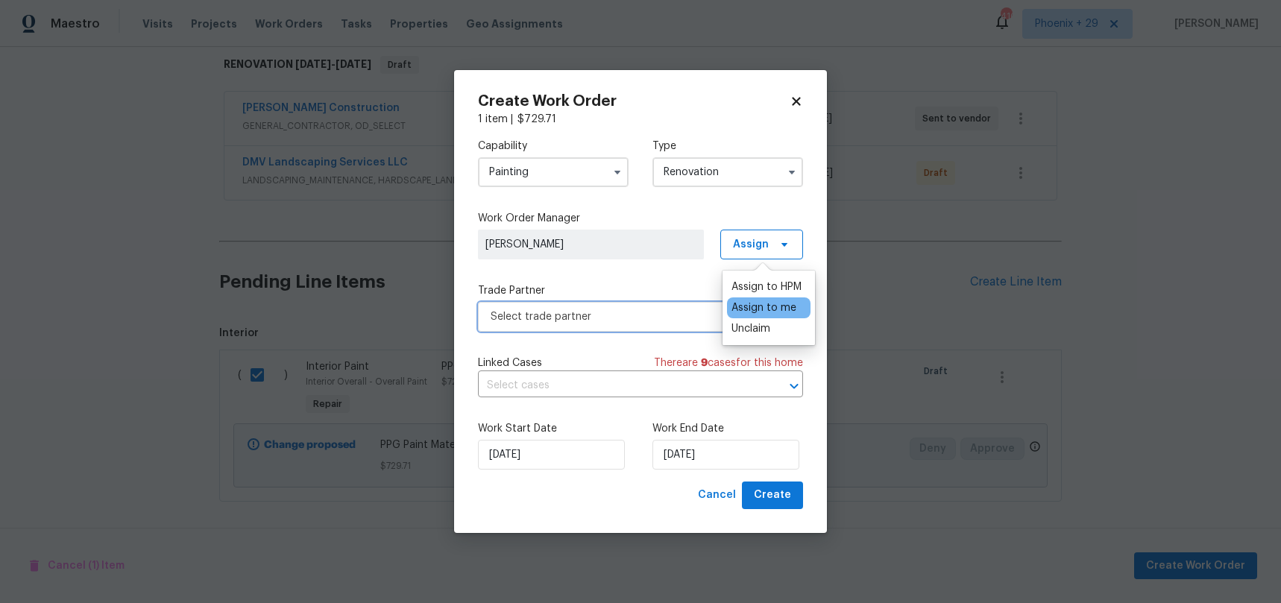
click at [648, 315] on span "Select trade partner" at bounding box center [630, 316] width 278 height 15
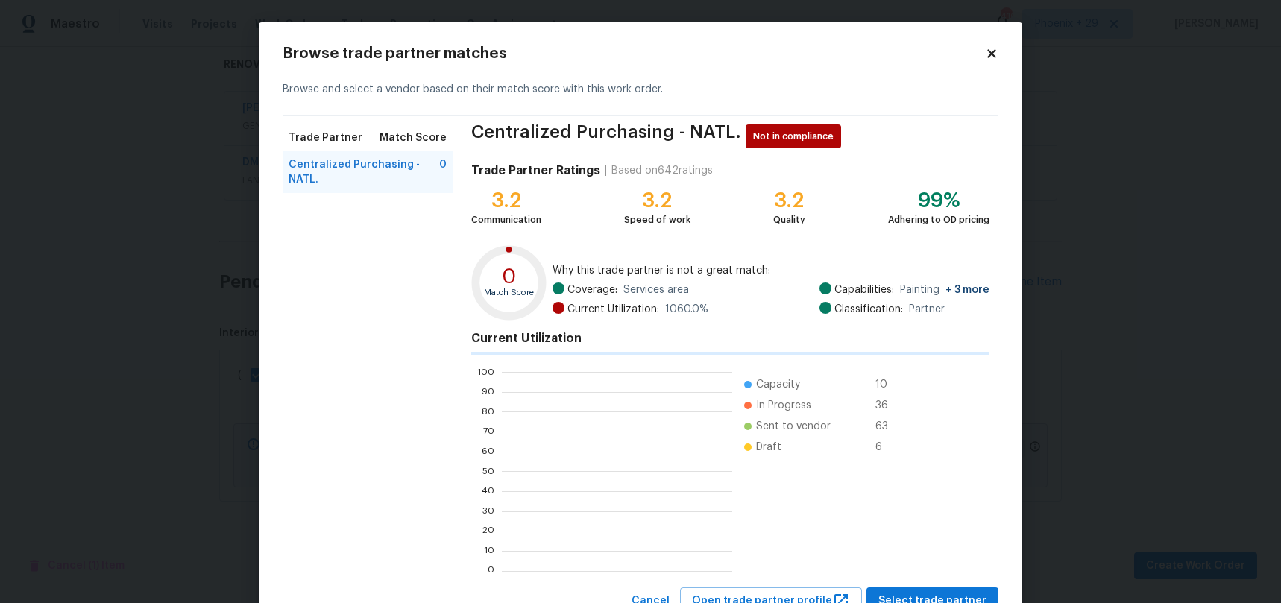
scroll to position [209, 230]
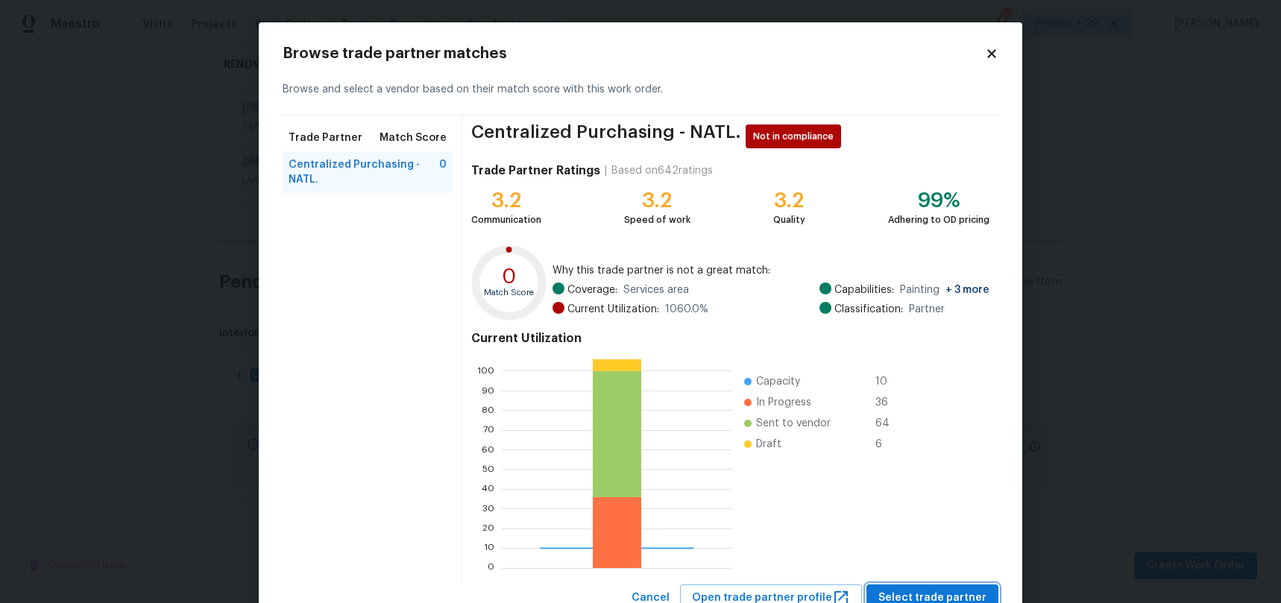
click at [942, 589] on span "Select trade partner" at bounding box center [932, 598] width 108 height 19
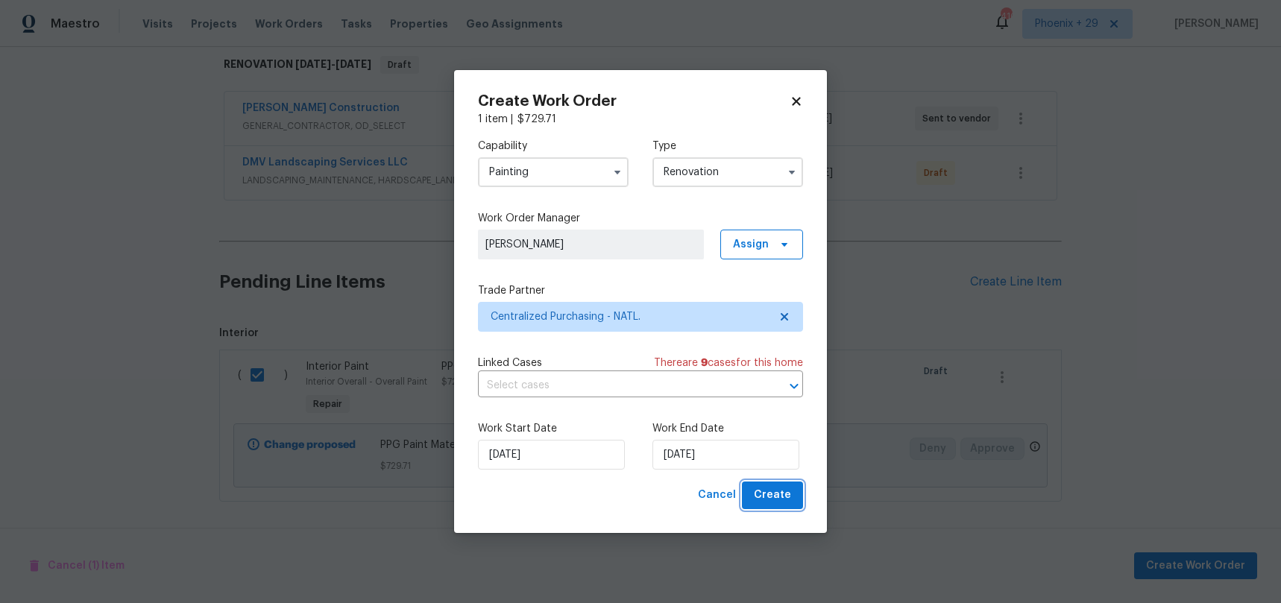
click at [765, 488] on span "Create" at bounding box center [772, 495] width 37 height 19
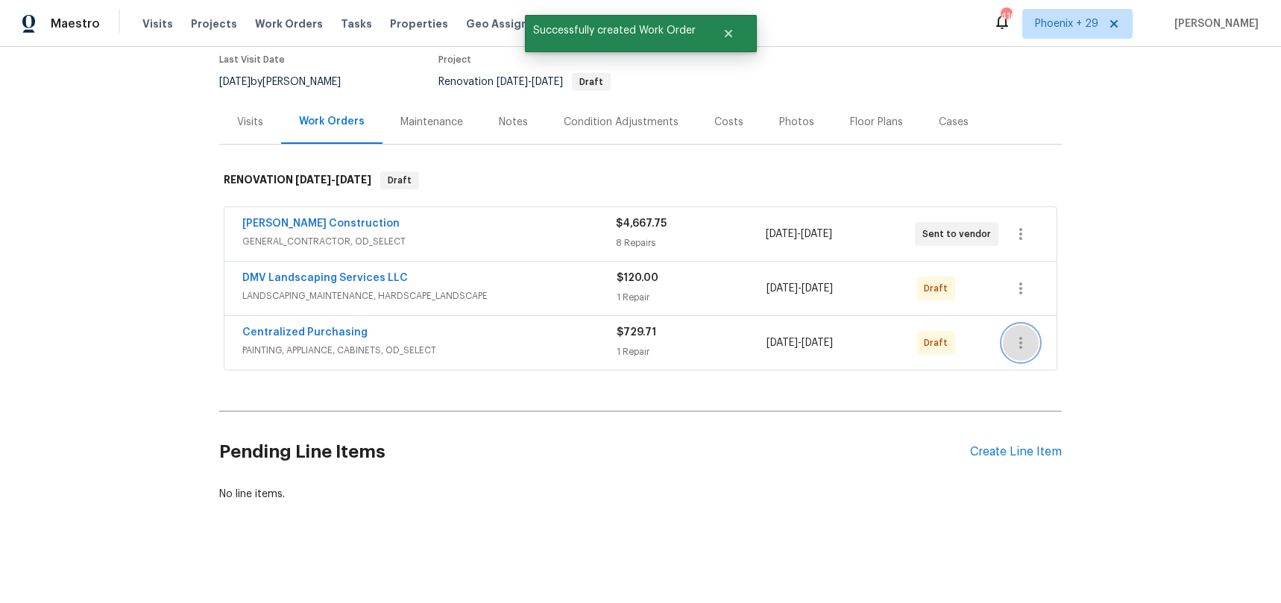
click at [1027, 341] on icon "button" at bounding box center [1021, 343] width 18 height 18
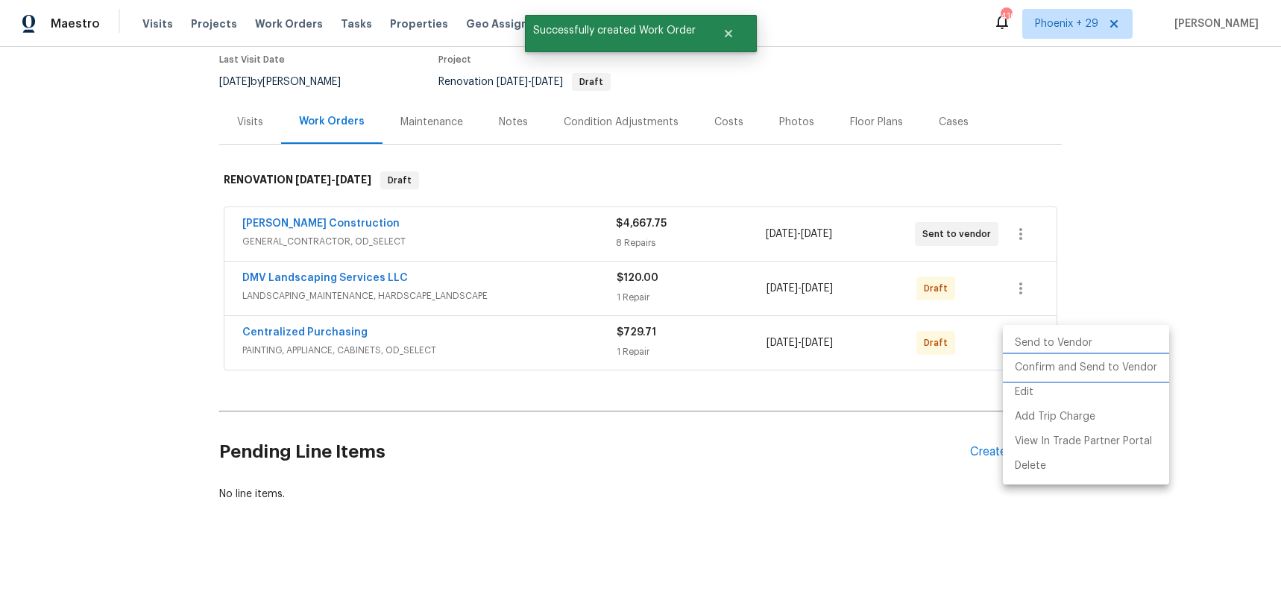
click at [1025, 368] on li "Confirm and Send to Vendor" at bounding box center [1086, 368] width 166 height 25
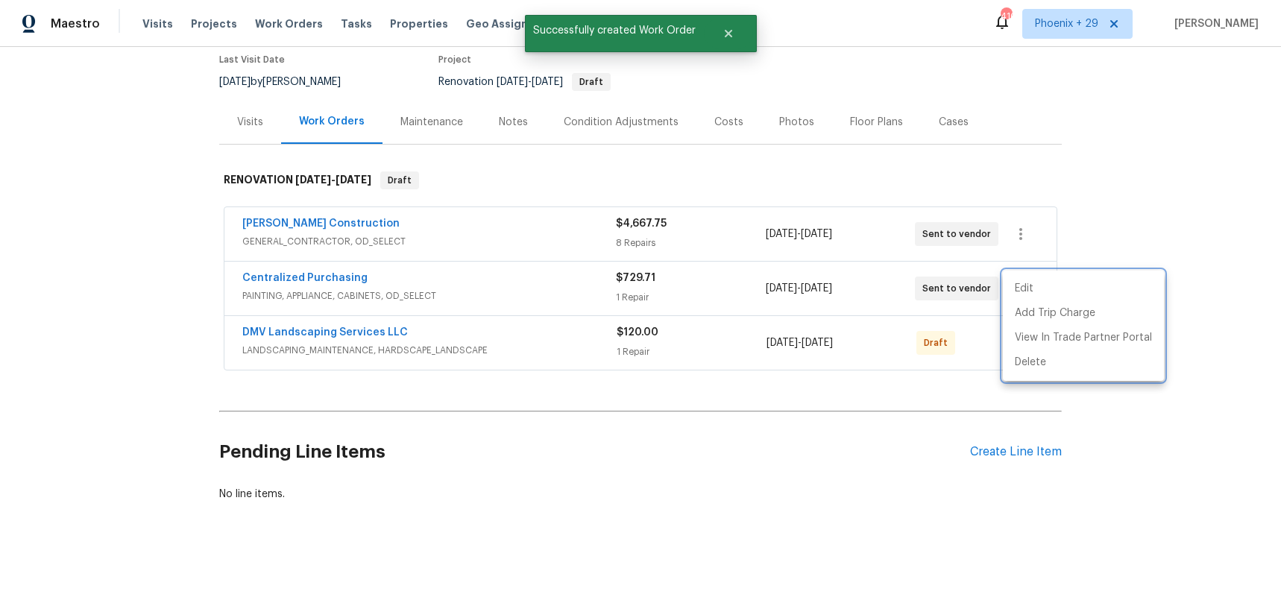
drag, startPoint x: 409, startPoint y: 304, endPoint x: 402, endPoint y: 303, distance: 7.5
click at [406, 304] on div at bounding box center [640, 301] width 1281 height 603
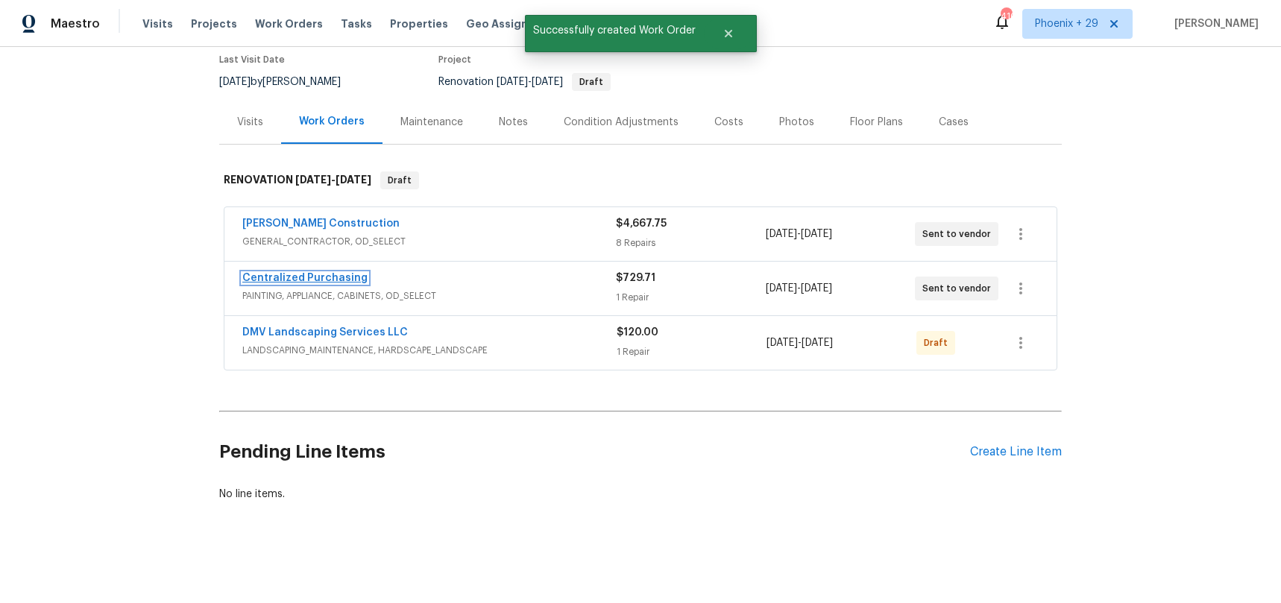
click at [333, 277] on link "Centralized Purchasing" at bounding box center [304, 278] width 125 height 10
